Goal: Task Accomplishment & Management: Use online tool/utility

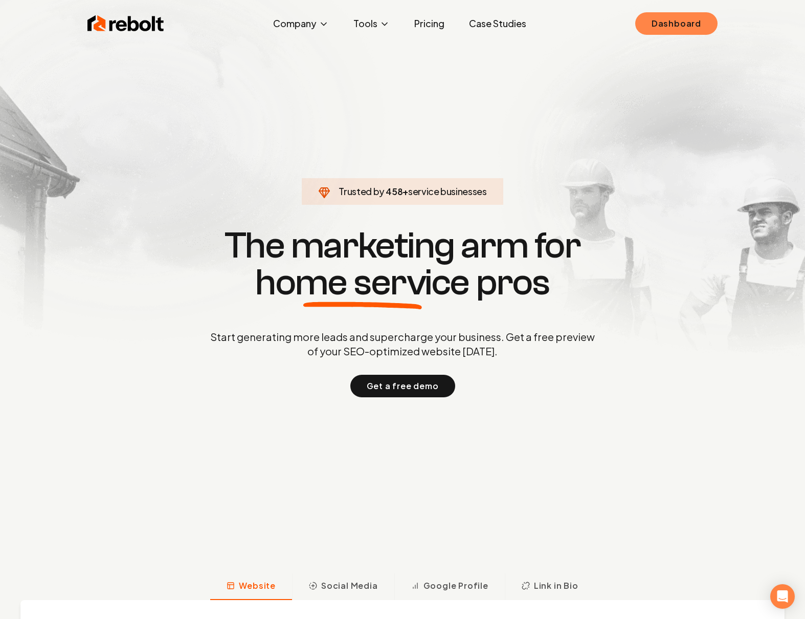
click at [670, 22] on link "Dashboard" at bounding box center [677, 23] width 82 height 23
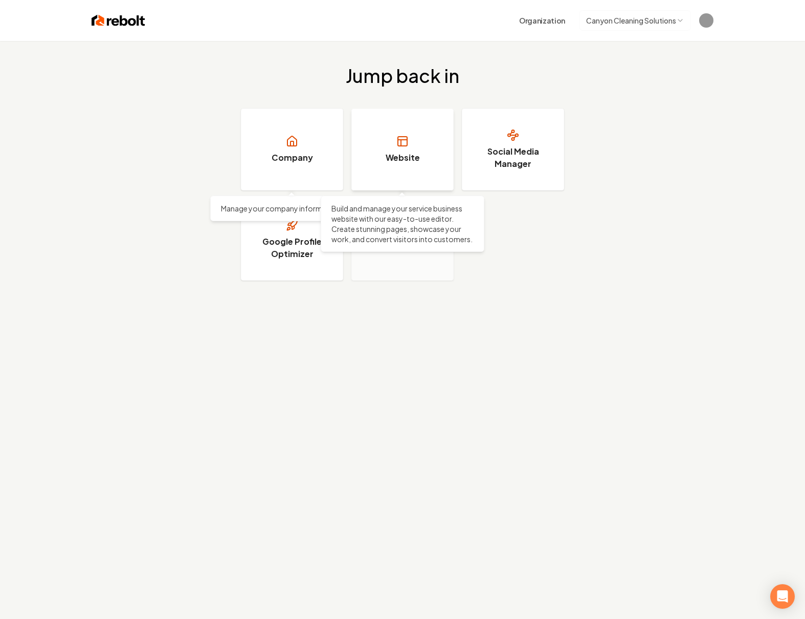
click at [380, 136] on link "Website" at bounding box center [403, 149] width 102 height 82
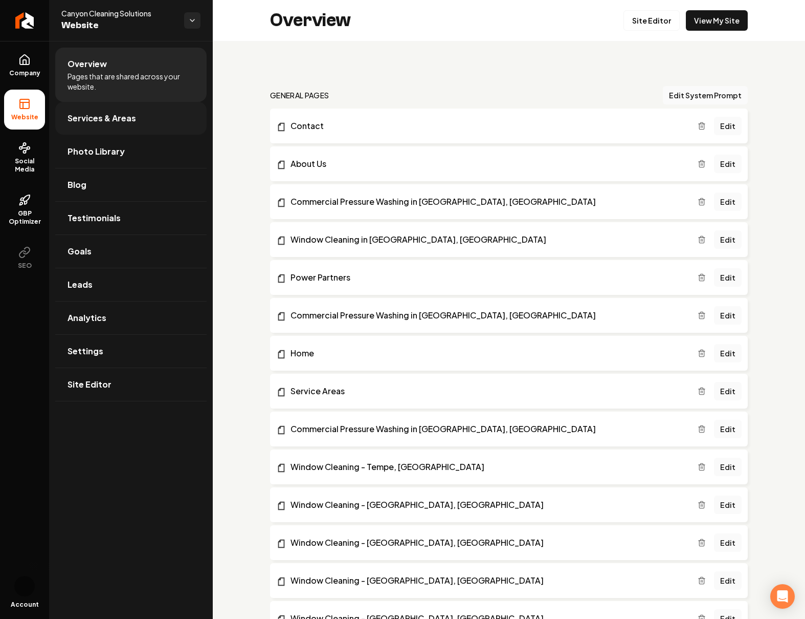
click at [94, 112] on span "Services & Areas" at bounding box center [102, 118] width 69 height 12
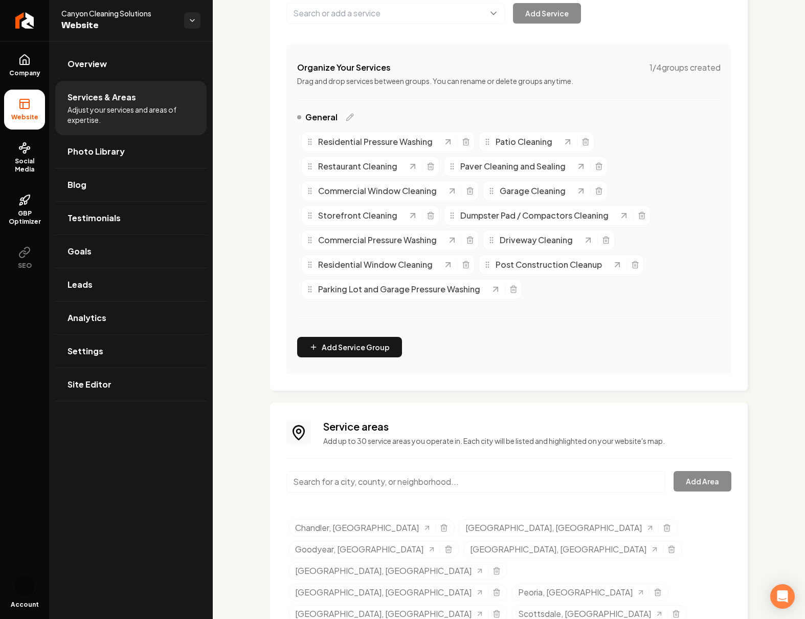
scroll to position [171, 0]
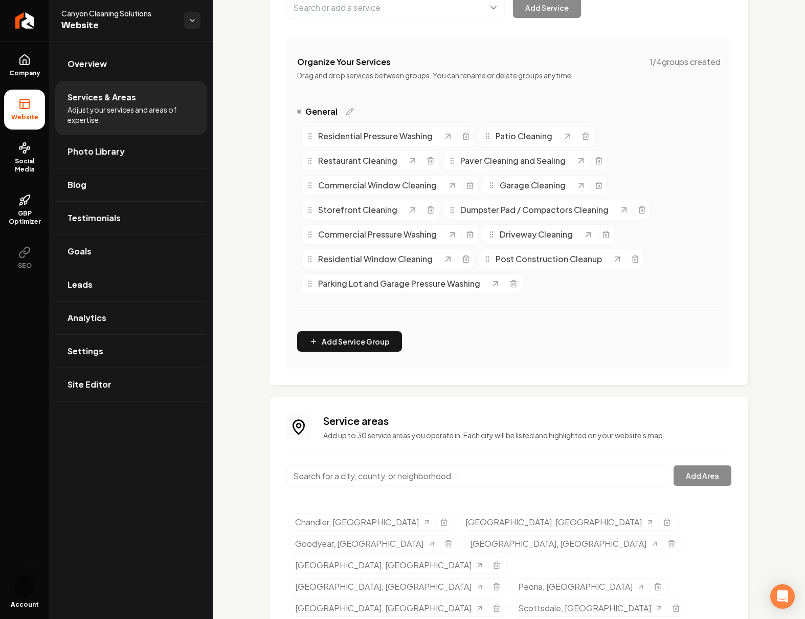
click at [445, 478] on input "Main content area" at bounding box center [476, 475] width 379 height 21
click at [363, 478] on input "Main content area" at bounding box center [476, 475] width 379 height 21
paste input "Commercial Window Cleaning - [GEOGRAPHIC_DATA], [GEOGRAPHIC_DATA]"
click at [486, 454] on div "Service areas Add up to 30 service areas you operate in. Each city will be list…" at bounding box center [509, 527] width 445 height 229
click at [521, 478] on input "Commercial Window Cleaning - [GEOGRAPHIC_DATA], [GEOGRAPHIC_DATA]" at bounding box center [476, 475] width 379 height 21
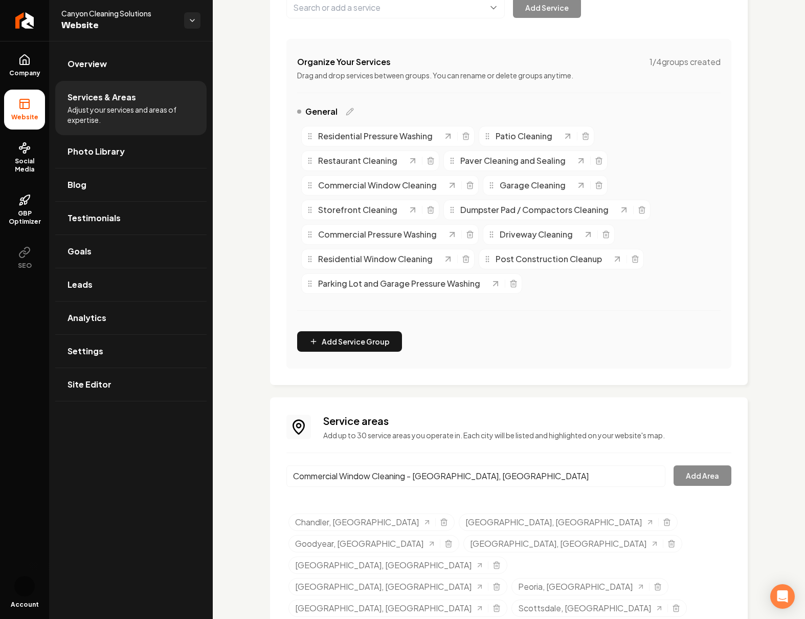
click at [712, 476] on div "Commercial Window Cleaning - [GEOGRAPHIC_DATA], [GEOGRAPHIC_DATA] Add Area" at bounding box center [509, 482] width 445 height 34
click at [707, 476] on div "Commercial Window Cleaning - [GEOGRAPHIC_DATA], [GEOGRAPHIC_DATA] Add Area" at bounding box center [509, 482] width 445 height 34
click at [555, 483] on input "Commercial Window Cleaning - [GEOGRAPHIC_DATA], [GEOGRAPHIC_DATA]" at bounding box center [476, 475] width 379 height 21
click at [413, 479] on input "Commercial Window Cleaning - [GEOGRAPHIC_DATA], [GEOGRAPHIC_DATA]" at bounding box center [476, 475] width 379 height 21
type input "Commercial Window Cleaning [GEOGRAPHIC_DATA], [GEOGRAPHIC_DATA]"
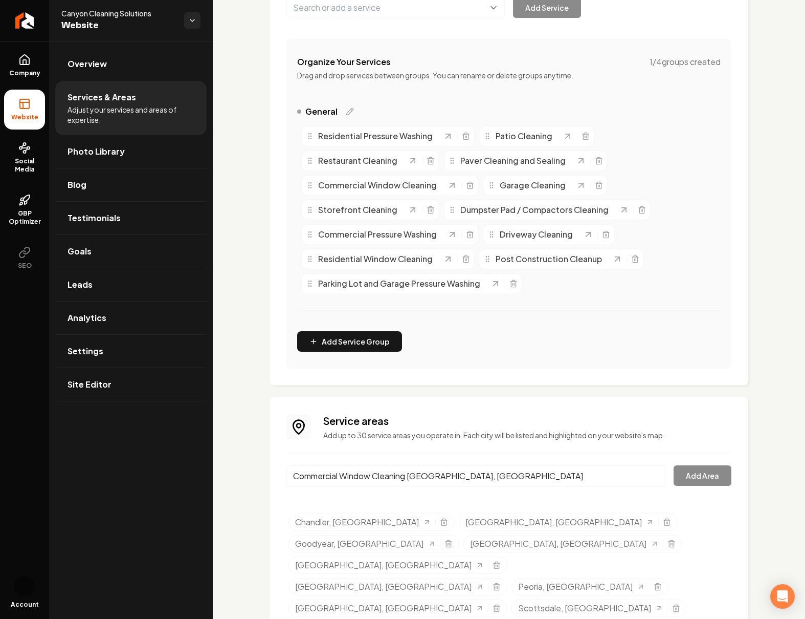
click at [605, 463] on div "Service areas Add up to 30 service areas you operate in. Each city will be list…" at bounding box center [509, 527] width 445 height 229
click at [684, 481] on div "Commercial Window Cleaning [GEOGRAPHIC_DATA], [GEOGRAPHIC_DATA] Add Area" at bounding box center [509, 482] width 445 height 34
click at [658, 477] on input "Commercial Window Cleaning [GEOGRAPHIC_DATA], [GEOGRAPHIC_DATA]" at bounding box center [476, 475] width 379 height 21
click at [75, 62] on span "Overview" at bounding box center [87, 64] width 39 height 12
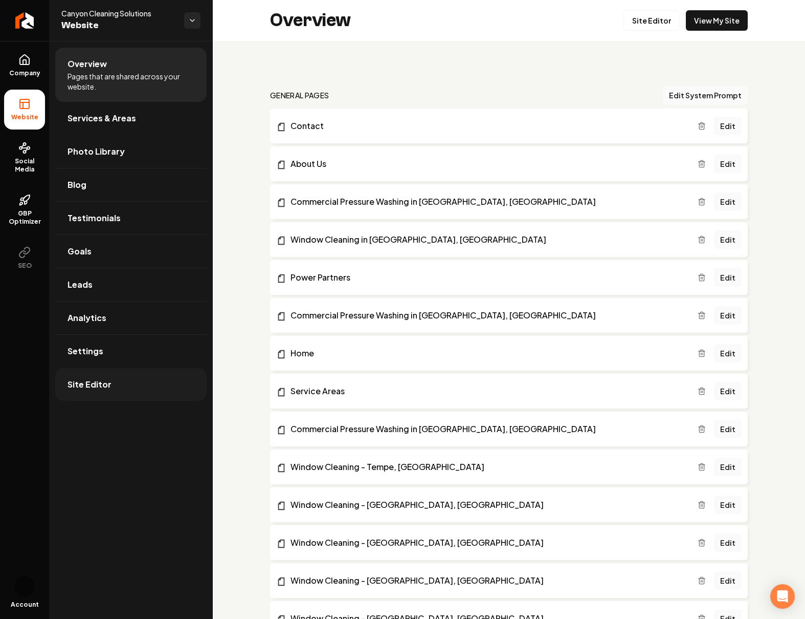
click at [115, 386] on link "Site Editor" at bounding box center [130, 384] width 151 height 33
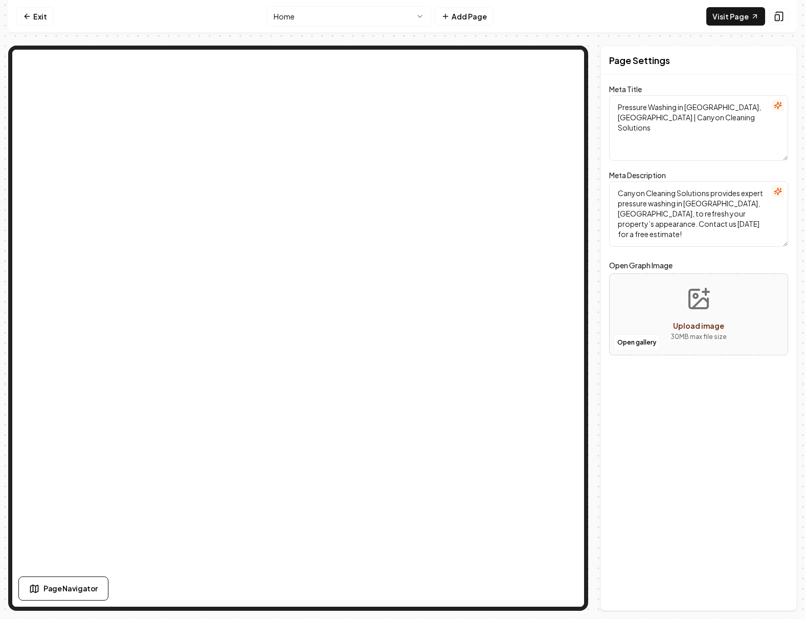
click at [420, 15] on html "Computer Required This feature is only available on a computer. Please switch t…" at bounding box center [402, 309] width 805 height 619
click at [481, 19] on button "Add Page" at bounding box center [464, 16] width 59 height 18
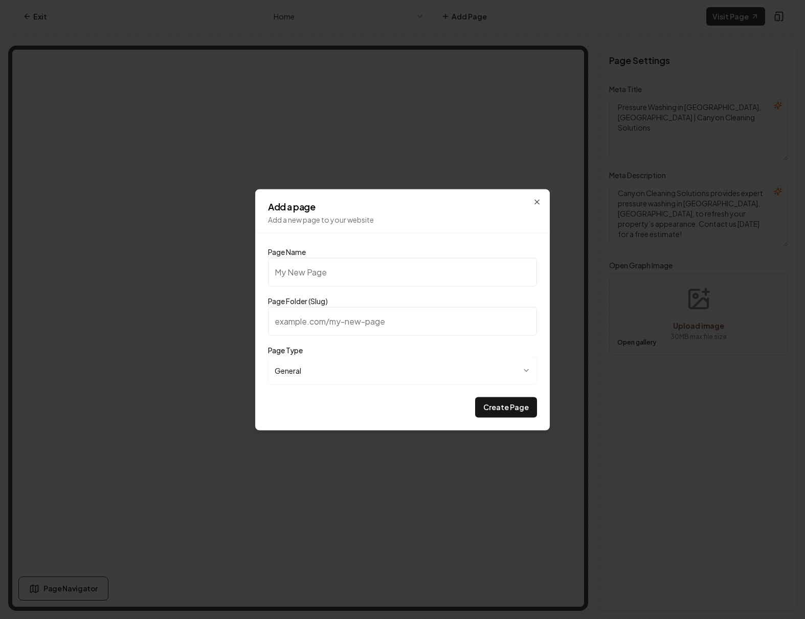
type input "Commercial Window Cleaning - [GEOGRAPHIC_DATA], [GEOGRAPHIC_DATA]"
type input "commercial-window-cleaning-[PERSON_NAME]-az"
type input "Commercial Window Cleaning - [GEOGRAPHIC_DATA], [GEOGRAPHIC_DATA]"
click at [500, 404] on button "Create Page" at bounding box center [506, 407] width 62 height 20
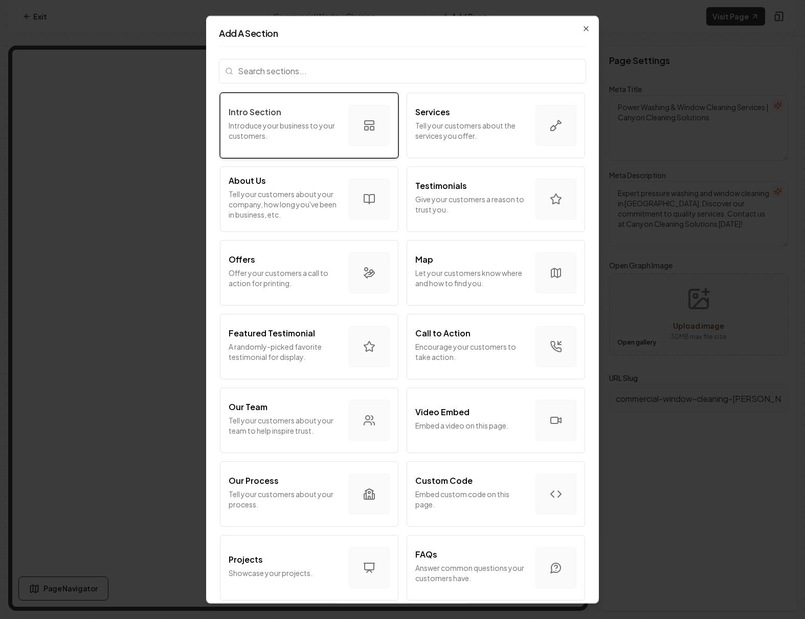
click at [344, 119] on button "Intro Section Introduce your business to your customers." at bounding box center [309, 125] width 179 height 66
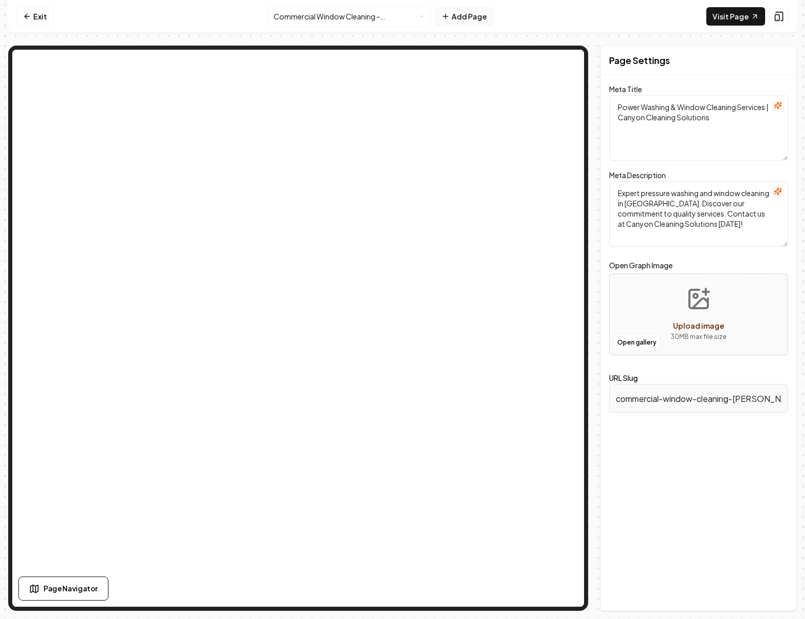
click at [460, 17] on button "Add Page" at bounding box center [464, 16] width 59 height 18
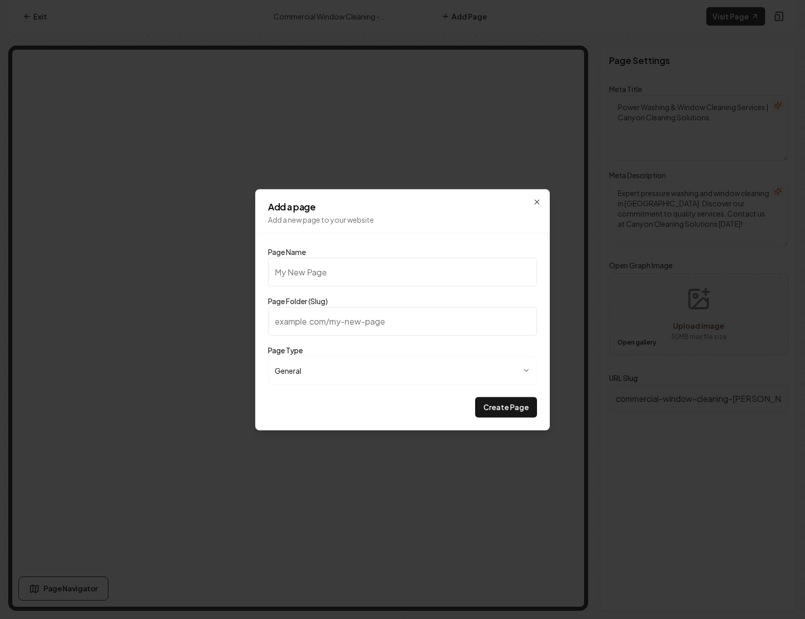
paste input "Residential Pressure Washing - [GEOGRAPHIC_DATA], [GEOGRAPHIC_DATA]"
type input "Residential Pressure Washing - [GEOGRAPHIC_DATA], [GEOGRAPHIC_DATA]"
type input "residential-pressure-washing-[GEOGRAPHIC_DATA]-az"
type input "Residential Pressure Washing - [GEOGRAPHIC_DATA], [GEOGRAPHIC_DATA]"
click at [517, 403] on button "Create Page" at bounding box center [506, 407] width 62 height 20
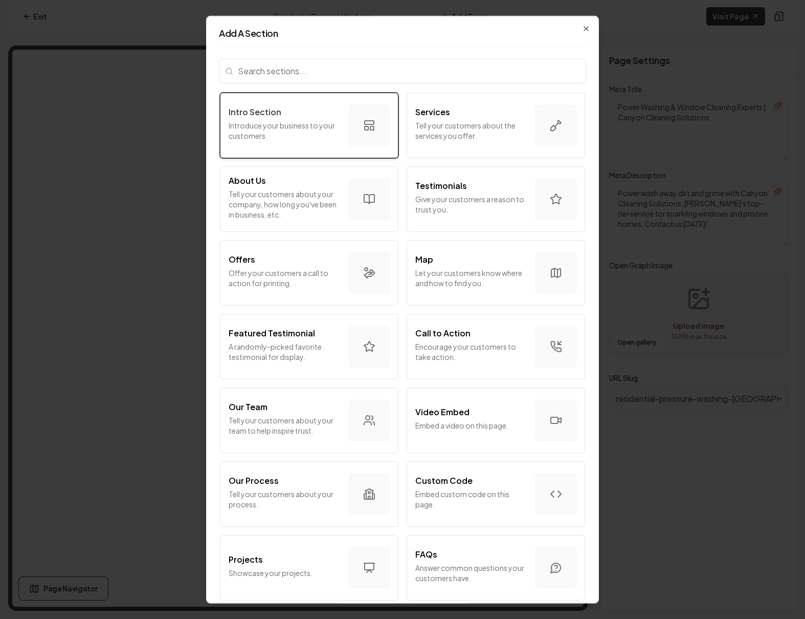
click at [340, 122] on p "Introduce your business to your customers." at bounding box center [285, 130] width 112 height 20
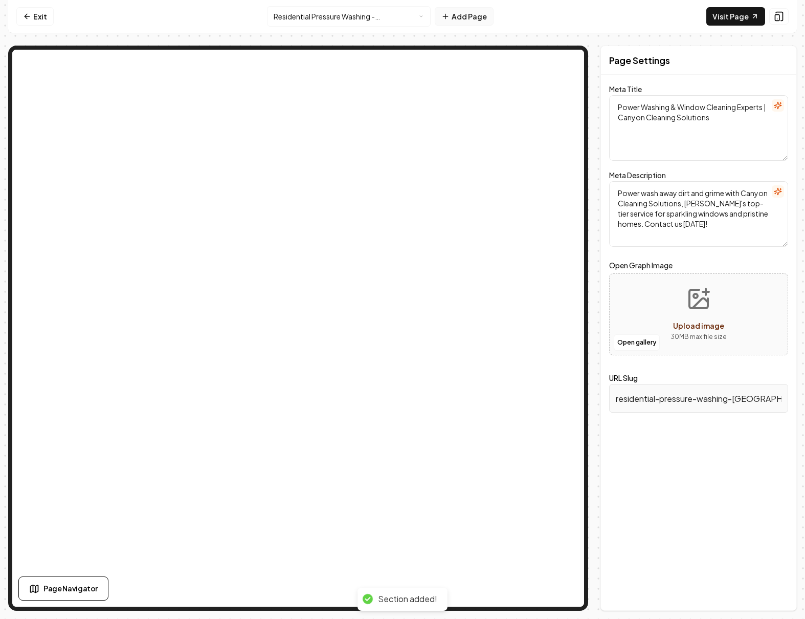
click at [458, 19] on button "Add Page" at bounding box center [464, 16] width 59 height 18
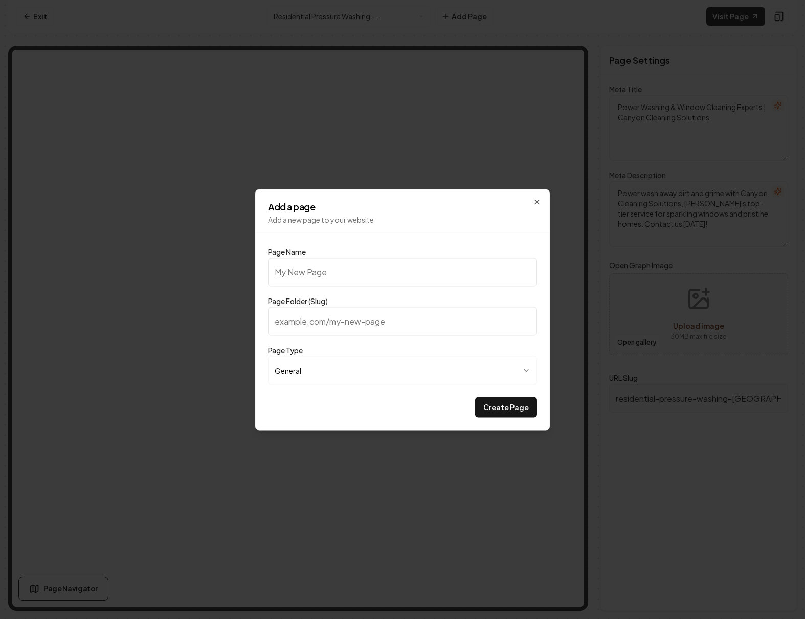
type input "Residential Pressure Washing - [GEOGRAPHIC_DATA], [GEOGRAPHIC_DATA]"
type input "residential-pressure-washing-tempe-az"
type input "Residential Pressure Washing - [GEOGRAPHIC_DATA], [GEOGRAPHIC_DATA]"
click at [513, 408] on button "Create Page" at bounding box center [506, 407] width 62 height 20
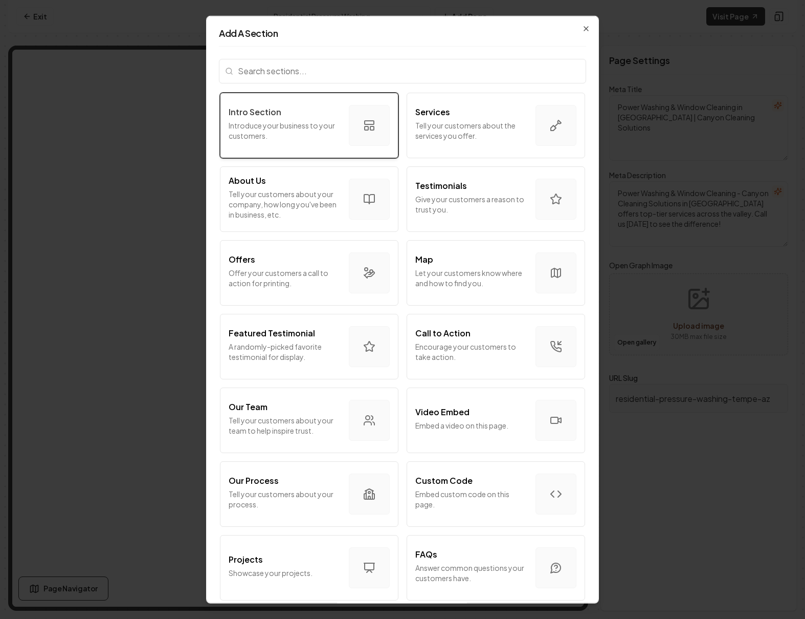
click at [323, 138] on p "Introduce your business to your customers." at bounding box center [285, 130] width 112 height 20
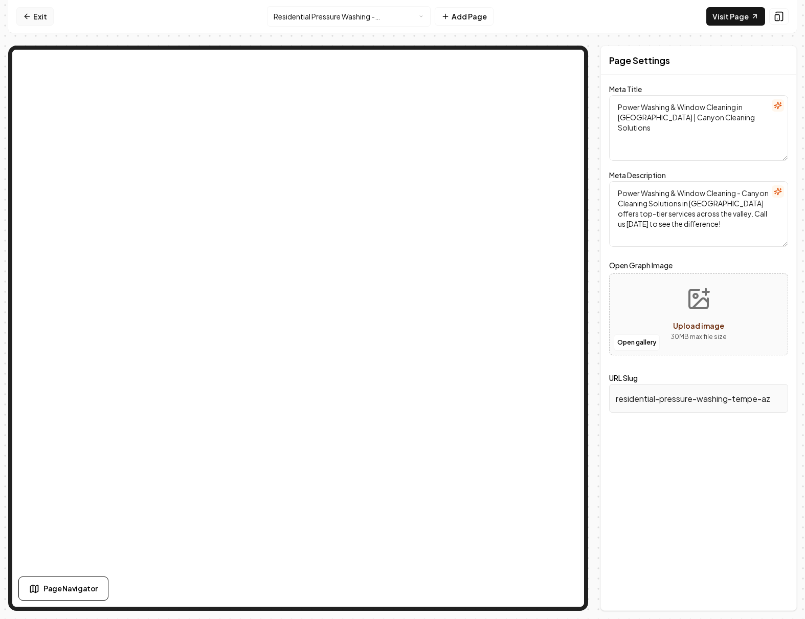
click at [37, 20] on link "Exit" at bounding box center [34, 16] width 37 height 18
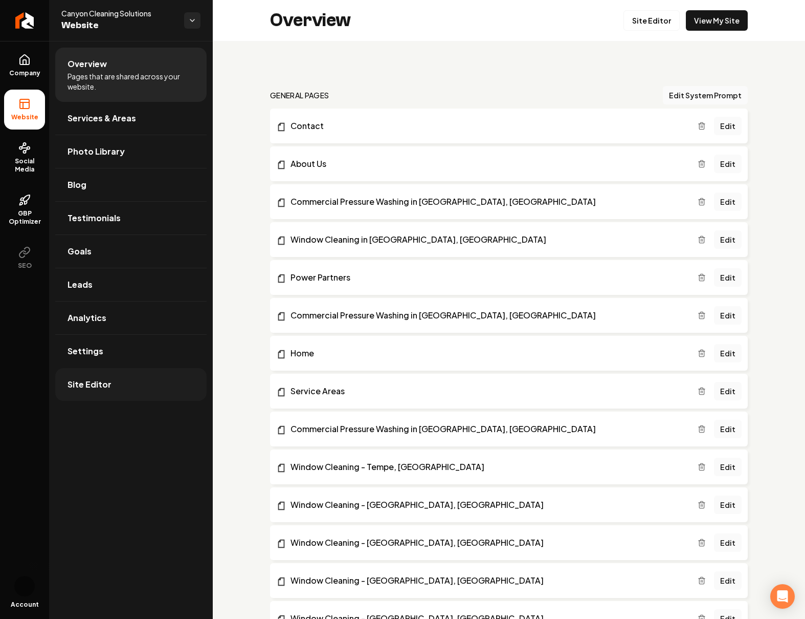
click at [111, 381] on link "Site Editor" at bounding box center [130, 384] width 151 height 33
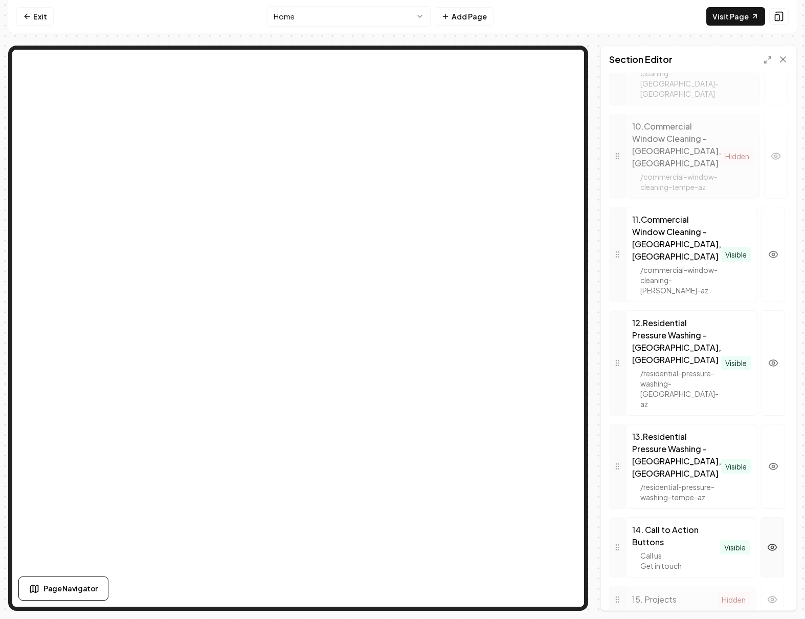
click at [774, 544] on icon "button" at bounding box center [773, 547] width 9 height 6
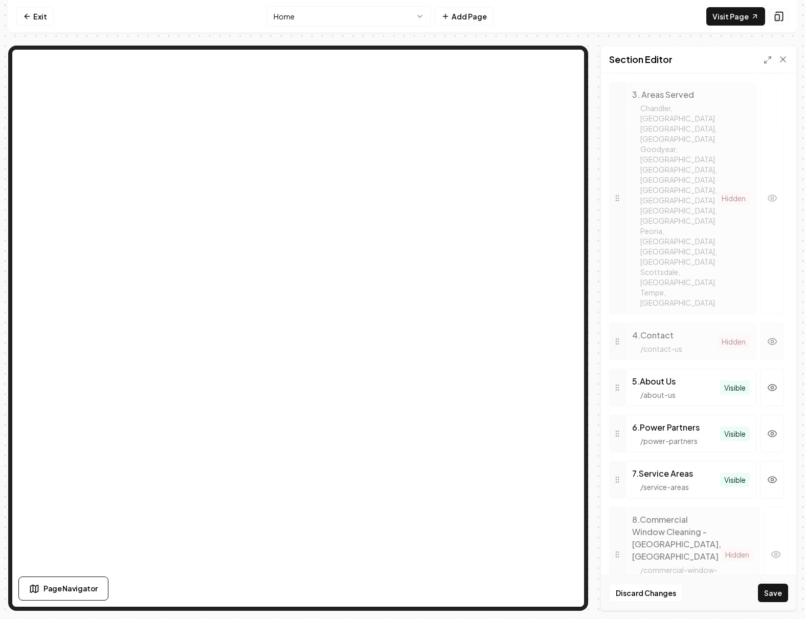
scroll to position [561, 0]
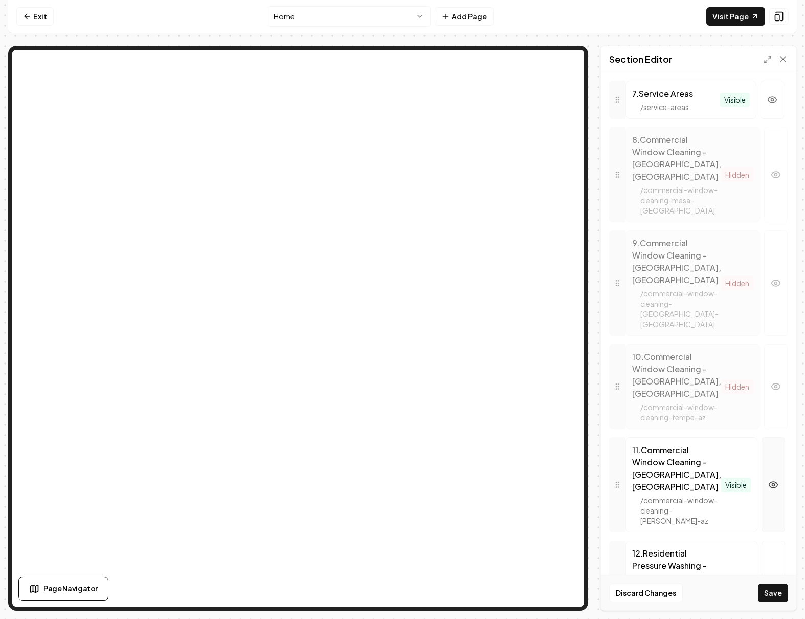
click at [775, 479] on icon "button" at bounding box center [774, 484] width 10 height 10
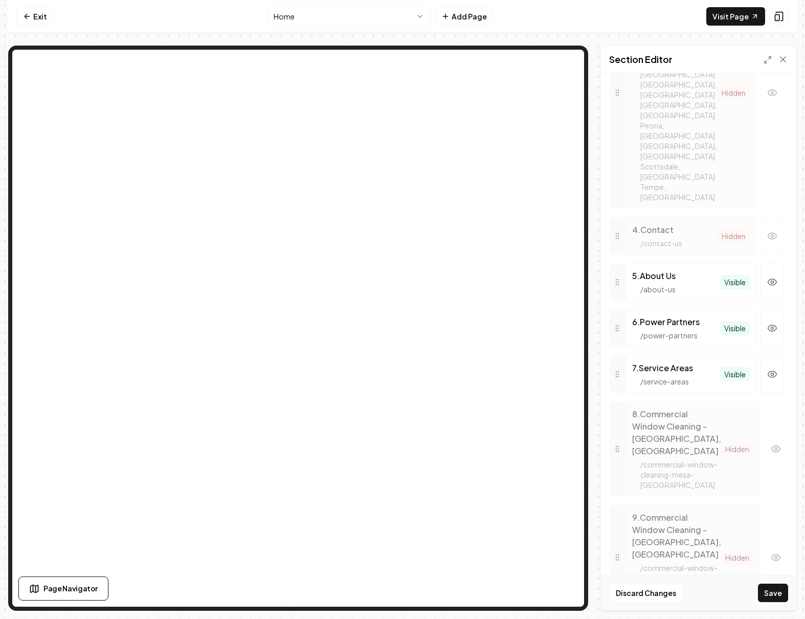
scroll to position [626, 0]
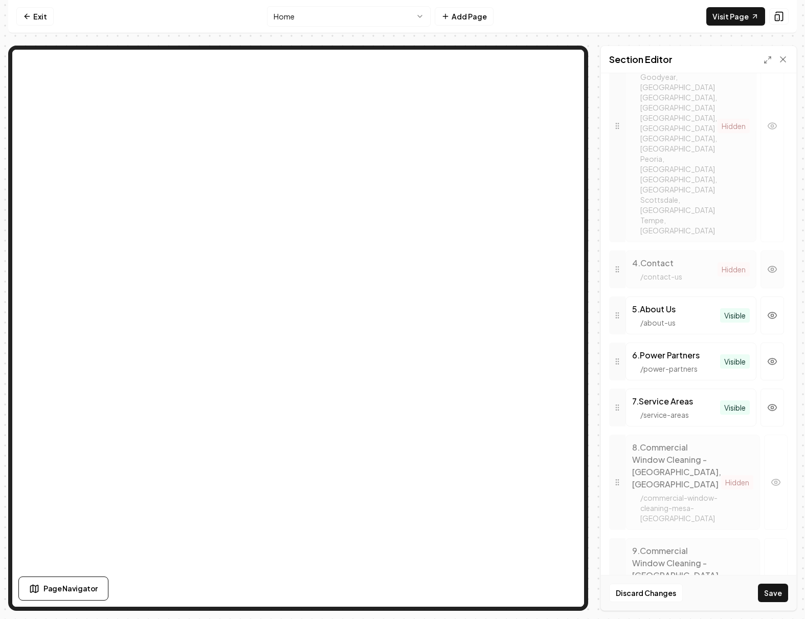
click at [774, 264] on icon "button" at bounding box center [773, 269] width 10 height 10
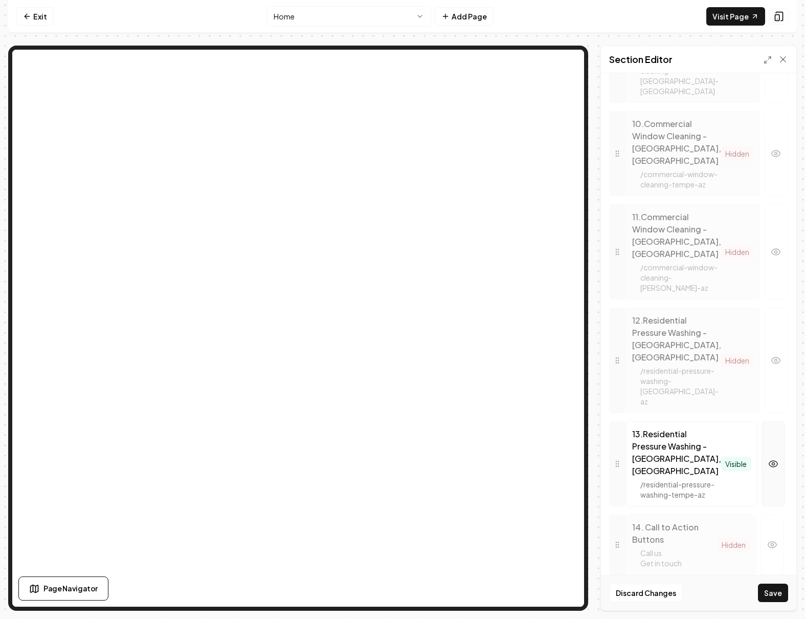
click at [775, 459] on icon "button" at bounding box center [774, 464] width 10 height 10
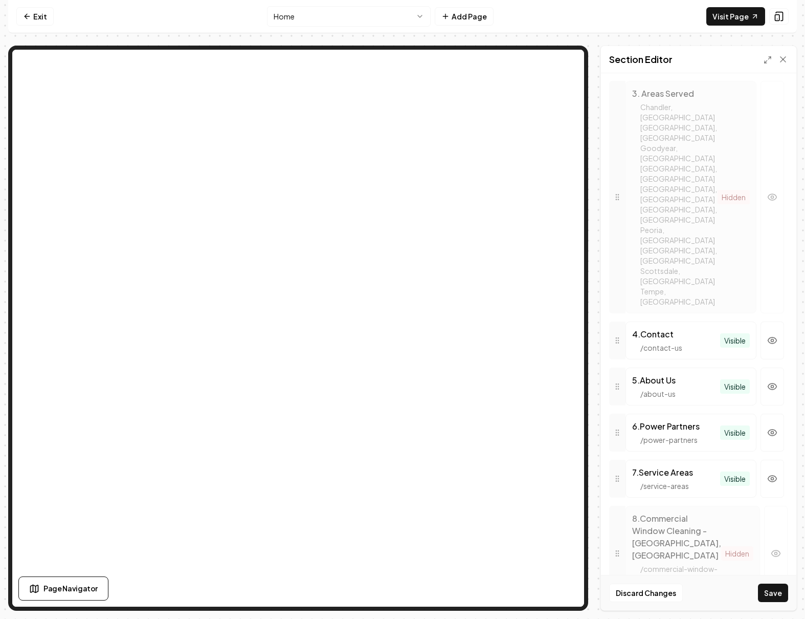
scroll to position [560, 0]
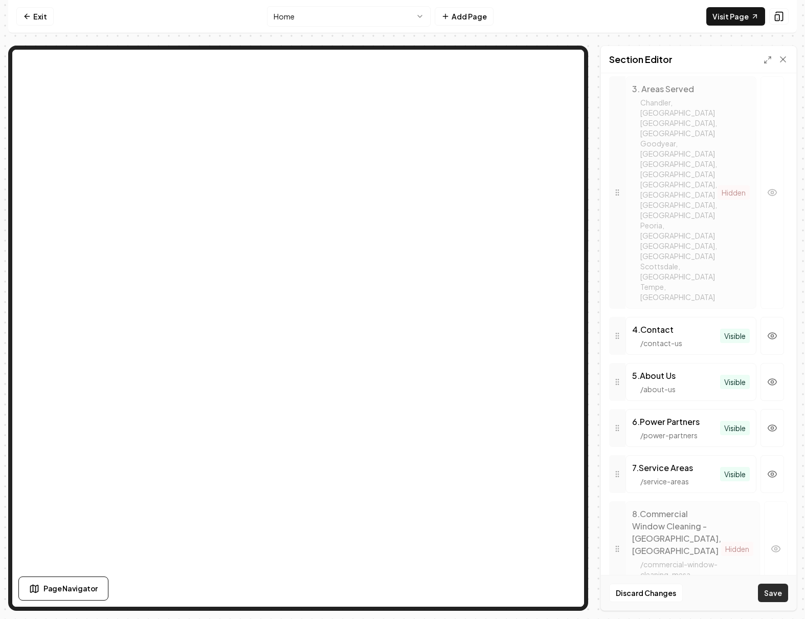
click at [771, 591] on button "Save" at bounding box center [773, 592] width 30 height 18
click at [752, 21] on link "Visit Page" at bounding box center [736, 16] width 59 height 18
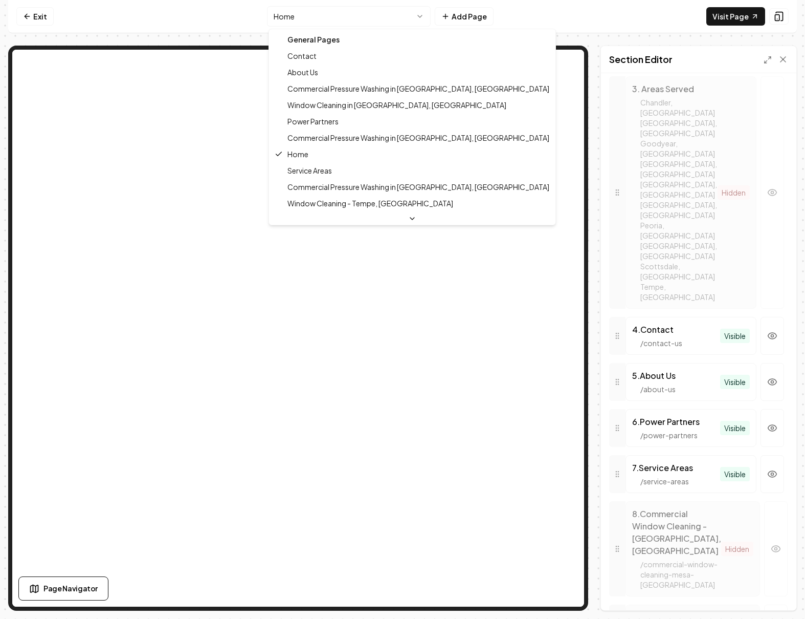
click at [393, 16] on html "Computer Required This feature is only available on a computer. Please switch t…" at bounding box center [402, 309] width 805 height 619
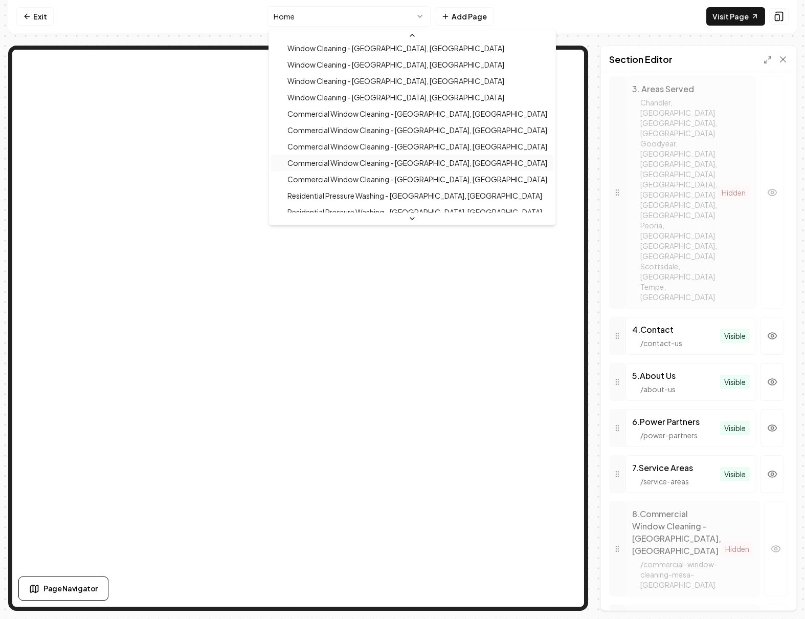
scroll to position [203, 0]
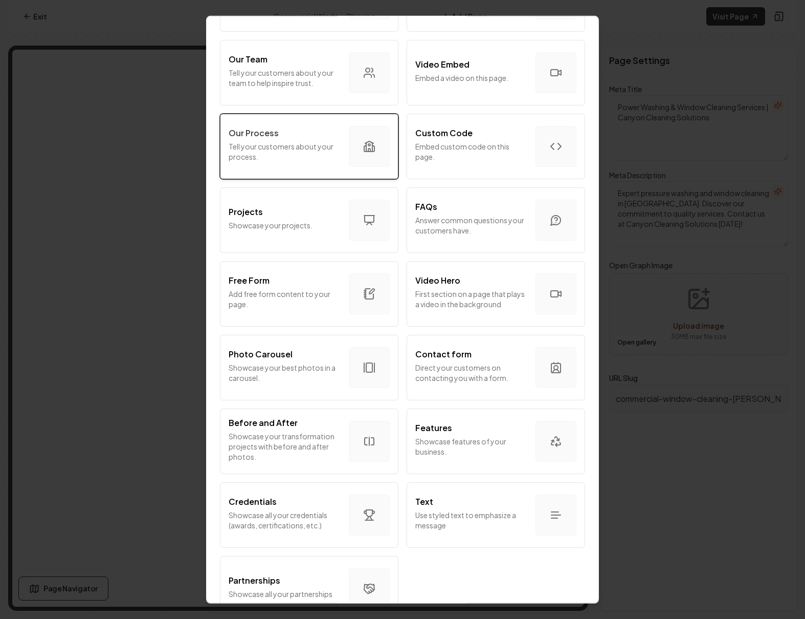
scroll to position [369, 0]
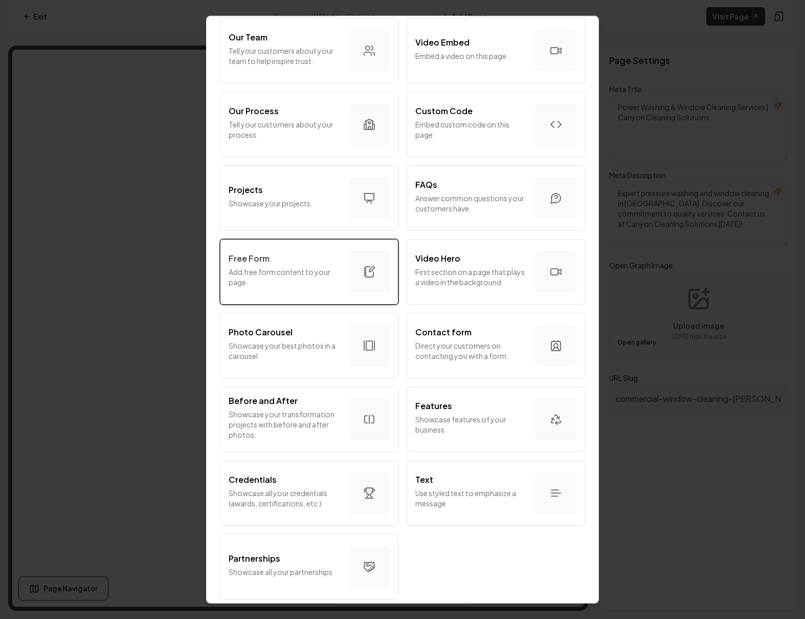
click at [329, 269] on p "Add free form content to your page." at bounding box center [285, 276] width 112 height 20
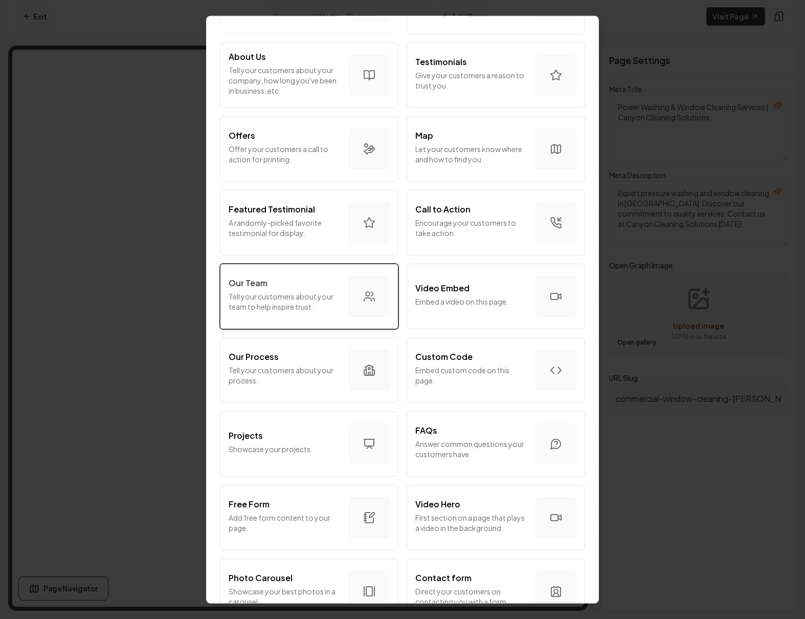
scroll to position [180, 0]
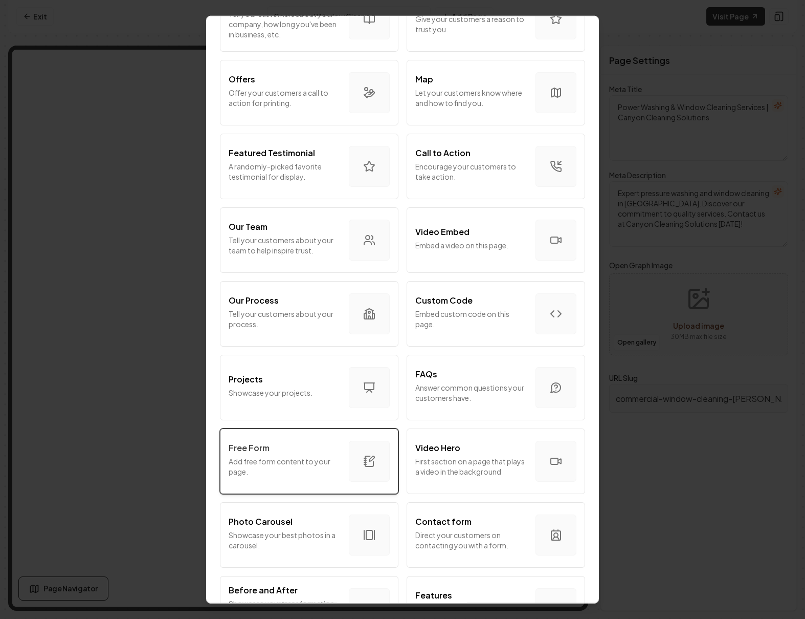
click at [271, 452] on div "Free Form" at bounding box center [285, 447] width 112 height 12
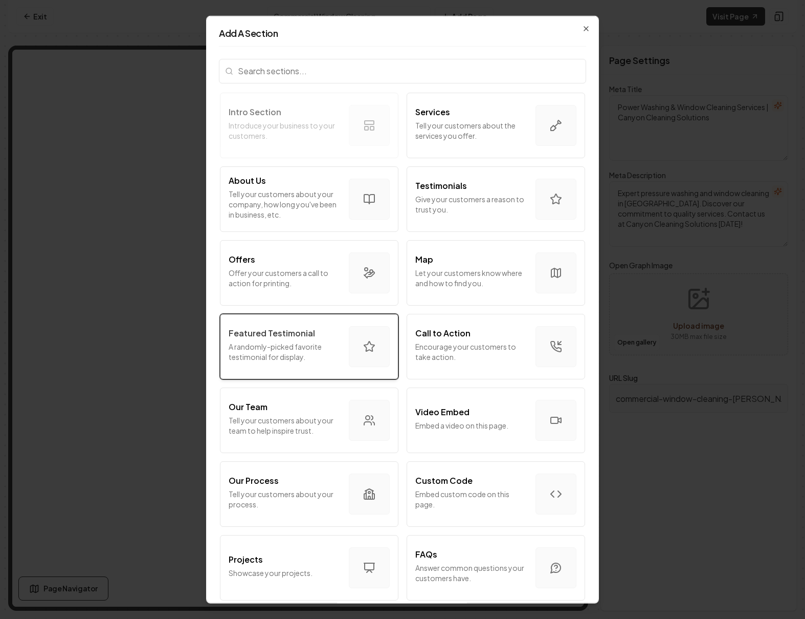
scroll to position [37, 0]
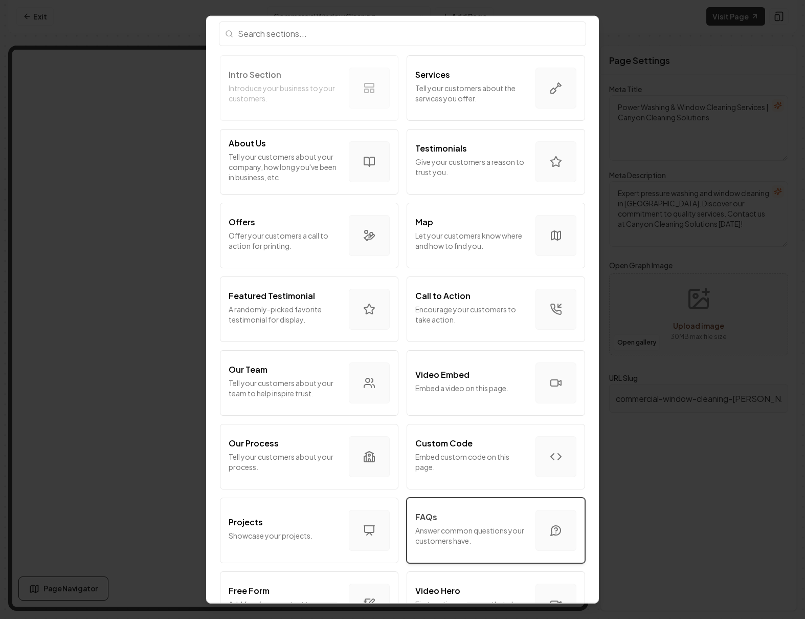
click at [448, 531] on p "Answer common questions your customers have." at bounding box center [472, 535] width 112 height 20
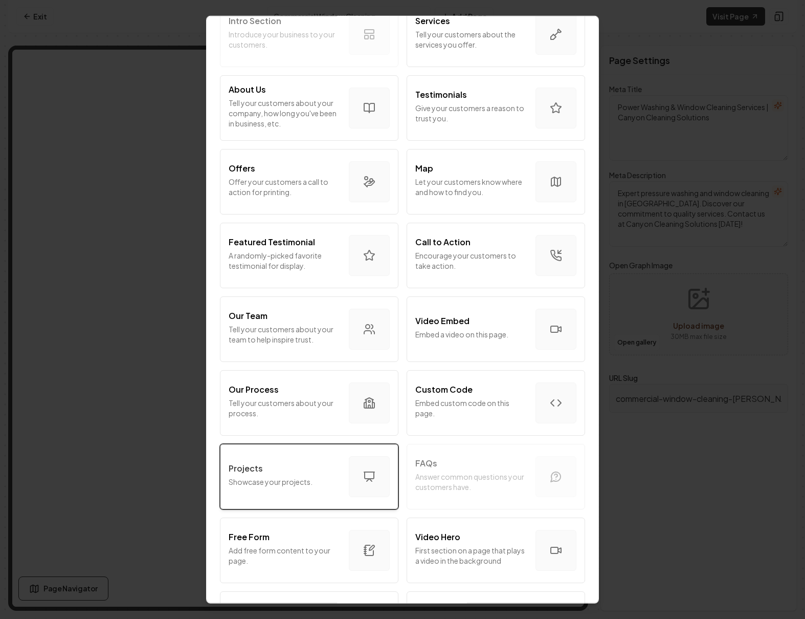
scroll to position [110, 0]
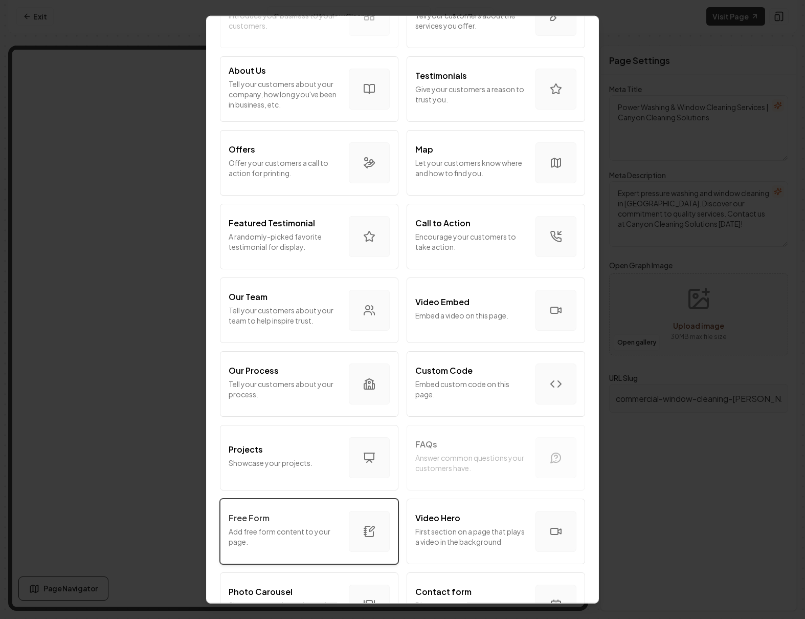
click at [273, 533] on p "Add free form content to your page." at bounding box center [285, 536] width 112 height 20
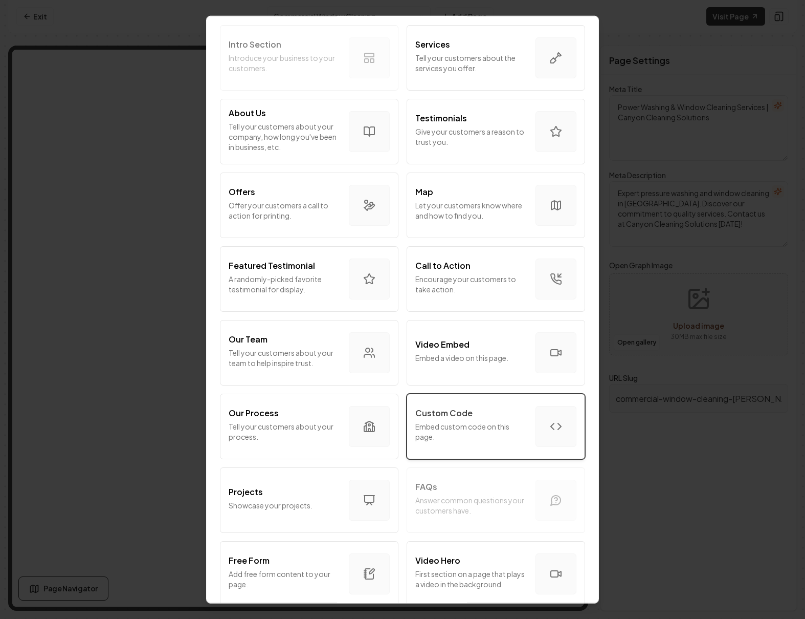
scroll to position [0, 0]
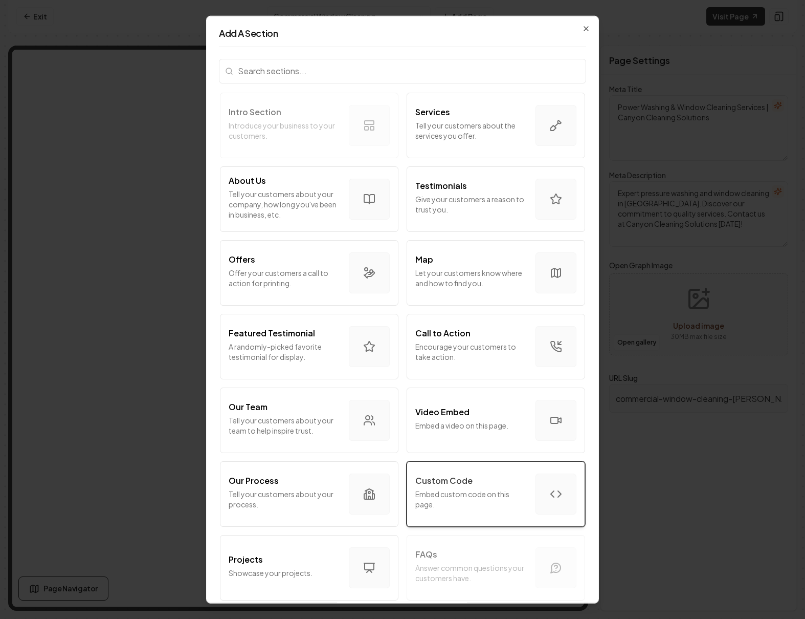
click at [477, 498] on p "Embed custom code on this page." at bounding box center [472, 498] width 112 height 20
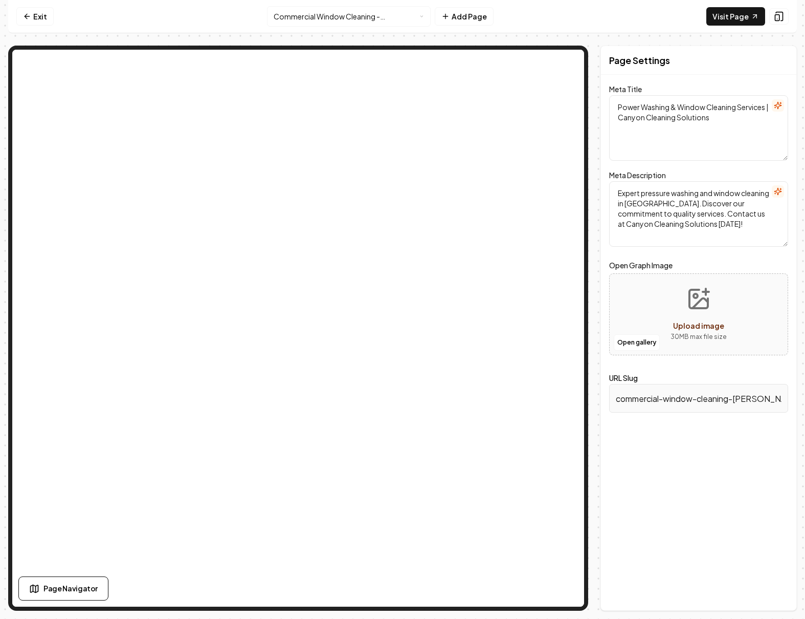
click at [764, 134] on textarea "Power Washing & Window Cleaning Services | Canyon Cleaning Solutions" at bounding box center [698, 128] width 179 height 66
paste textarea "Commercial Window Cleaning [PERSON_NAME]"
click at [619, 106] on textarea "Commercial Window Cleaning [GEOGRAPHIC_DATA] | Canyon Cleaning Solutions" at bounding box center [698, 128] width 179 height 66
click at [735, 111] on textarea "Pro Commercial Window Cleaning [GEOGRAPHIC_DATA] | Canyon Cleaning Solutions" at bounding box center [698, 128] width 179 height 66
type textarea "Pro Commercial Window Cleaning in [GEOGRAPHIC_DATA] | Canyon Cleaning Solutions"
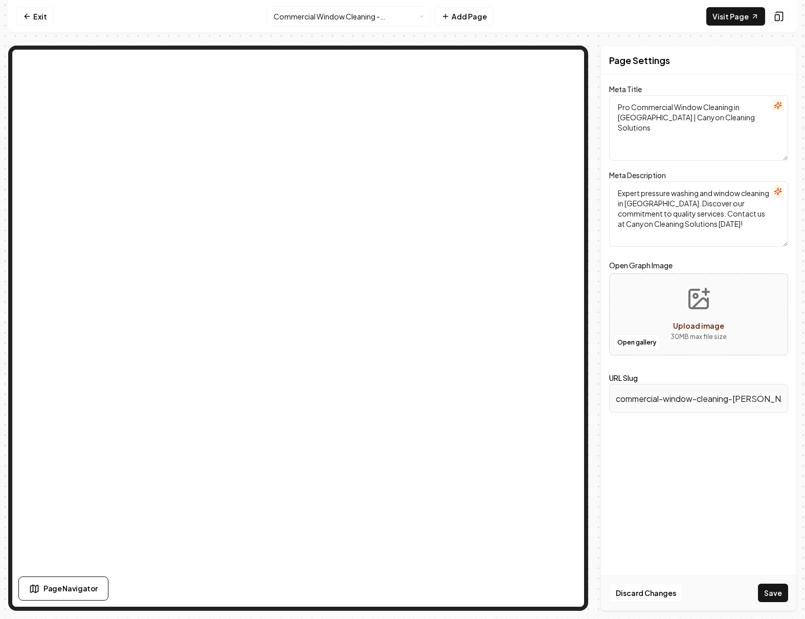
drag, startPoint x: 653, startPoint y: 184, endPoint x: 652, endPoint y: 190, distance: 6.2
click at [653, 184] on textarea "Expert pressure washing and window cleaning in [GEOGRAPHIC_DATA]. Discover our …" at bounding box center [698, 214] width 179 height 66
click at [650, 200] on textarea "Expert pressure washing and window cleaning in [GEOGRAPHIC_DATA]. Discover our …" at bounding box center [698, 214] width 179 height 66
paste textarea "Commercial window cleaning in [GEOGRAPHIC_DATA] by Canyon Cleaning Solutions. S…"
type textarea "Commercial window cleaning in [GEOGRAPHIC_DATA] by Canyon Cleaning Solutions. S…"
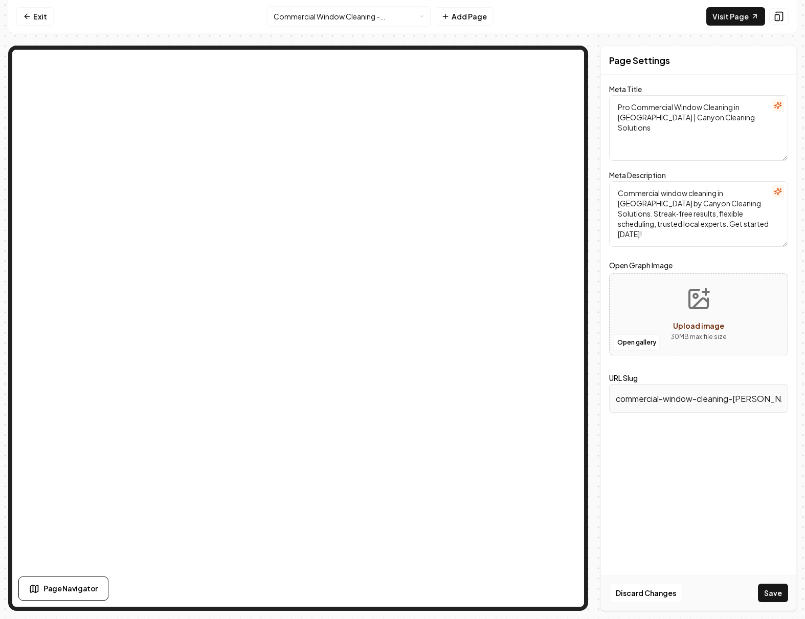
click at [709, 248] on form "Meta Title Pro Commercial Window Cleaning in [GEOGRAPHIC_DATA] | Canyon Cleanin…" at bounding box center [698, 255] width 179 height 336
click at [770, 595] on button "Save" at bounding box center [773, 592] width 30 height 18
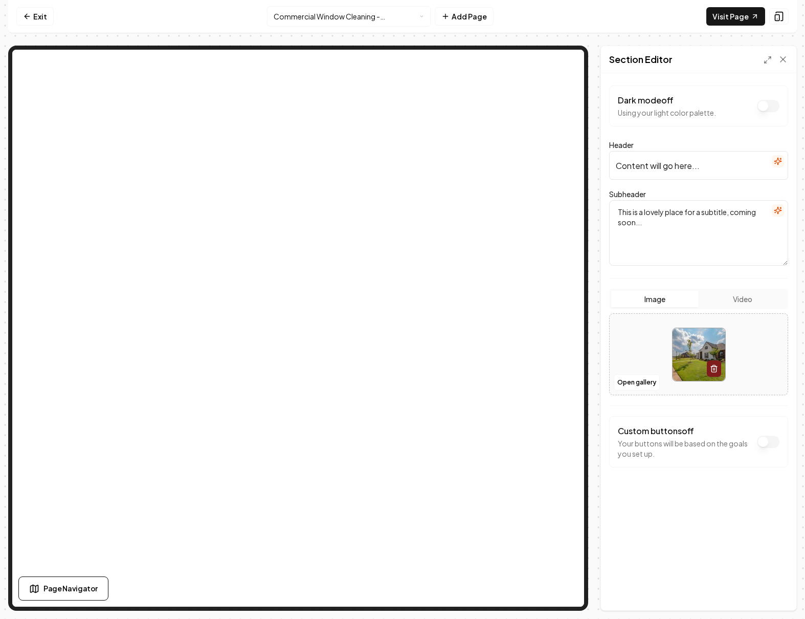
click at [706, 163] on input "Content will go here..." at bounding box center [698, 165] width 179 height 29
paste input "Reliable Commercial Window Cleaning in [GEOGRAPHIC_DATA], [GEOGRAPHIC_DATA]"
type input "Reliable Commercial Window Cleaning in [GEOGRAPHIC_DATA], [GEOGRAPHIC_DATA]"
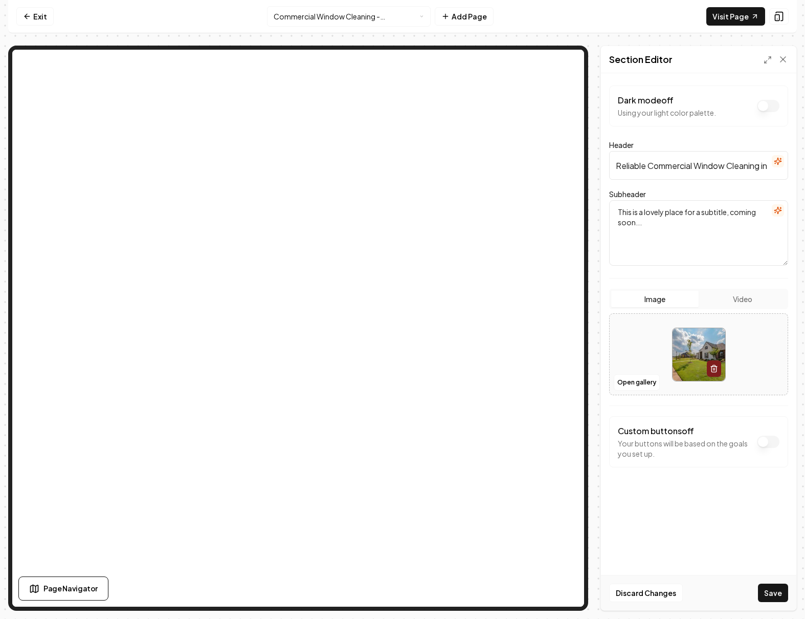
click at [684, 242] on textarea "This is a lovely place for a subtitle, coming soon..." at bounding box center [698, 233] width 179 height 66
paste textarea "Canyon Cleaning Solutions provides professional commercial window cleaning in […"
type textarea "Canyon Cleaning Solutions provides professional commercial window cleaning in […"
click at [666, 180] on form "Dark mode off Using your light color palette. Header Reliable Commercial Window…" at bounding box center [698, 296] width 179 height 423
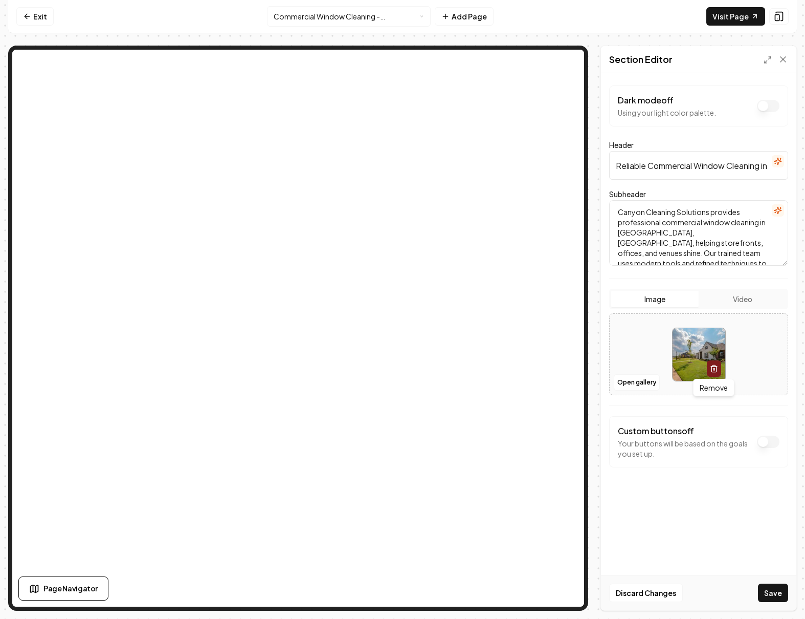
click at [711, 373] on button "button" at bounding box center [714, 368] width 14 height 16
click at [691, 359] on div "Upload image" at bounding box center [698, 365] width 51 height 12
click at [776, 595] on button "Save" at bounding box center [773, 592] width 30 height 18
click at [774, 599] on button "Save" at bounding box center [773, 592] width 30 height 18
click at [775, 595] on button "Save" at bounding box center [773, 592] width 30 height 18
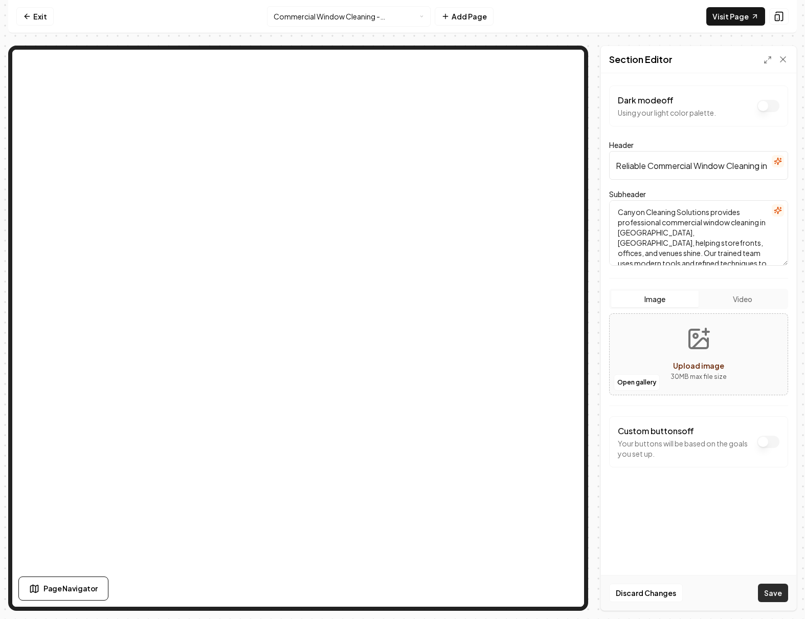
drag, startPoint x: 761, startPoint y: 602, endPoint x: 766, endPoint y: 600, distance: 5.7
click at [761, 602] on div "Discard Changes Save" at bounding box center [698, 592] width 195 height 35
click at [768, 598] on button "Save" at bounding box center [773, 592] width 30 height 18
drag, startPoint x: 768, startPoint y: 586, endPoint x: 776, endPoint y: 587, distance: 8.8
click at [767, 586] on button "Save" at bounding box center [773, 592] width 30 height 18
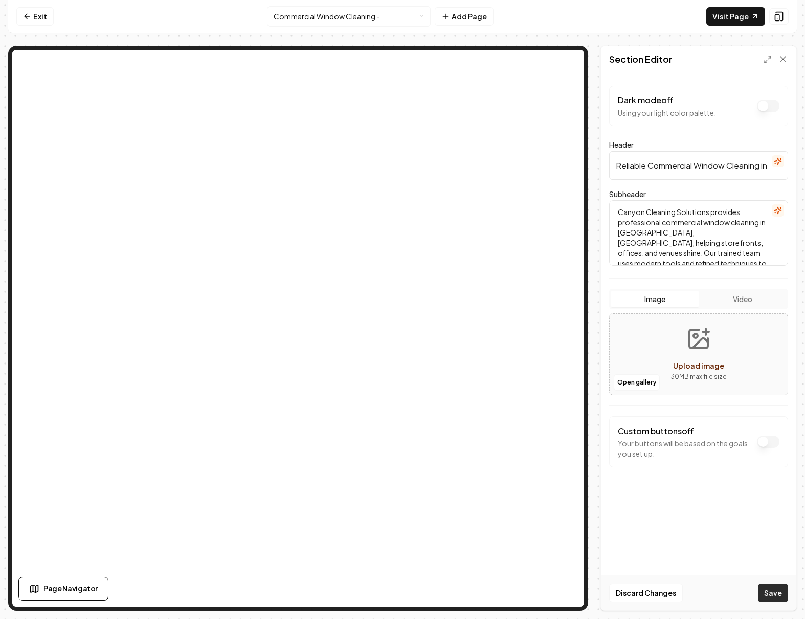
click at [781, 588] on button "Save" at bounding box center [773, 592] width 30 height 18
click at [783, 595] on button "Save" at bounding box center [773, 592] width 30 height 18
click at [784, 596] on button "Save" at bounding box center [773, 592] width 30 height 18
click at [770, 571] on div "Dark mode off Using your light color palette. Header Reliable Commercial Window…" at bounding box center [698, 341] width 195 height 537
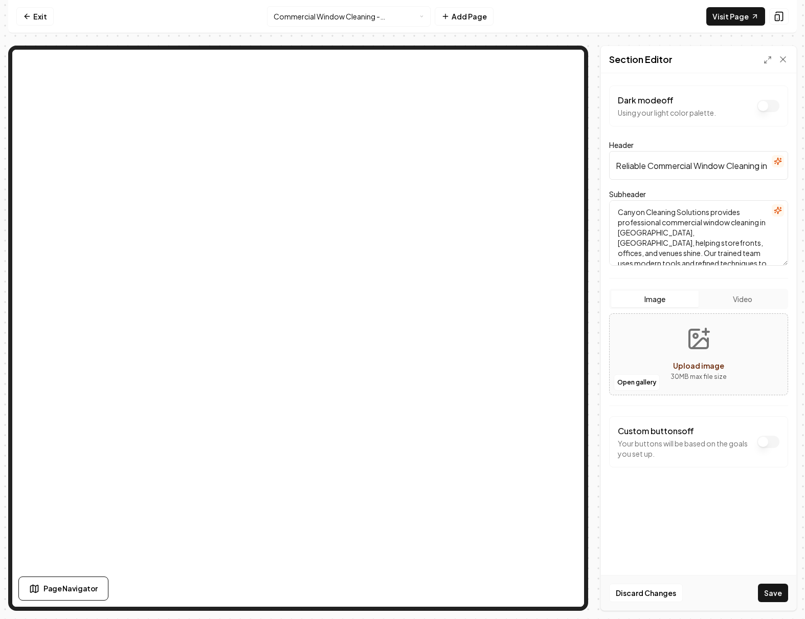
click at [666, 408] on form "Dark mode off Using your light color palette. Header Reliable Commercial Window…" at bounding box center [698, 296] width 179 height 423
click at [774, 591] on button "Save" at bounding box center [773, 592] width 30 height 18
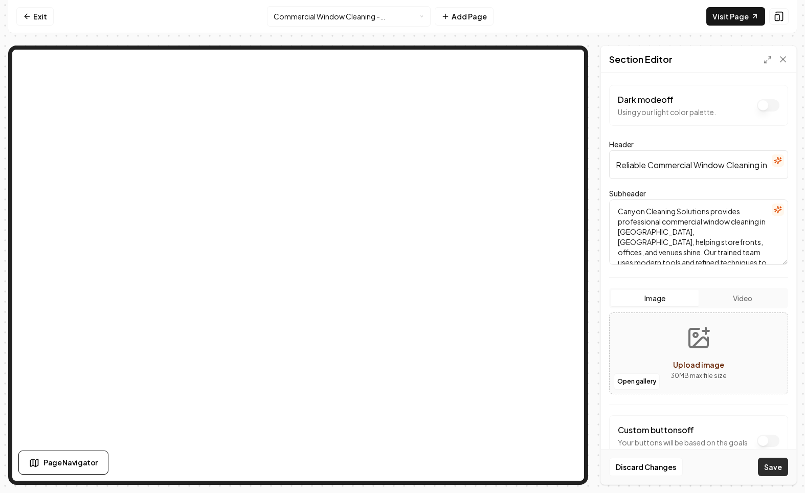
click at [774, 470] on button "Save" at bounding box center [773, 467] width 30 height 18
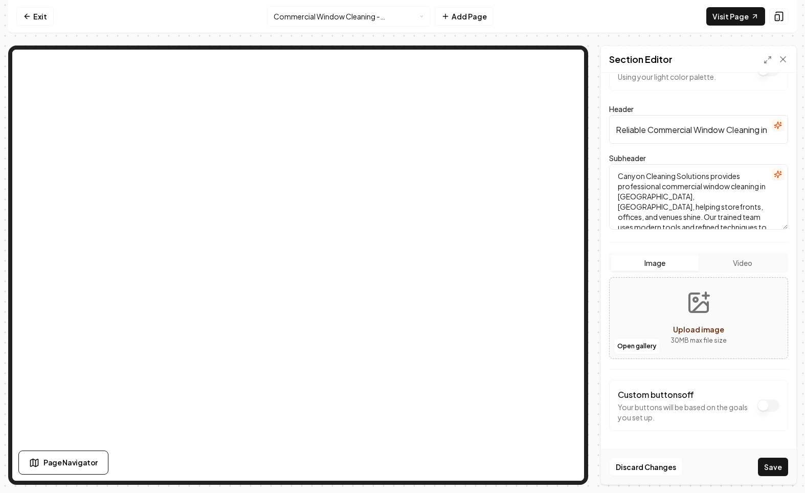
click at [730, 228] on textarea "Canyon Cleaning Solutions provides professional commercial window cleaning in […" at bounding box center [698, 197] width 179 height 66
click at [692, 222] on textarea "Canyon Cleaning Solutions provides professional commercial window cleaning in […" at bounding box center [698, 197] width 179 height 66
click at [695, 321] on button "Upload image 30 MB max file size" at bounding box center [699, 318] width 73 height 72
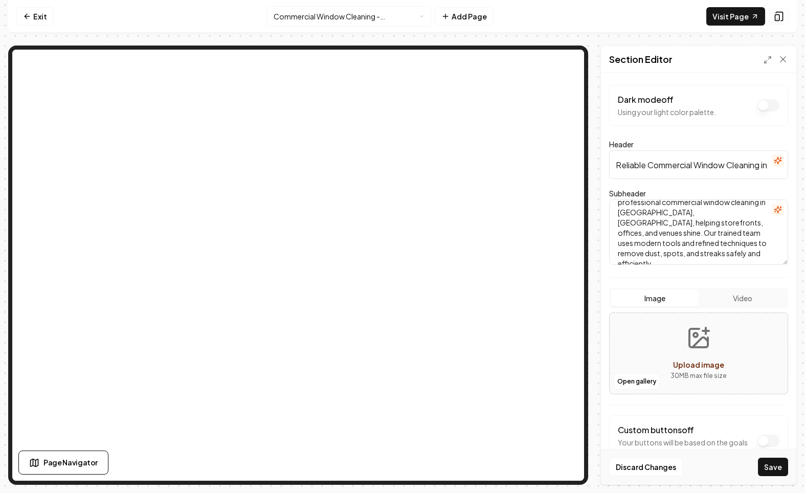
click at [696, 365] on span "Upload image" at bounding box center [698, 364] width 51 height 9
type input "**********"
click at [773, 468] on button "Save" at bounding box center [773, 467] width 30 height 18
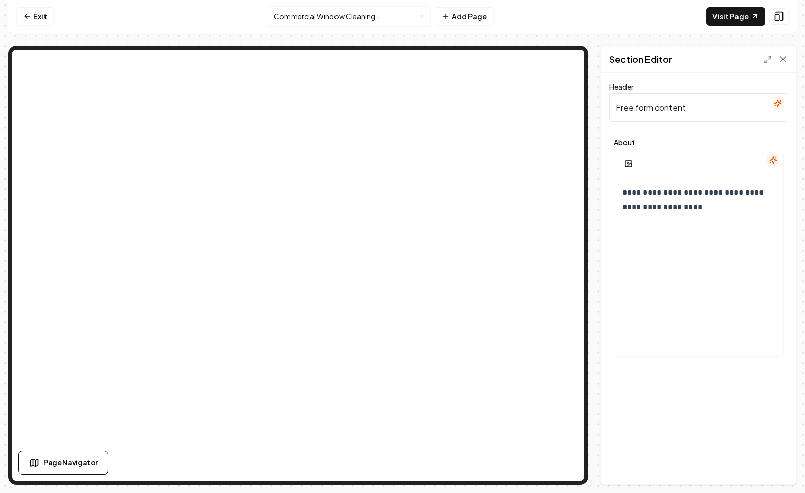
click at [652, 114] on input "Free form content" at bounding box center [698, 107] width 179 height 29
paste input "Benefits of Professional Commercial Window Cleaning in [GEOGRAPHIC_DATA], [GEOG…"
type input "Benefits of Professional Commercial Window Cleaning in [GEOGRAPHIC_DATA], [GEOG…"
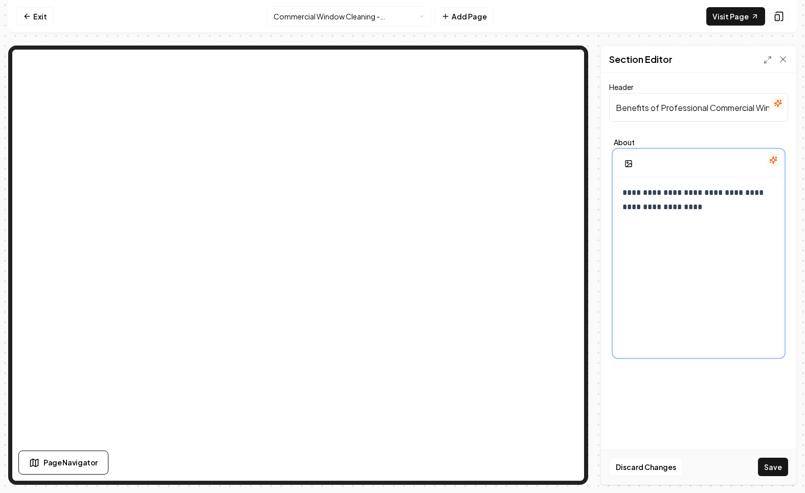
click at [653, 219] on div "**********" at bounding box center [699, 276] width 169 height 197
click at [663, 148] on icon "button" at bounding box center [663, 149] width 5 height 6
click at [718, 228] on div "**********" at bounding box center [699, 276] width 169 height 197
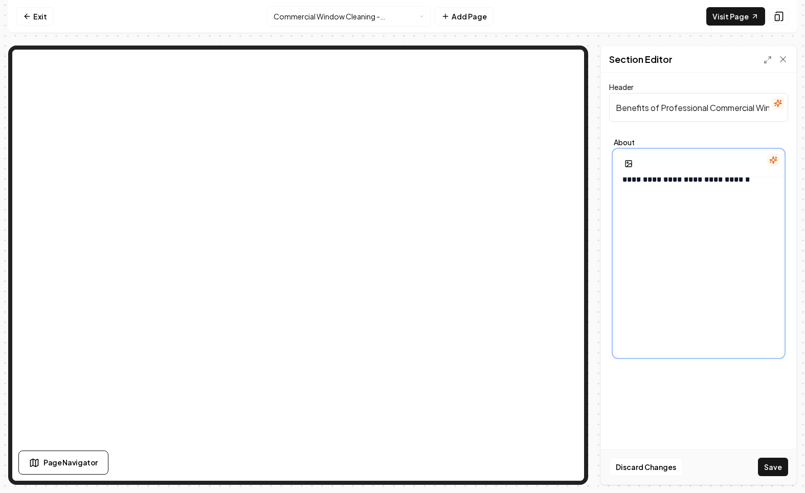
click at [653, 232] on div "**********" at bounding box center [699, 262] width 169 height 197
click at [648, 206] on p at bounding box center [699, 205] width 152 height 14
click at [622, 206] on div "**********" at bounding box center [699, 263] width 169 height 197
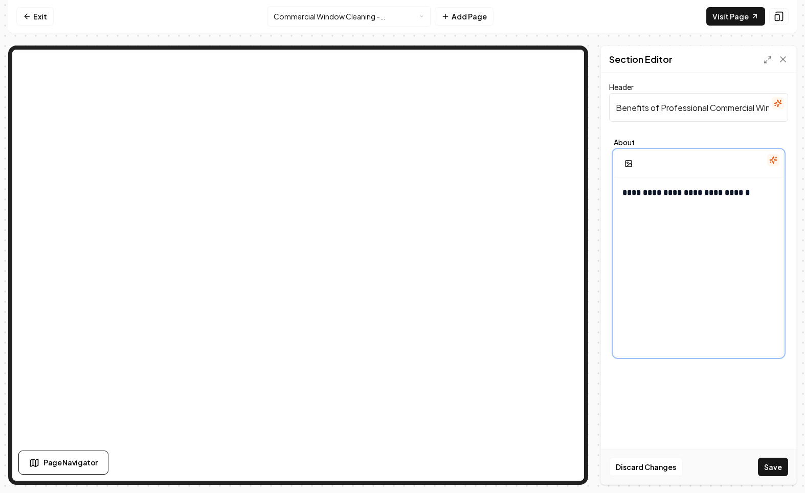
click at [658, 229] on div "**********" at bounding box center [699, 276] width 169 height 197
click at [641, 213] on p at bounding box center [699, 217] width 152 height 14
drag, startPoint x: 631, startPoint y: 227, endPoint x: 631, endPoint y: 250, distance: 22.5
click at [631, 250] on div "**********" at bounding box center [699, 276] width 169 height 197
drag, startPoint x: 632, startPoint y: 216, endPoint x: 625, endPoint y: 216, distance: 7.2
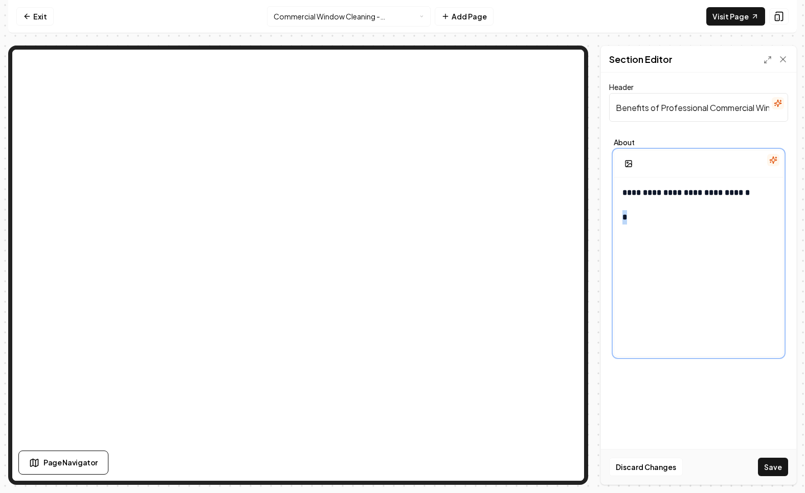
click at [625, 216] on p "*" at bounding box center [699, 217] width 152 height 14
click at [640, 217] on p "*" at bounding box center [699, 217] width 152 height 14
click at [633, 230] on div "**********" at bounding box center [699, 276] width 169 height 197
click at [630, 221] on p at bounding box center [699, 217] width 152 height 14
drag, startPoint x: 636, startPoint y: 216, endPoint x: 617, endPoint y: 217, distance: 19.0
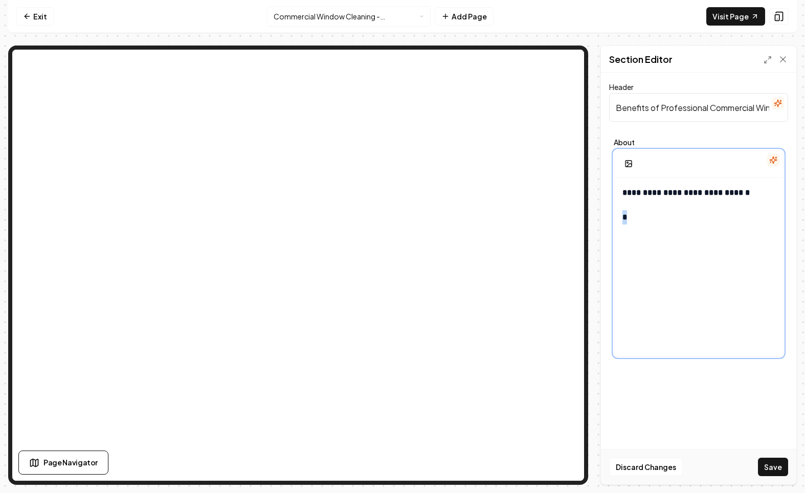
click at [617, 217] on div "**********" at bounding box center [699, 276] width 169 height 197
click at [671, 199] on icon "button" at bounding box center [673, 195] width 8 height 8
click at [657, 223] on p "*" at bounding box center [706, 217] width 138 height 14
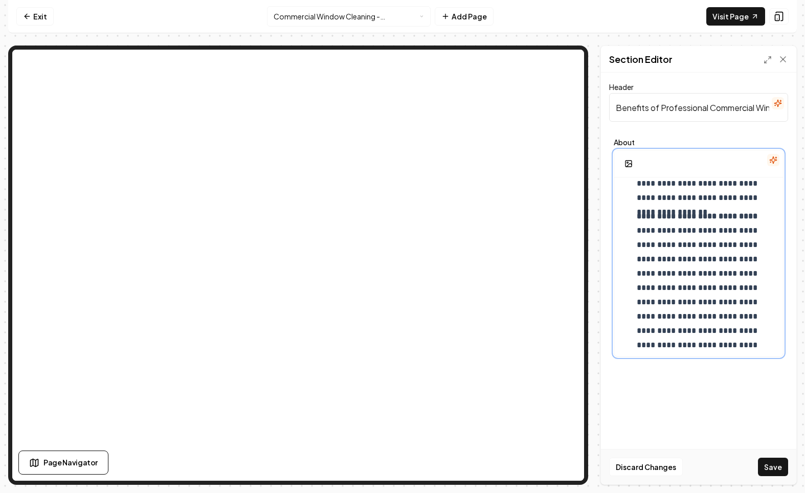
scroll to position [314, 0]
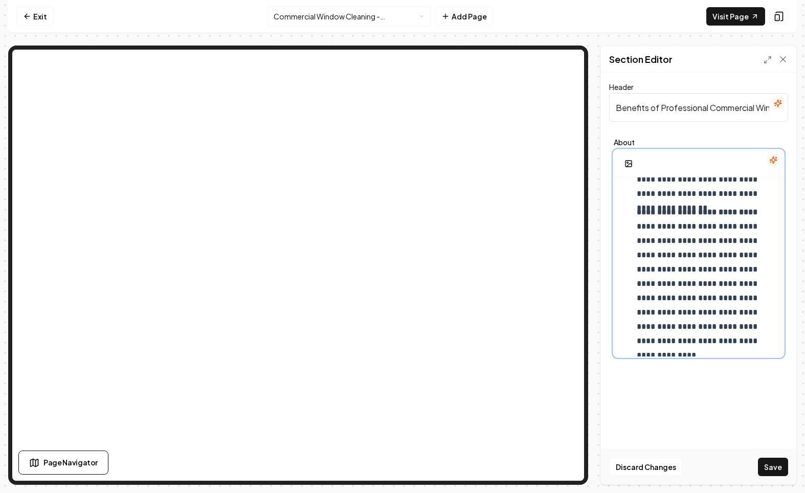
click at [635, 209] on ul "**********" at bounding box center [699, 122] width 152 height 452
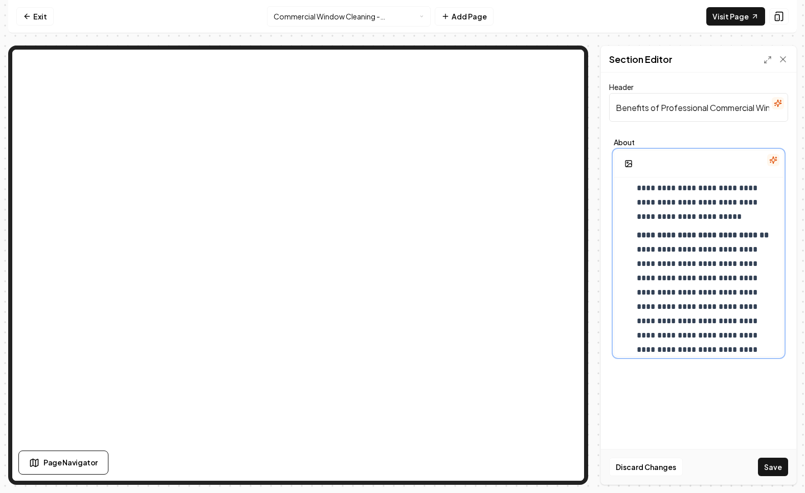
scroll to position [143, 0]
click at [638, 237] on strong "**********" at bounding box center [703, 236] width 132 height 8
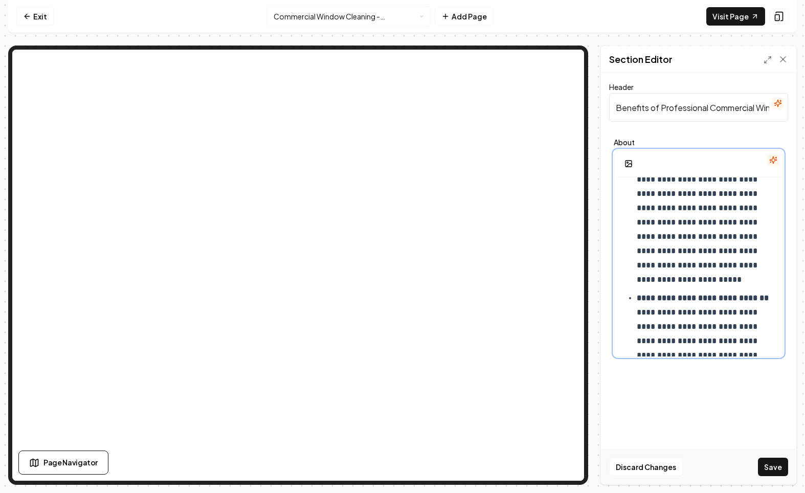
scroll to position [0, 0]
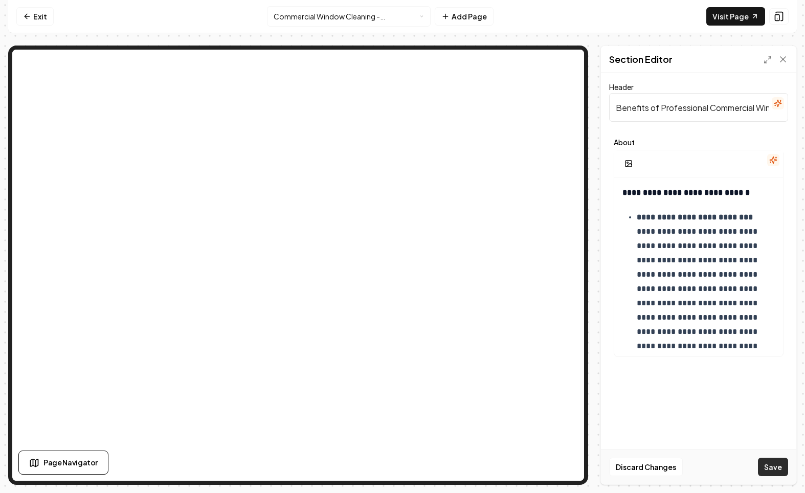
click at [777, 467] on button "Save" at bounding box center [773, 467] width 30 height 18
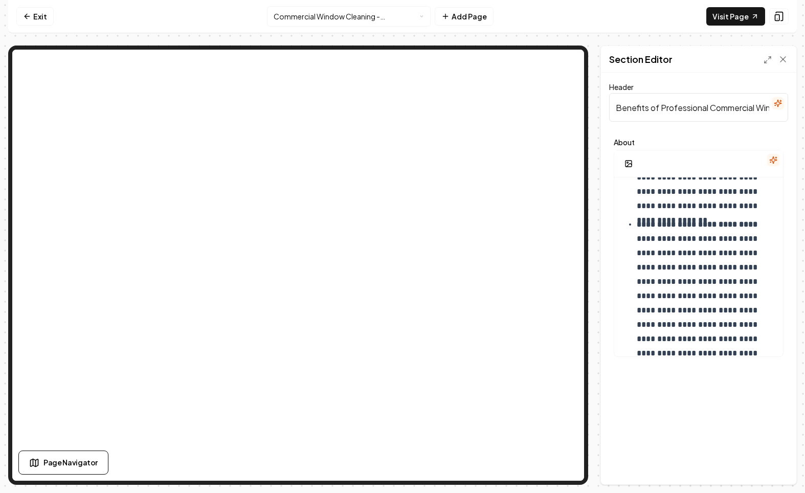
scroll to position [314, 0]
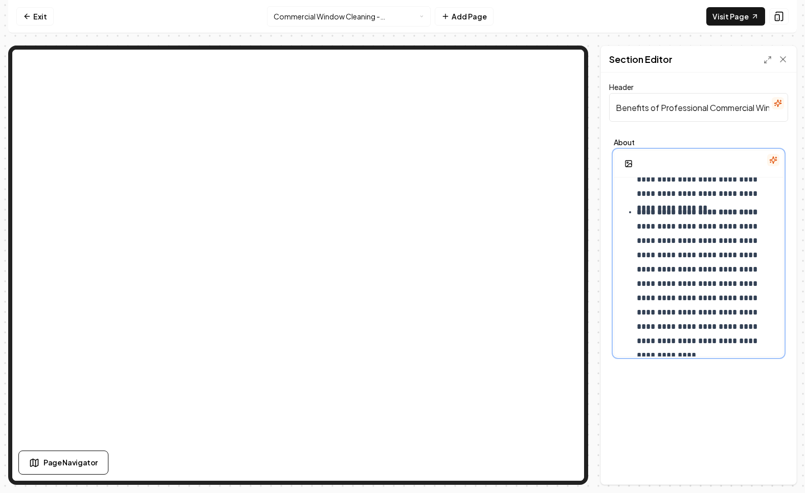
click at [750, 343] on p "**********" at bounding box center [706, 276] width 138 height 143
click at [749, 347] on p "**********" at bounding box center [706, 276] width 138 height 143
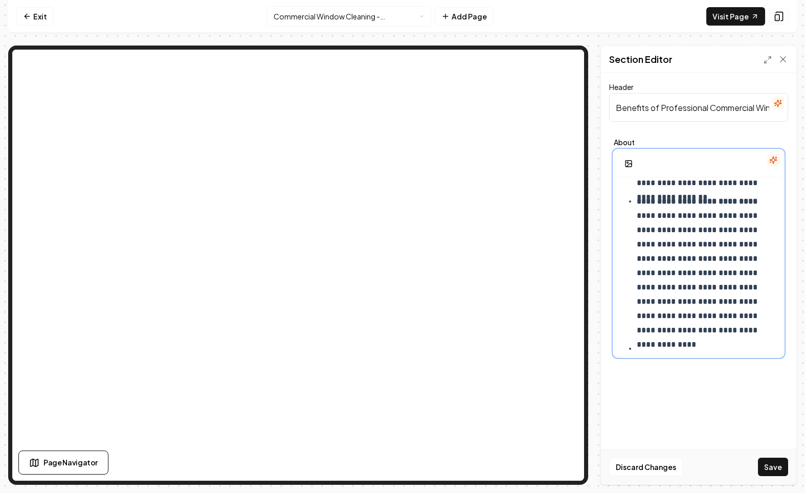
scroll to position [331, 0]
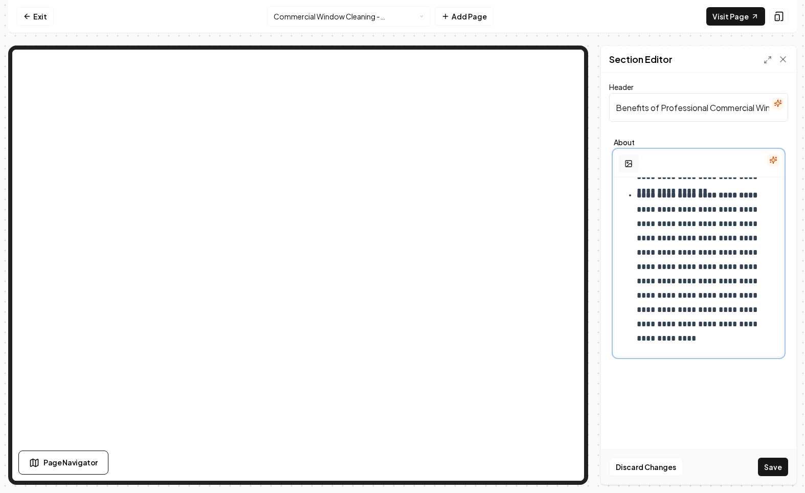
click at [634, 163] on button "button" at bounding box center [629, 164] width 20 height 18
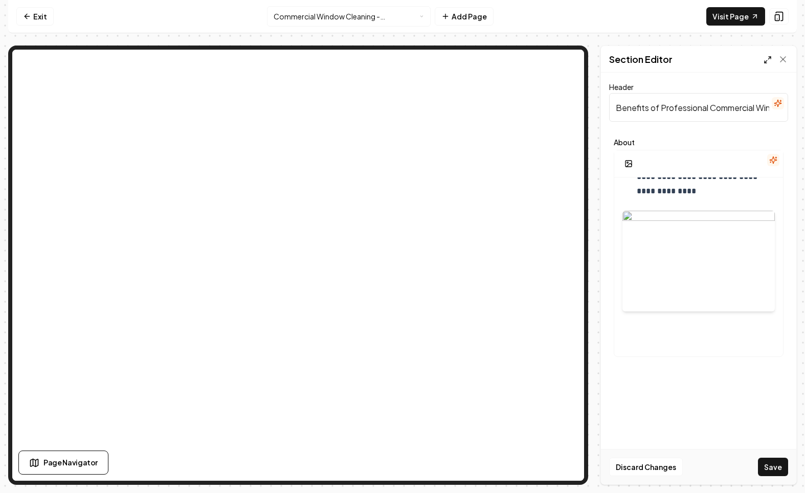
click at [770, 62] on icon at bounding box center [768, 60] width 8 height 8
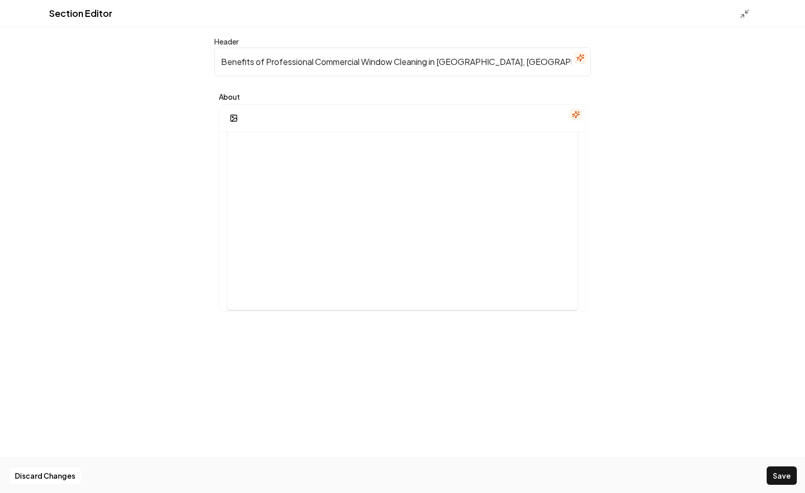
scroll to position [344, 0]
click at [782, 475] on button "Save" at bounding box center [782, 476] width 30 height 18
click at [743, 11] on icon at bounding box center [745, 14] width 10 height 10
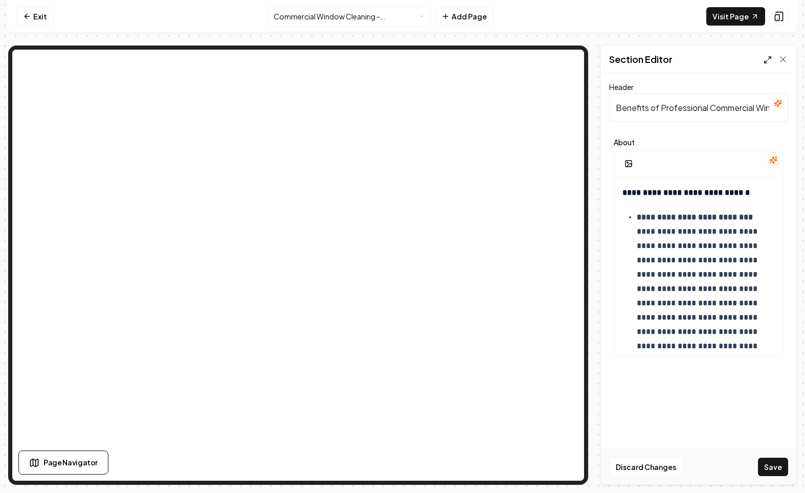
click at [765, 62] on line at bounding box center [766, 61] width 3 height 3
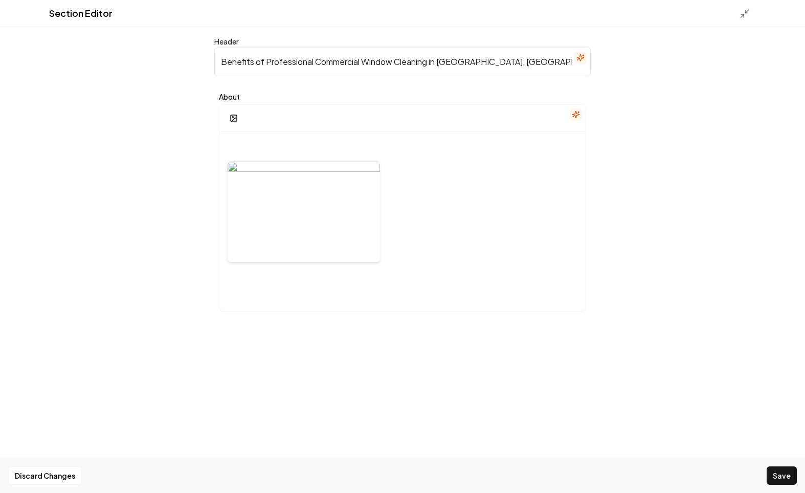
scroll to position [212, 0]
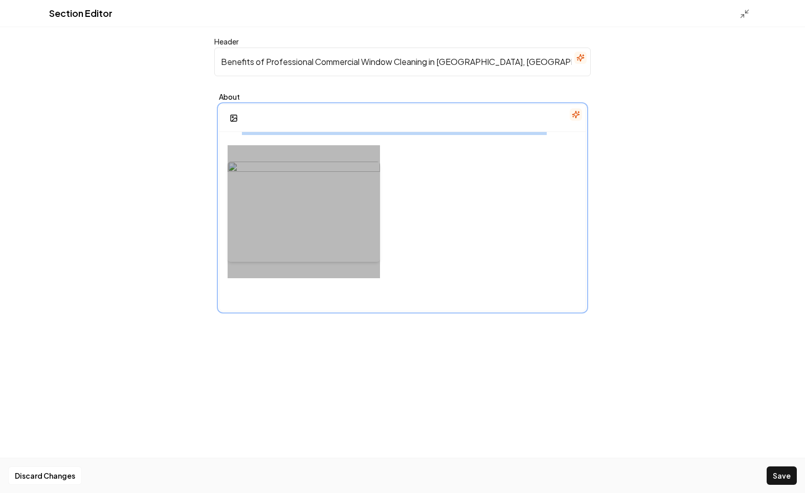
click at [354, 236] on div at bounding box center [304, 211] width 152 height 133
click at [413, 219] on div at bounding box center [403, 211] width 350 height 133
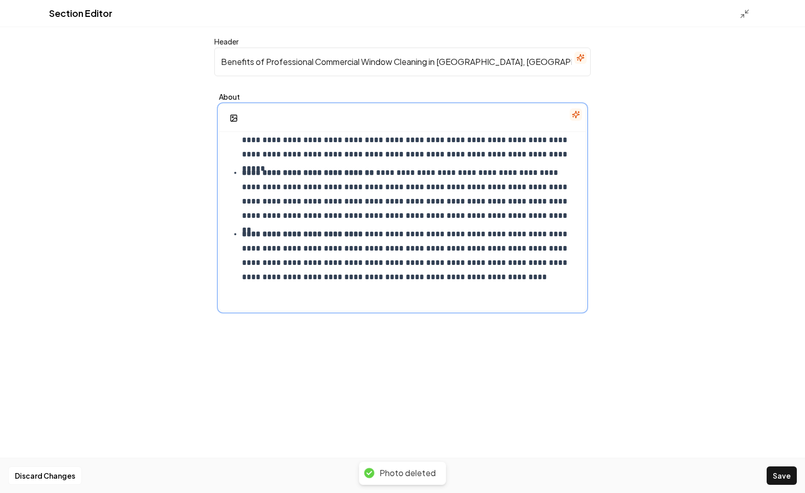
scroll to position [67, 0]
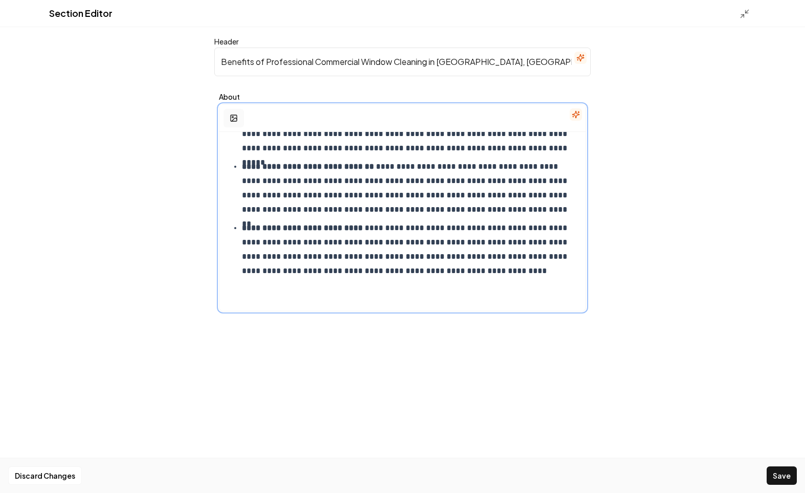
click at [236, 121] on rect "button" at bounding box center [234, 118] width 6 height 6
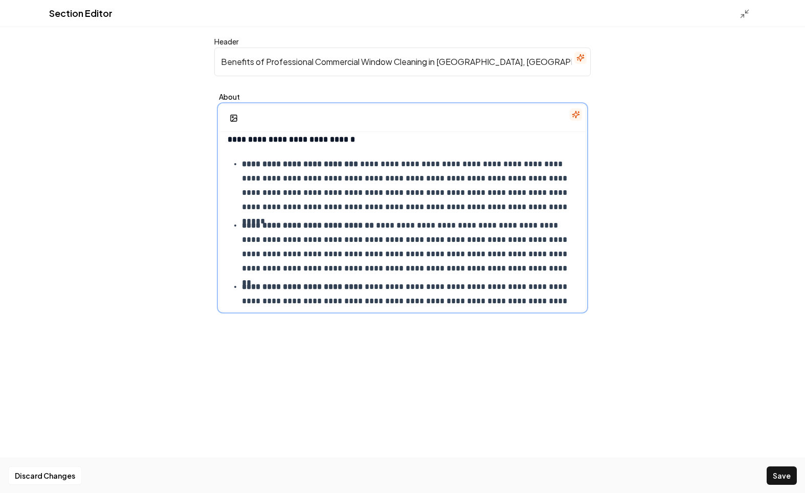
scroll to position [0, 0]
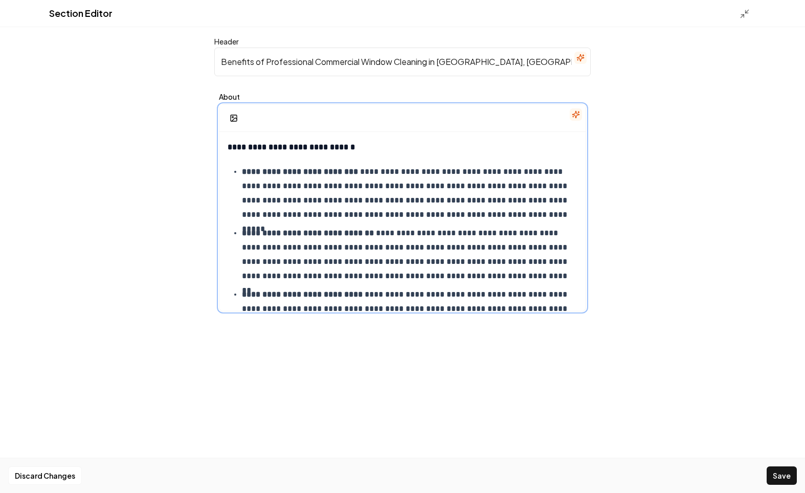
click at [455, 170] on p "**********" at bounding box center [410, 193] width 336 height 57
drag, startPoint x: 408, startPoint y: 172, endPoint x: 251, endPoint y: 185, distance: 157.6
click at [251, 185] on p "**********" at bounding box center [410, 193] width 336 height 57
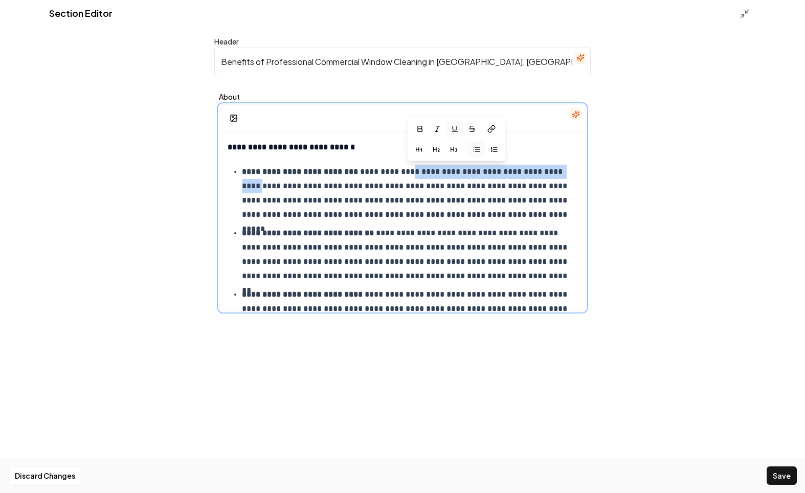
click at [453, 128] on icon "button" at bounding box center [455, 128] width 4 height 4
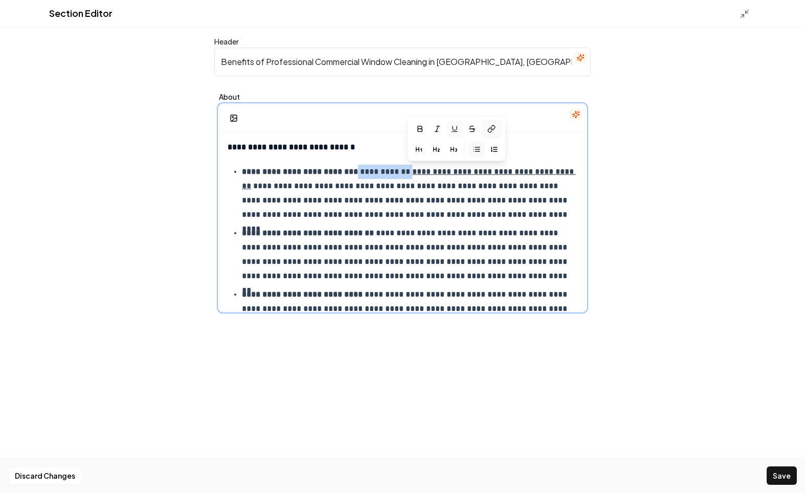
click at [493, 127] on icon at bounding box center [492, 129] width 8 height 8
click at [444, 177] on p "**********" at bounding box center [410, 193] width 336 height 57
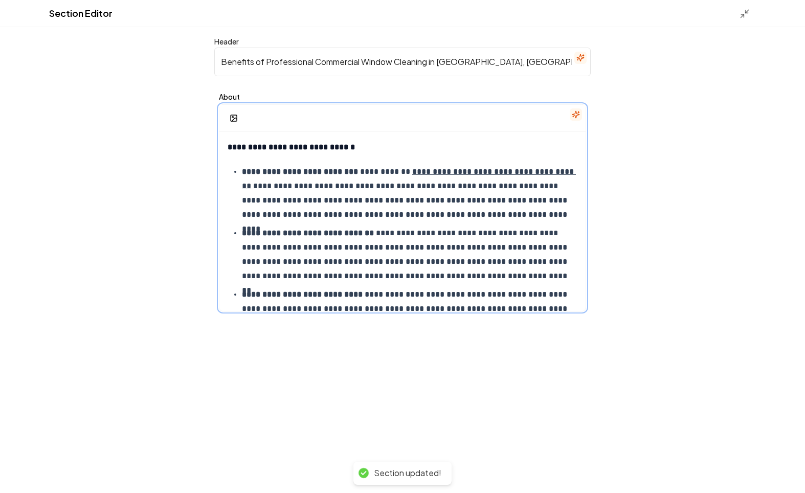
click at [419, 190] on p "**********" at bounding box center [410, 193] width 336 height 57
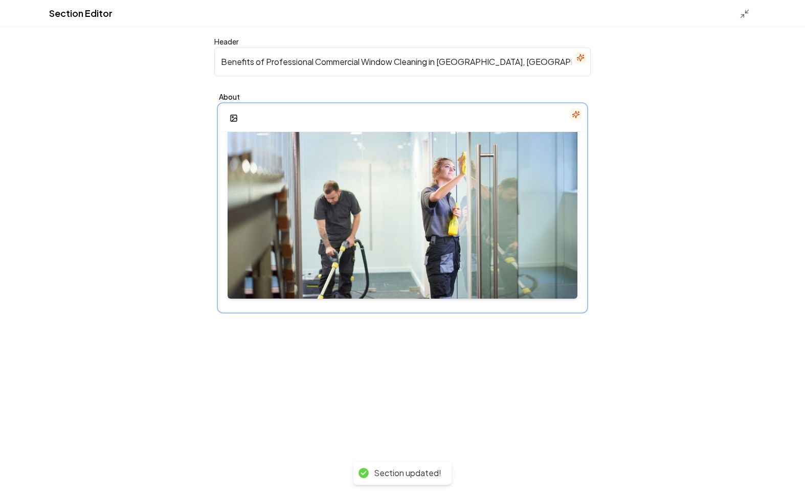
scroll to position [344, 0]
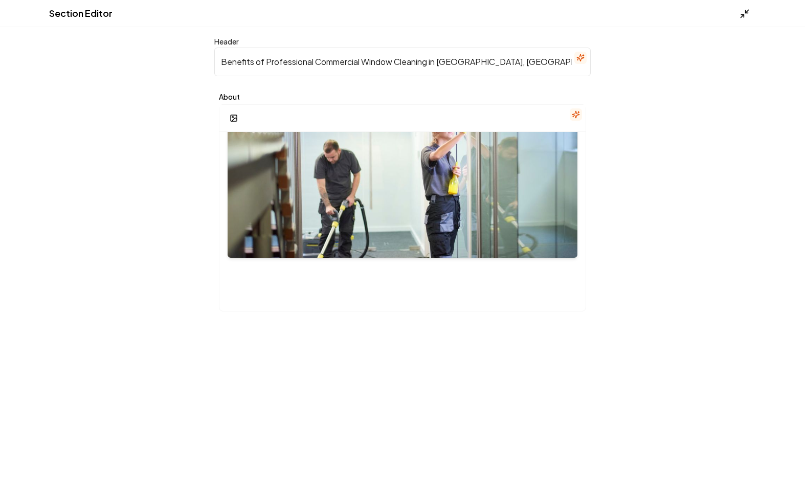
click at [744, 15] on line at bounding box center [742, 16] width 3 height 3
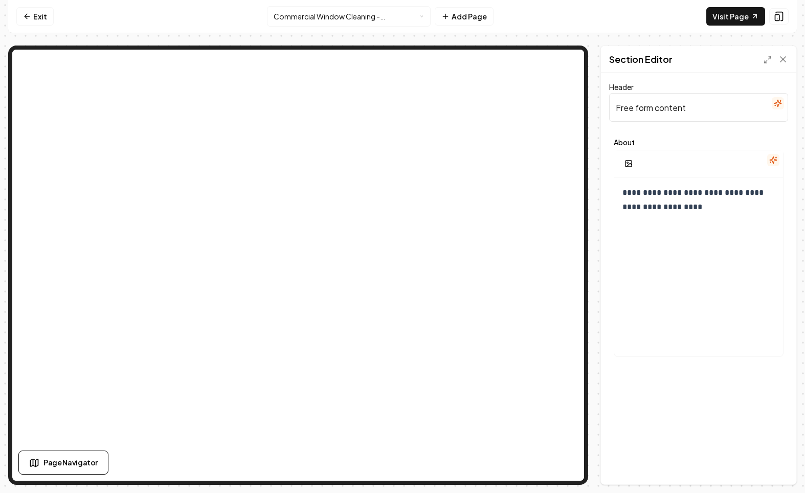
click at [716, 112] on input "Free form content" at bounding box center [698, 107] width 179 height 29
paste input "Why Professional Commercial Window Cleaning in [GEOGRAPHIC_DATA], [GEOGRAPHIC_D…"
type input "Why Professional Commercial Window Cleaning in [GEOGRAPHIC_DATA], [GEOGRAPHIC_D…"
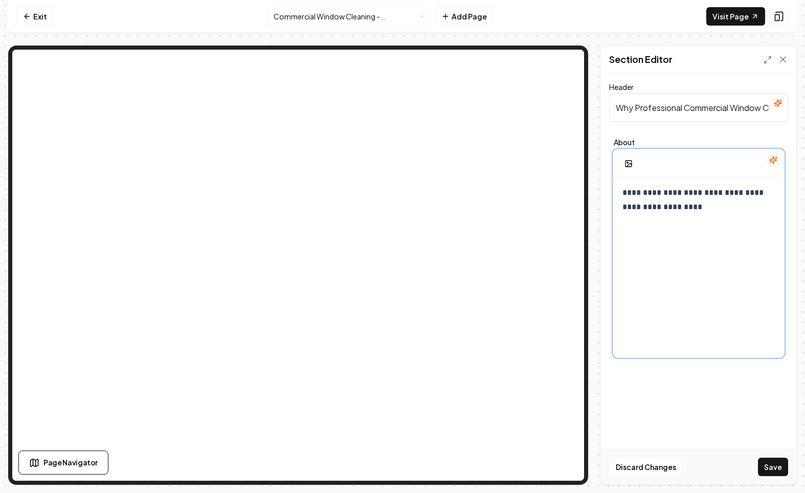
click at [650, 224] on div "**********" at bounding box center [699, 276] width 169 height 197
click at [762, 60] on div "Section Editor" at bounding box center [698, 59] width 195 height 27
click at [766, 60] on icon at bounding box center [768, 60] width 8 height 8
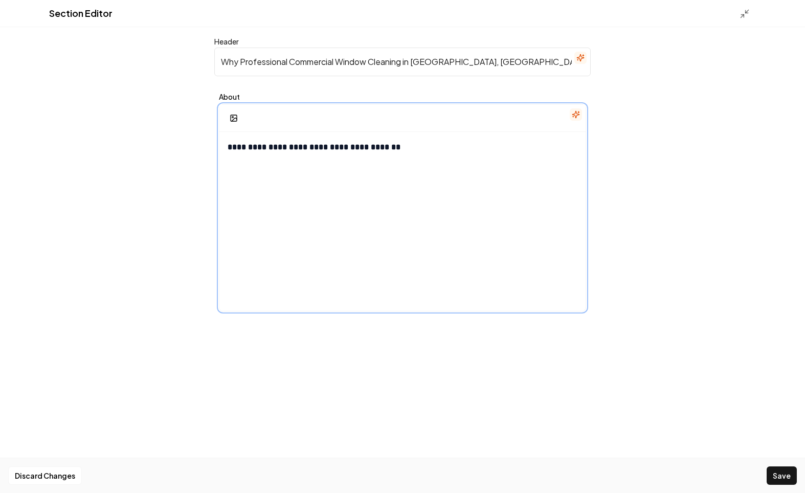
click at [334, 190] on div "**********" at bounding box center [403, 230] width 366 height 197
click at [271, 180] on div "**********" at bounding box center [403, 230] width 366 height 197
click at [304, 147] on button "button" at bounding box center [300, 149] width 16 height 16
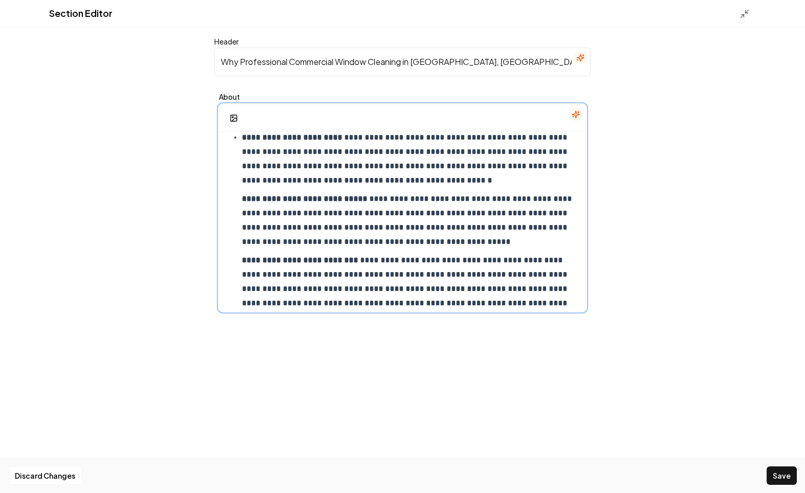
click at [242, 200] on strong "**********" at bounding box center [304, 199] width 125 height 8
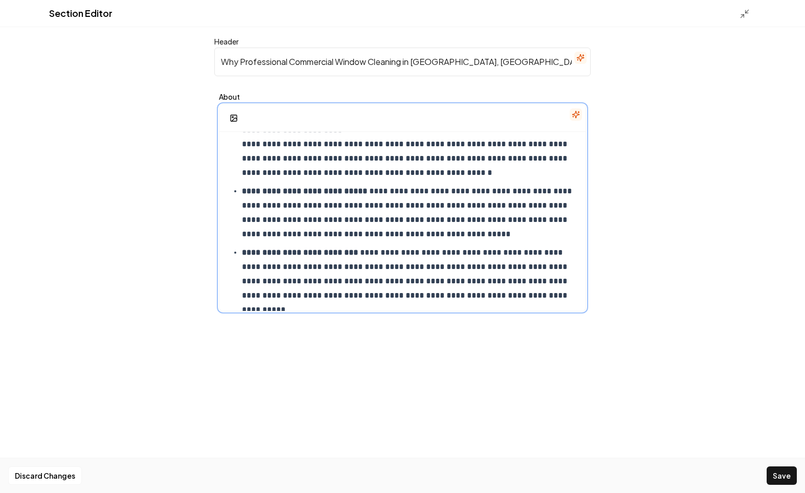
click at [577, 297] on p "**********" at bounding box center [410, 274] width 336 height 57
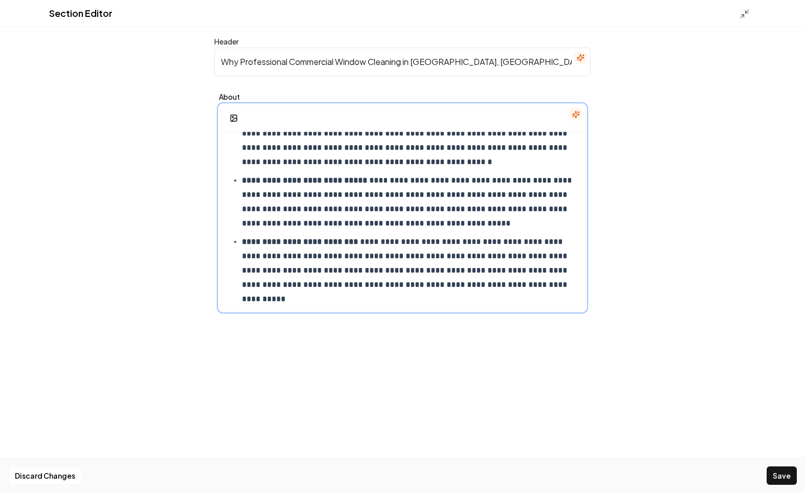
scroll to position [59, 0]
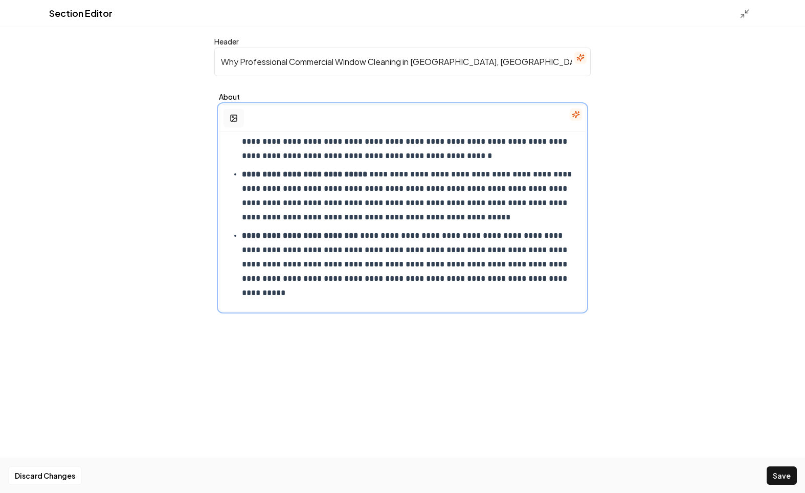
click at [238, 118] on button "button" at bounding box center [234, 118] width 20 height 18
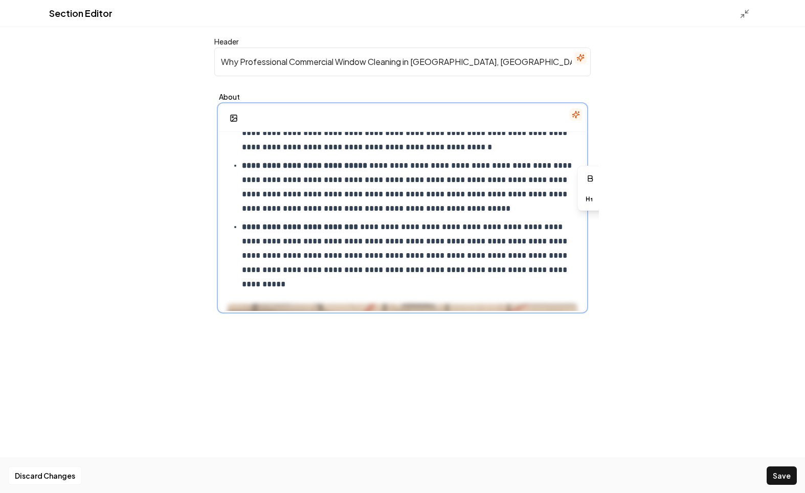
scroll to position [56, 0]
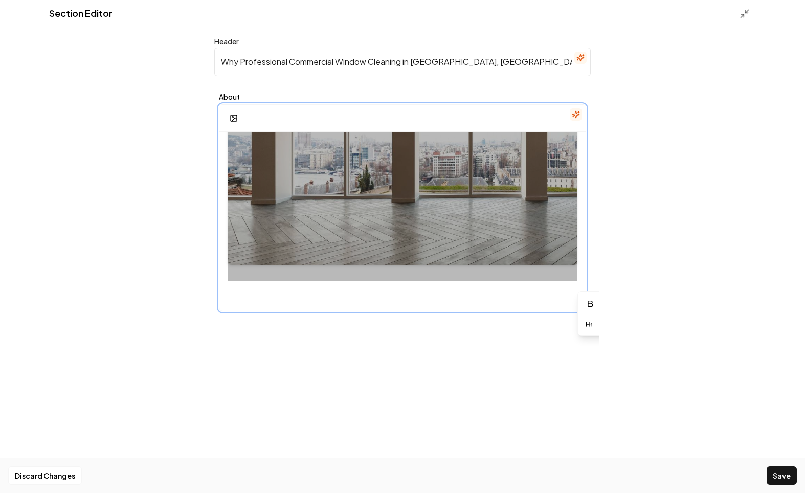
drag, startPoint x: 412, startPoint y: 206, endPoint x: 390, endPoint y: 206, distance: 22.0
click at [390, 206] on div at bounding box center [403, 150] width 350 height 264
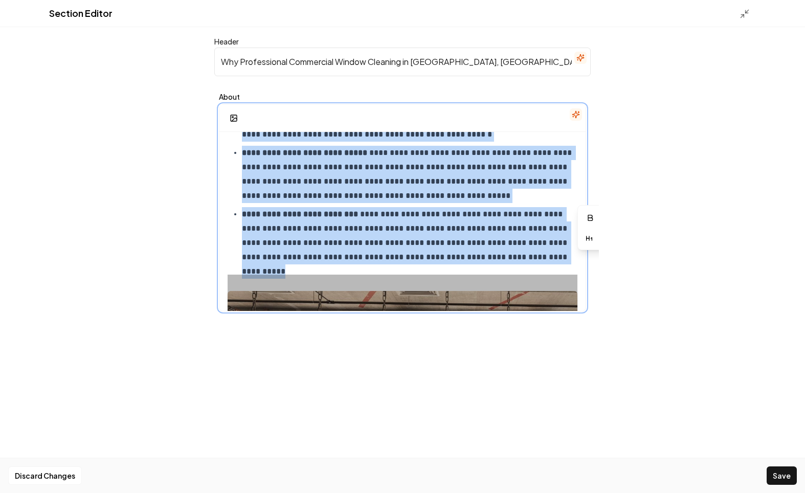
scroll to position [70, 0]
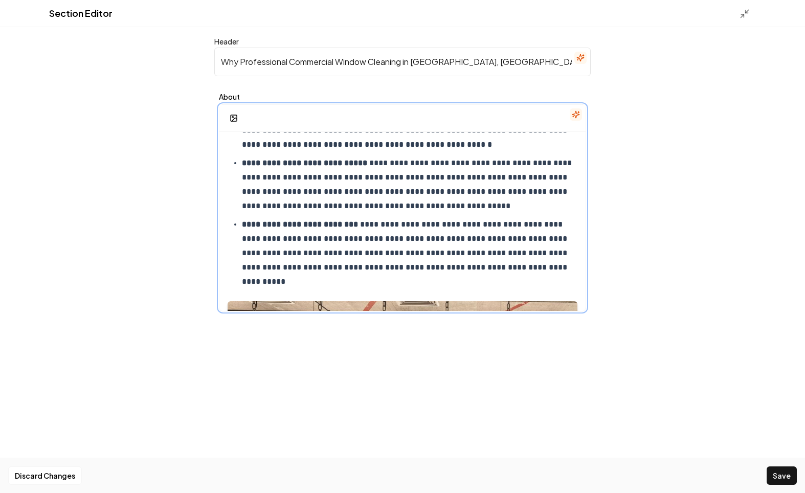
click at [406, 194] on p "**********" at bounding box center [410, 184] width 336 height 57
drag, startPoint x: 411, startPoint y: 190, endPoint x: 364, endPoint y: 190, distance: 47.6
click at [364, 190] on p "**********" at bounding box center [410, 184] width 336 height 57
click at [460, 145] on icon "button" at bounding box center [460, 149] width 8 height 8
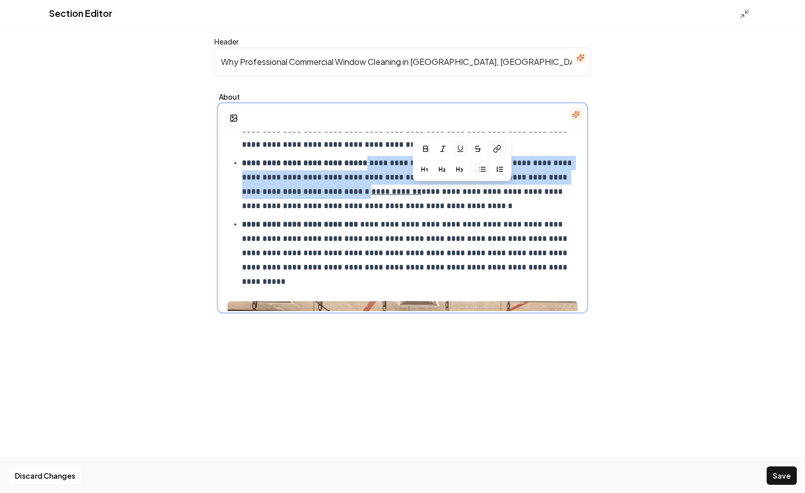
click at [498, 146] on icon at bounding box center [497, 149] width 8 height 8
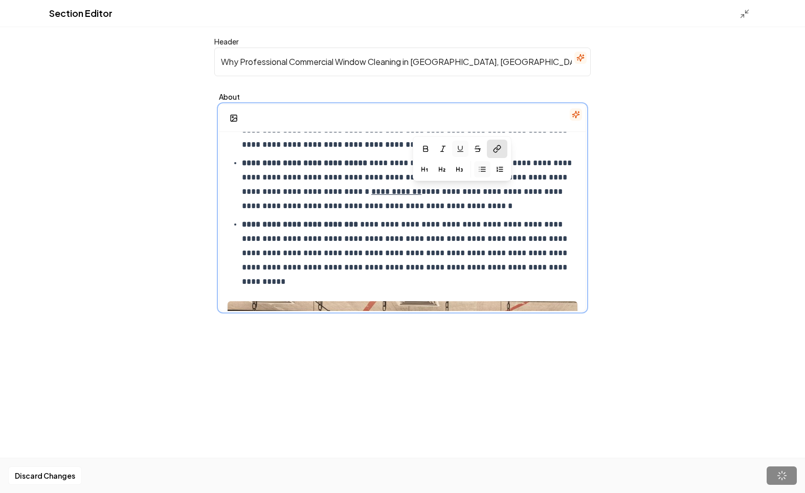
click at [470, 193] on p "**********" at bounding box center [410, 184] width 336 height 57
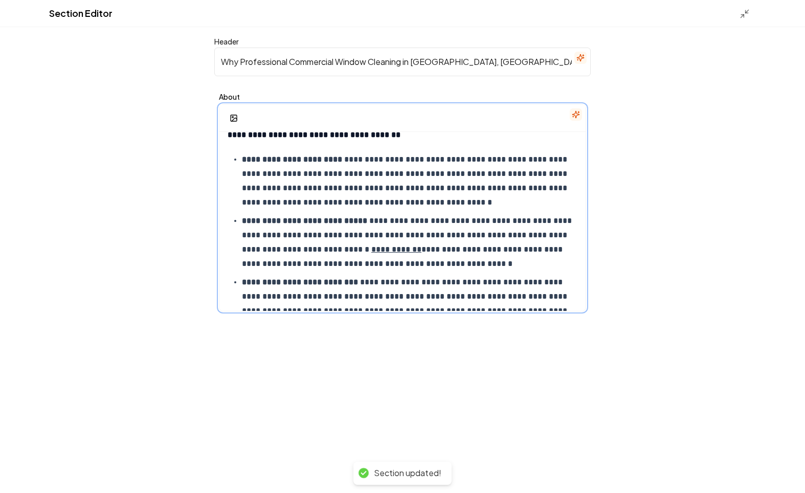
scroll to position [0, 0]
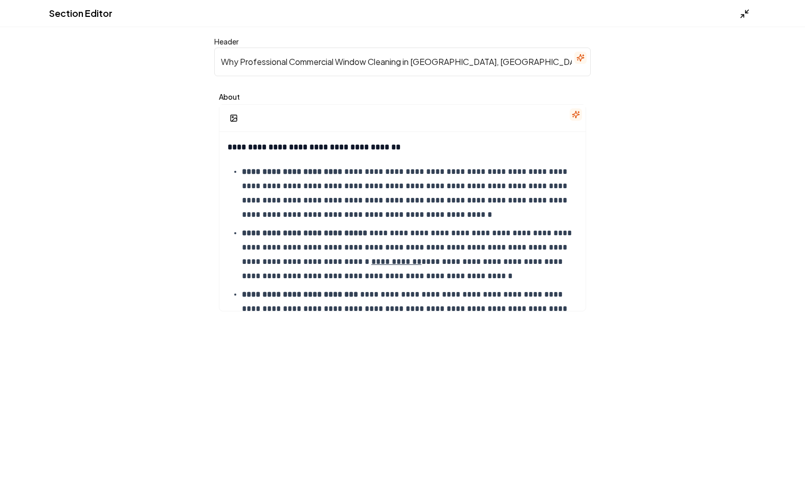
click at [746, 14] on icon at bounding box center [745, 14] width 10 height 10
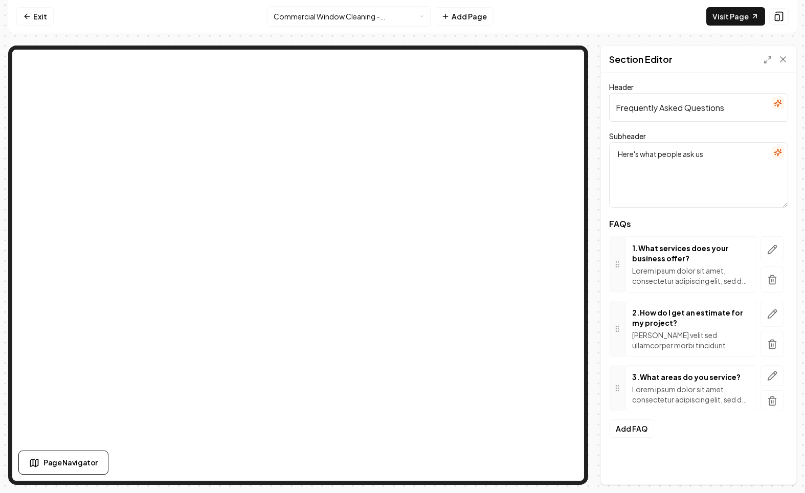
click at [706, 106] on input "Frequently Asked Questions" at bounding box center [698, 107] width 179 height 29
paste input "for Professional Commercial Window Cleaning in [GEOGRAPHIC_DATA], [GEOGRAPHIC_D…"
type input "Frequently Asked Questions for Professional Commercial Window Cleaning in [GEOG…"
click at [690, 134] on div "Subheader Here's what people ask us" at bounding box center [698, 169] width 179 height 78
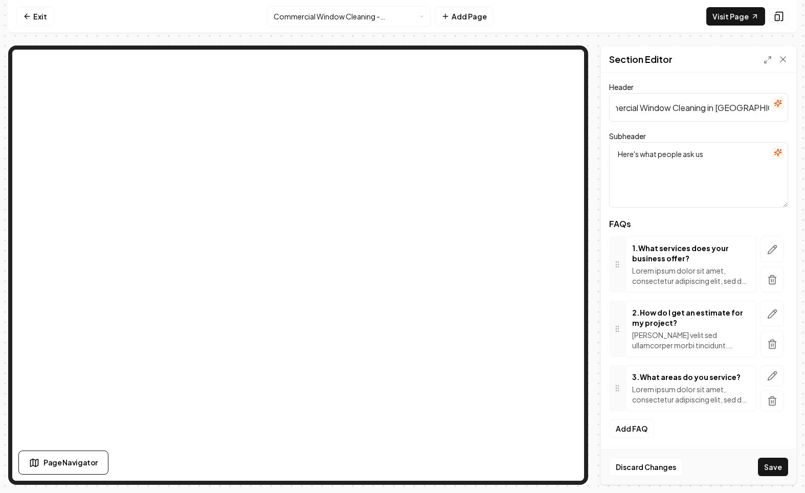
scroll to position [0, 0]
click at [776, 245] on icon "button" at bounding box center [773, 250] width 10 height 10
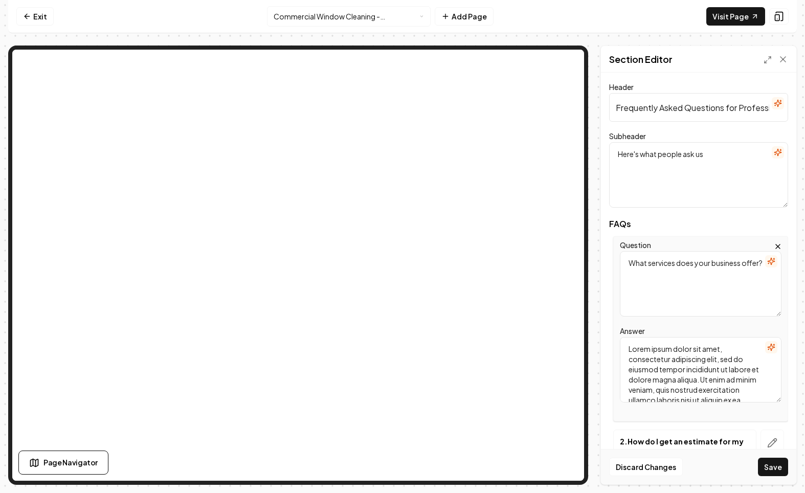
click at [667, 356] on textarea "Lorem ipsum dolor sit amet, consectetur adipiscing elit, sed do eiusmod tempor …" at bounding box center [701, 370] width 162 height 66
paste textarea "How often should we schedule commercial window cleaning for our [PERSON_NAME] l…"
drag, startPoint x: 698, startPoint y: 367, endPoint x: 621, endPoint y: 350, distance: 79.2
click at [621, 350] on textarea "How often should we schedule commercial window cleaning for our [PERSON_NAME] l…" at bounding box center [701, 370] width 162 height 66
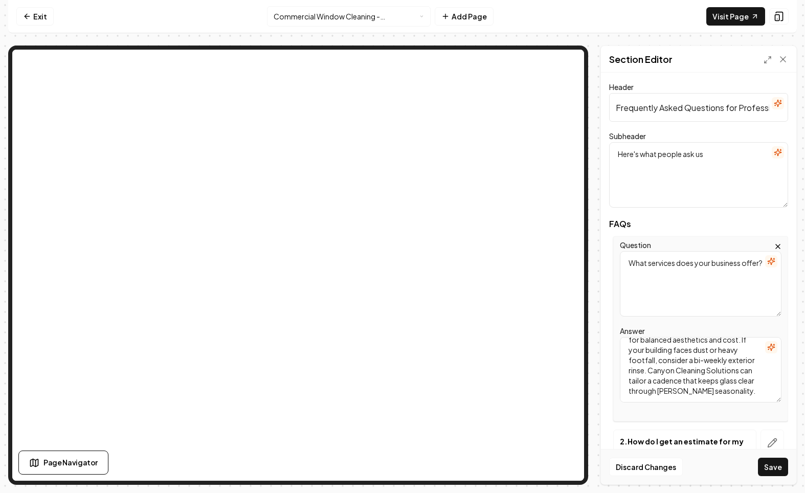
type textarea "Frequency depends on traffic and exposure. Many storefronts book monthly, while…"
click at [669, 280] on textarea "What services does your business offer?" at bounding box center [701, 284] width 162 height 66
paste textarea "How often should we schedule commercial window cleaning for our [PERSON_NAME] l…"
type textarea "How often should we schedule commercial window cleaning for our [PERSON_NAME] l…"
click at [676, 213] on form "Header Frequently Asked Questions for Professional Commercial Window Cleaning i…" at bounding box center [698, 341] width 179 height 521
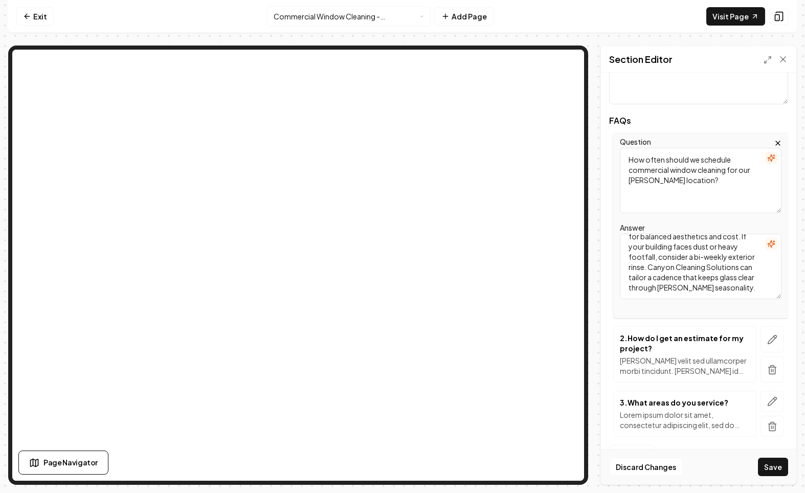
scroll to position [109, 0]
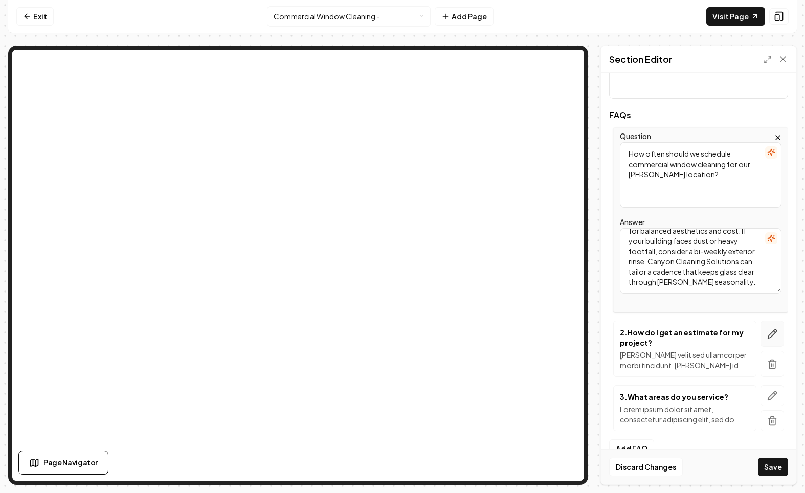
click at [772, 333] on icon "button" at bounding box center [773, 334] width 9 height 9
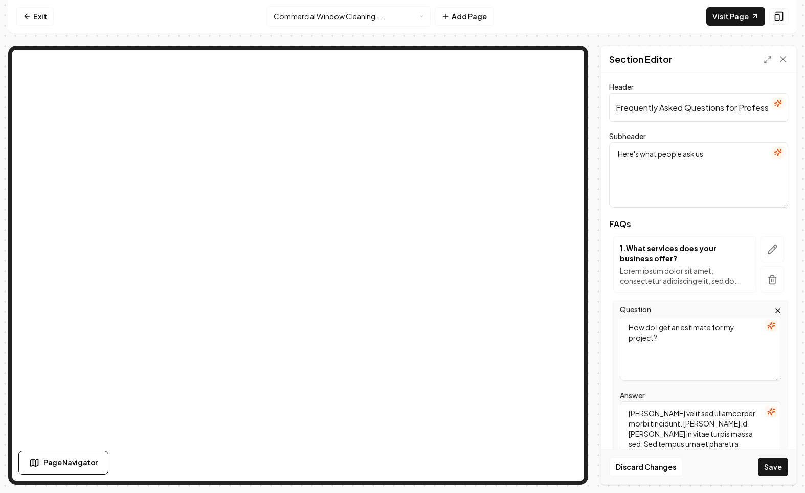
click at [668, 333] on textarea "How do I get an estimate for my project?" at bounding box center [701, 349] width 162 height 66
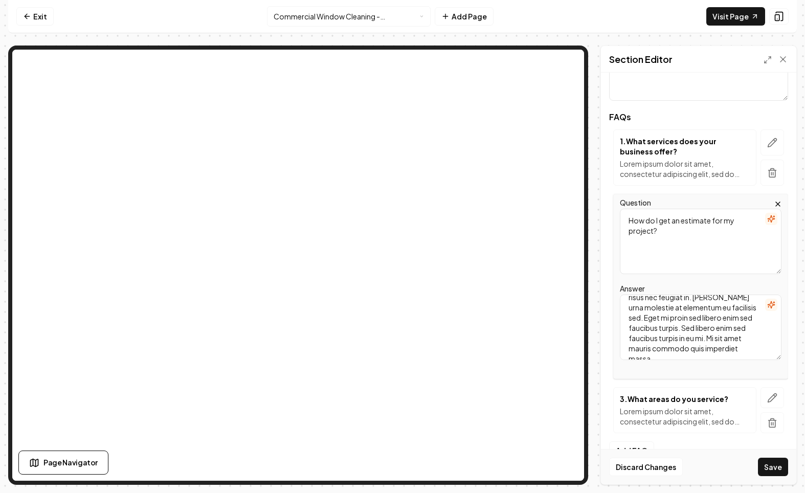
scroll to position [109, 0]
click at [722, 299] on textarea "[PERSON_NAME] velit sed ullamcorper morbi tincidunt. [PERSON_NAME] id [PERSON_N…" at bounding box center [701, 326] width 162 height 66
paste textarea "Do you handle both interior and exterior windows for offices and retail spaces?…"
drag, startPoint x: 760, startPoint y: 311, endPoint x: 615, endPoint y: 301, distance: 146.2
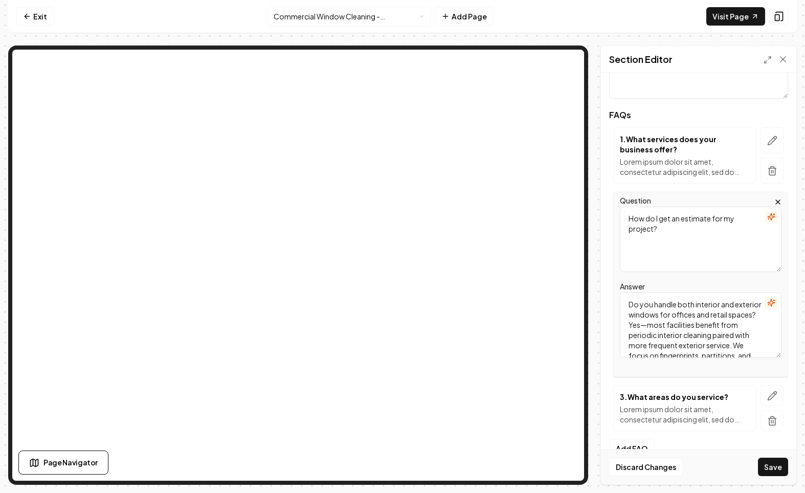
click at [615, 301] on div "Question How do I get an estimate for my project? Answer Do you handle both int…" at bounding box center [701, 284] width 175 height 185
type textarea "Yes—most facilities benefit from periodic interior cleaning paired with more fr…"
click at [664, 259] on textarea "How do I get an estimate for my project?" at bounding box center [701, 240] width 162 height 66
paste textarea "Do you handle both interior and exterior windows for offices and retail spaces"
type textarea "Do you handle both interior and exterior windows for offices and retail spaces?"
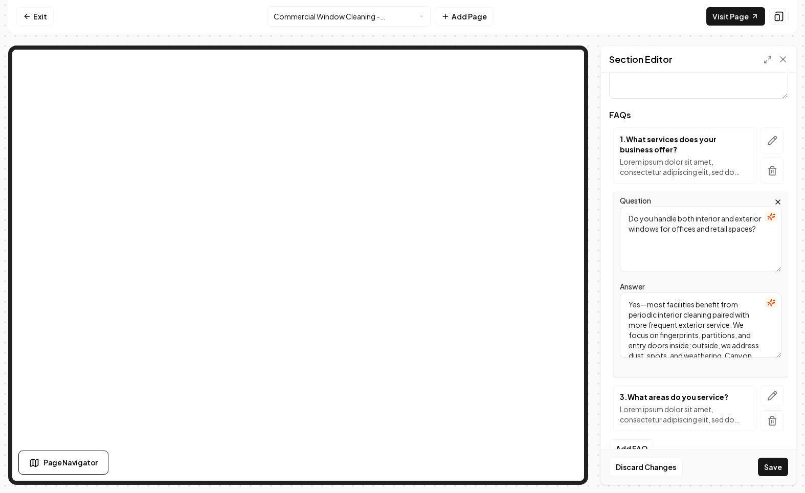
click at [698, 187] on div "FAQs 1 . What services does your business offer? Lorem ipsum dolor sit amet, co…" at bounding box center [698, 275] width 179 height 329
click at [777, 393] on icon "button" at bounding box center [773, 396] width 9 height 9
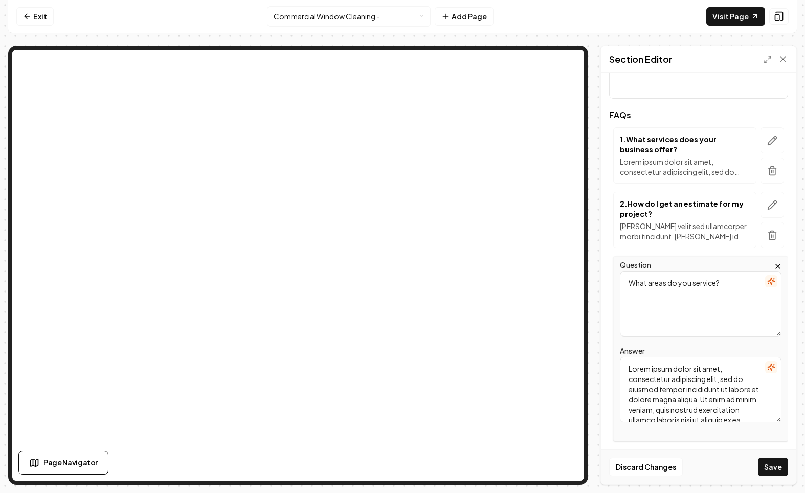
scroll to position [0, 0]
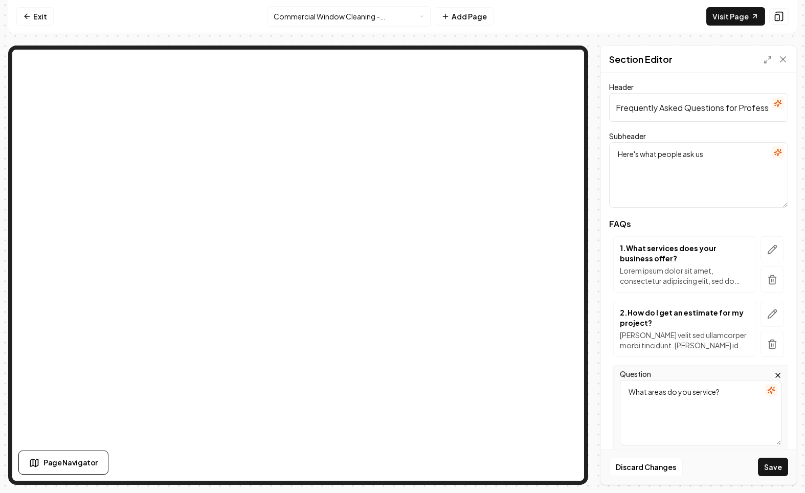
click at [721, 397] on textarea "What areas do you service?" at bounding box center [701, 413] width 162 height 66
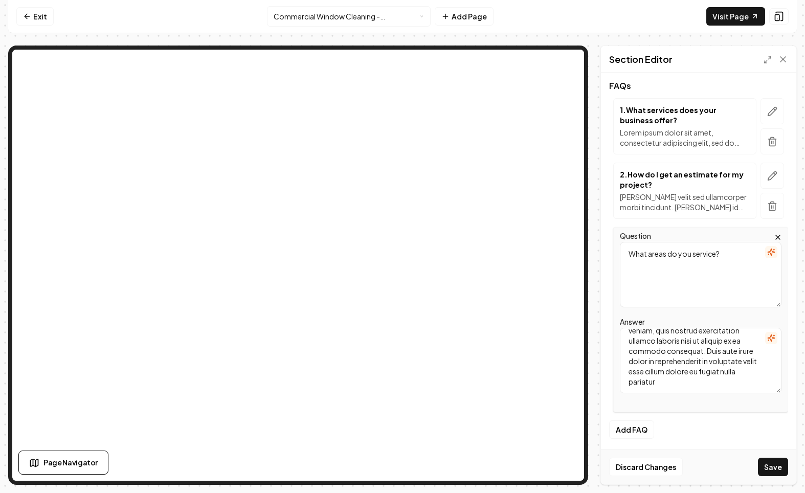
scroll to position [140, 0]
click at [630, 337] on textarea "Lorem ipsum dolor sit amet, consectetur adipiscing elit, sed do eiusmod tempor …" at bounding box center [701, 359] width 162 height 66
paste textarea "What cleaning methods do you use, and are they safe around customers? We combin…"
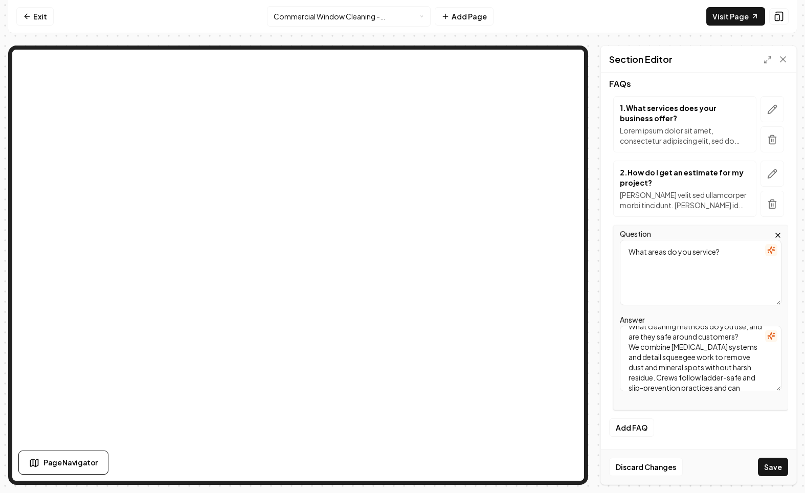
scroll to position [0, 0]
drag, startPoint x: 755, startPoint y: 347, endPoint x: 617, endPoint y: 332, distance: 139.0
click at [617, 332] on div "Question What areas do you service? Answer What cleaning methods do you use, an…" at bounding box center [701, 317] width 175 height 185
type textarea "We combine [MEDICAL_DATA] systems and detail squeegee work to remove dust and m…"
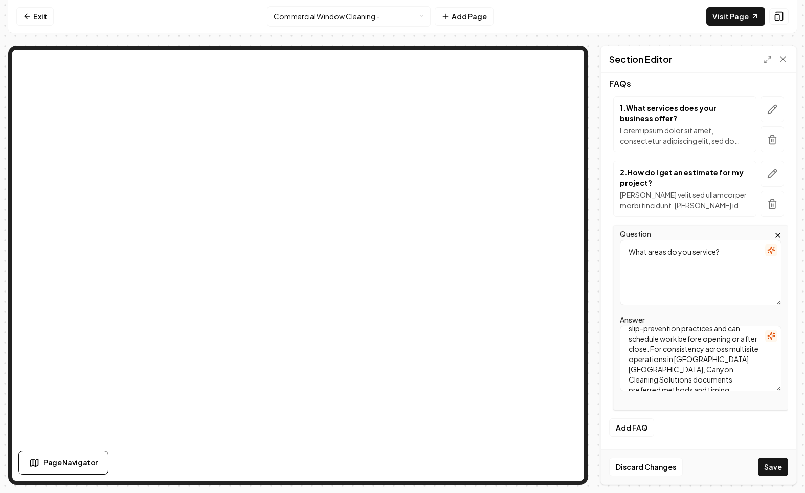
click at [648, 269] on textarea "What areas do you service?" at bounding box center [701, 273] width 162 height 66
paste textarea "cleaning methods do you use, and are they safe around customers"
type textarea "What cleaning methods do you use, and are they safe around customers?"
click at [609, 282] on div "Question What cleaning methods do you use, and are they safe around customers? …" at bounding box center [698, 317] width 179 height 185
click at [779, 462] on button "Save" at bounding box center [773, 467] width 30 height 18
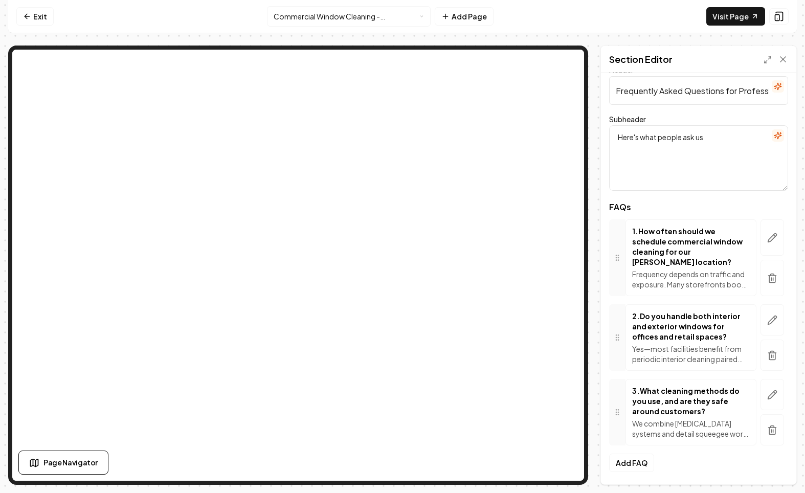
scroll to position [7, 0]
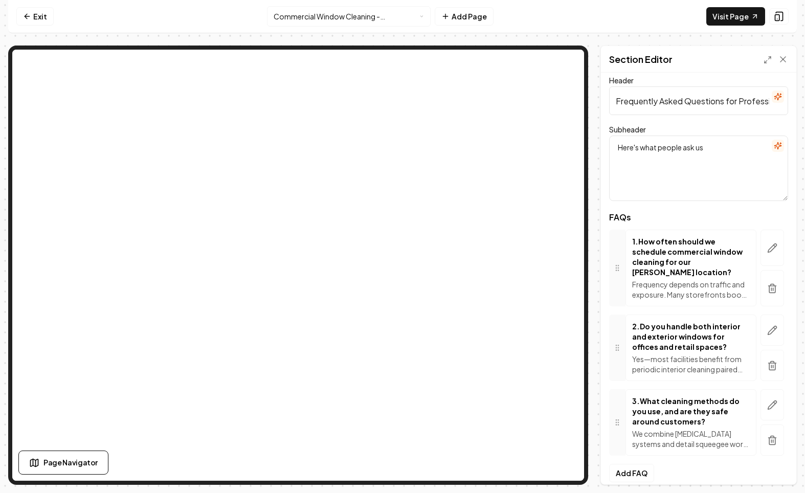
click at [412, 16] on html "Computer Required This feature is only available on a computer. Please switch t…" at bounding box center [402, 246] width 805 height 493
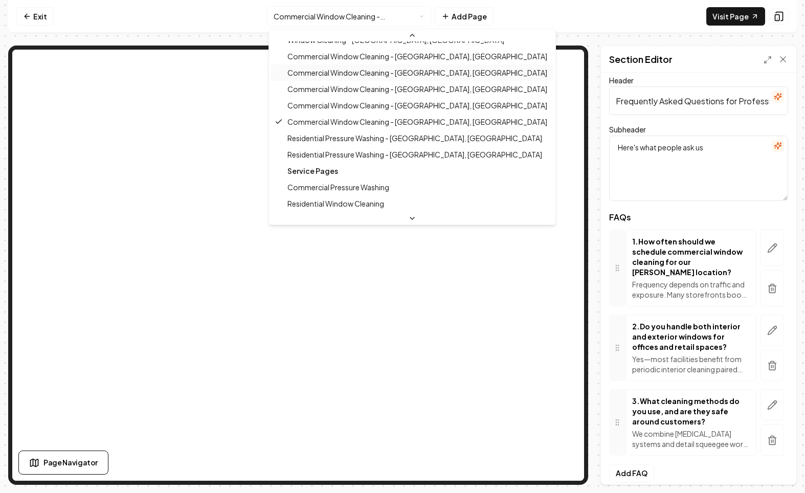
scroll to position [249, 0]
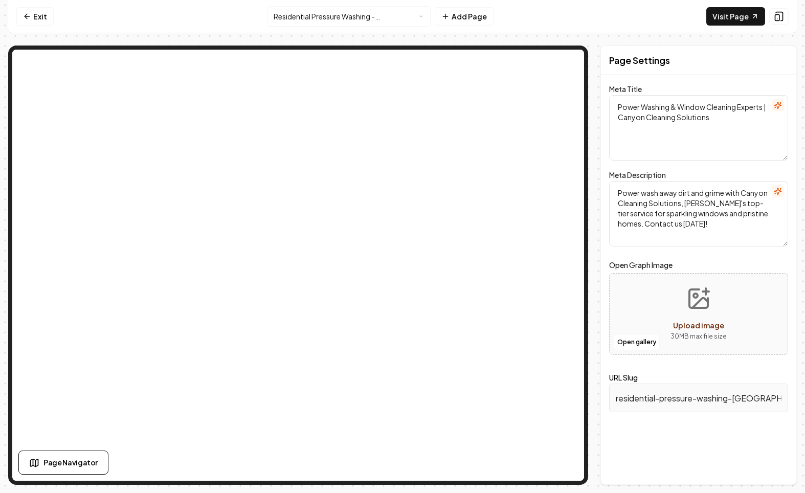
click at [660, 136] on textarea "Power Washing & Window Cleaning Experts | Canyon Cleaning Solutions" at bounding box center [698, 128] width 179 height 66
paste textarea "Trusted Residential Pressure Washing in [GEOGRAPHIC_DATA]"
type textarea "Trusted Residential Pressure Washing in [GEOGRAPHIC_DATA] | Canyon Cleaning Sol…"
click at [706, 227] on textarea "Power wash away dirt and grime with Canyon Cleaning Solutions, [PERSON_NAME]'s …" at bounding box center [698, 214] width 179 height 66
paste textarea "Keep your Scottsdale home pristine with Canyon Cleaning Solutions’ residential …"
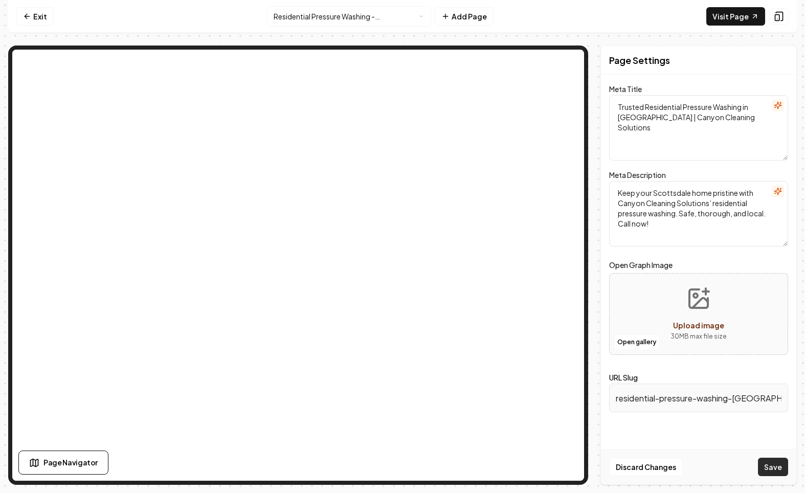
type textarea "Keep your Scottsdale home pristine with Canyon Cleaning Solutions’ residential …"
click at [779, 475] on button "Save" at bounding box center [773, 467] width 30 height 18
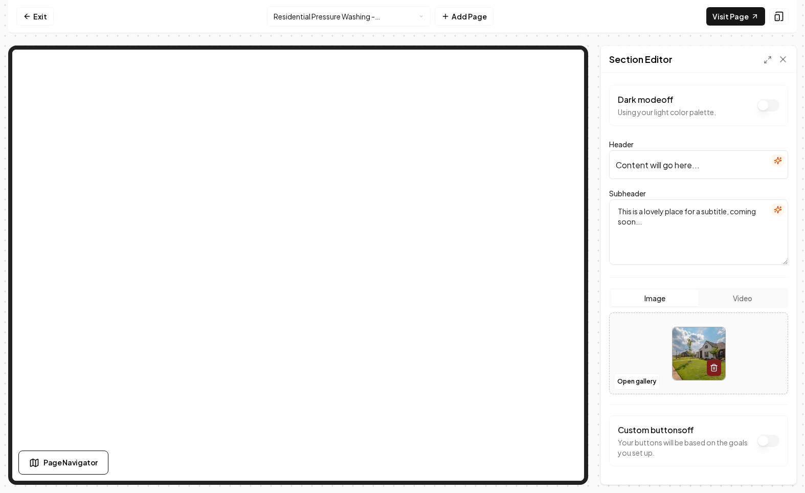
click at [687, 161] on input "Content will go here..." at bounding box center [698, 164] width 179 height 29
click at [636, 156] on input "Content will go here..." at bounding box center [698, 164] width 179 height 29
paste input "Trusted Residential Pressure Washing in [GEOGRAPHIC_DATA], [GEOGRAPHIC_DATA]"
type input "Trusted Residential Pressure Washing in [GEOGRAPHIC_DATA], [GEOGRAPHIC_DATA]"
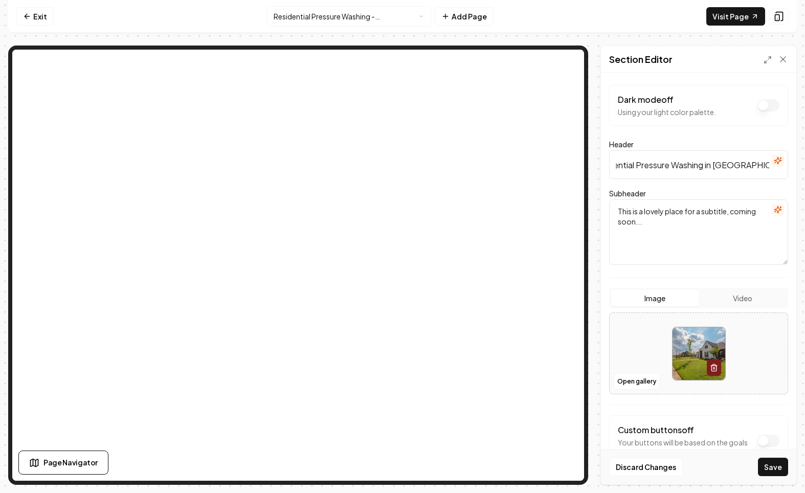
scroll to position [0, 0]
click at [633, 210] on textarea "This is a lovely place for a subtitle, coming soon..." at bounding box center [698, 233] width 179 height 66
paste textarea "Canyon Cleaning Solutions delivers residential pressure washing in [GEOGRAPHIC_…"
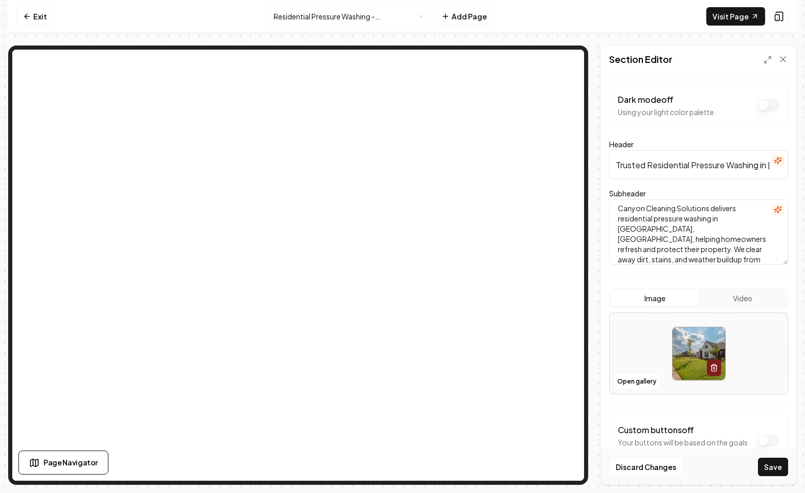
scroll to position [35, 0]
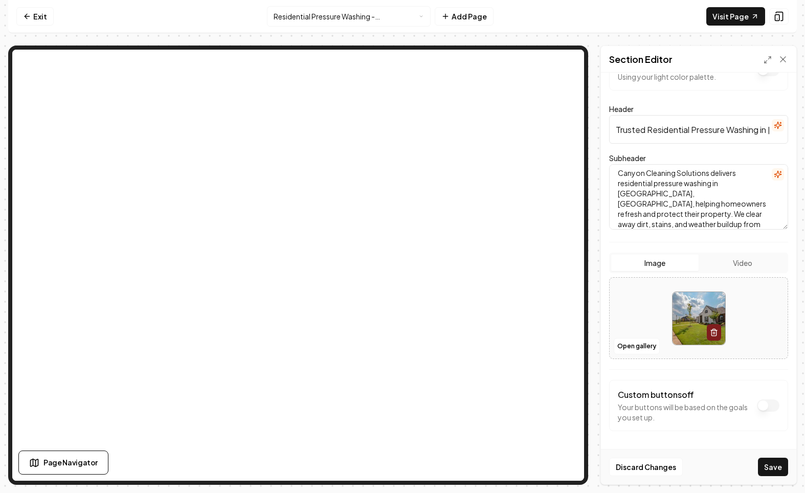
type textarea "Canyon Cleaning Solutions delivers residential pressure washing in [GEOGRAPHIC_…"
click at [716, 329] on icon "button" at bounding box center [714, 333] width 8 height 8
click at [697, 309] on icon "Upload image" at bounding box center [700, 307] width 15 height 10
click at [670, 345] on button "Upload image 30 MB max file size" at bounding box center [699, 318] width 73 height 72
type input "**********"
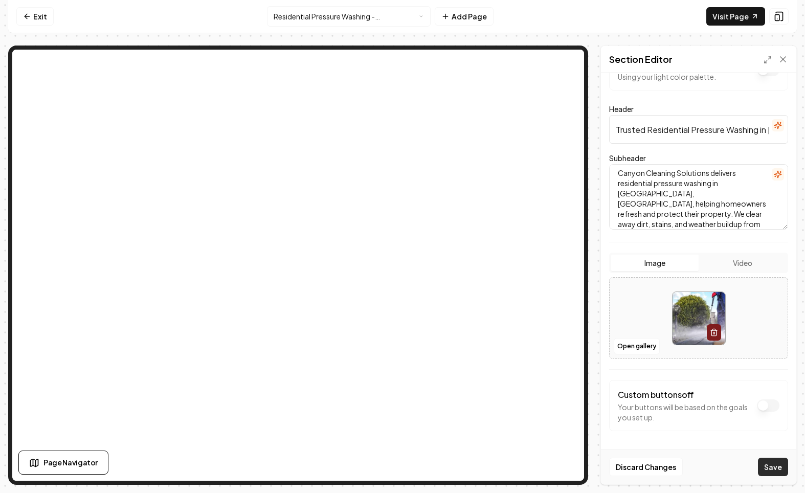
click at [773, 468] on button "Save" at bounding box center [773, 467] width 30 height 18
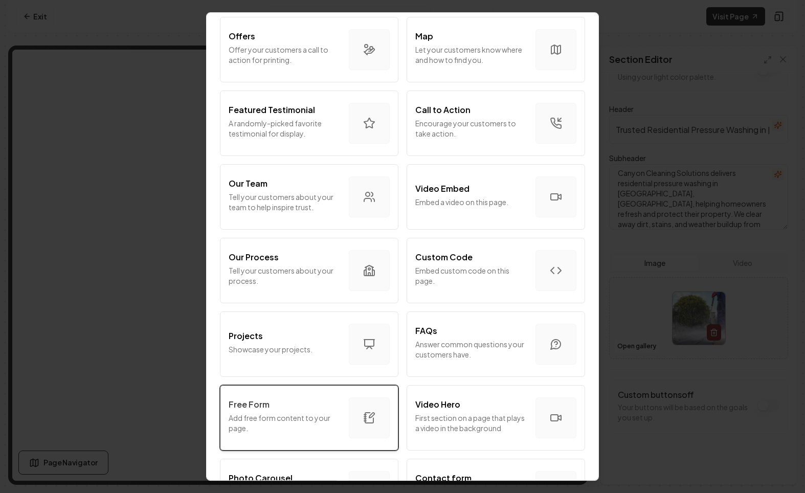
scroll to position [232, 0]
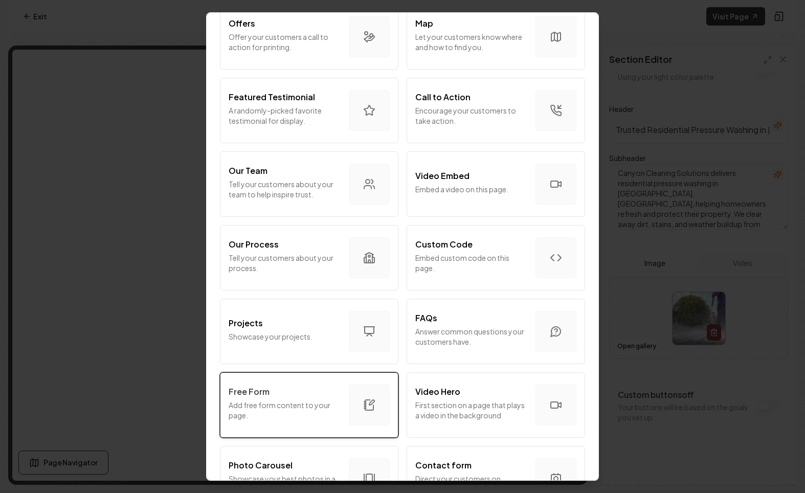
click at [280, 394] on div "Free Form" at bounding box center [285, 392] width 112 height 12
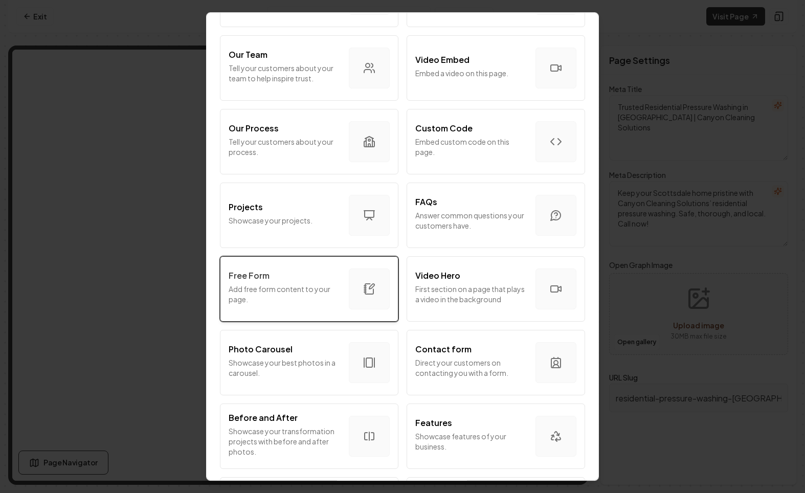
scroll to position [350, 0]
click at [280, 291] on p "Add free form content to your page." at bounding box center [285, 292] width 112 height 20
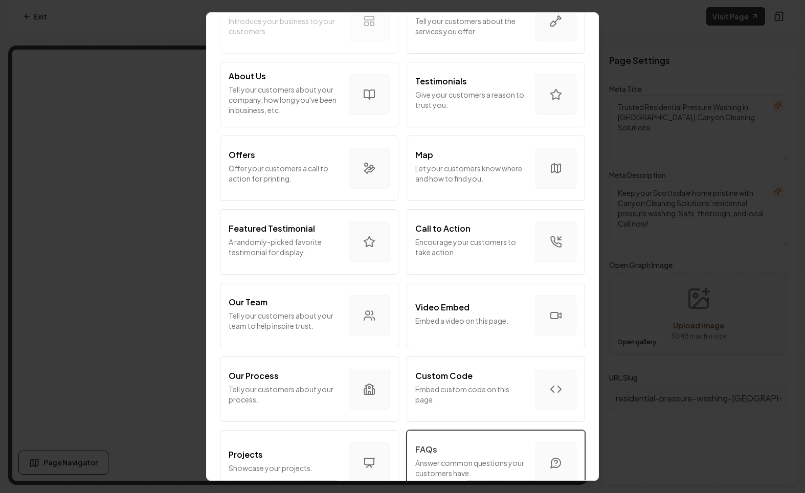
scroll to position [102, 0]
click at [441, 454] on div "FAQs" at bounding box center [472, 449] width 112 height 12
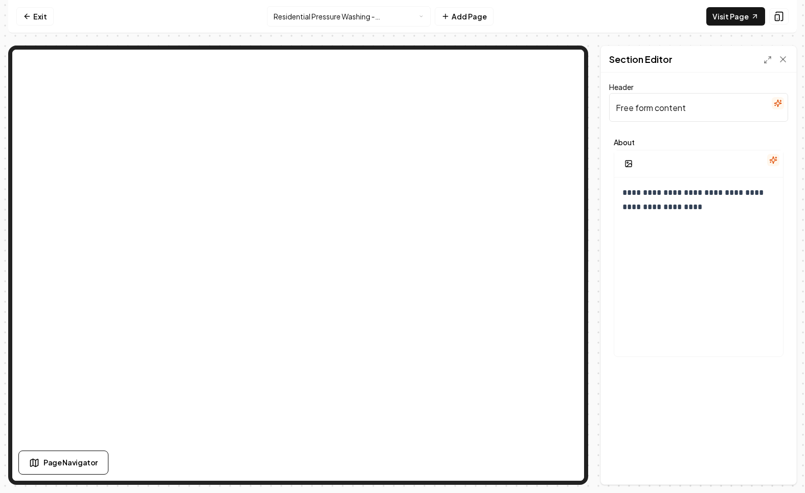
click at [673, 108] on input "Free form content" at bounding box center [698, 107] width 179 height 29
paste input "Benefits of Residential Pressure Washing in [GEOGRAPHIC_DATA], [GEOGRAPHIC_DATA…"
type input "Benefits of Residential Pressure Washing in [GEOGRAPHIC_DATA], [GEOGRAPHIC_DATA…"
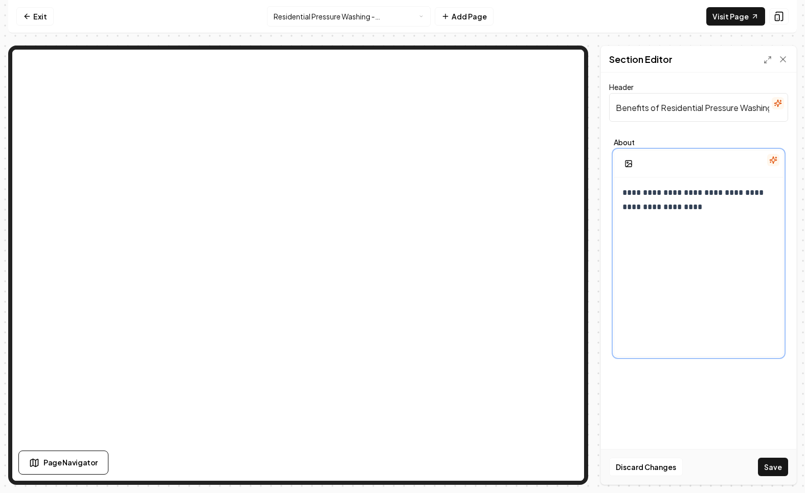
click at [701, 225] on div "**********" at bounding box center [699, 276] width 169 height 197
paste div
click at [659, 219] on p at bounding box center [699, 217] width 152 height 14
click at [670, 197] on icon "button" at bounding box center [673, 195] width 8 height 8
click at [650, 226] on div "**********" at bounding box center [699, 276] width 169 height 197
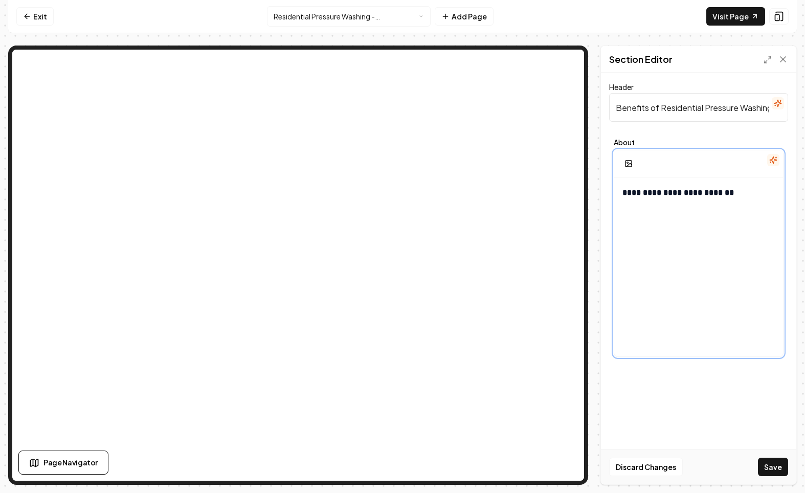
click at [628, 245] on div "**********" at bounding box center [699, 276] width 169 height 197
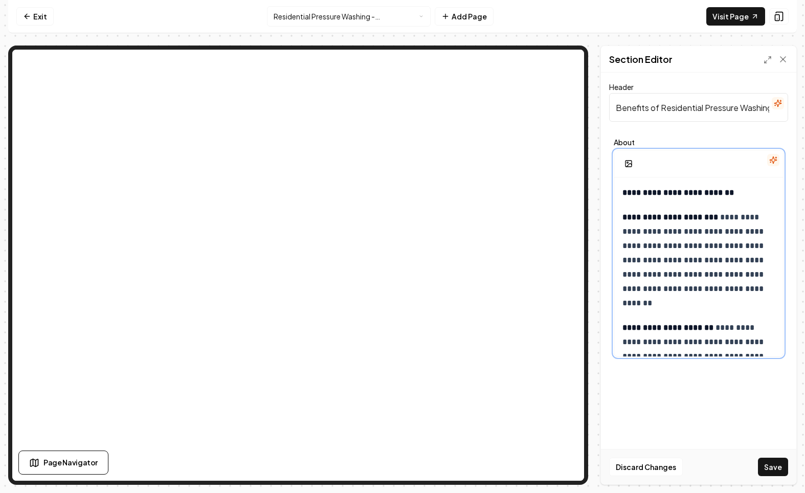
click at [626, 218] on strong "**********" at bounding box center [671, 217] width 96 height 8
click at [625, 218] on strong "**********" at bounding box center [671, 217] width 96 height 8
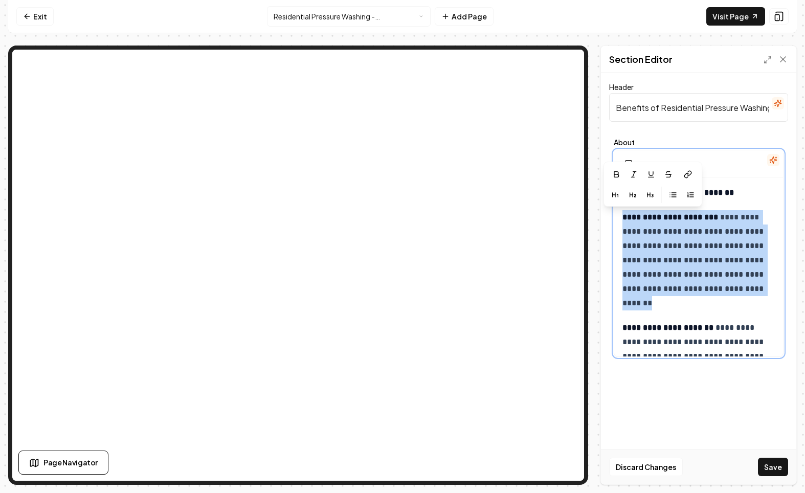
click at [626, 218] on strong "**********" at bounding box center [671, 217] width 96 height 8
click at [676, 193] on icon "button" at bounding box center [673, 195] width 8 height 8
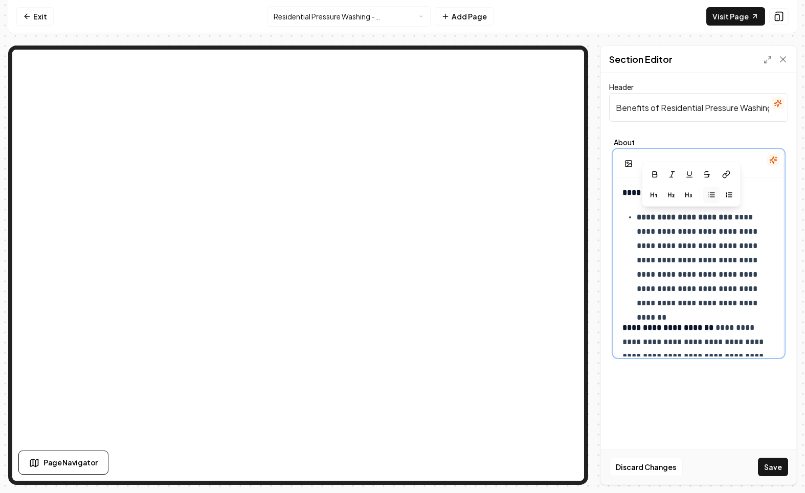
click at [625, 330] on strong "**********" at bounding box center [668, 328] width 91 height 8
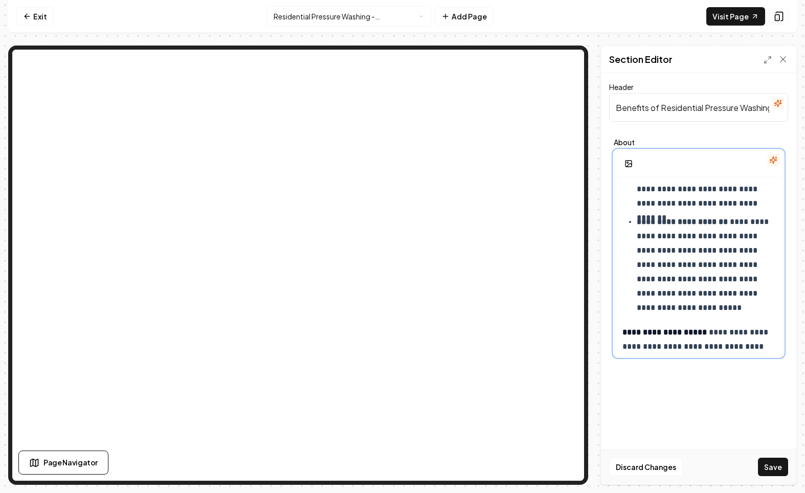
scroll to position [163, 0]
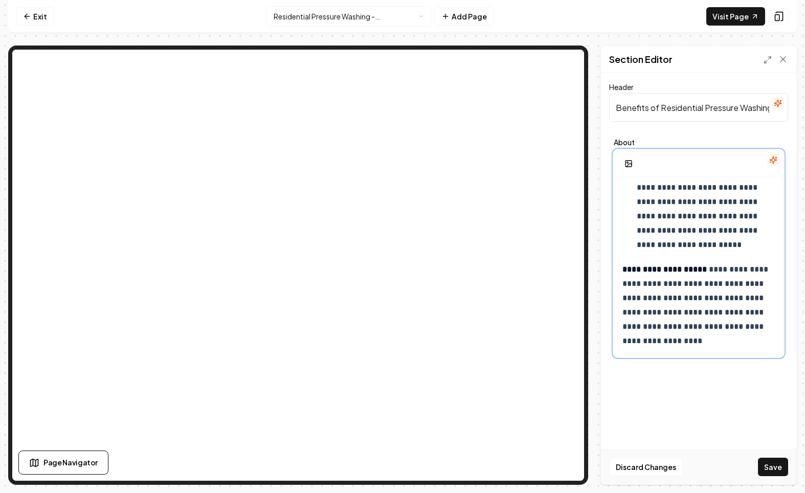
click at [625, 273] on strong "**********" at bounding box center [665, 270] width 84 height 8
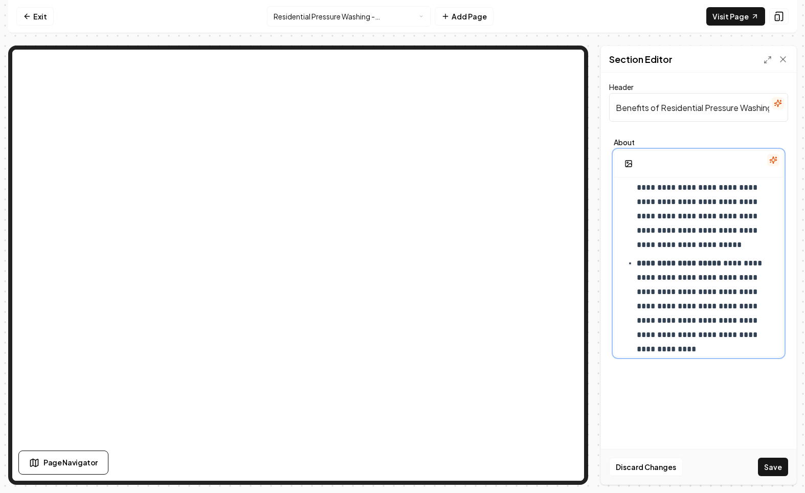
scroll to position [171, 0]
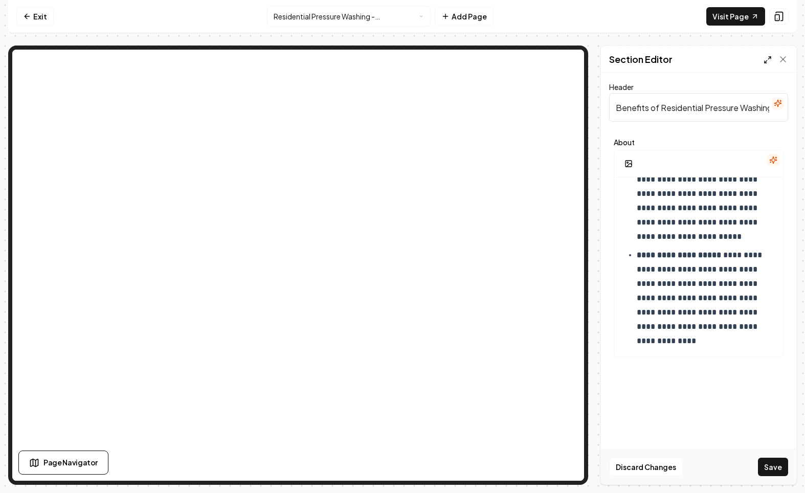
click at [765, 61] on polyline at bounding box center [766, 62] width 2 height 2
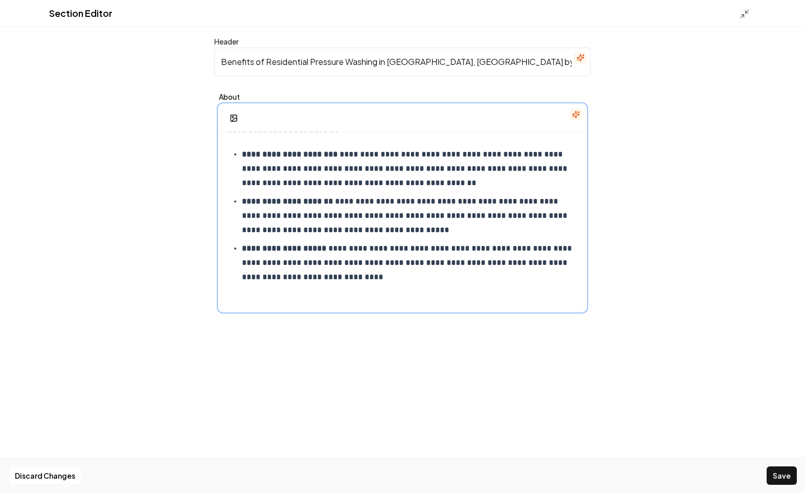
click at [397, 282] on p "**********" at bounding box center [410, 263] width 336 height 43
click at [231, 116] on icon "button" at bounding box center [234, 118] width 8 height 8
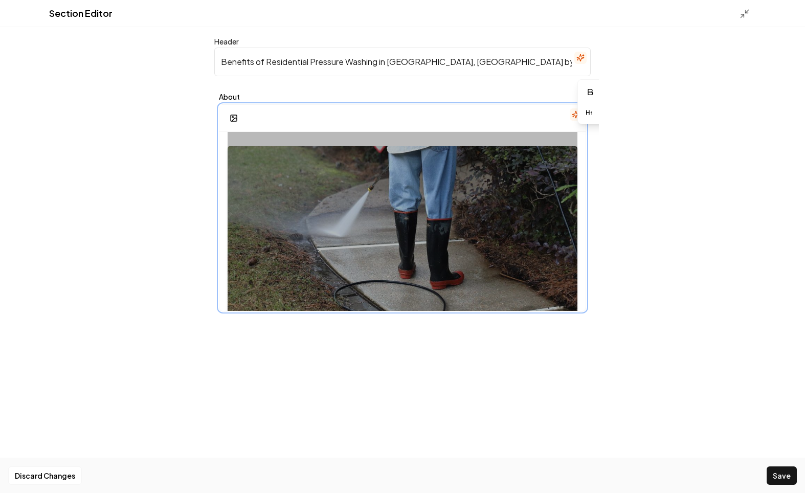
scroll to position [281, 0]
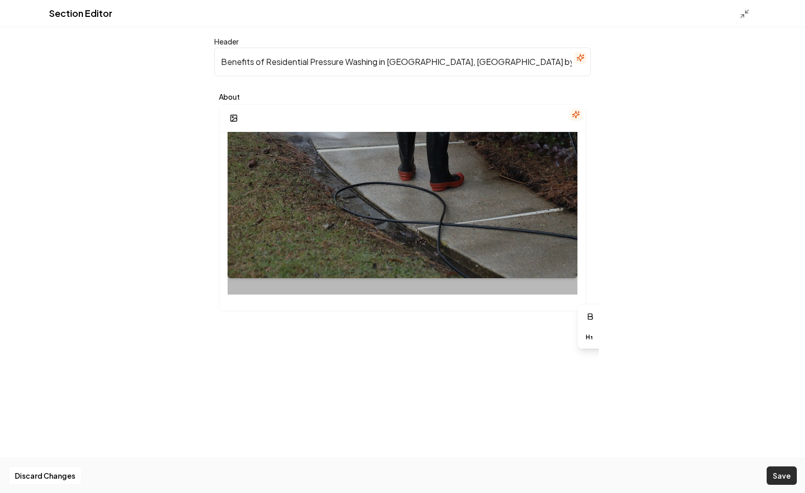
click at [795, 477] on button "Save" at bounding box center [782, 476] width 30 height 18
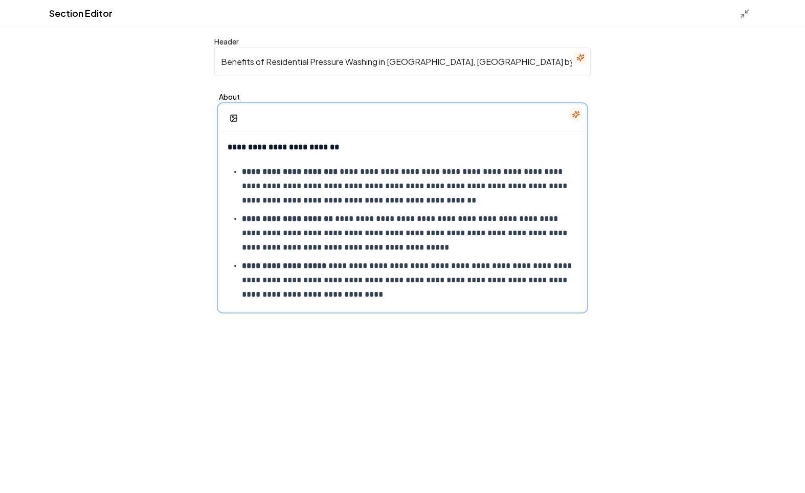
click at [371, 175] on p "**********" at bounding box center [410, 186] width 336 height 43
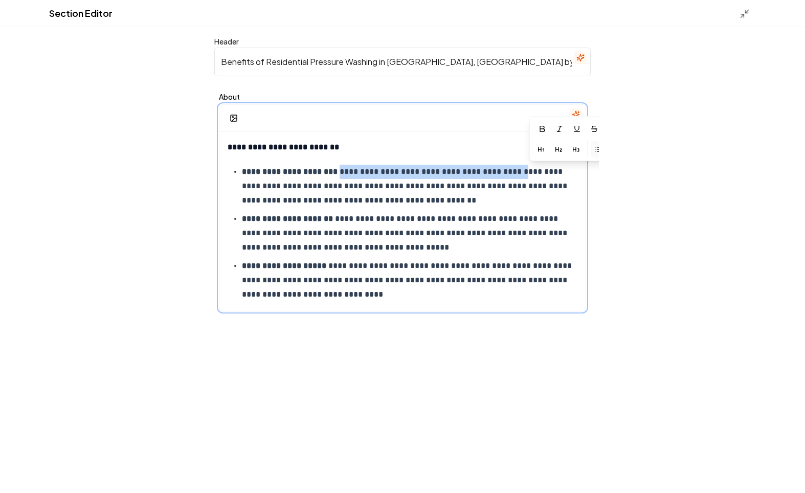
drag, startPoint x: 352, startPoint y: 172, endPoint x: 529, endPoint y: 170, distance: 176.6
click at [529, 170] on p "**********" at bounding box center [410, 186] width 336 height 43
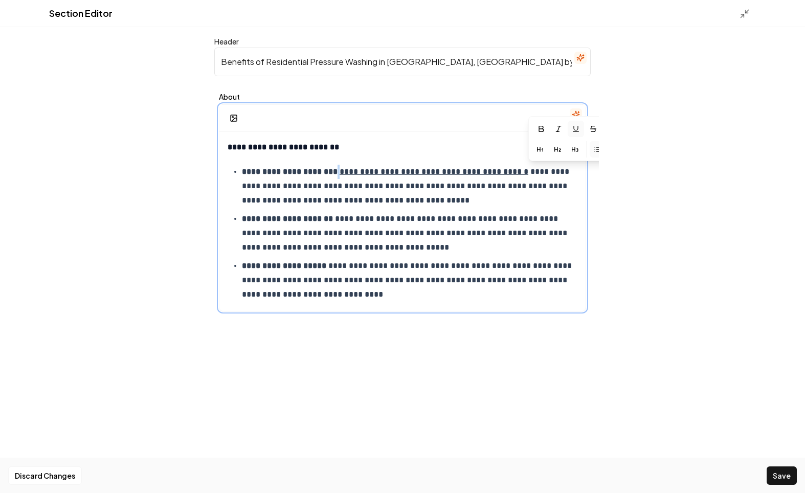
scroll to position [0, 28]
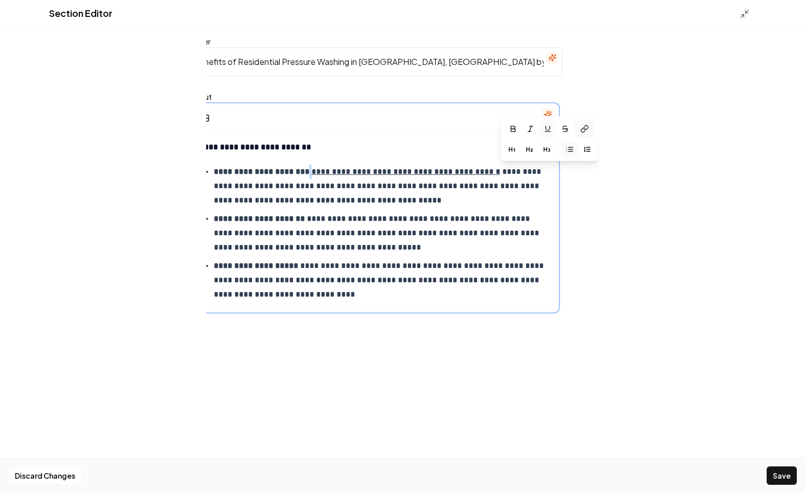
click at [582, 129] on icon at bounding box center [585, 129] width 8 height 8
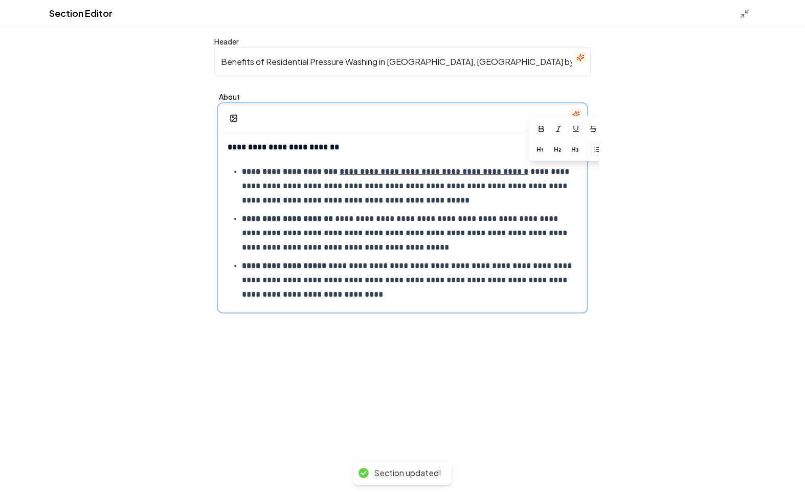
click at [441, 290] on p "**********" at bounding box center [410, 280] width 336 height 43
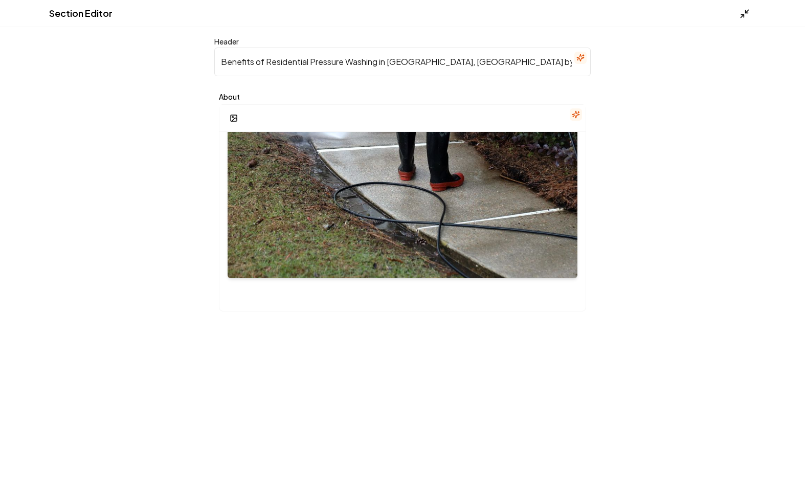
click at [748, 16] on icon at bounding box center [745, 14] width 10 height 10
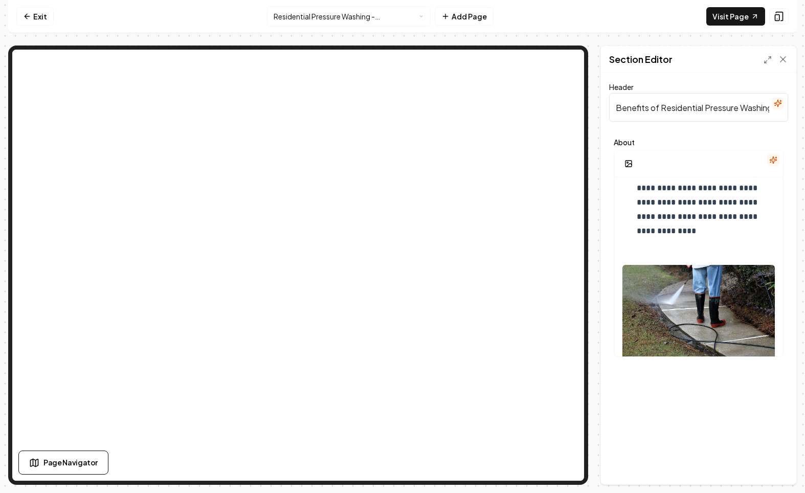
scroll to position [322, 0]
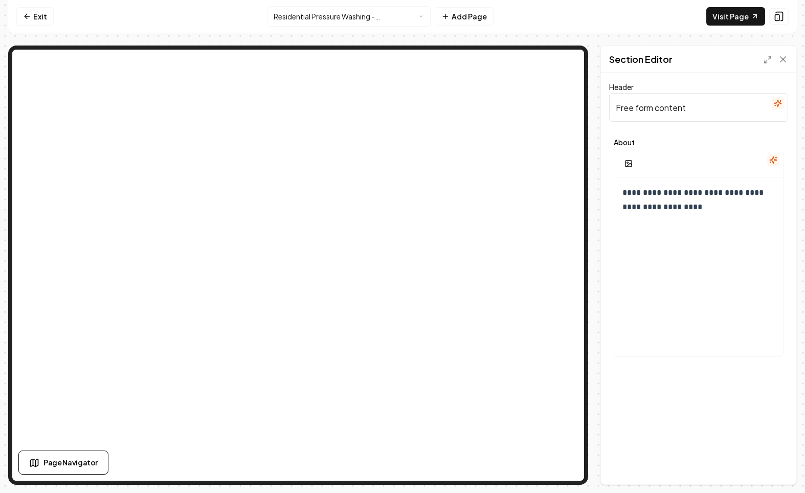
click at [689, 96] on input "Free form content" at bounding box center [698, 107] width 179 height 29
paste input "Why Choose Residential Pressure Washing in [GEOGRAPHIC_DATA], [GEOGRAPHIC_DATA]…"
type input "Why Choose Residential Pressure Washing in [GEOGRAPHIC_DATA], [GEOGRAPHIC_DATA]…"
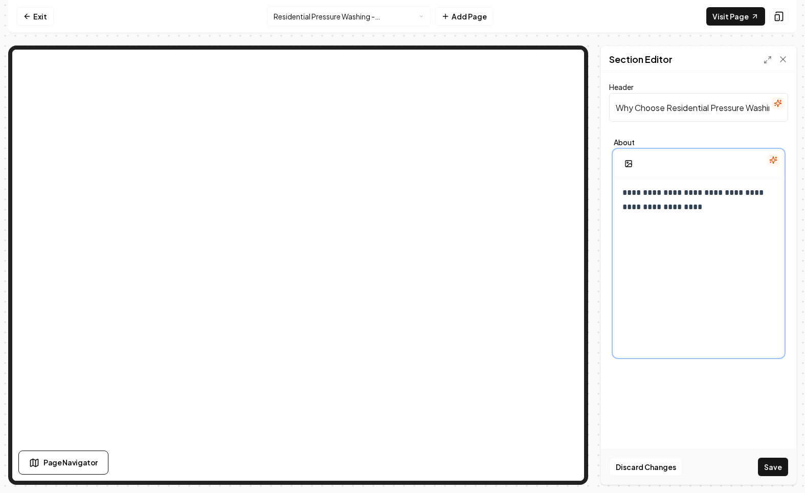
drag, startPoint x: 753, startPoint y: 180, endPoint x: 717, endPoint y: 194, distance: 38.3
click at [748, 181] on div "**********" at bounding box center [699, 276] width 169 height 197
click at [717, 194] on p "**********" at bounding box center [699, 200] width 152 height 29
click at [680, 233] on div "**********" at bounding box center [699, 276] width 169 height 197
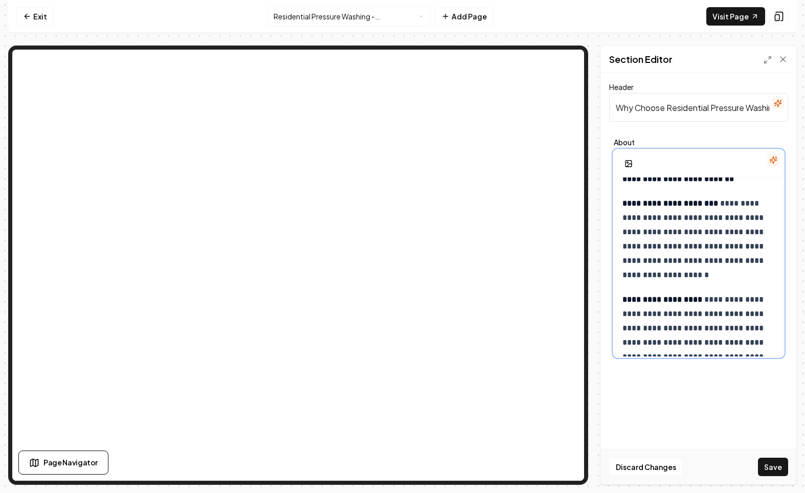
click at [624, 203] on strong "**********" at bounding box center [671, 204] width 96 height 8
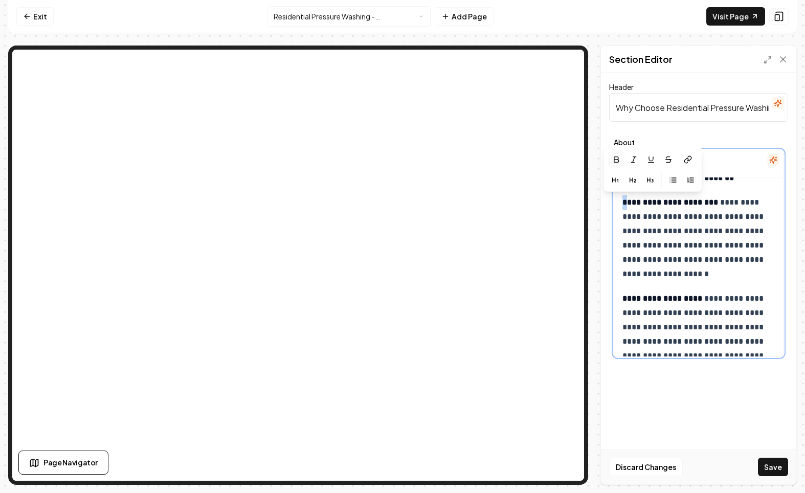
click at [623, 204] on strong "**********" at bounding box center [671, 203] width 96 height 8
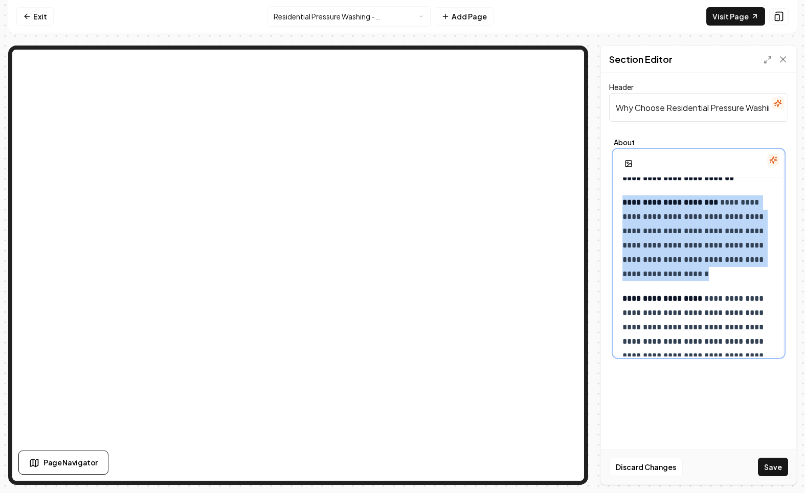
drag, startPoint x: 624, startPoint y: 203, endPoint x: 711, endPoint y: 223, distance: 89.4
click at [736, 273] on p "**********" at bounding box center [699, 238] width 152 height 86
click at [693, 182] on icon "button" at bounding box center [695, 180] width 8 height 8
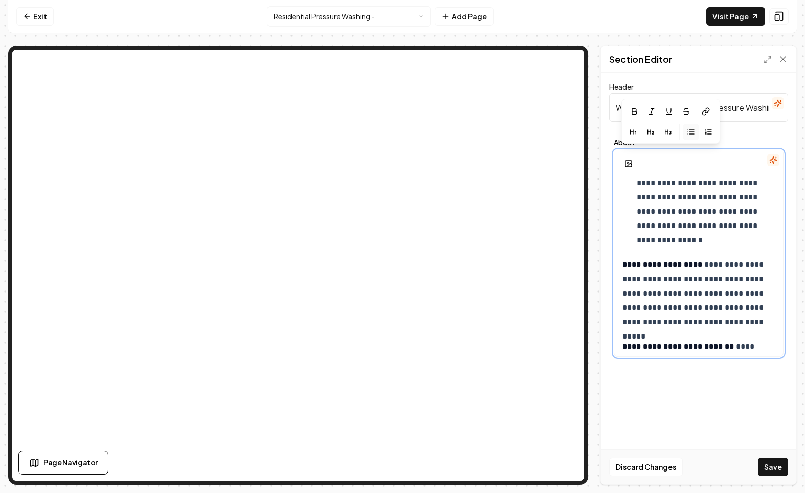
scroll to position [0, 0]
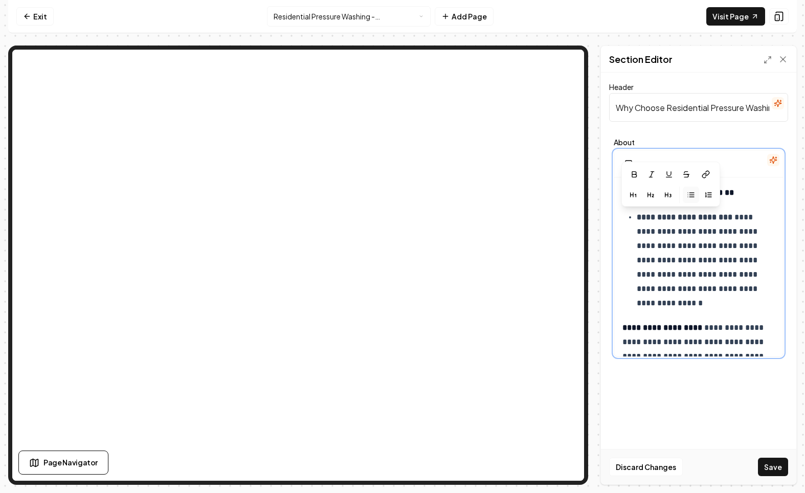
click at [623, 326] on strong "**********" at bounding box center [663, 328] width 80 height 8
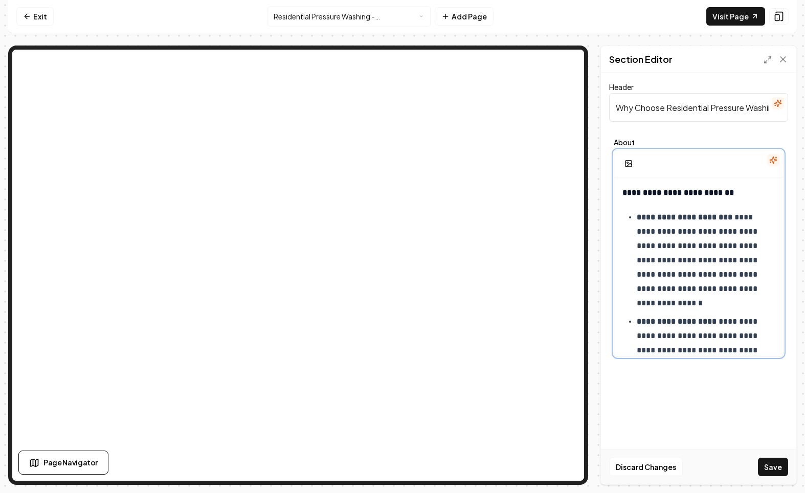
scroll to position [92, 0]
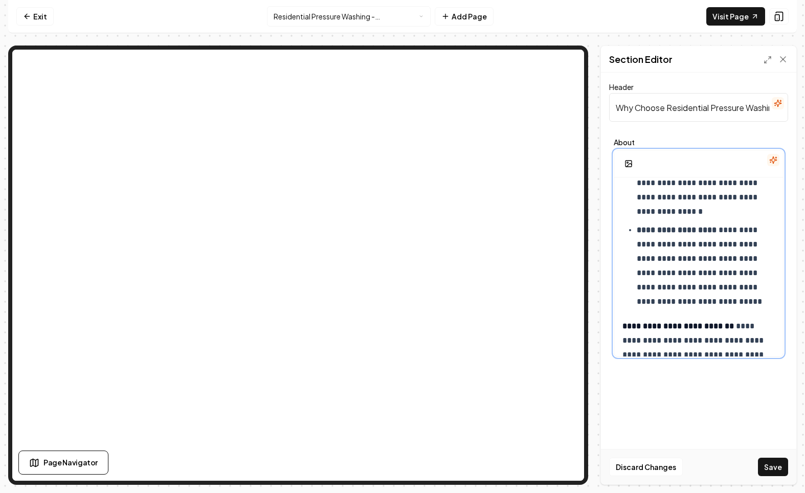
click at [625, 329] on strong "**********" at bounding box center [679, 326] width 112 height 8
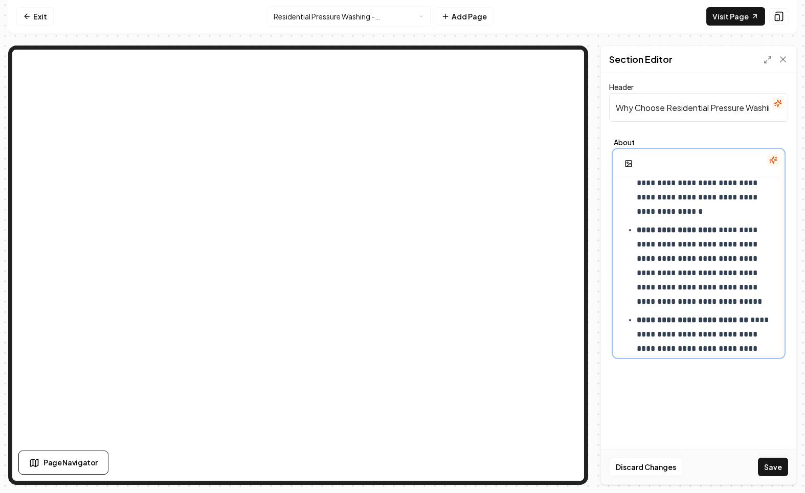
scroll to position [157, 0]
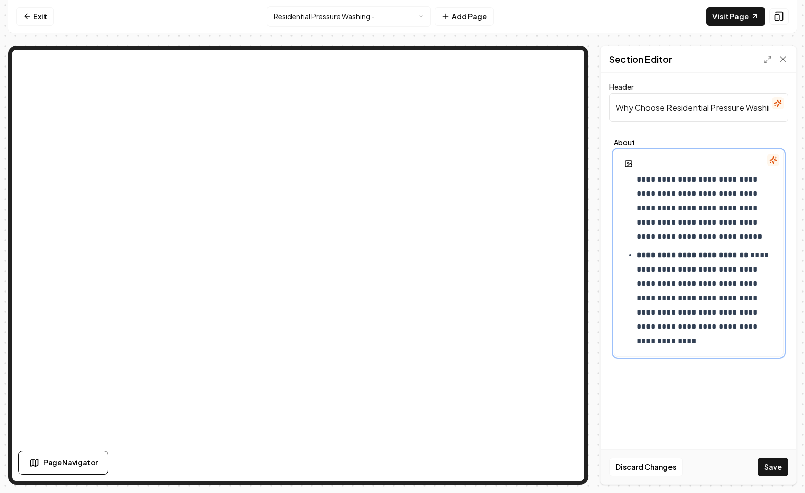
click at [737, 349] on div "**********" at bounding box center [699, 189] width 169 height 336
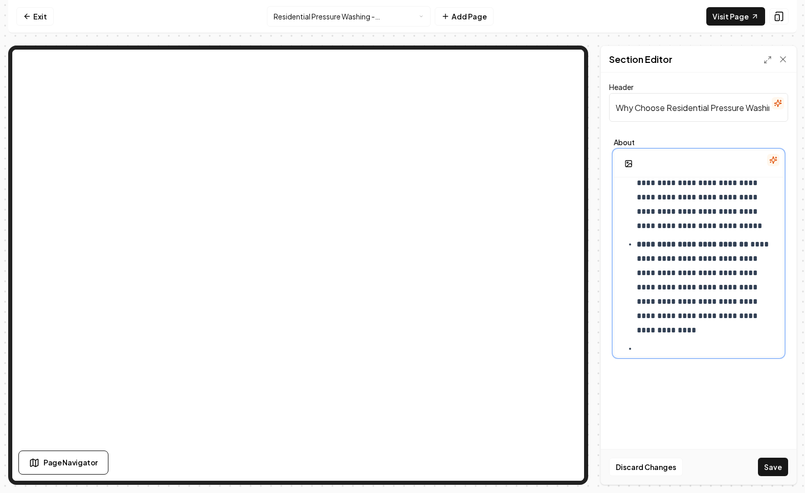
scroll to position [173, 0]
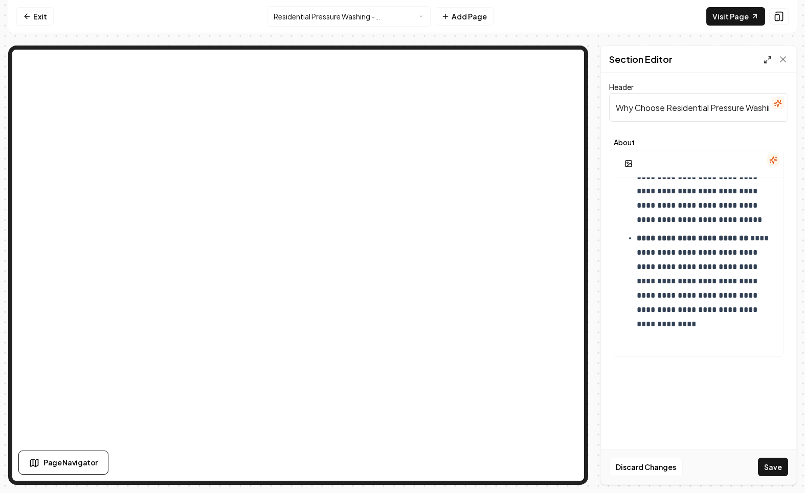
click at [771, 57] on line at bounding box center [770, 58] width 3 height 3
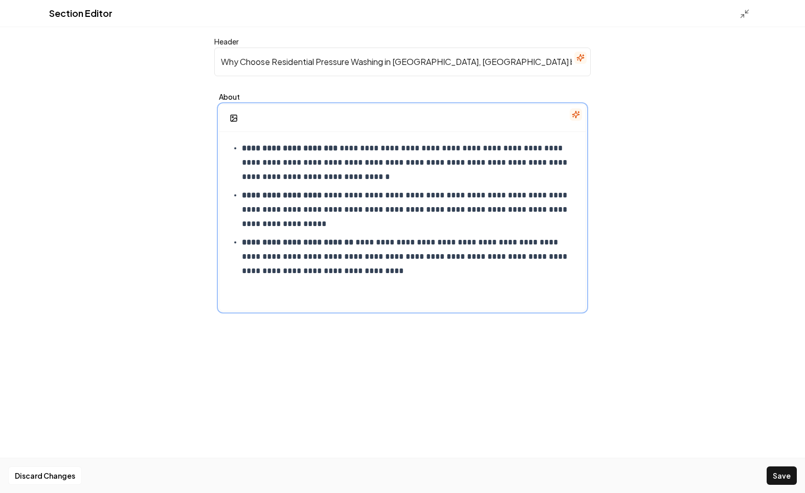
click at [447, 300] on p at bounding box center [403, 296] width 350 height 14
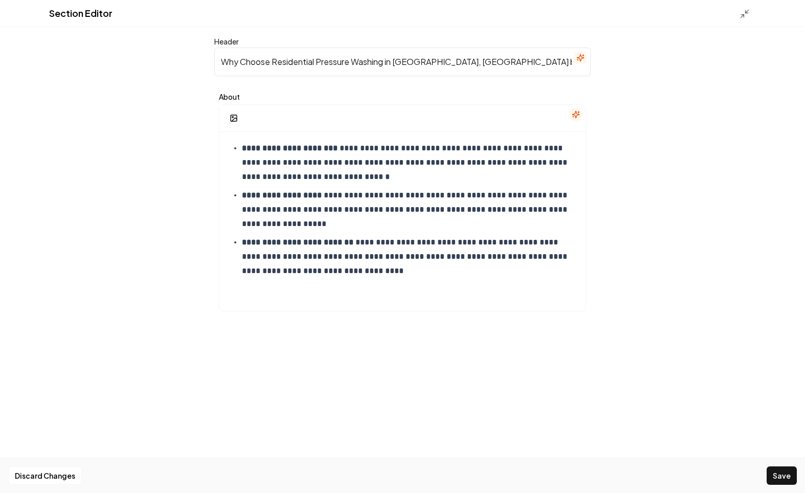
click at [246, 121] on div at bounding box center [403, 118] width 366 height 27
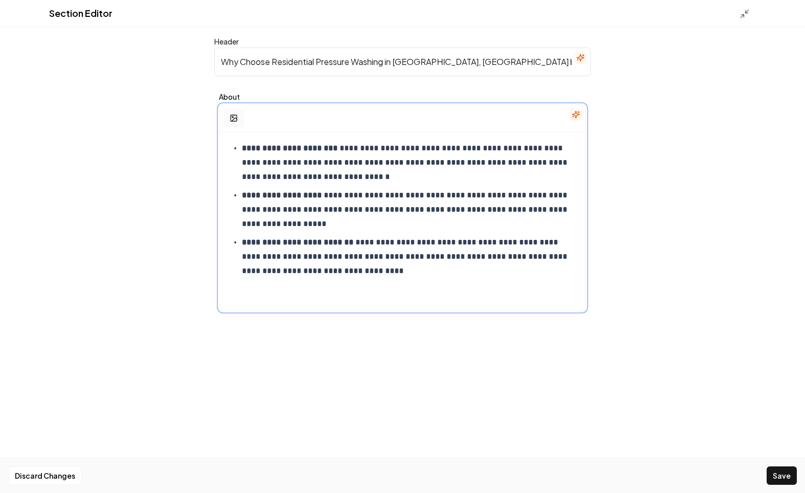
click at [236, 120] on rect "button" at bounding box center [234, 118] width 6 height 6
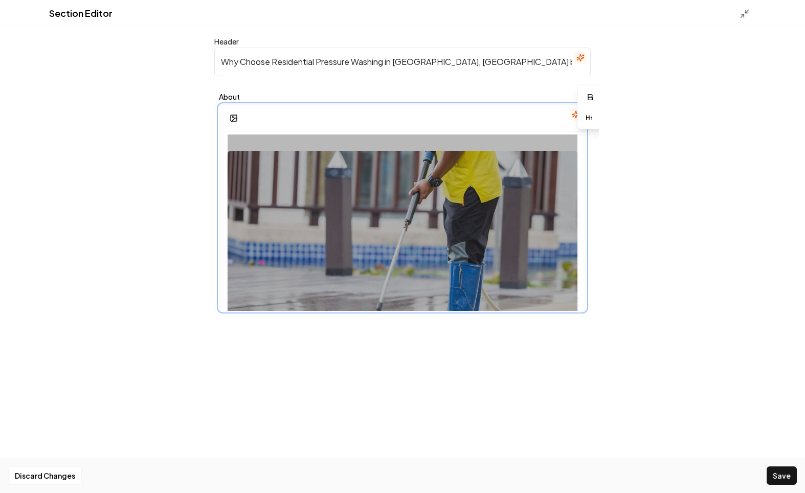
scroll to position [281, 0]
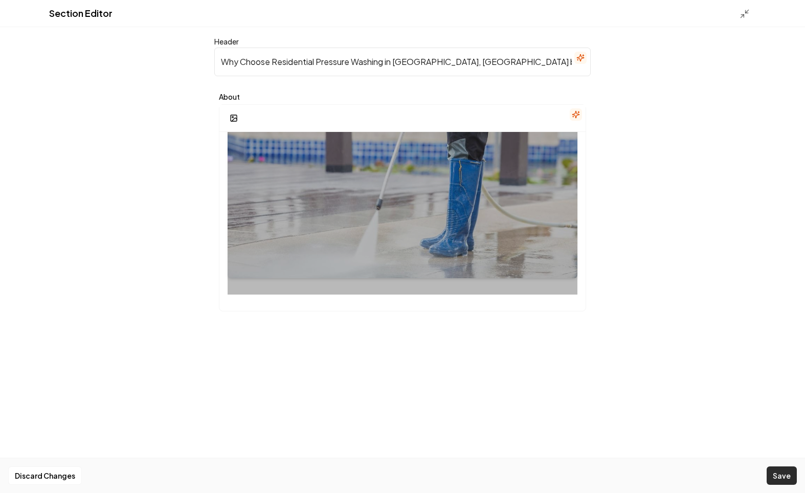
click at [786, 478] on button "Save" at bounding box center [782, 476] width 30 height 18
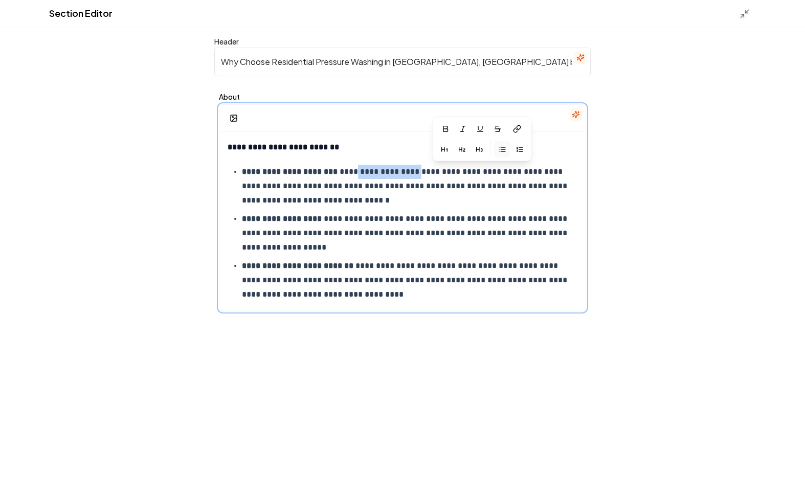
drag, startPoint x: 363, startPoint y: 170, endPoint x: 433, endPoint y: 171, distance: 70.6
click at [433, 171] on p "**********" at bounding box center [410, 186] width 336 height 43
click at [481, 129] on icon "button" at bounding box center [480, 128] width 4 height 4
click at [511, 130] on button at bounding box center [517, 129] width 20 height 18
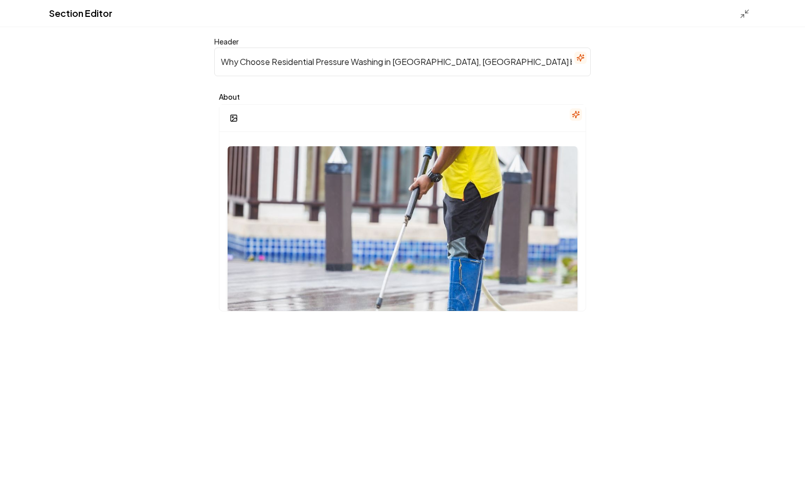
scroll to position [248, 0]
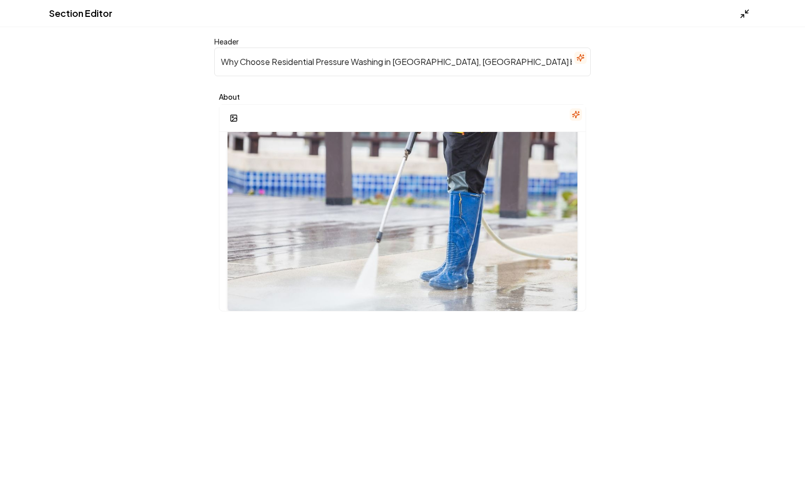
click at [745, 16] on icon at bounding box center [745, 14] width 10 height 10
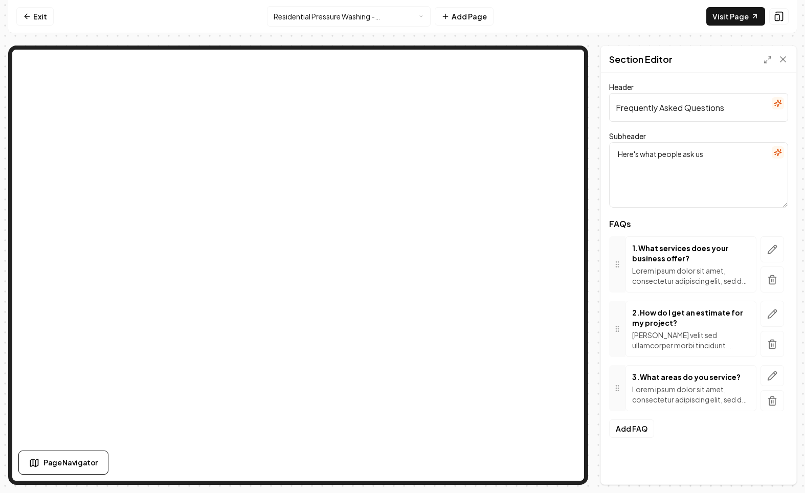
click at [681, 112] on input "Frequently Asked Questions" at bounding box center [698, 107] width 179 height 29
paste input "for Residential Pressure Washing in [GEOGRAPHIC_DATA], [GEOGRAPHIC_DATA]"
type input "Frequently Asked Questions for Residential Pressure Washing in [GEOGRAPHIC_DATA…"
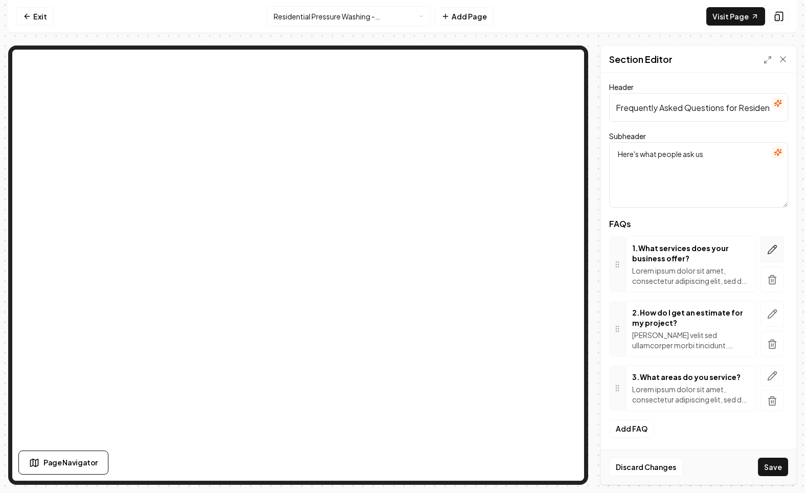
click at [768, 250] on icon "button" at bounding box center [773, 250] width 10 height 10
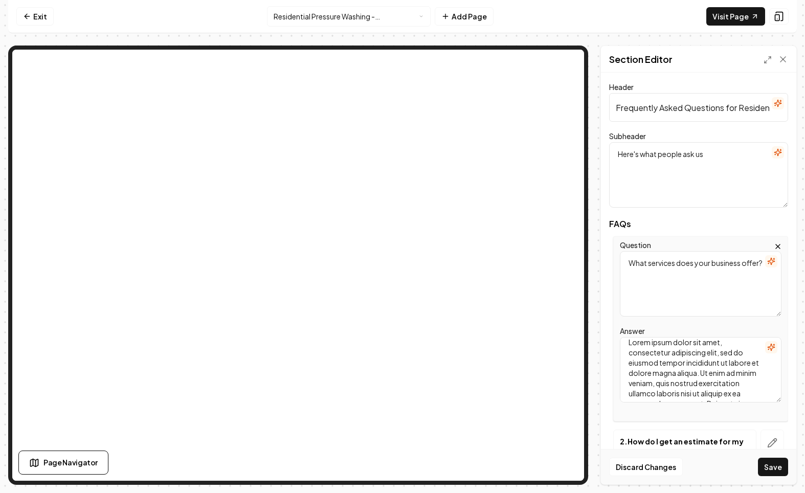
click at [685, 348] on textarea "Lorem ipsum dolor sit amet, consectetur adipiscing elit, sed do eiusmod tempor …" at bounding box center [701, 370] width 162 height 66
paste textarea "How do I know if my home needs pressure washing? If you notice discoloration, m…"
drag, startPoint x: 698, startPoint y: 359, endPoint x: 623, endPoint y: 347, distance: 76.1
click at [623, 347] on textarea "How do I know if my home needs pressure washing? If you notice discoloration, m…" at bounding box center [701, 370] width 162 height 66
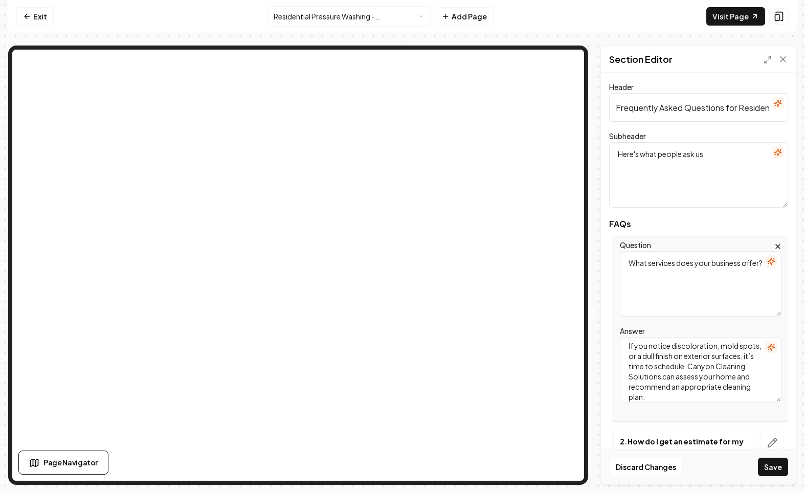
type textarea "If you notice discoloration, mold spots, or a dull finish on exterior surfaces,…"
click at [700, 256] on textarea "What services does your business offer?" at bounding box center [701, 284] width 162 height 66
paste textarea "How do I know if my home needs pressure washing"
type textarea "How do I know if my home needs pressure washing?"
click at [683, 232] on div "FAQs Question How do I know if my home needs pressure washing? Answer If you no…" at bounding box center [698, 384] width 179 height 329
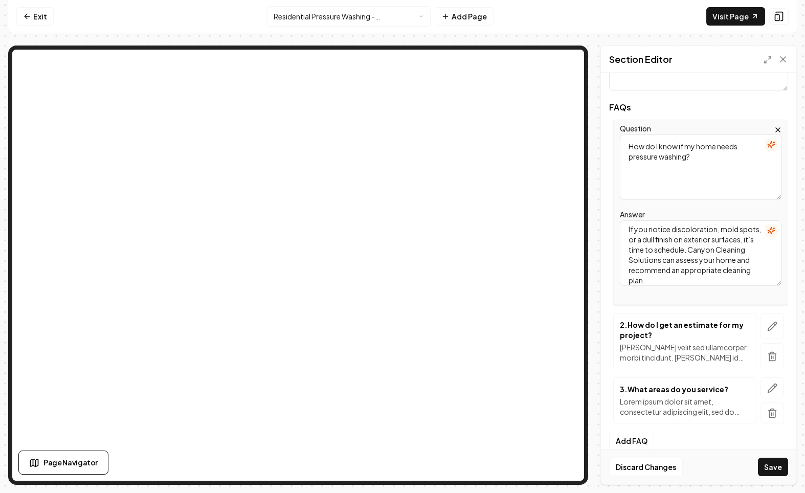
scroll to position [125, 0]
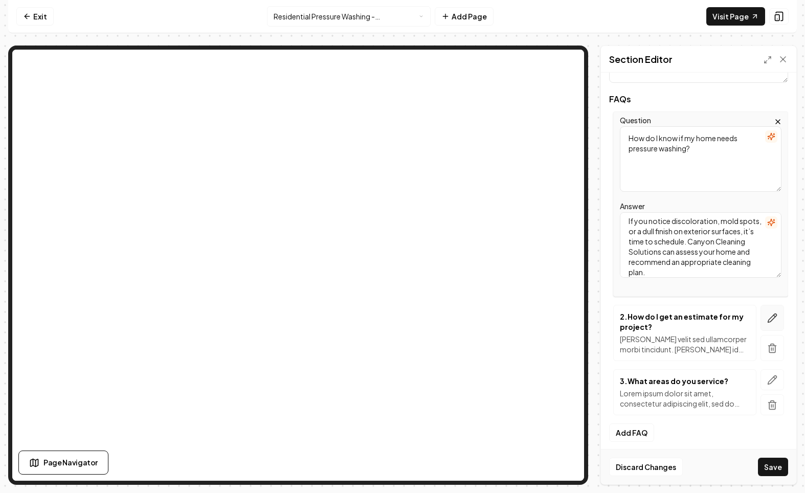
click at [771, 320] on icon "button" at bounding box center [773, 318] width 10 height 10
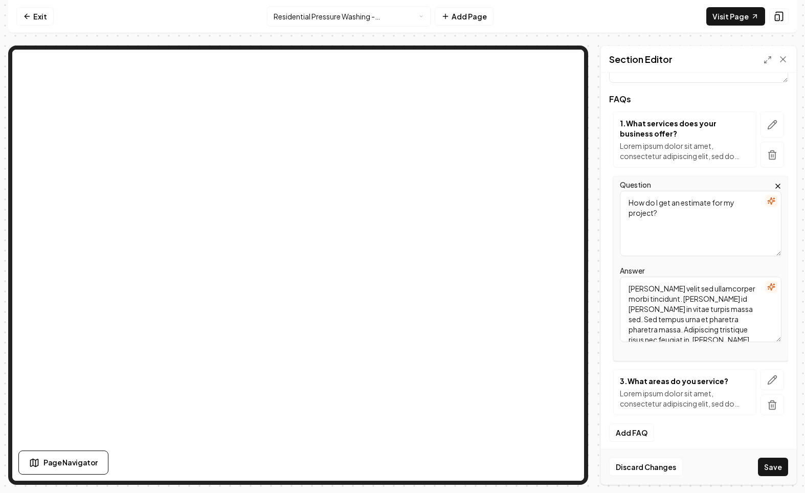
scroll to position [0, 0]
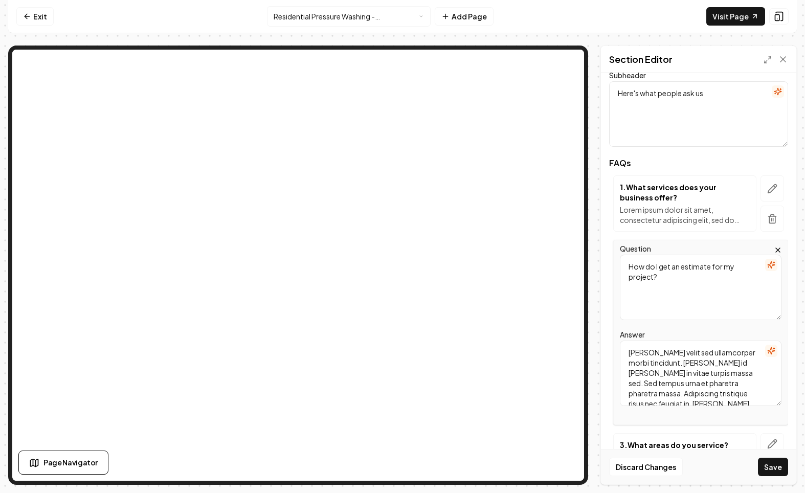
click at [700, 367] on textarea "[PERSON_NAME] velit sed ullamcorper morbi tincidunt. [PERSON_NAME] id [PERSON_N…" at bounding box center [701, 374] width 162 height 66
paste textarea "Do you offer eco-friendly pressure washing in [GEOGRAPHIC_DATA], [GEOGRAPHIC_DA…"
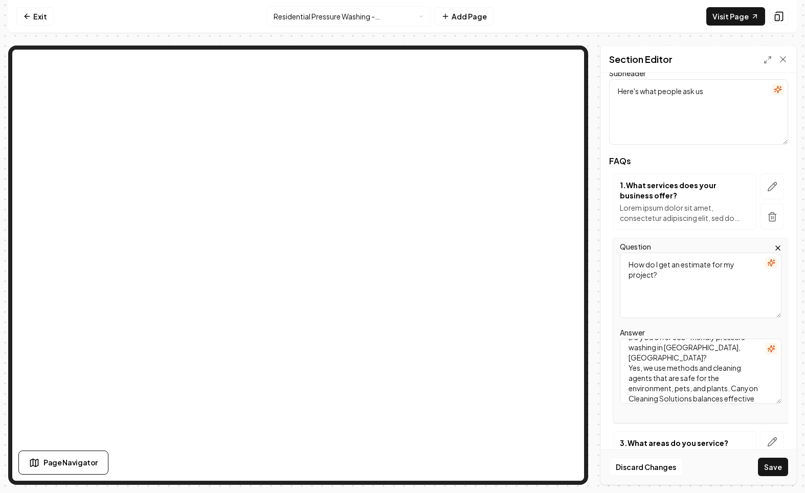
scroll to position [0, 0]
drag, startPoint x: 719, startPoint y: 347, endPoint x: 600, endPoint y: 337, distance: 120.2
click at [600, 337] on div "Page Settings Section Editor Header Frequently Asked Questions for Residential …" at bounding box center [402, 266] width 789 height 440
type textarea "Yes, we use methods and cleaning agents that are safe for the environment, pets…"
click at [641, 295] on textarea "How do I get an estimate for my project?" at bounding box center [701, 286] width 162 height 66
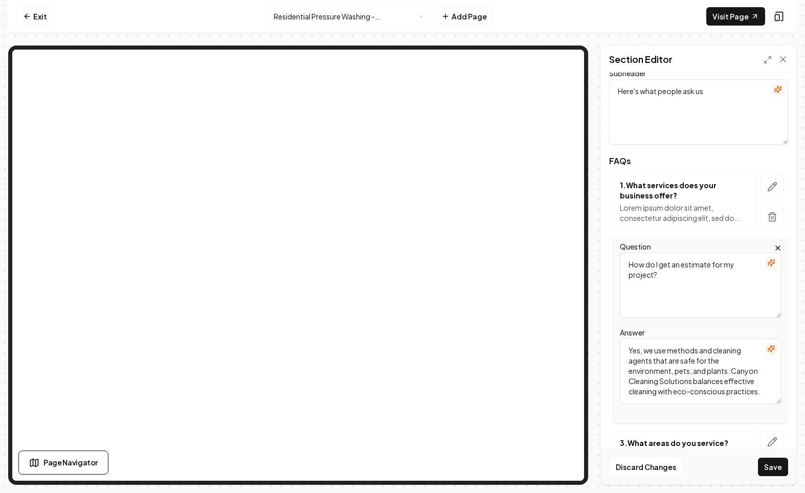
paste textarea "Do you offer eco-friendly pressure washing in [GEOGRAPHIC_DATA], [GEOGRAPHIC_DA…"
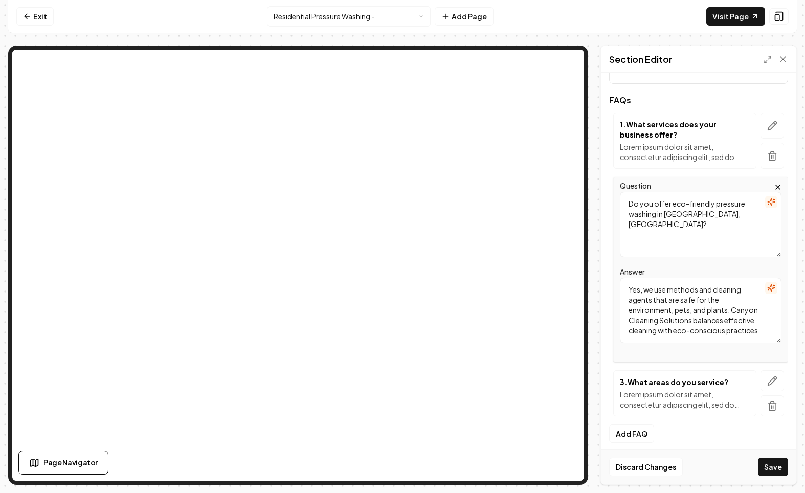
scroll to position [130, 0]
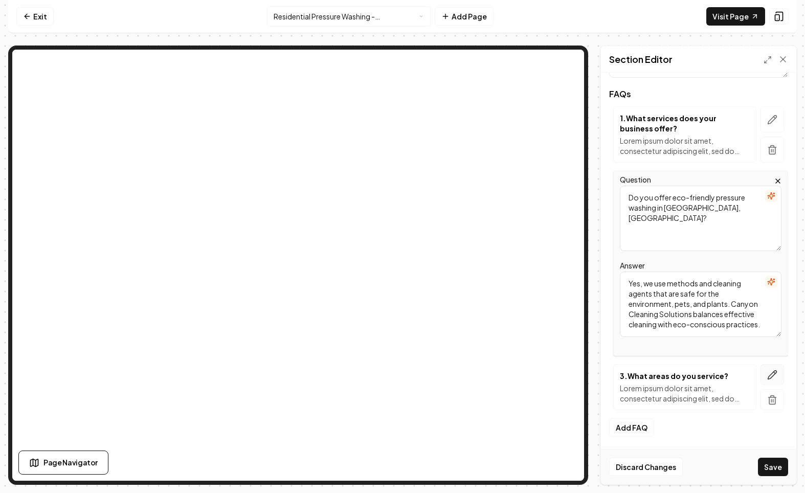
type textarea "Do you offer eco-friendly pressure washing in [GEOGRAPHIC_DATA], [GEOGRAPHIC_DA…"
click at [770, 370] on icon "button" at bounding box center [773, 375] width 10 height 10
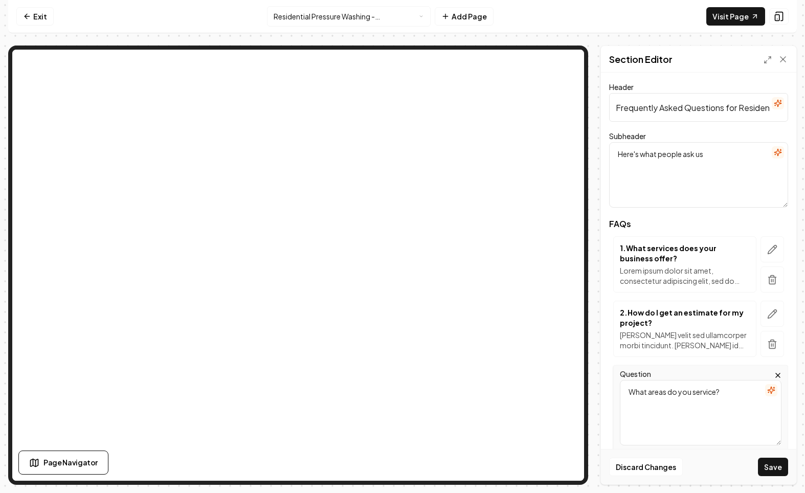
click at [709, 386] on textarea "What areas do you service?" at bounding box center [701, 413] width 162 height 66
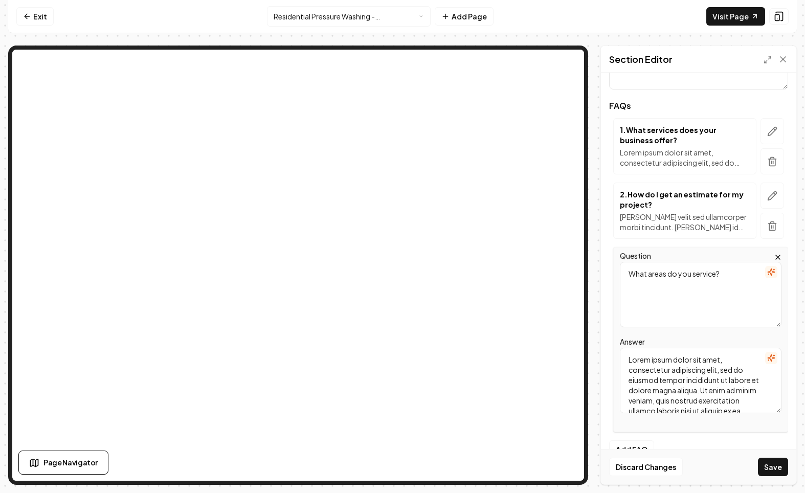
scroll to position [140, 0]
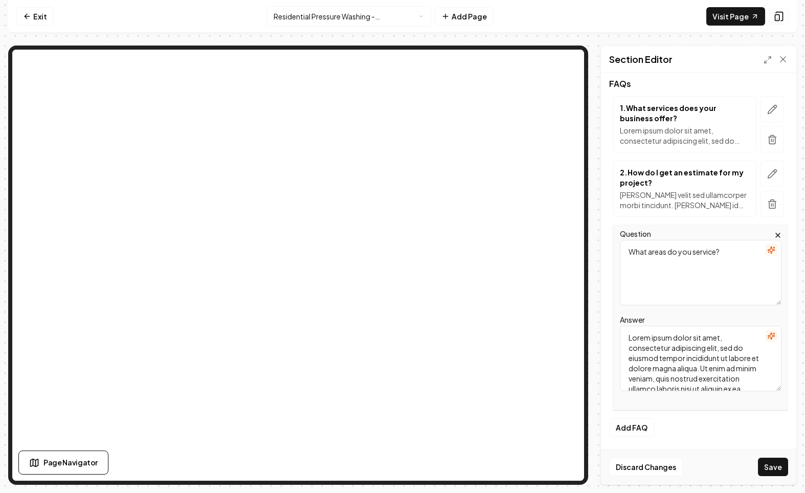
click at [709, 386] on textarea "Lorem ipsum dolor sit amet, consectetur adipiscing elit, sed do eiusmod tempor …" at bounding box center [701, 359] width 162 height 66
paste textarea "Will pressure washing remove all stains? While most stains are eliminated, some…"
drag, startPoint x: 761, startPoint y: 336, endPoint x: 601, endPoint y: 334, distance: 160.2
click at [601, 334] on div "Header Frequently Asked Questions for Residential Pressure Washing in [GEOGRAPH…" at bounding box center [698, 279] width 195 height 412
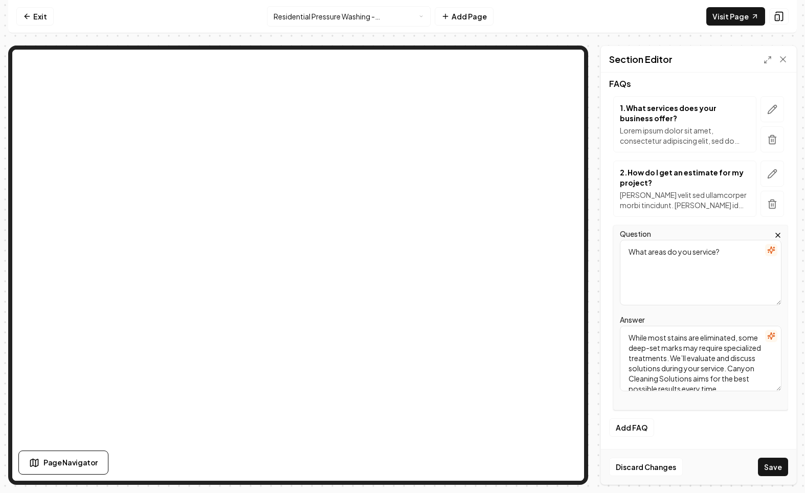
scroll to position [19, 0]
type textarea "While most stains are eliminated, some deep-set marks may require specialized t…"
click at [689, 230] on div "Question What areas do you service?" at bounding box center [701, 267] width 162 height 78
click at [656, 256] on textarea "What areas do you service?" at bounding box center [701, 273] width 162 height 66
paste textarea "ill pressure washing remove all stains"
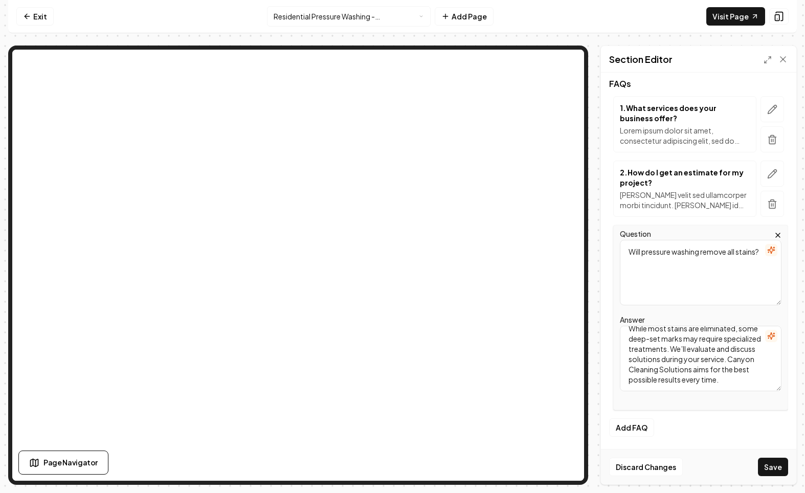
type textarea "Will pressure washing remove all stains?"
click at [679, 225] on div "FAQs 1 . What services does your business offer? Lorem ipsum dolor sit amet, co…" at bounding box center [698, 249] width 179 height 339
click at [772, 467] on button "Save" at bounding box center [773, 467] width 30 height 18
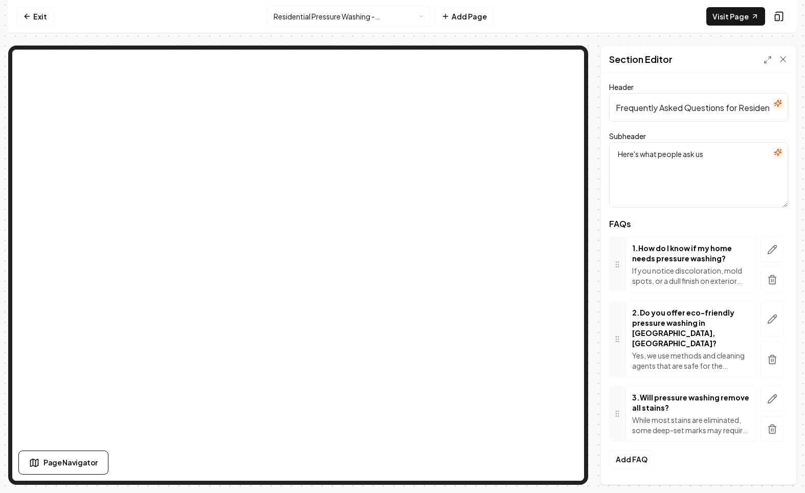
click at [373, 13] on html "Computer Required This feature is only available on a computer. Please switch t…" at bounding box center [402, 246] width 805 height 493
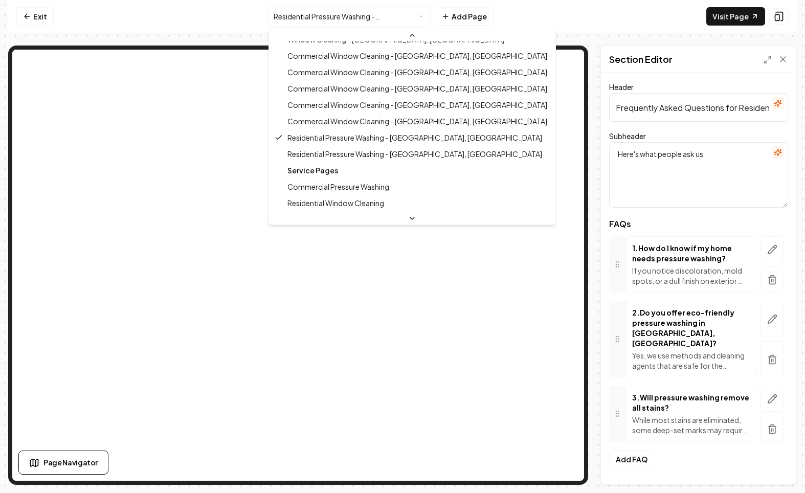
scroll to position [248, 0]
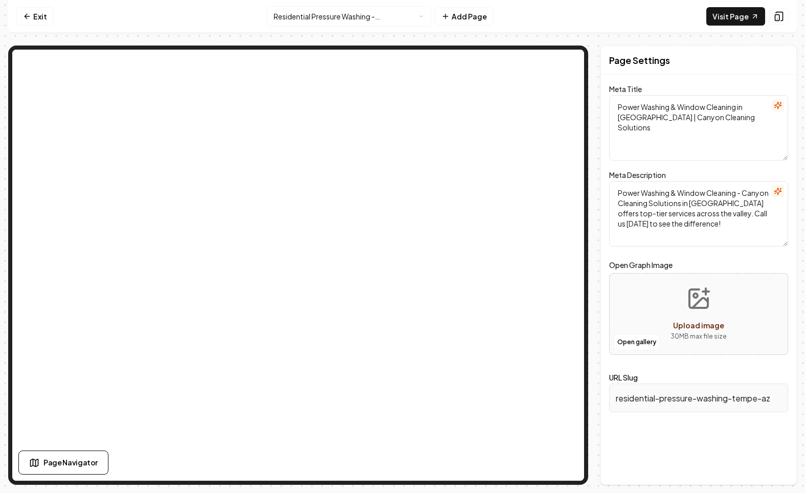
click at [702, 117] on textarea "Power Washing & Window Cleaning in [GEOGRAPHIC_DATA] | Canyon Cleaning Solutions" at bounding box center [698, 128] width 179 height 66
click at [705, 119] on textarea "Power Washing & Window Cleaning in [GEOGRAPHIC_DATA] | Canyon Cleaning Solutions" at bounding box center [698, 128] width 179 height 66
click at [641, 119] on textarea "Power Washing & Window Cleaning in [GEOGRAPHIC_DATA] | Canyon Cleaning Solutions" at bounding box center [698, 128] width 179 height 66
paste textarea "Expert Residential Pressure Washing Tempe"
click at [743, 108] on textarea "Expert Residential Pressure Washing Tempe | Canyon Cleaning Solutions" at bounding box center [698, 128] width 179 height 66
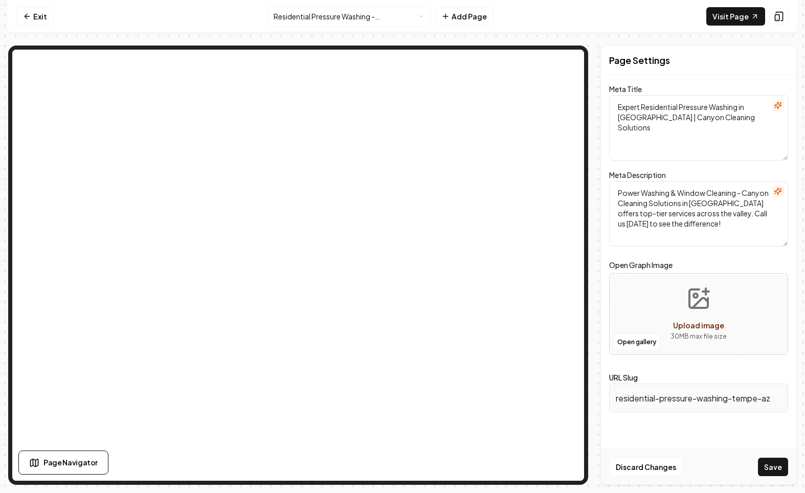
click at [765, 121] on textarea "Expert Residential Pressure Washing in [GEOGRAPHIC_DATA] | Canyon Cleaning Solu…" at bounding box center [698, 128] width 179 height 66
type textarea "Expert Residential Pressure Washing in [GEOGRAPHIC_DATA] | Canyon Cleaning Solu…"
click at [712, 197] on textarea "Power Washing & Window Cleaning - Canyon Cleaning Solutions in [GEOGRAPHIC_DATA…" at bounding box center [698, 214] width 179 height 66
paste textarea "Canyon Cleaning Solutions offers expert residential pressure washing in [GEOGRA…"
type textarea "Canyon Cleaning Solutions offers expert residential pressure washing in [GEOGRA…"
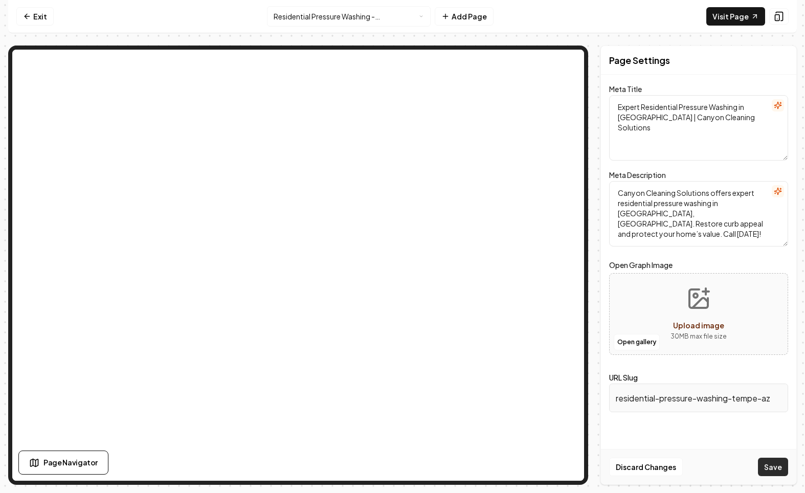
click at [773, 464] on button "Save" at bounding box center [773, 467] width 30 height 18
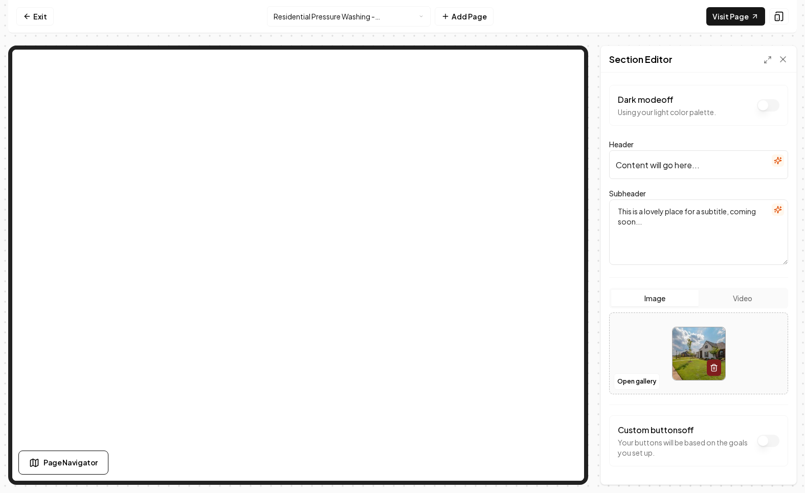
click at [708, 168] on input "Content will go here..." at bounding box center [698, 164] width 179 height 29
paste input "Reliable Residential Pressure Washing in [GEOGRAPHIC_DATA], [GEOGRAPHIC_DATA]"
type input "Reliable Residential Pressure Washing in [GEOGRAPHIC_DATA], [GEOGRAPHIC_DATA]"
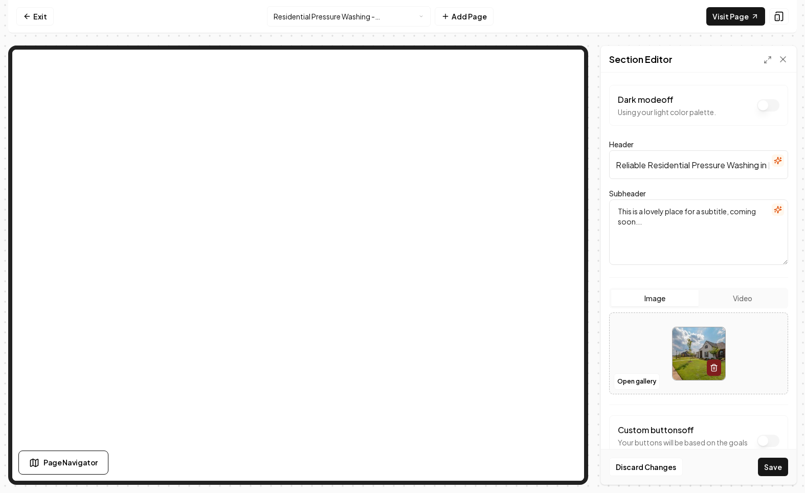
click at [668, 242] on textarea "This is a lovely place for a subtitle, coming soon..." at bounding box center [698, 233] width 179 height 66
paste textarea "Canyon Cleaning Solutions provides reliable residential pressure washing in [GE…"
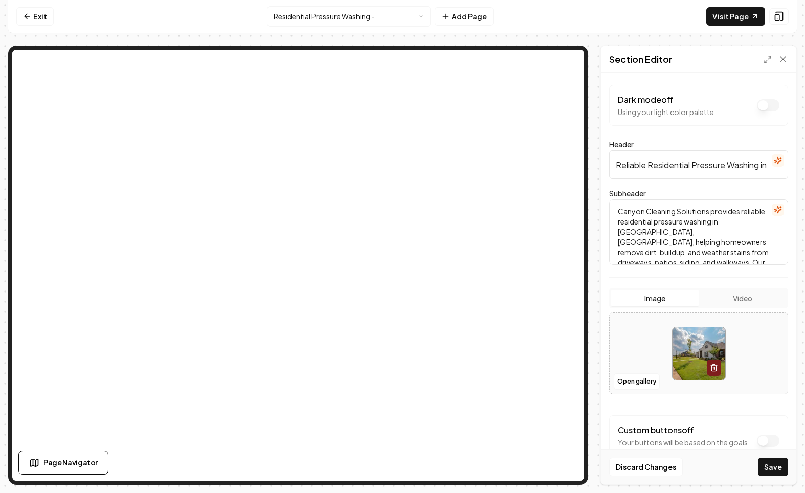
scroll to position [24, 0]
type textarea "Canyon Cleaning Solutions provides reliable residential pressure washing in [GE…"
click at [720, 372] on button "button" at bounding box center [714, 368] width 14 height 16
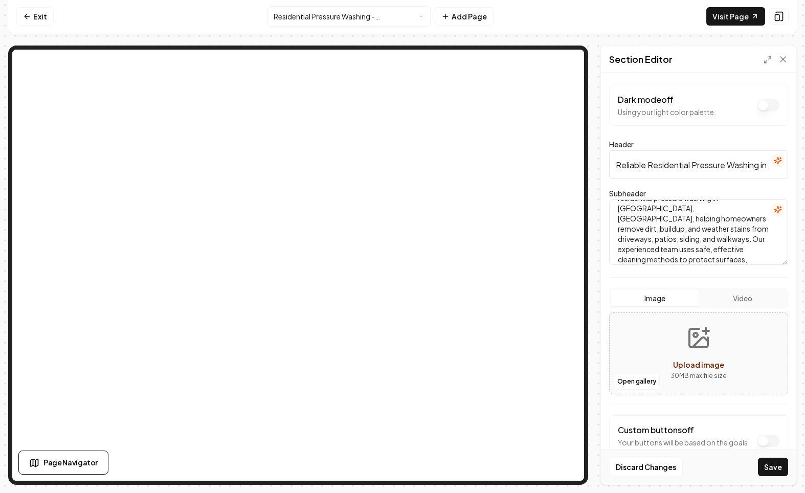
click at [694, 359] on div "Upload image" at bounding box center [698, 365] width 51 height 12
type input "**********"
click at [773, 469] on button "Save" at bounding box center [773, 467] width 30 height 18
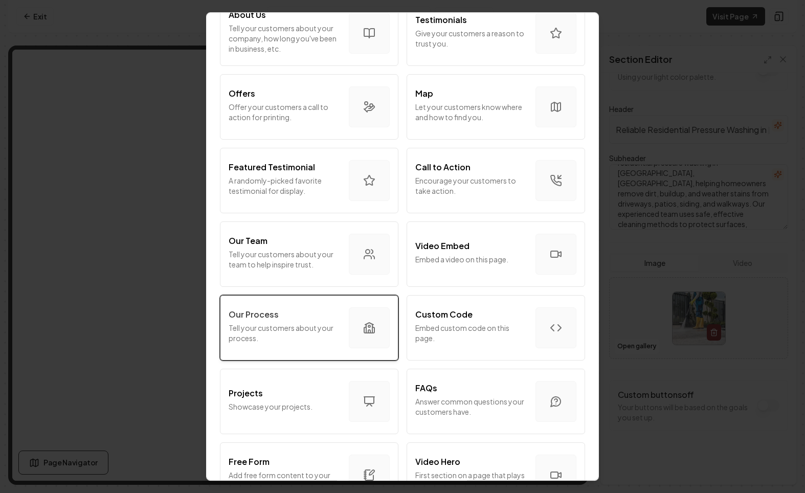
scroll to position [194, 0]
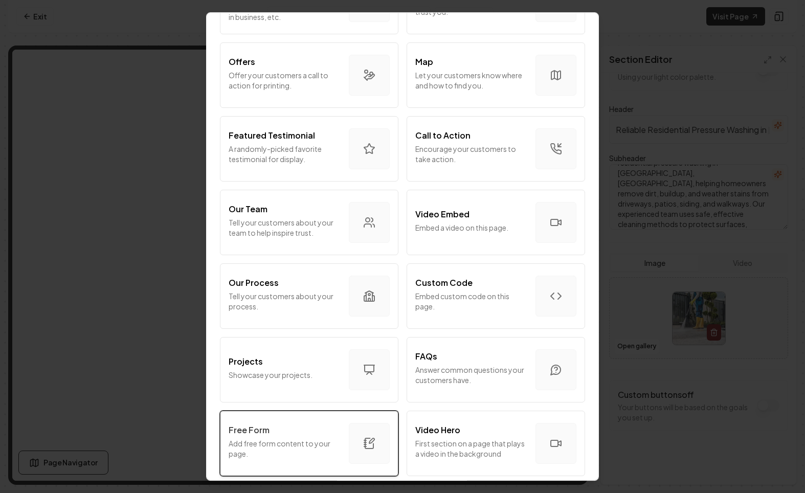
click at [259, 421] on button "Free Form Add free form content to your page." at bounding box center [309, 444] width 179 height 66
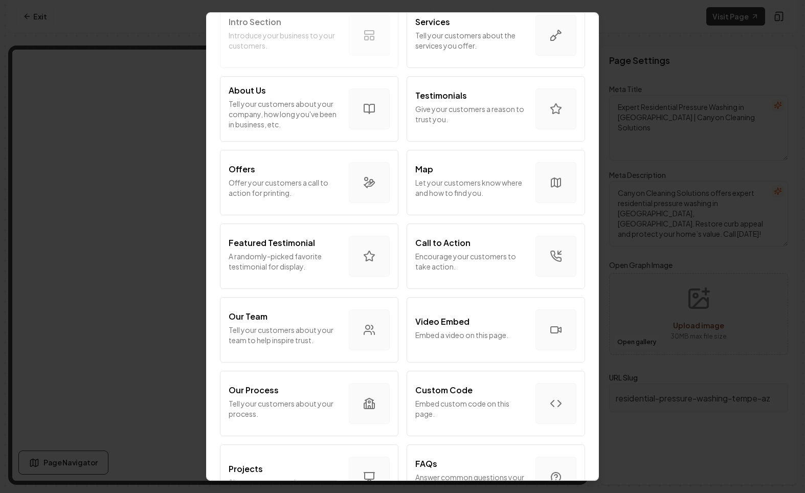
scroll to position [161, 0]
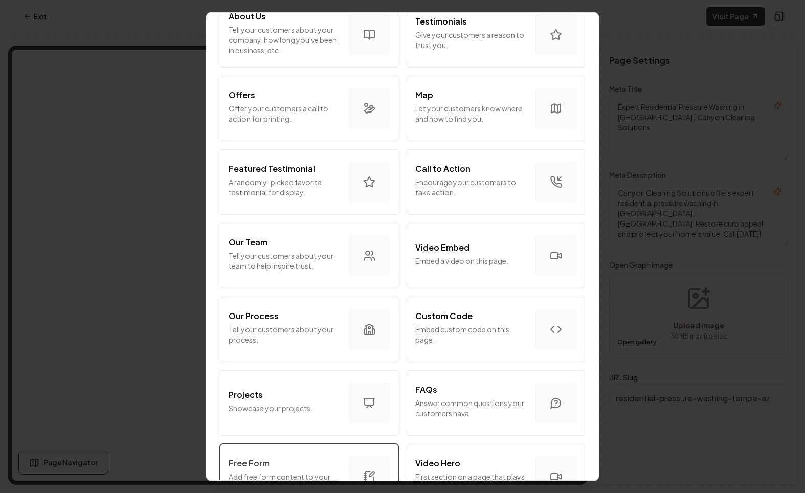
click at [261, 470] on div "Free Form Add free form content to your page." at bounding box center [285, 476] width 112 height 39
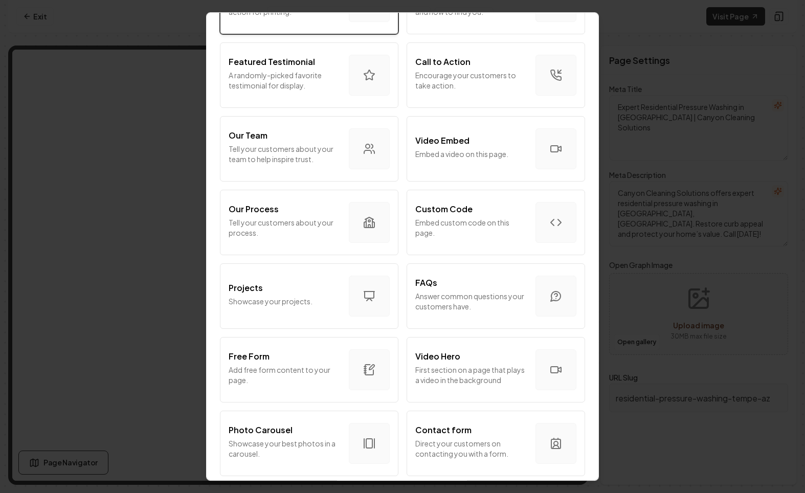
scroll to position [489, 0]
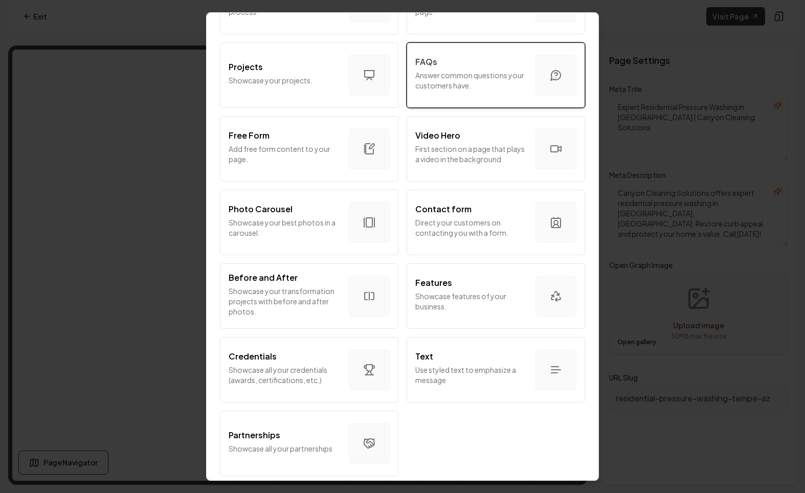
click at [467, 81] on p "Answer common questions your customers have." at bounding box center [472, 80] width 112 height 20
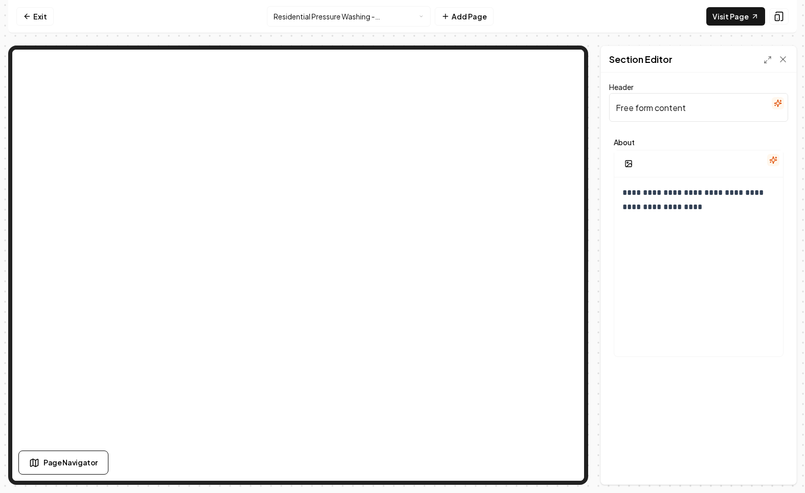
click at [679, 106] on input "Free form content" at bounding box center [698, 107] width 179 height 29
paste input "Advantages of Residential Pressure Washing in [GEOGRAPHIC_DATA], [GEOGRAPHIC_DA…"
type input "Advantages of Residential Pressure Washing in [GEOGRAPHIC_DATA], [GEOGRAPHIC_DA…"
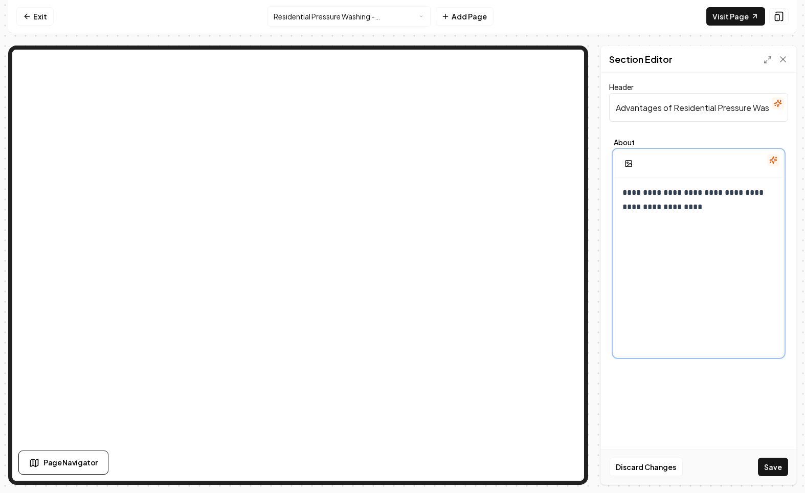
click at [686, 198] on p "**********" at bounding box center [699, 200] width 152 height 29
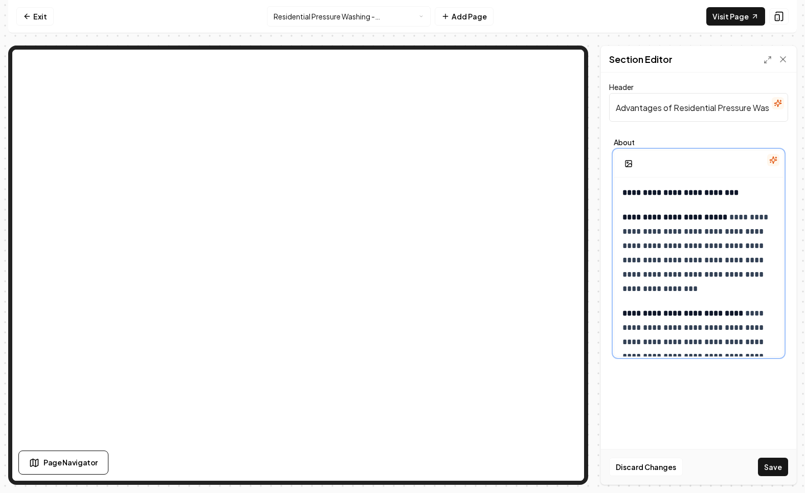
scroll to position [104, 0]
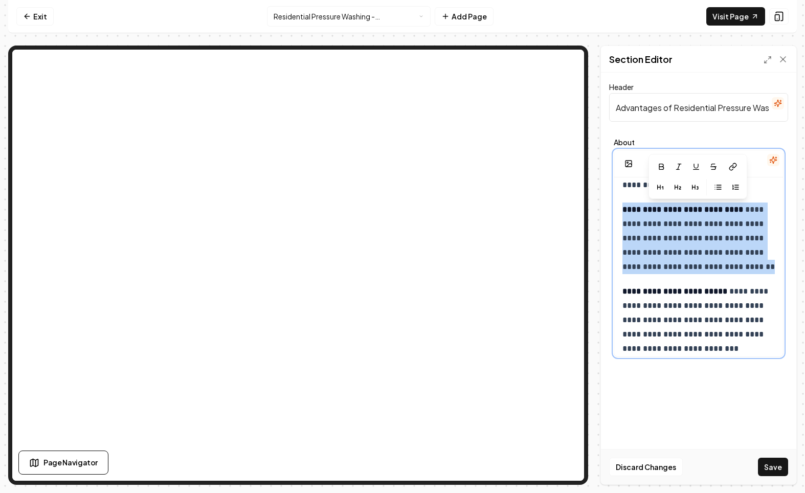
drag, startPoint x: 624, startPoint y: 208, endPoint x: 732, endPoint y: 251, distance: 116.9
click at [781, 267] on div "**********" at bounding box center [699, 219] width 169 height 291
click at [719, 189] on icon "button" at bounding box center [719, 189] width 5 height 0
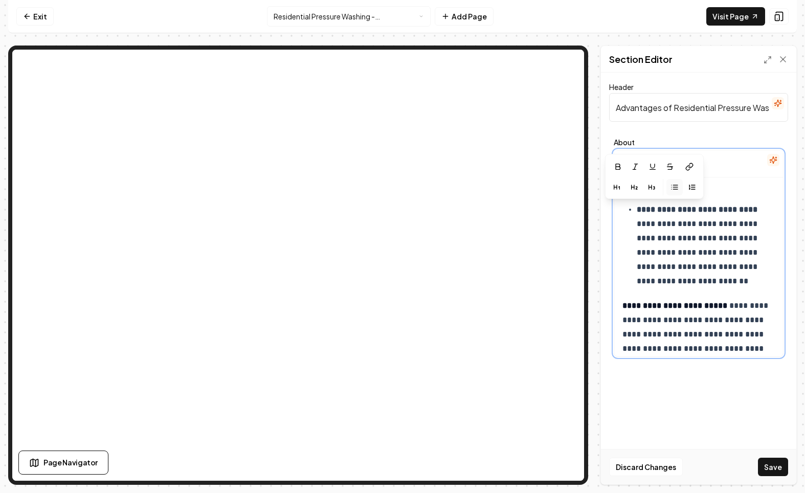
click at [621, 307] on div "**********" at bounding box center [699, 226] width 169 height 305
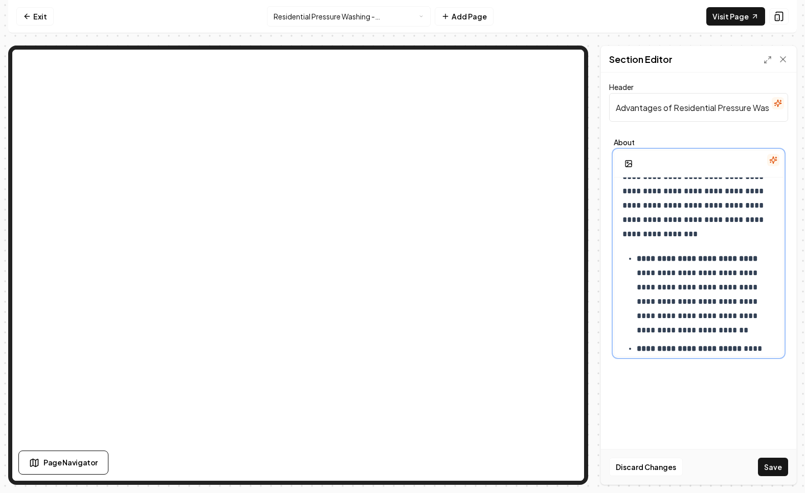
scroll to position [0, 0]
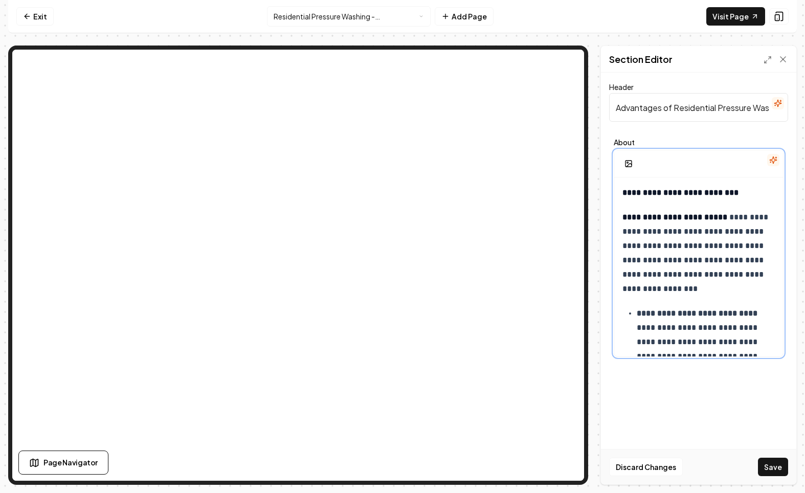
click at [621, 217] on div "**********" at bounding box center [699, 334] width 169 height 313
click at [596, 219] on div "**********" at bounding box center [402, 266] width 789 height 440
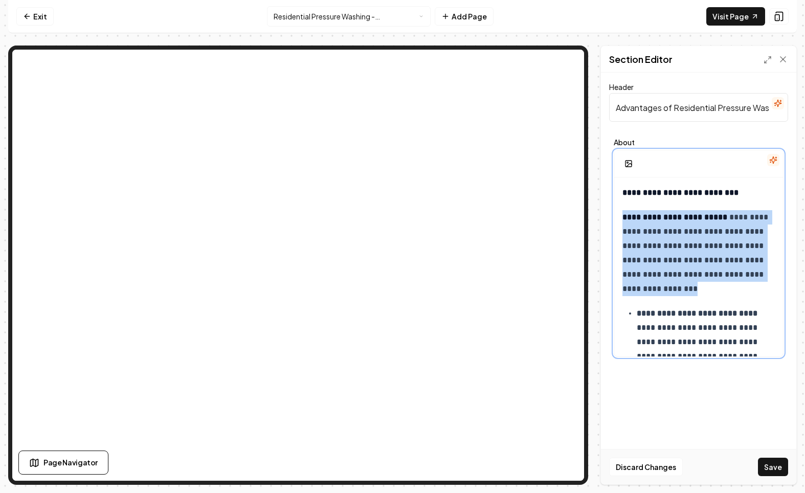
drag, startPoint x: 712, startPoint y: 293, endPoint x: 616, endPoint y: 215, distance: 123.0
click at [616, 215] on div "**********" at bounding box center [699, 334] width 169 height 313
click at [677, 194] on button "button" at bounding box center [683, 195] width 16 height 16
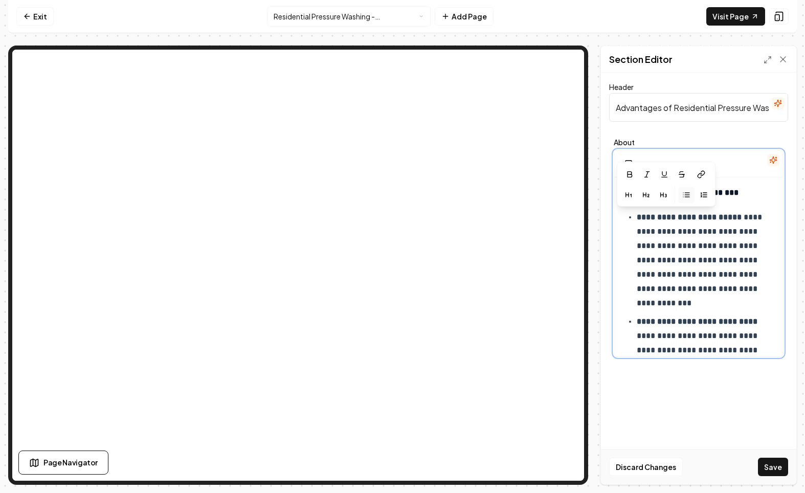
click at [706, 304] on p "**********" at bounding box center [706, 260] width 138 height 100
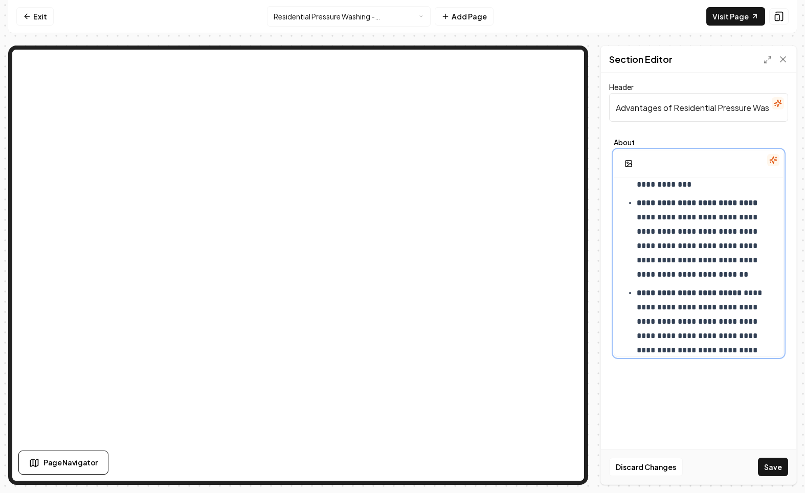
scroll to position [142, 0]
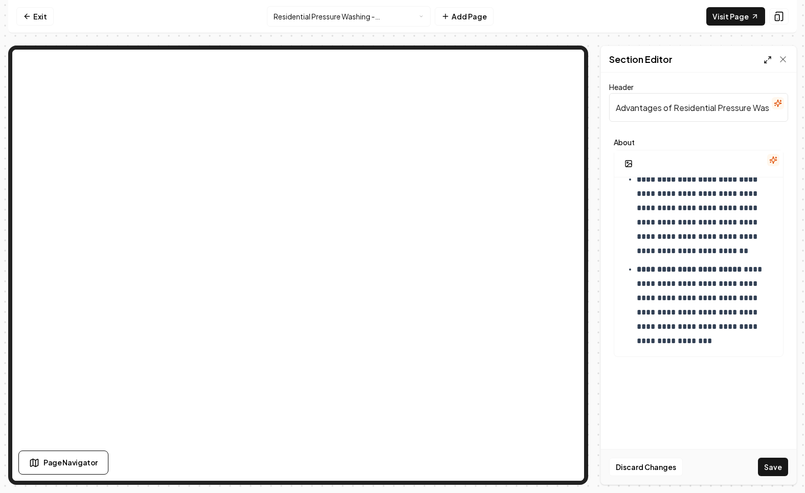
click at [768, 56] on icon at bounding box center [768, 60] width 8 height 8
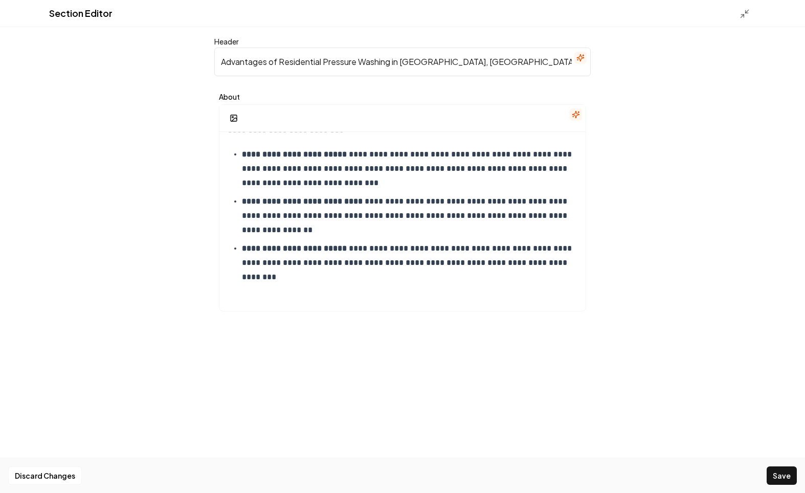
scroll to position [17, 0]
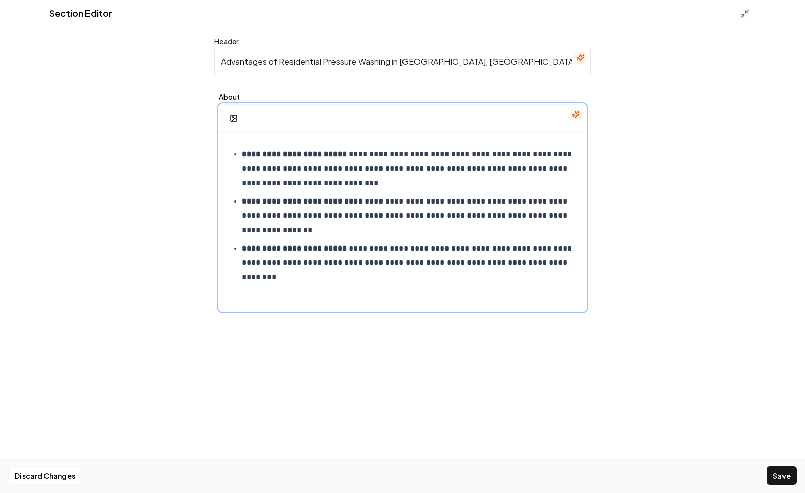
click at [398, 305] on div "**********" at bounding box center [403, 213] width 366 height 197
click at [237, 119] on icon "button" at bounding box center [234, 118] width 8 height 8
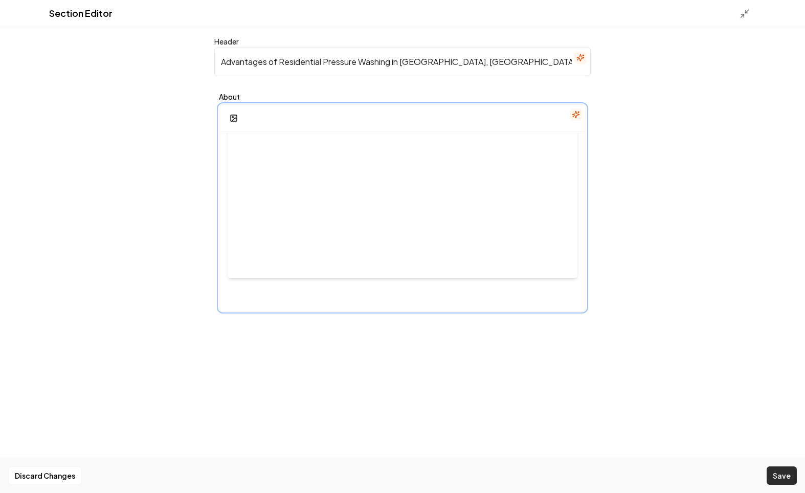
scroll to position [279, 0]
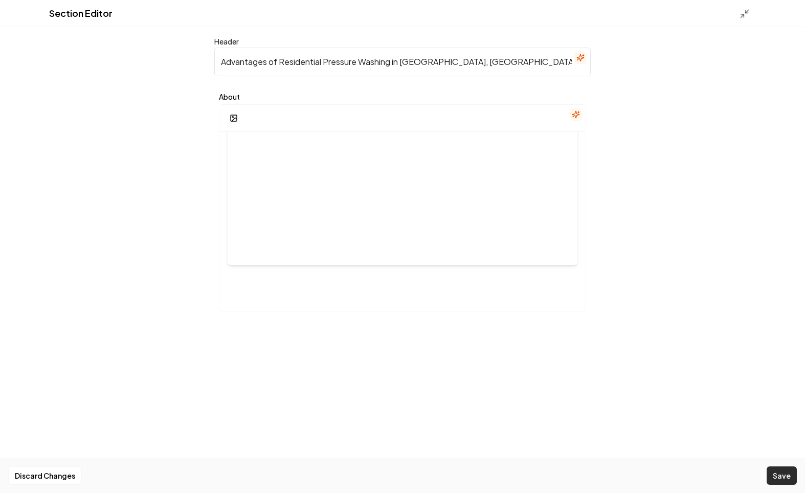
click at [777, 476] on button "Save" at bounding box center [782, 476] width 30 height 18
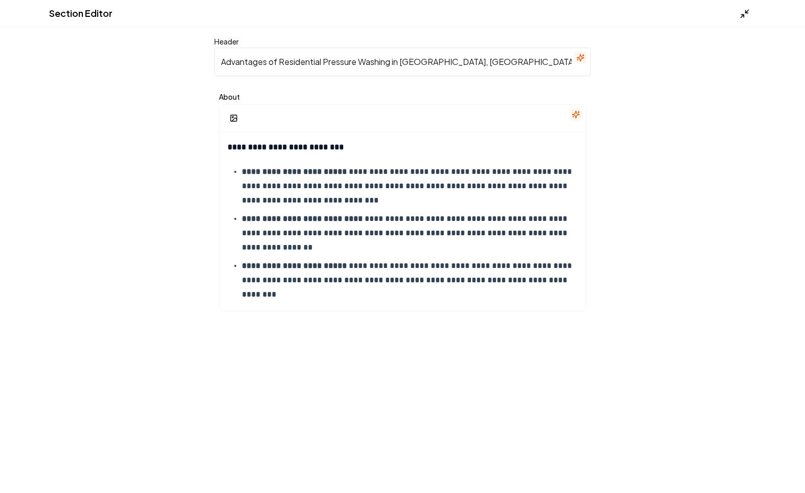
click at [746, 13] on line at bounding box center [747, 11] width 3 height 3
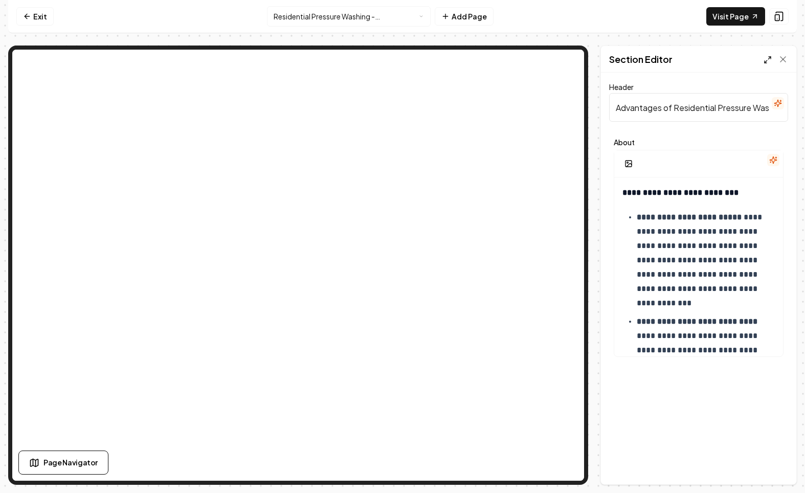
click at [769, 59] on icon at bounding box center [768, 60] width 8 height 8
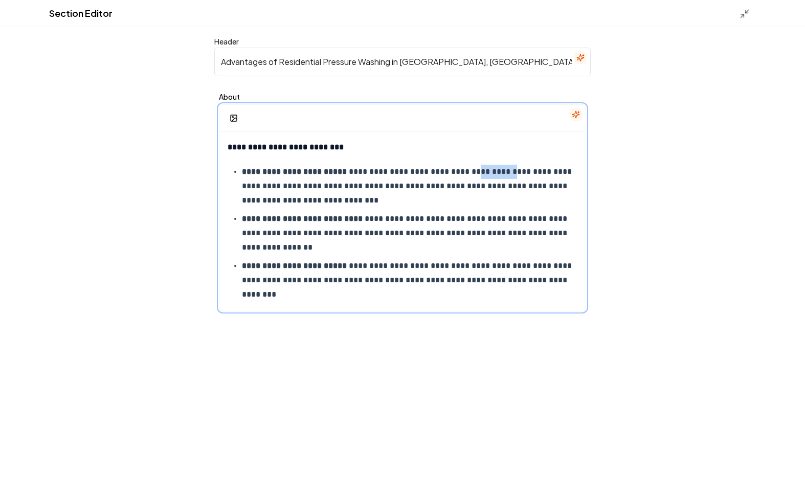
drag, startPoint x: 465, startPoint y: 173, endPoint x: 504, endPoint y: 172, distance: 38.9
click at [504, 172] on p "**********" at bounding box center [410, 186] width 336 height 43
click at [553, 130] on icon "button" at bounding box center [552, 129] width 8 height 8
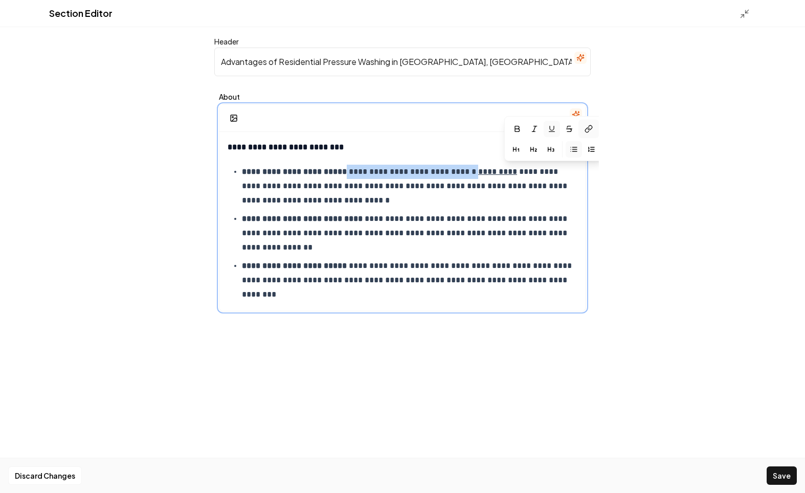
click at [586, 129] on icon at bounding box center [587, 130] width 4 height 5
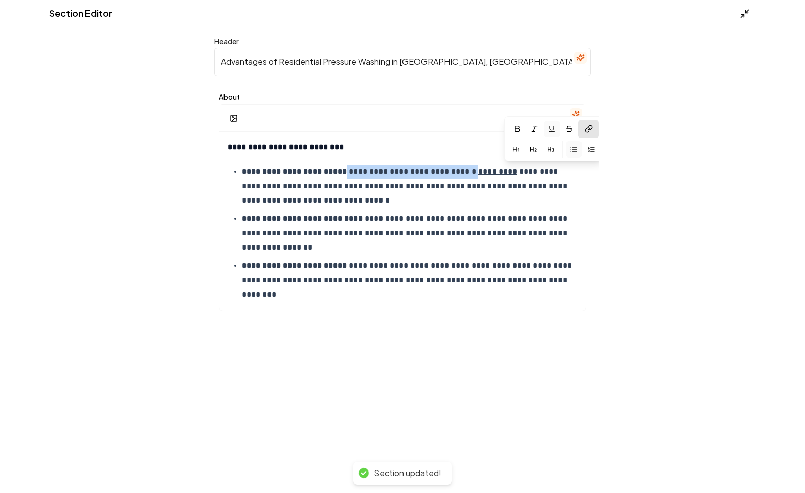
click at [747, 14] on icon at bounding box center [745, 14] width 10 height 10
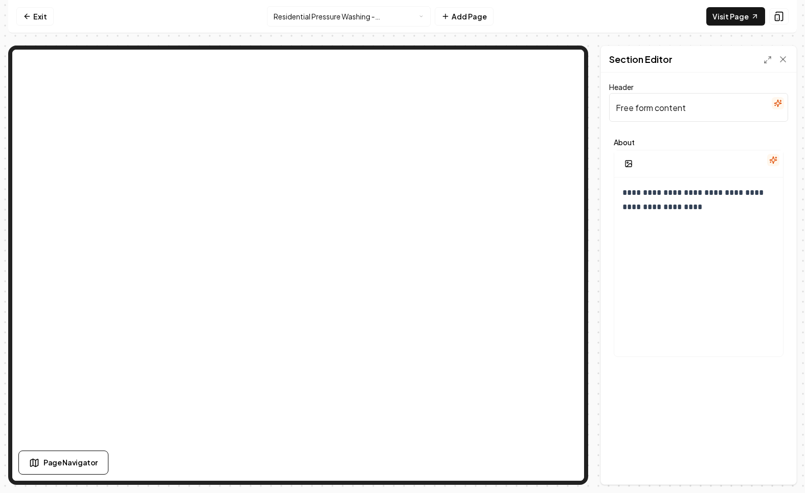
click at [669, 103] on input "Free form content" at bounding box center [698, 107] width 179 height 29
paste input "Why Canyon Cleaning Solutions is the Top Choice for Residential Pressure Washin…"
type input "Why Canyon Cleaning Solutions is the Top Choice for Residential Pressure Washin…"
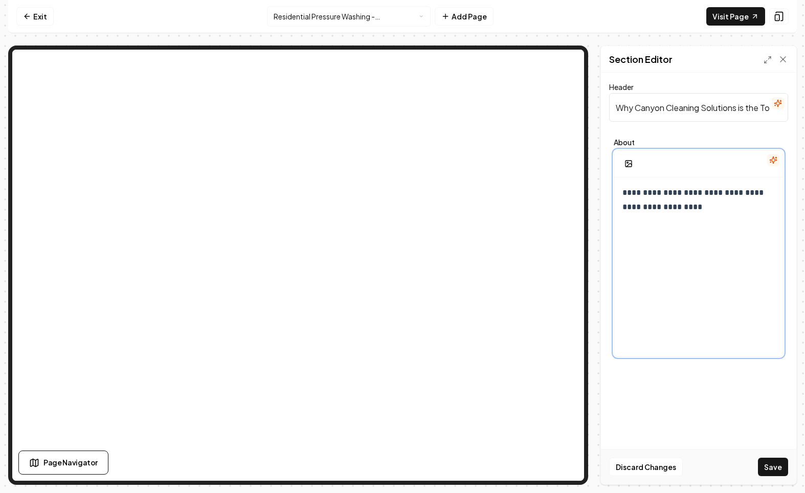
click at [663, 230] on div "**********" at bounding box center [699, 276] width 169 height 197
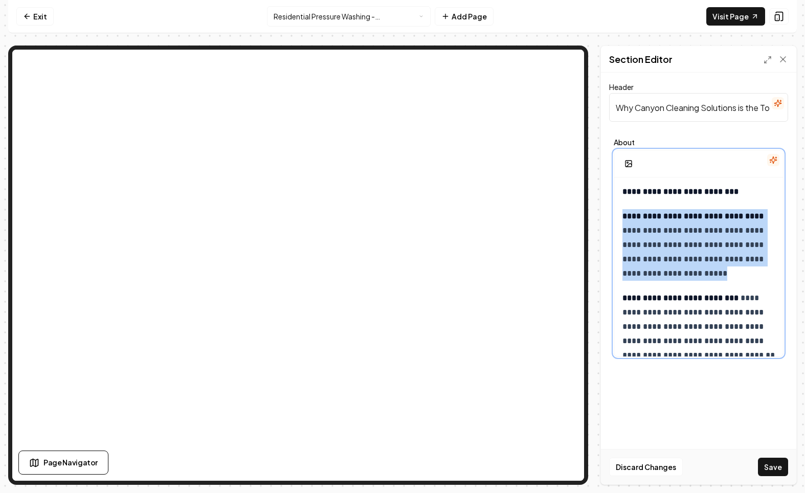
scroll to position [4, 0]
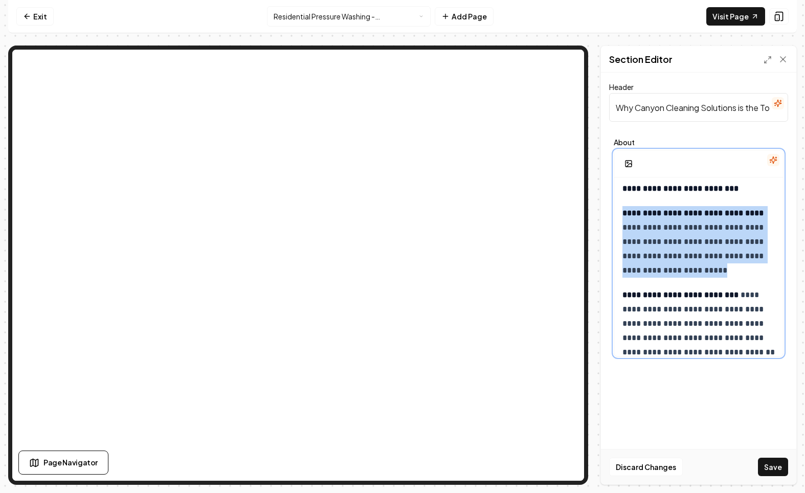
drag, startPoint x: 722, startPoint y: 275, endPoint x: 594, endPoint y: 212, distance: 142.6
click at [594, 212] on div "**********" at bounding box center [402, 266] width 789 height 440
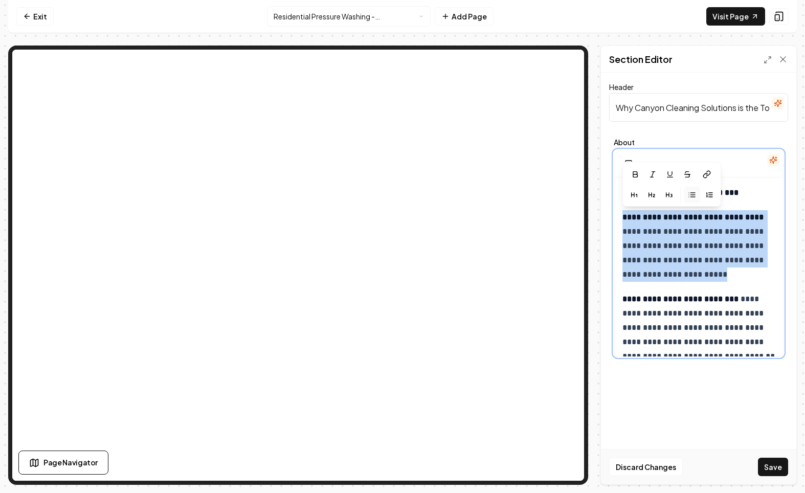
click at [688, 200] on button "button" at bounding box center [692, 195] width 16 height 16
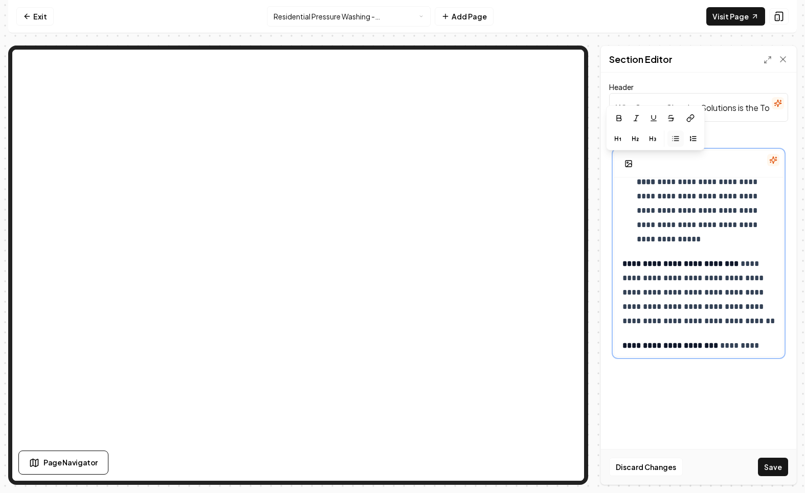
scroll to position [57, 0]
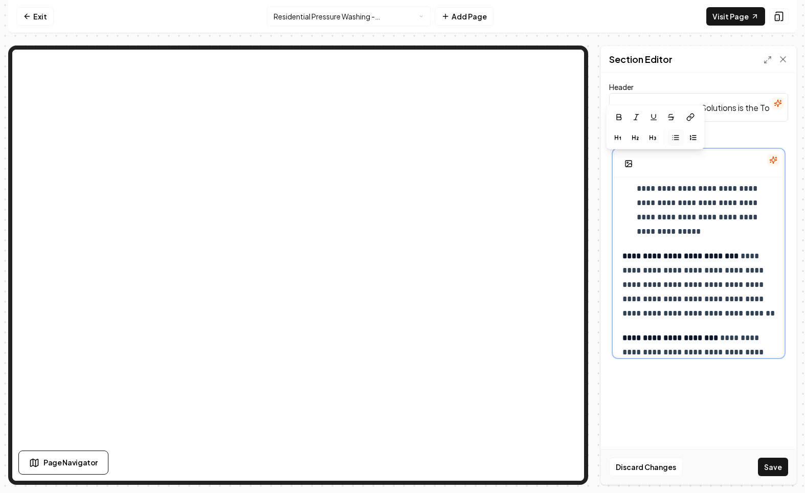
click at [625, 258] on strong "**********" at bounding box center [681, 256] width 116 height 8
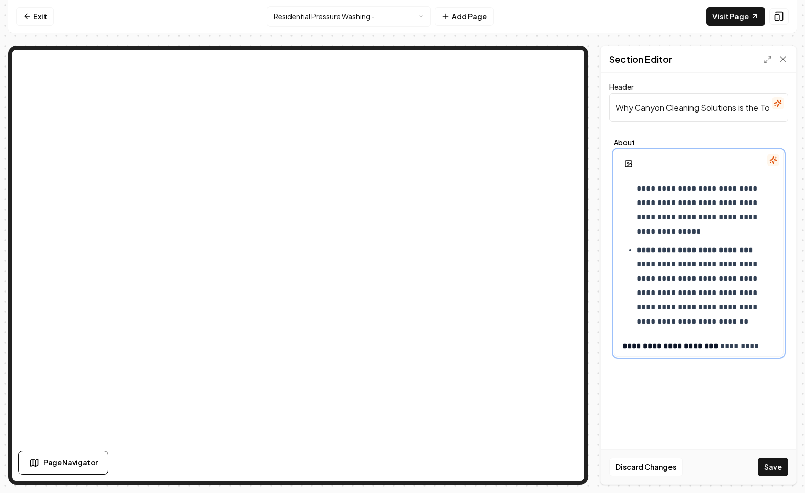
scroll to position [120, 0]
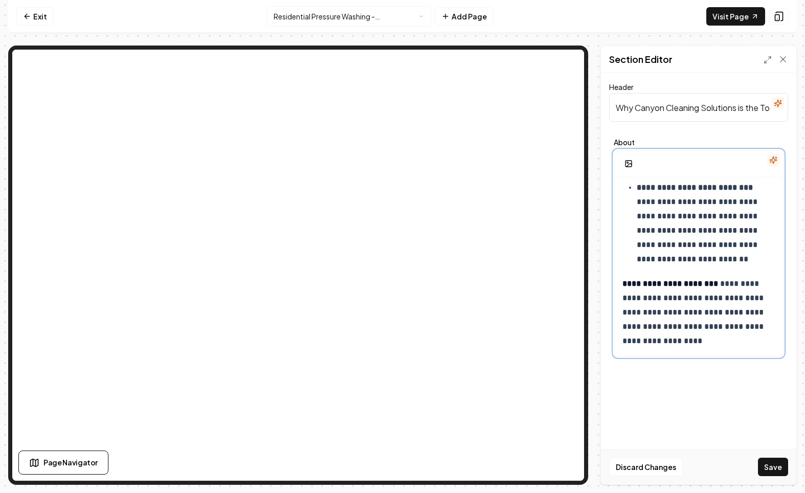
click at [620, 283] on div "**********" at bounding box center [699, 207] width 169 height 299
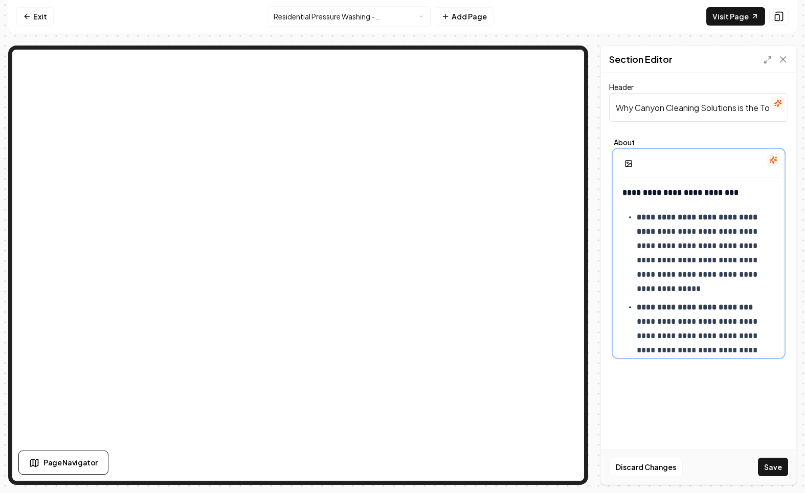
scroll to position [114, 0]
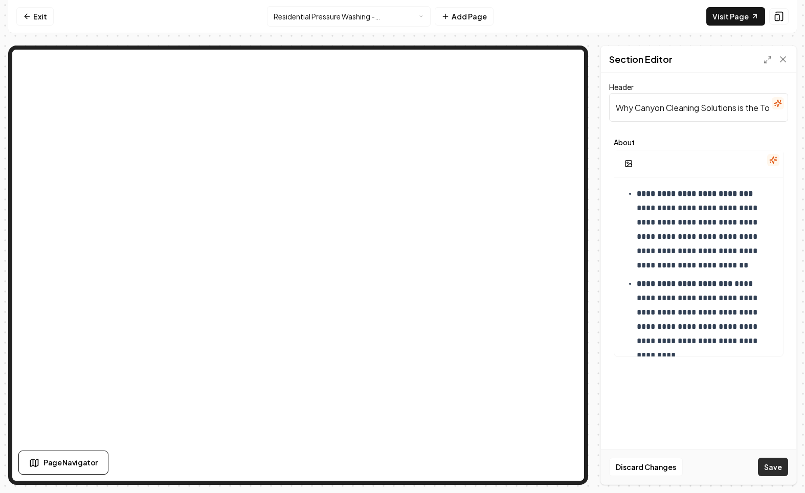
click at [772, 467] on button "Save" at bounding box center [773, 467] width 30 height 18
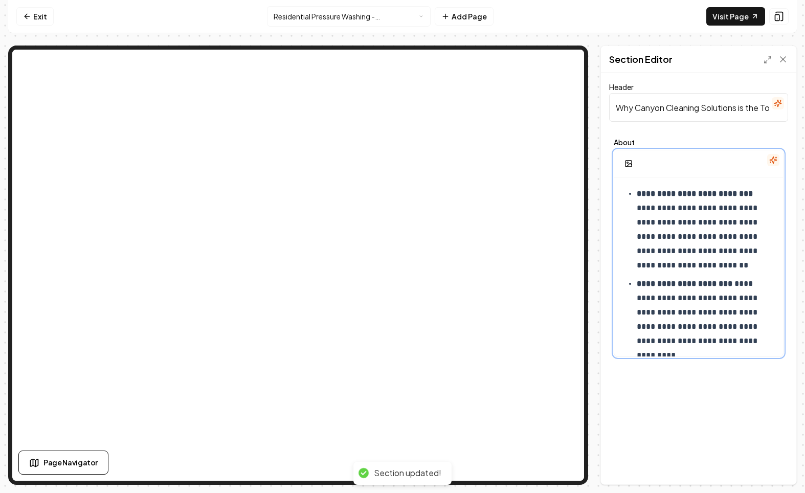
click at [737, 345] on p "**********" at bounding box center [706, 313] width 138 height 72
click at [766, 58] on icon at bounding box center [768, 60] width 8 height 8
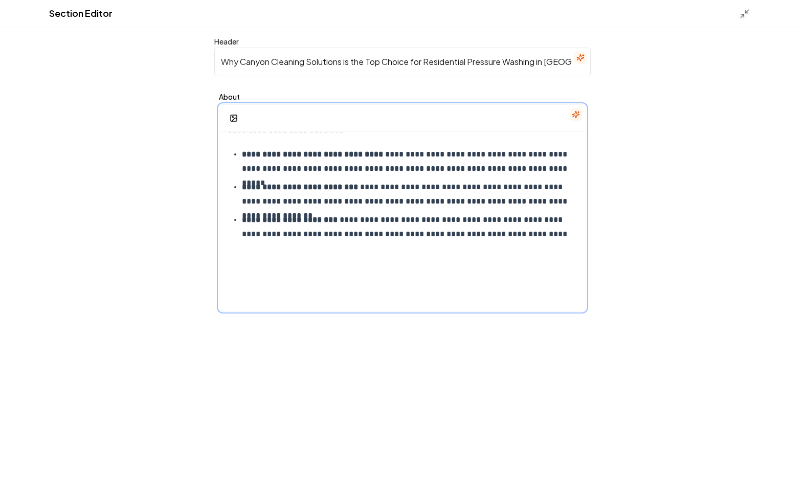
click at [575, 255] on div "**********" at bounding box center [403, 213] width 366 height 197
click at [238, 117] on button "button" at bounding box center [234, 118] width 20 height 18
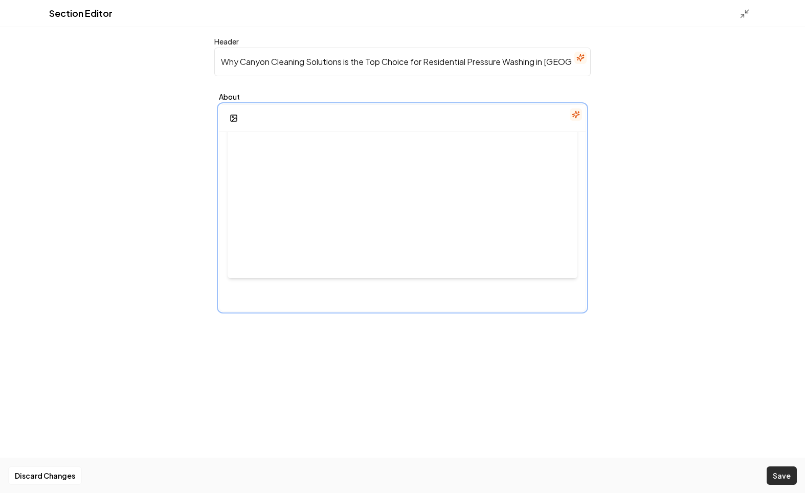
scroll to position [251, 0]
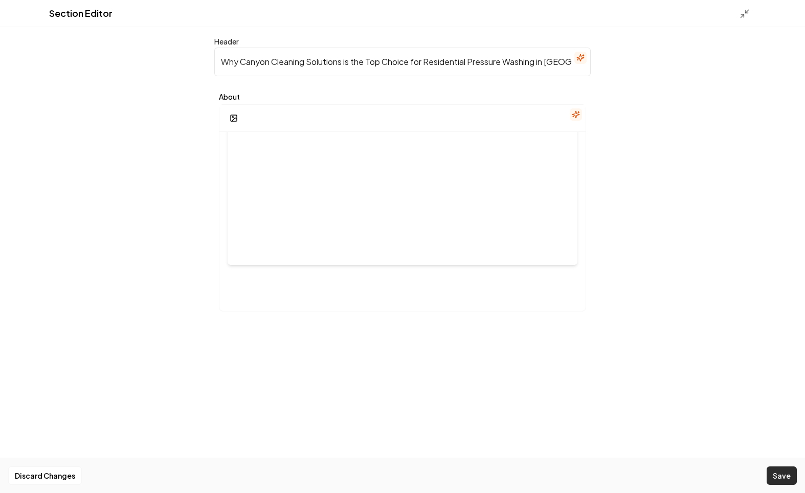
click at [785, 472] on button "Save" at bounding box center [782, 476] width 30 height 18
click at [742, 15] on icon at bounding box center [745, 14] width 10 height 10
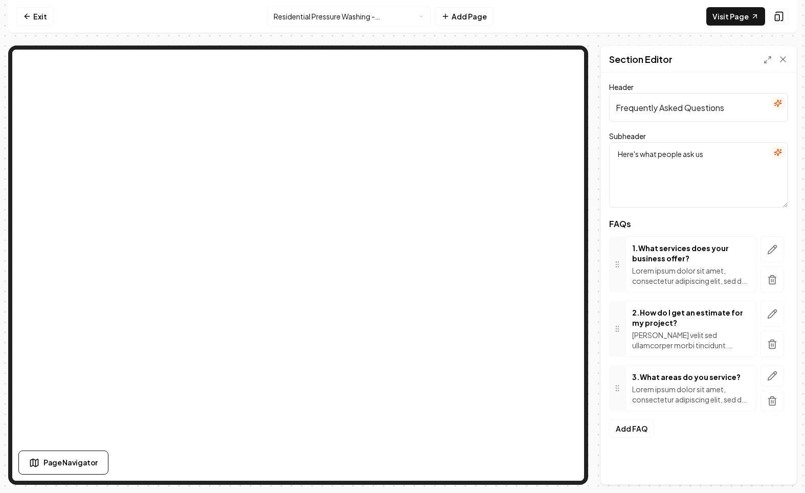
click at [685, 115] on input "Frequently Asked Questions" at bounding box center [698, 107] width 179 height 29
paste input "for Residential Pressure Washing in [GEOGRAPHIC_DATA], [GEOGRAPHIC_DATA]"
type input "Frequently Asked Questions for Residential Pressure Washing in [GEOGRAPHIC_DATA…"
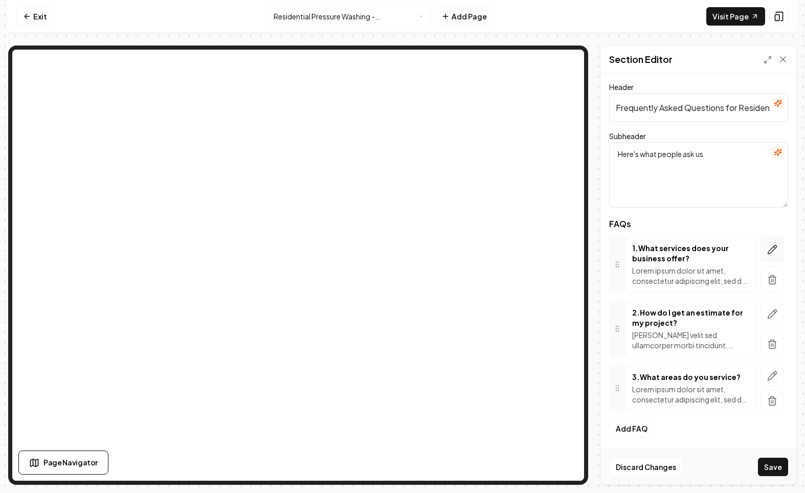
click at [781, 245] on button "button" at bounding box center [773, 249] width 24 height 26
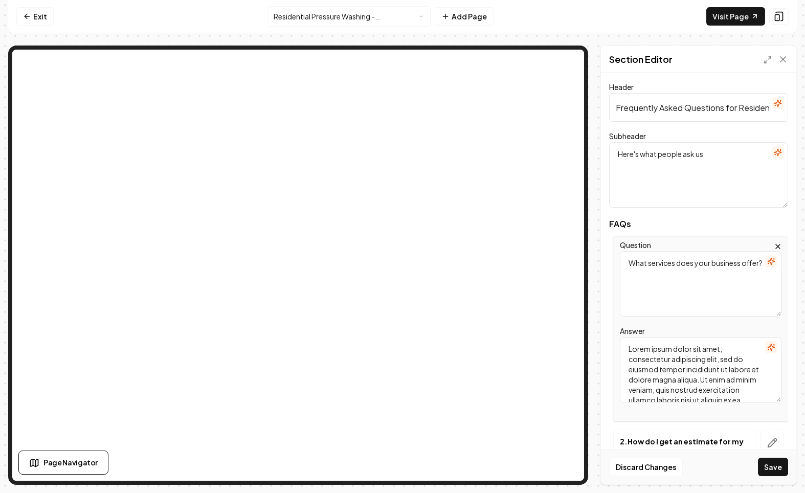
click at [670, 350] on textarea "Lorem ipsum dolor sit amet, consectetur adipiscing elit, sed do eiusmod tempor …" at bounding box center [701, 370] width 162 height 66
paste textarea "Can you remove oil stains from driveways during pressure washing? Yes. Our pres…"
drag, startPoint x: 756, startPoint y: 359, endPoint x: 612, endPoint y: 344, distance: 145.6
click at [612, 344] on div "Question What services does your business offer? Answer Can you remove oil stai…" at bounding box center [698, 328] width 179 height 185
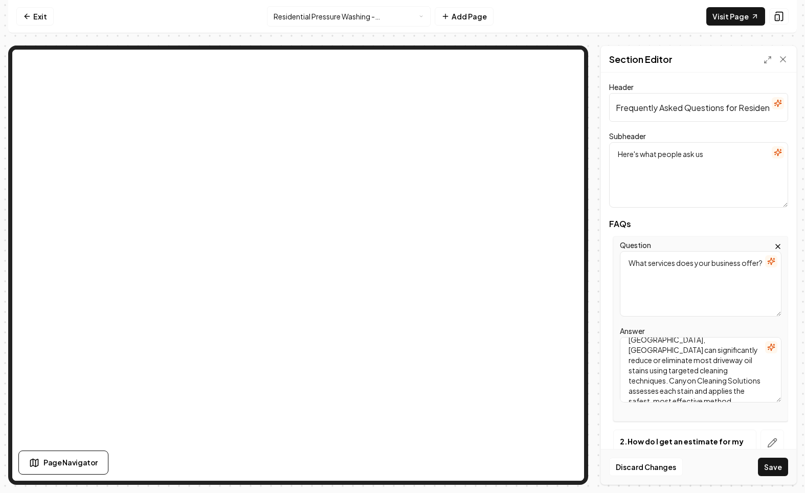
type textarea "Yes. Our pressure washing in [GEOGRAPHIC_DATA], [GEOGRAPHIC_DATA] can significa…"
click at [667, 288] on textarea "What services does your business offer?" at bounding box center [701, 284] width 162 height 66
paste textarea "Can you remove oil stains from driveways during pressure washing"
type textarea "Can you remove oil stains from driveways during pressure washing?"
click at [769, 464] on button "Save" at bounding box center [773, 467] width 30 height 18
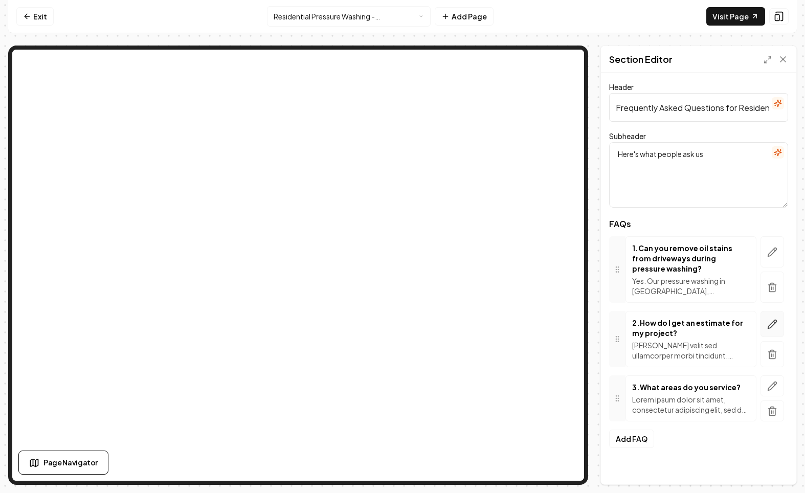
click at [779, 321] on button "button" at bounding box center [773, 324] width 24 height 26
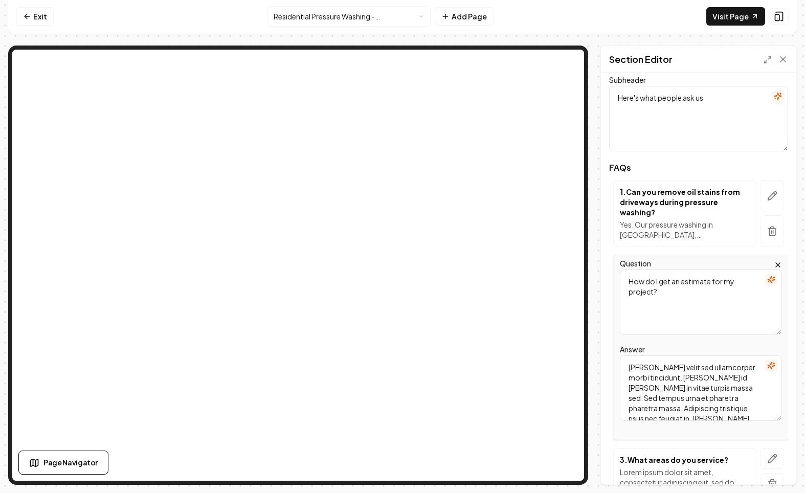
scroll to position [95, 0]
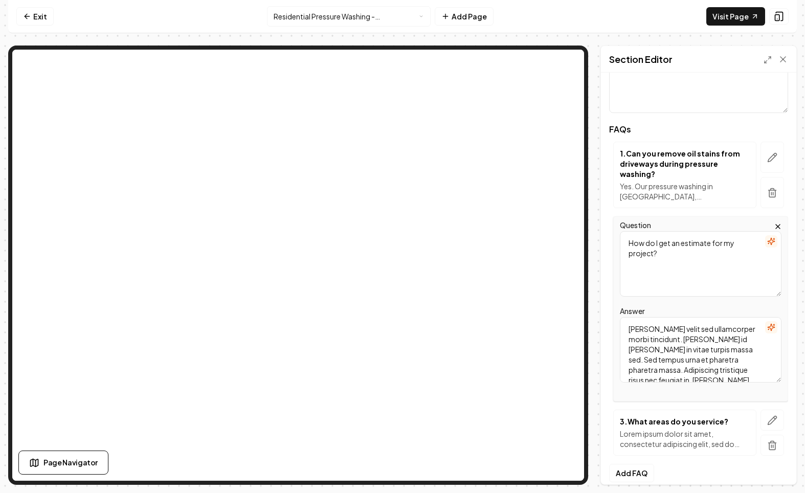
click at [706, 347] on textarea "[PERSON_NAME] velit sed ullamcorper morbi tincidunt. [PERSON_NAME] id [PERSON_N…" at bounding box center [701, 350] width 162 height 66
paste textarea "Do I need to move outdoor furniture before the service? We recommend clearing t…"
drag, startPoint x: 697, startPoint y: 321, endPoint x: 596, endPoint y: 306, distance: 102.0
click at [596, 306] on div "Page Settings Section Editor Header Frequently Asked Questions for Residential …" at bounding box center [402, 266] width 789 height 440
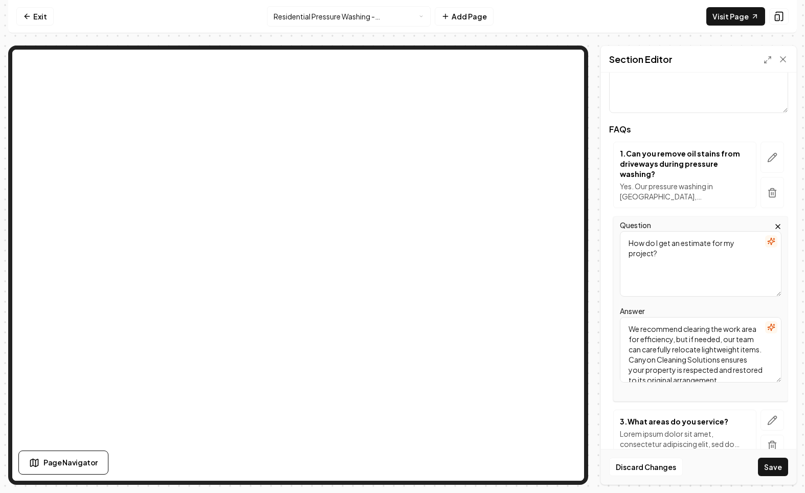
scroll to position [3, 0]
type textarea "We recommend clearing the work area for efficiency, but if needed, our team can…"
click at [637, 249] on textarea "How do I get an estimate for my project?" at bounding box center [701, 264] width 162 height 66
paste textarea "Do I need to move outdoor furniture before the service"
type textarea "Do I need to move outdoor furniture before the service?"
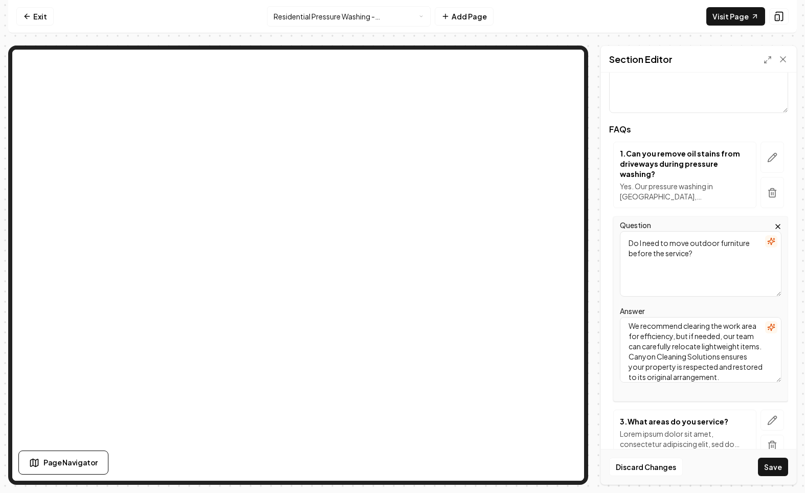
drag, startPoint x: 771, startPoint y: 469, endPoint x: 737, endPoint y: 448, distance: 39.8
click at [771, 469] on button "Save" at bounding box center [773, 467] width 30 height 18
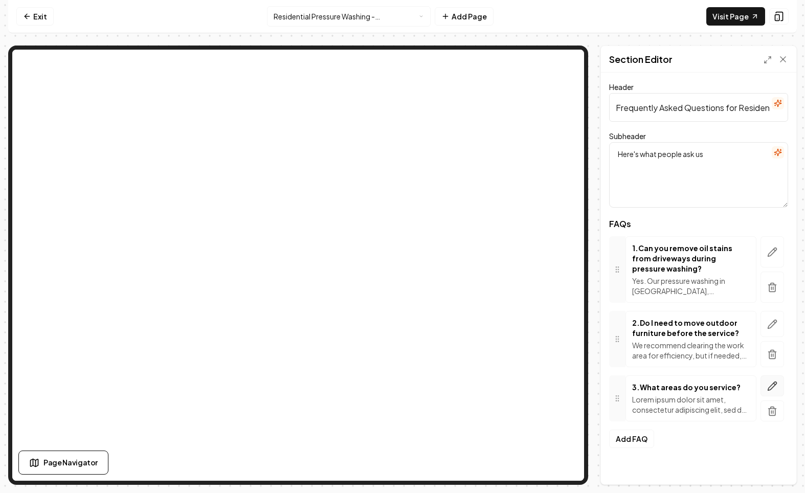
click at [769, 386] on icon "button" at bounding box center [773, 386] width 10 height 10
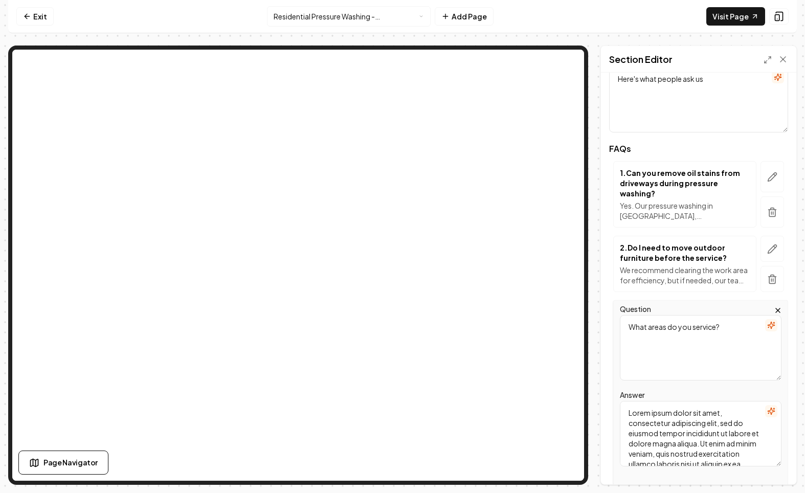
scroll to position [105, 0]
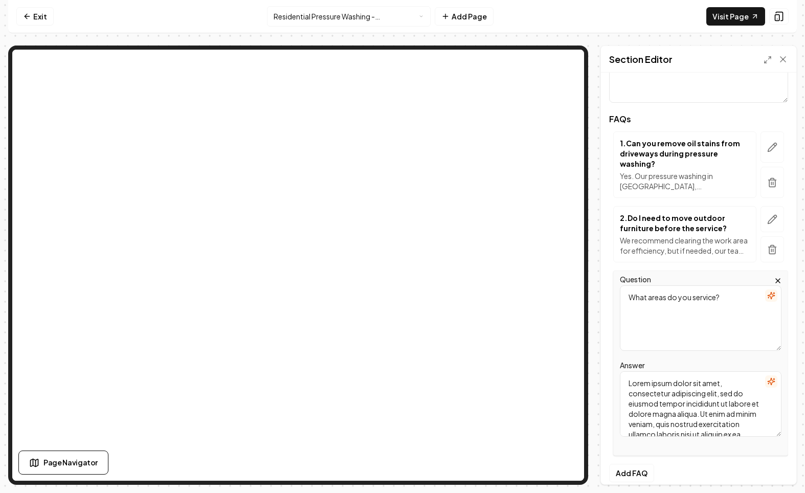
click at [715, 399] on textarea "Lorem ipsum dolor sit amet, consectetur adipiscing elit, sed do eiusmod tempor …" at bounding box center [701, 405] width 162 height 66
paste textarea "What time of year is best for pressure washing in [GEOGRAPHIC_DATA]? Spring and…"
drag, startPoint x: 696, startPoint y: 381, endPoint x: 584, endPoint y: 364, distance: 113.3
click at [584, 364] on div "Page Settings Section Editor Header Frequently Asked Questions for Residential …" at bounding box center [402, 266] width 789 height 440
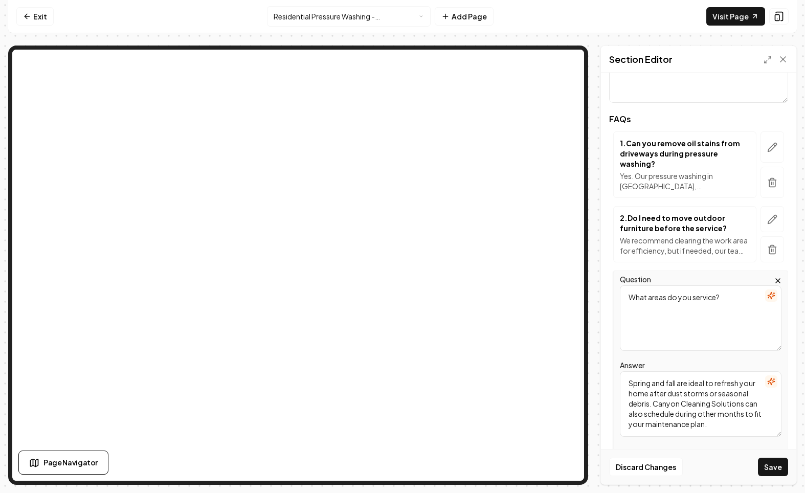
type textarea "Spring and fall are ideal to refresh your home after dust storms or seasonal de…"
drag, startPoint x: 619, startPoint y: 327, endPoint x: 648, endPoint y: 320, distance: 29.9
click at [623, 326] on div "Question What areas do you service? Answer Spring and fall are ideal to refresh…" at bounding box center [701, 363] width 175 height 185
click at [648, 320] on textarea "What areas do you service?" at bounding box center [701, 319] width 162 height 66
paste textarea "time of year is best for pressure washing in [GEOGRAPHIC_DATA]"
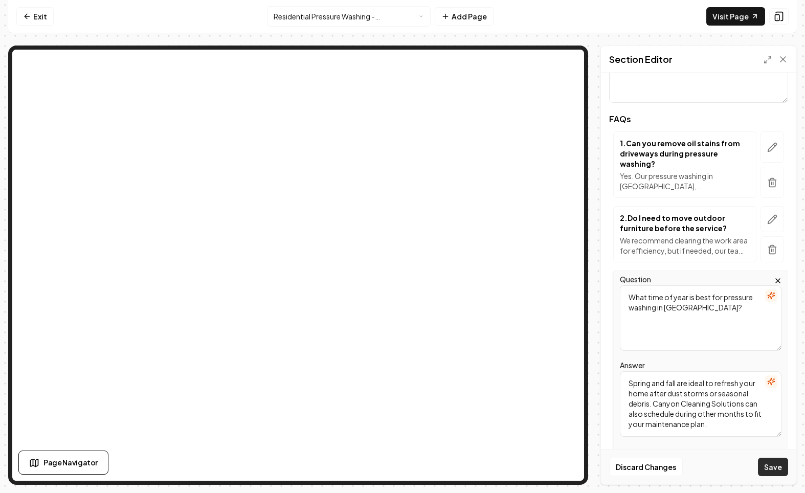
type textarea "What time of year is best for pressure washing in [GEOGRAPHIC_DATA]?"
click at [778, 469] on button "Save" at bounding box center [773, 467] width 30 height 18
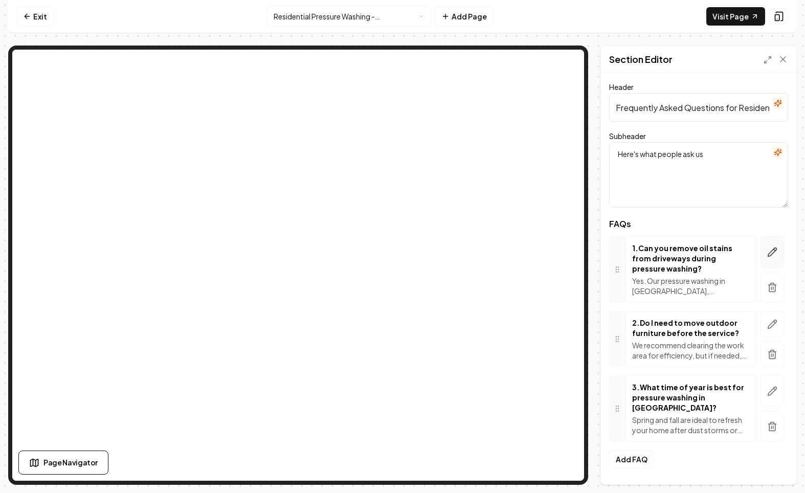
click at [768, 253] on icon "button" at bounding box center [773, 252] width 10 height 10
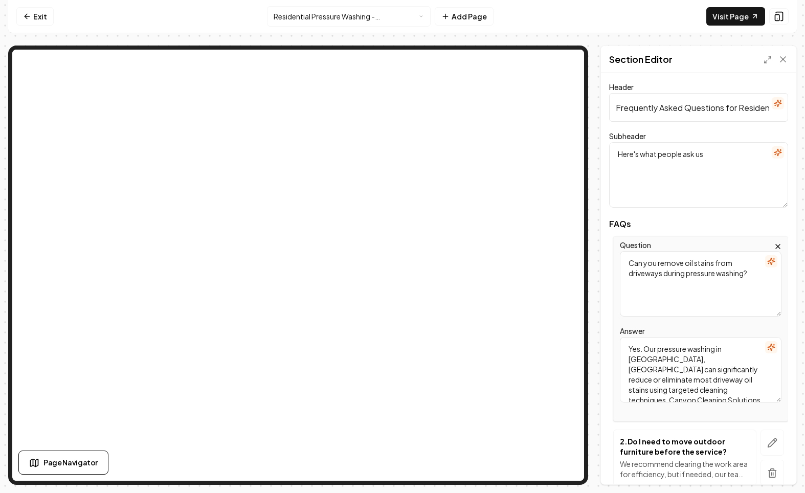
click at [661, 347] on textarea "Yes. Our pressure washing in [GEOGRAPHIC_DATA], [GEOGRAPHIC_DATA] can significa…" at bounding box center [701, 370] width 162 height 66
drag, startPoint x: 658, startPoint y: 351, endPoint x: 759, endPoint y: 348, distance: 101.3
click at [759, 348] on textarea "Yes. Our pressure washing in [GEOGRAPHIC_DATA], [GEOGRAPHIC_DATA] can significa…" at bounding box center [701, 370] width 162 height 66
click at [719, 357] on textarea "Yes. Our pressure washing in [GEOGRAPHIC_DATA], [GEOGRAPHIC_DATA] can significa…" at bounding box center [701, 370] width 162 height 66
click at [781, 58] on icon at bounding box center [783, 59] width 10 height 10
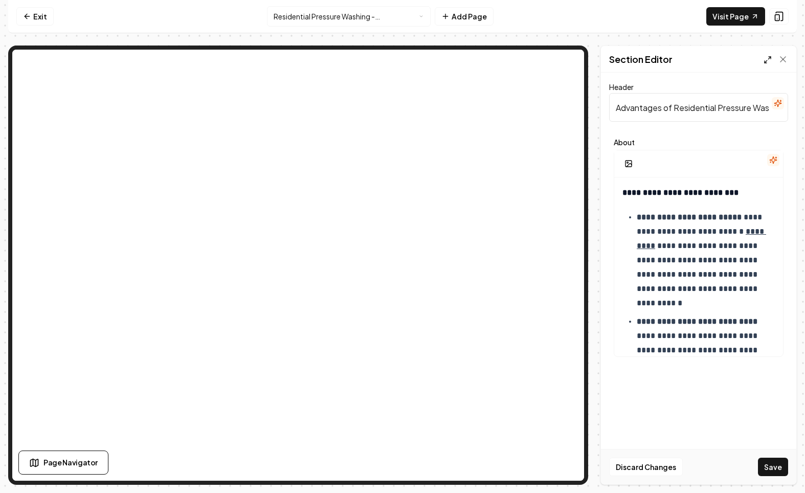
click at [771, 58] on polyline at bounding box center [770, 58] width 2 height 2
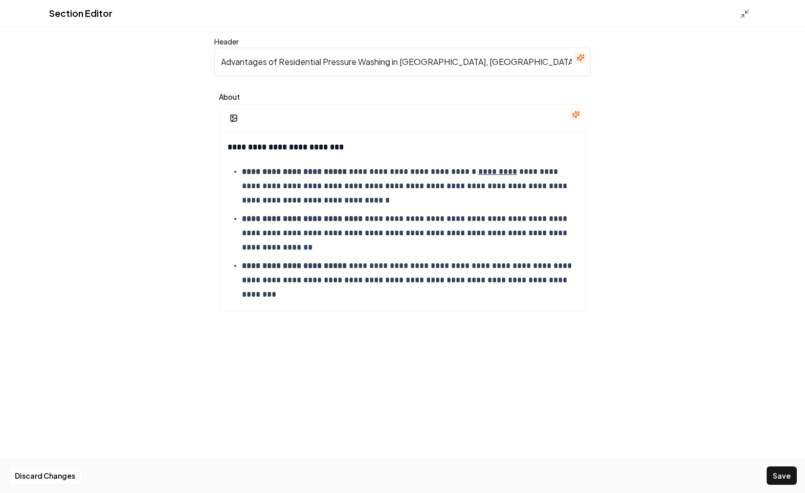
scroll to position [17, 0]
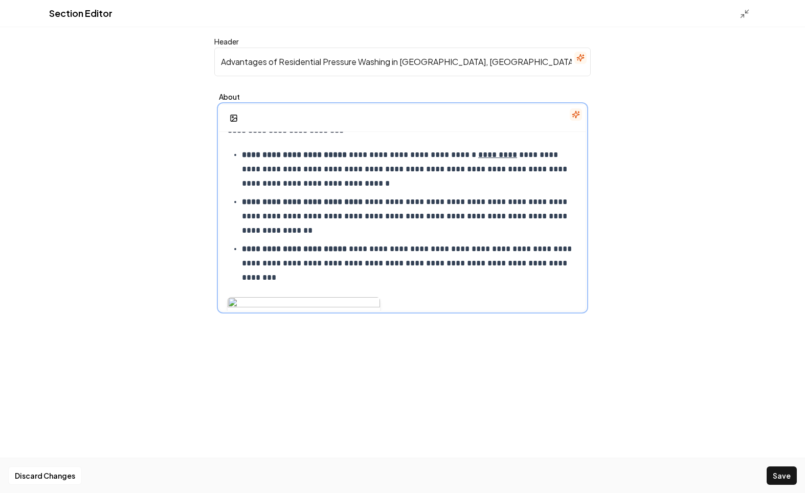
click at [477, 148] on p "**********" at bounding box center [410, 169] width 336 height 43
click at [478, 157] on u "*********" at bounding box center [497, 155] width 39 height 8
click at [478, 153] on u "*********" at bounding box center [497, 155] width 39 height 8
drag, startPoint x: 511, startPoint y: 152, endPoint x: 543, endPoint y: 154, distance: 31.8
click at [512, 152] on p "**********" at bounding box center [410, 169] width 336 height 43
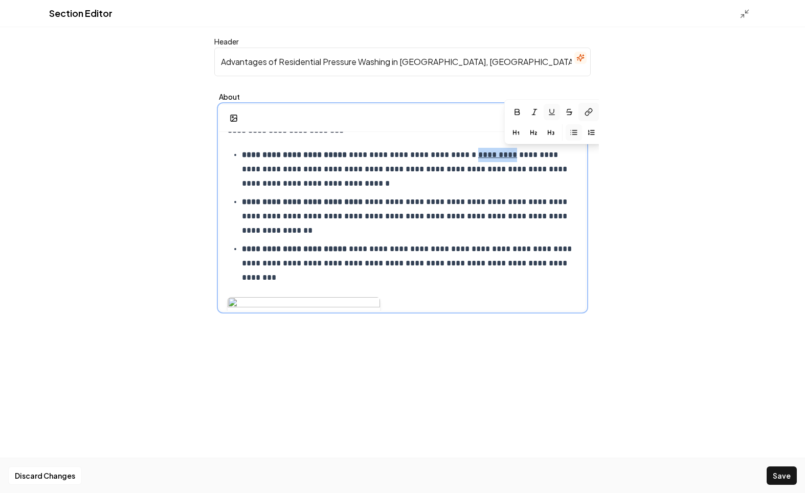
click at [589, 113] on icon at bounding box center [590, 110] width 4 height 5
click at [554, 110] on icon "button" at bounding box center [552, 112] width 8 height 8
click at [522, 155] on p "**********" at bounding box center [410, 169] width 336 height 43
click at [517, 155] on p "**********" at bounding box center [410, 169] width 336 height 43
click at [587, 115] on icon at bounding box center [589, 112] width 8 height 8
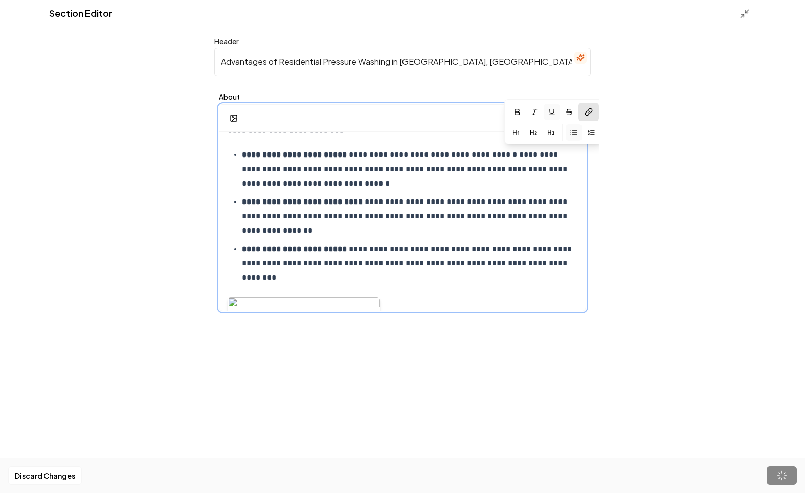
click at [470, 173] on p "**********" at bounding box center [410, 169] width 336 height 43
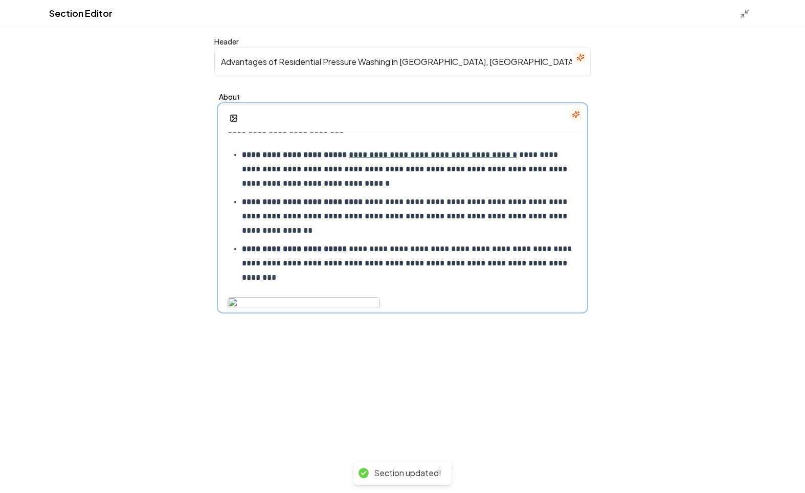
click at [464, 152] on u "**********" at bounding box center [433, 155] width 168 height 8
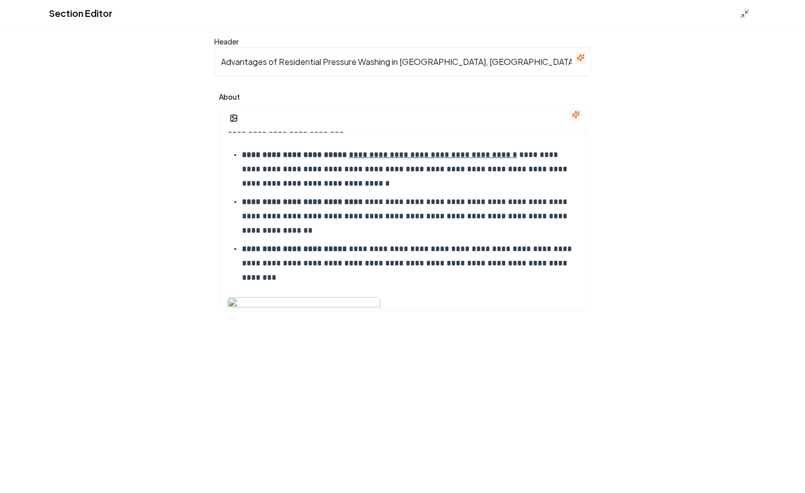
click at [754, 12] on div at bounding box center [748, 13] width 16 height 11
click at [740, 13] on icon at bounding box center [745, 14] width 10 height 10
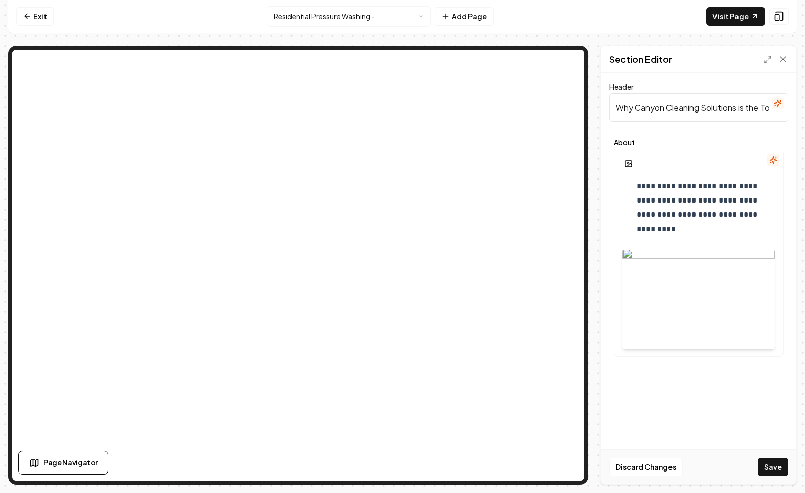
scroll to position [230, 0]
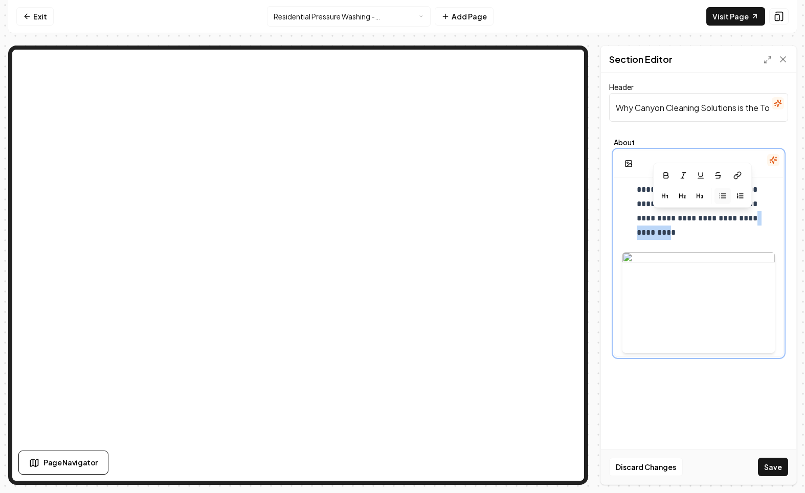
drag, startPoint x: 722, startPoint y: 225, endPoint x: 683, endPoint y: 224, distance: 38.9
click at [683, 224] on p "**********" at bounding box center [706, 190] width 138 height 72
click at [701, 181] on icon "button" at bounding box center [701, 179] width 4 height 4
click at [739, 178] on icon at bounding box center [738, 179] width 8 height 8
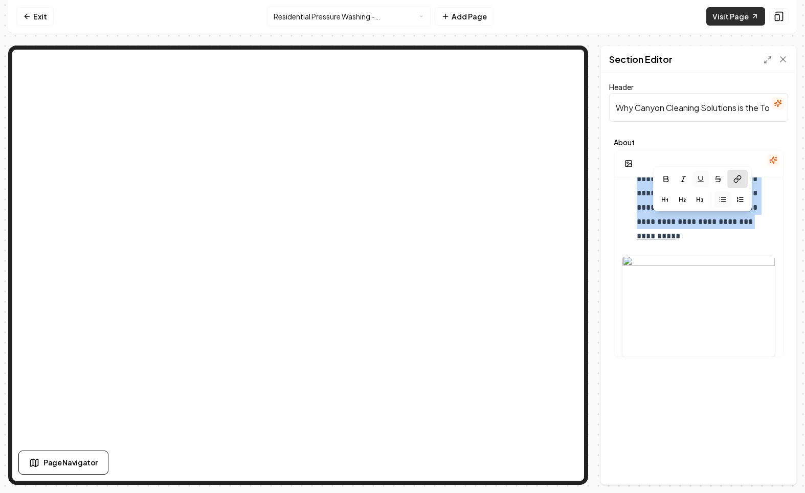
click at [732, 14] on link "Visit Page" at bounding box center [736, 16] width 59 height 18
click at [765, 60] on icon at bounding box center [768, 60] width 8 height 8
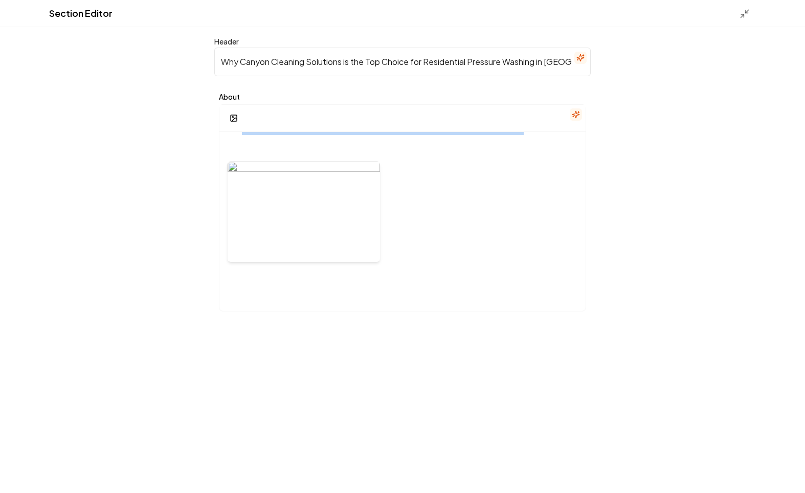
scroll to position [118, 0]
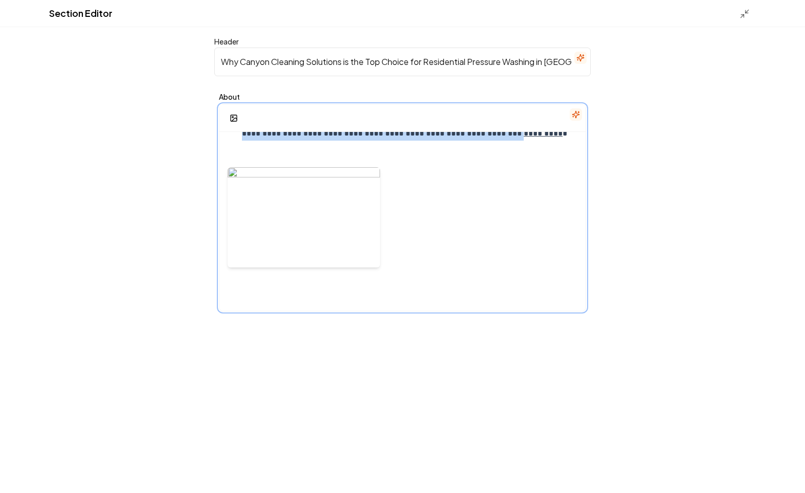
click at [410, 203] on div at bounding box center [403, 217] width 350 height 133
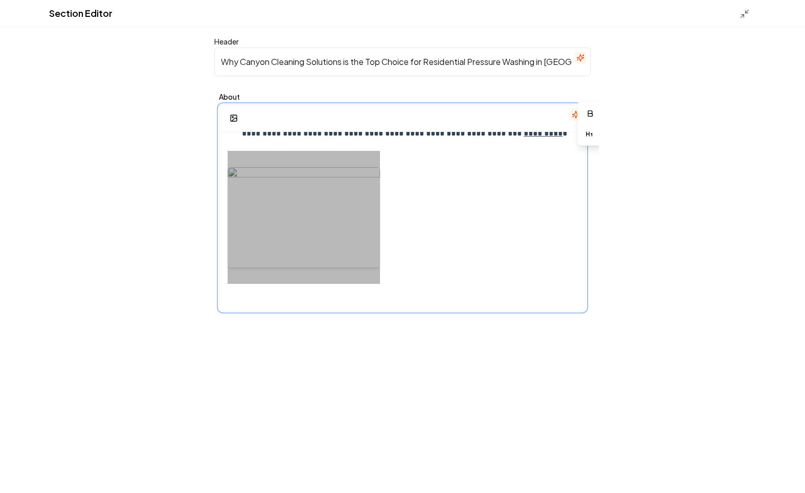
scroll to position [17, 0]
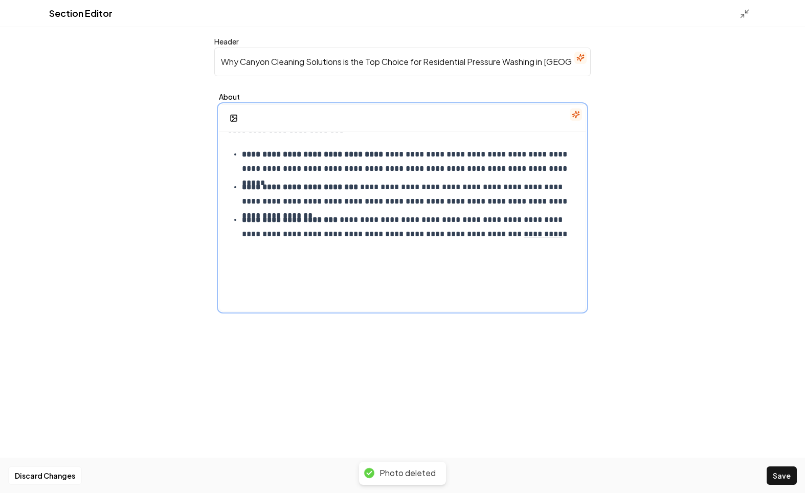
click at [283, 277] on div "**********" at bounding box center [403, 213] width 366 height 197
click at [233, 116] on circle "button" at bounding box center [233, 117] width 2 height 2
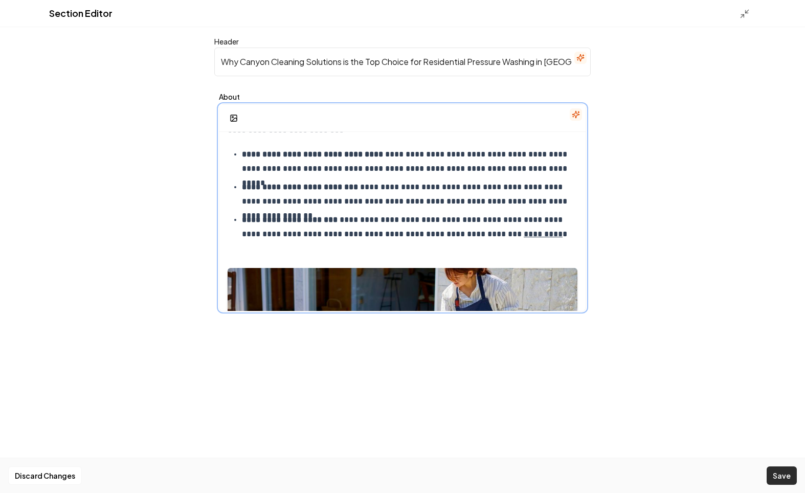
scroll to position [251, 0]
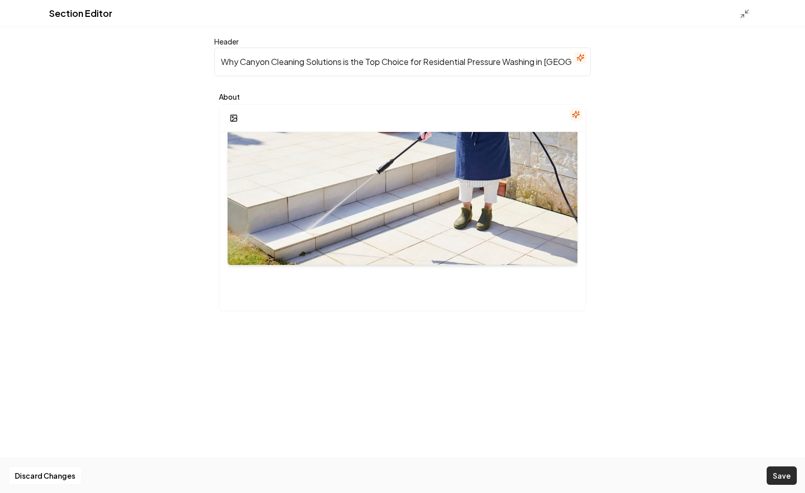
click at [792, 472] on button "Save" at bounding box center [782, 476] width 30 height 18
click at [741, 12] on icon at bounding box center [745, 14] width 10 height 10
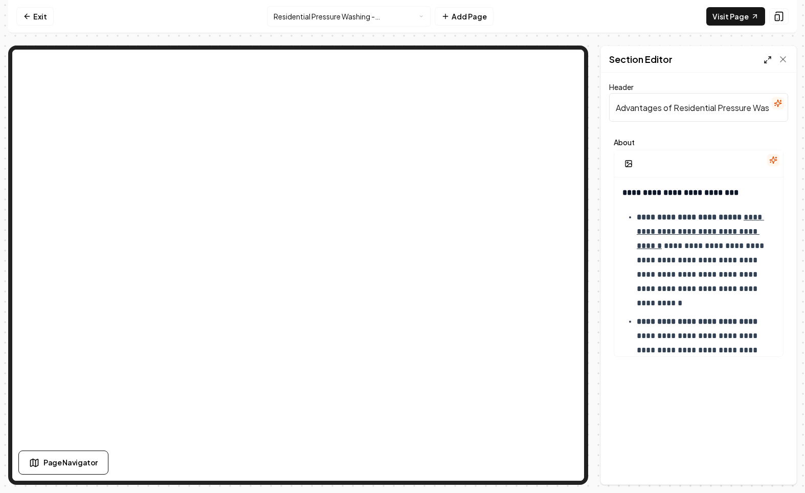
click at [766, 59] on icon at bounding box center [768, 60] width 8 height 8
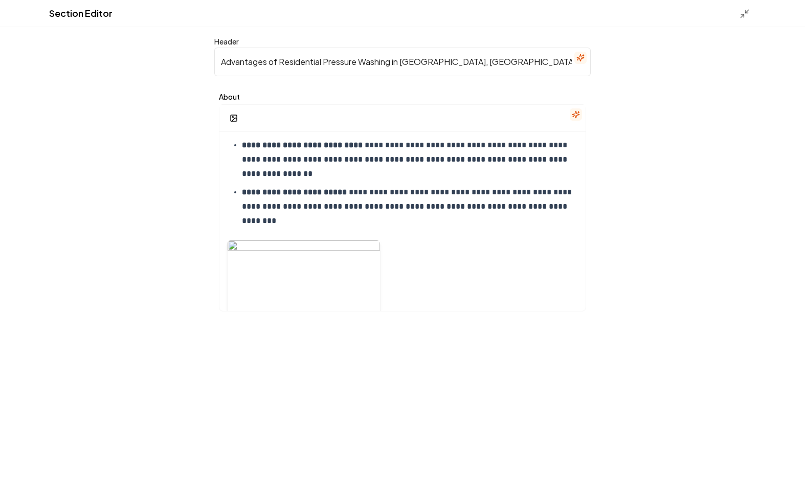
scroll to position [157, 0]
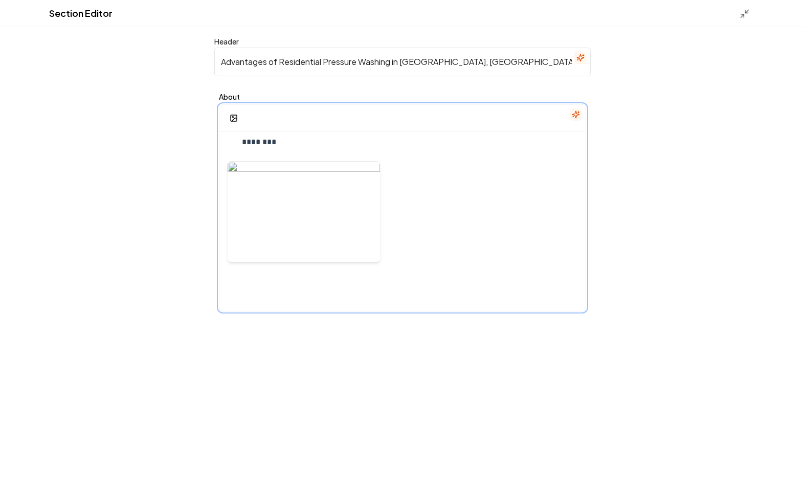
drag, startPoint x: 386, startPoint y: 218, endPoint x: 400, endPoint y: 216, distance: 13.9
click at [386, 218] on div at bounding box center [403, 211] width 350 height 133
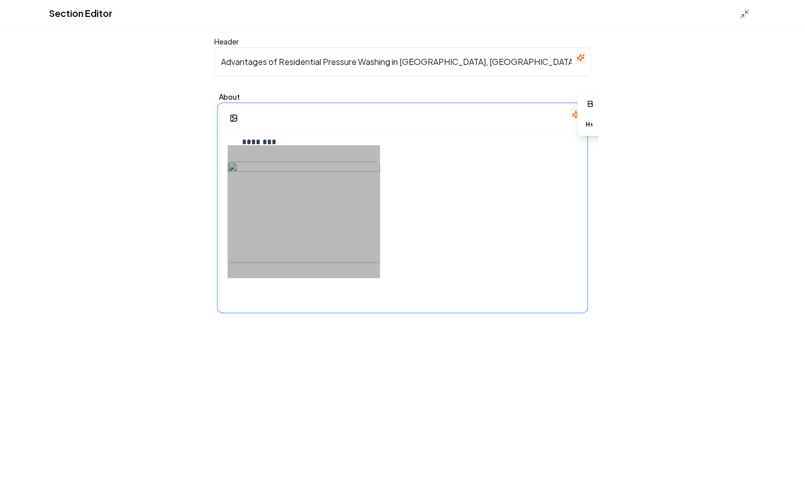
scroll to position [17, 0]
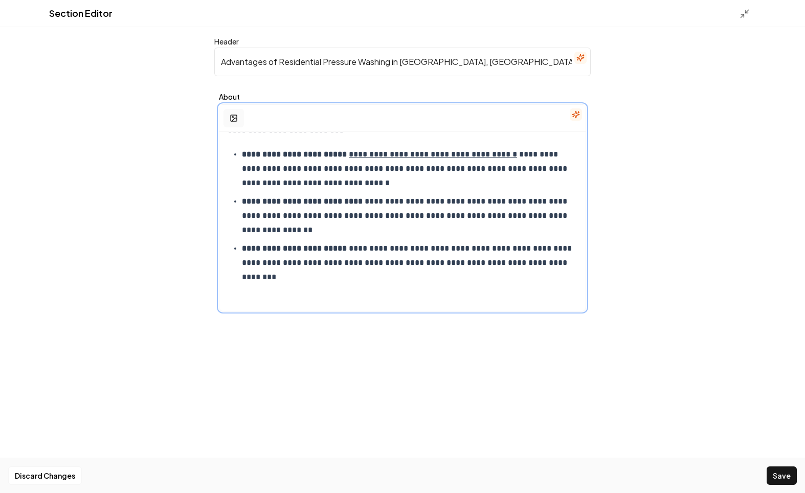
click at [236, 116] on icon "button" at bounding box center [234, 118] width 8 height 8
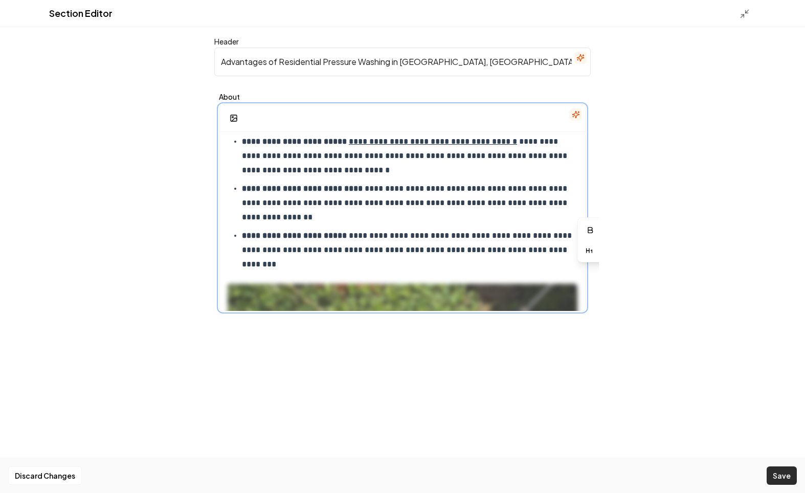
scroll to position [279, 0]
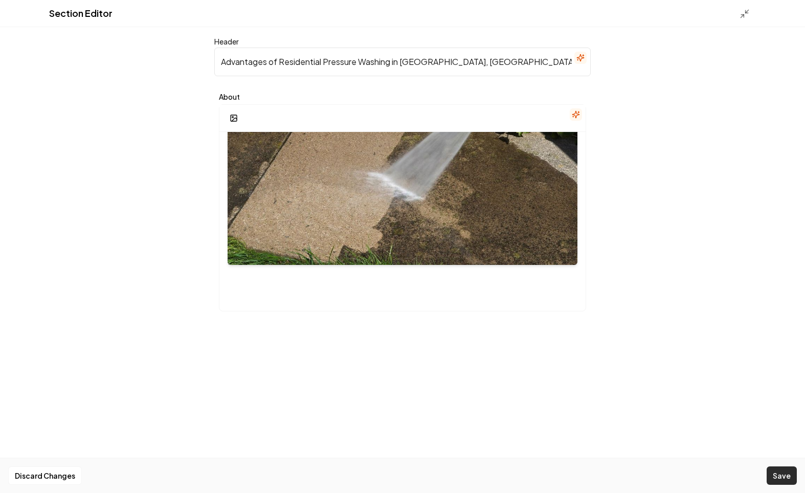
click at [792, 471] on button "Save" at bounding box center [782, 476] width 30 height 18
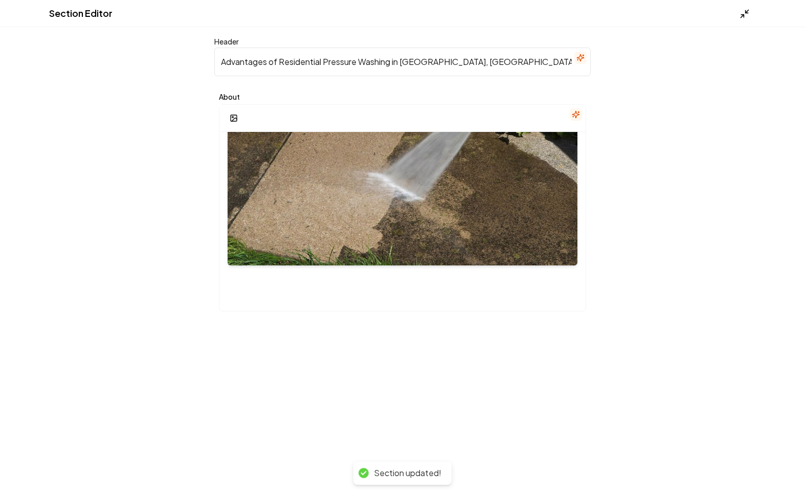
click at [745, 15] on icon at bounding box center [745, 14] width 10 height 10
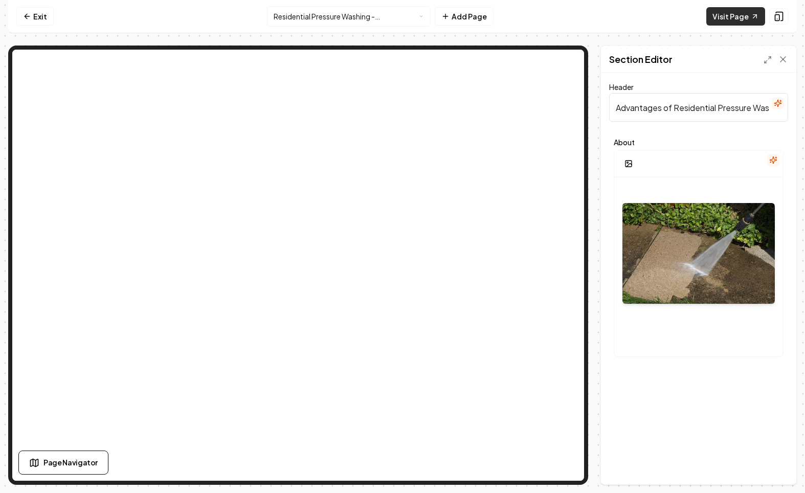
click at [747, 18] on link "Visit Page" at bounding box center [736, 16] width 59 height 18
click at [387, 16] on html "**********" at bounding box center [402, 246] width 805 height 493
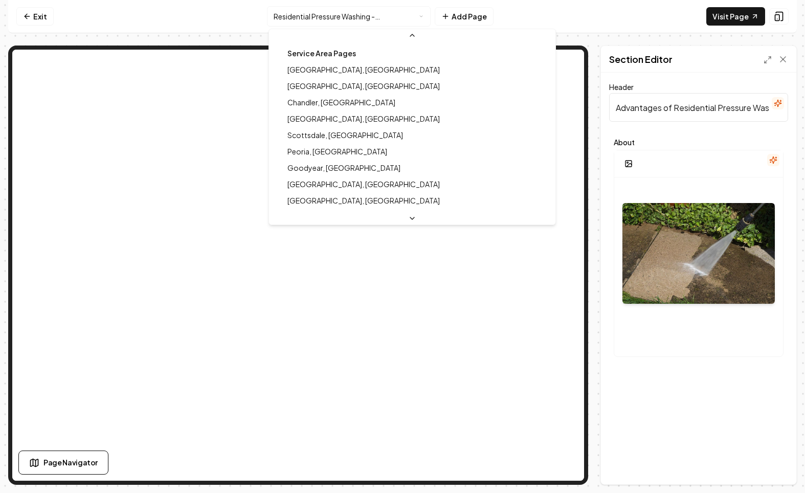
scroll to position [591, 0]
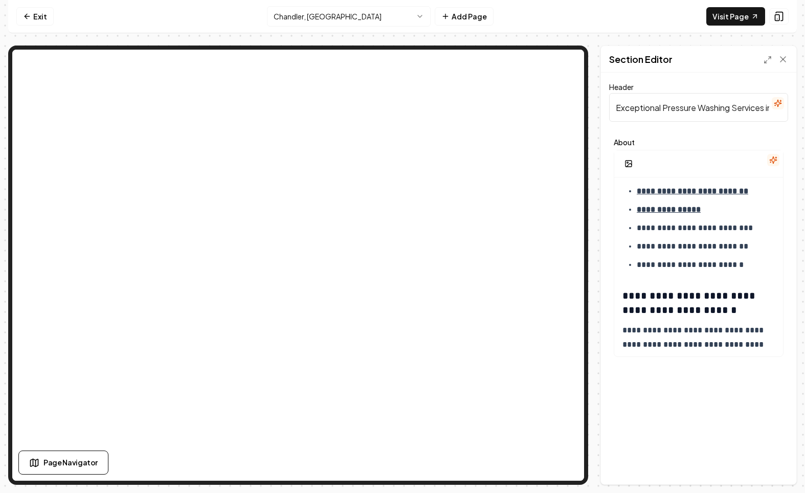
scroll to position [362, 0]
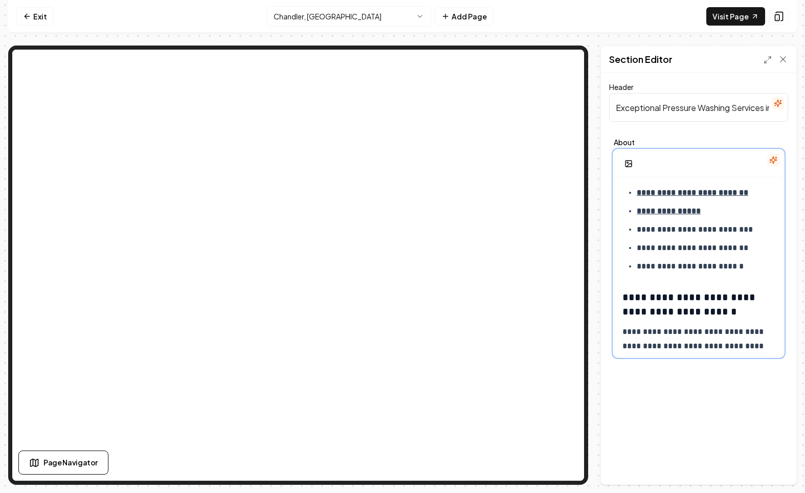
click at [740, 259] on p "**********" at bounding box center [706, 266] width 138 height 14
drag, startPoint x: 757, startPoint y: 265, endPoint x: 628, endPoint y: 265, distance: 128.4
click at [637, 265] on li "**********" at bounding box center [706, 266] width 138 height 14
click at [694, 225] on icon "button" at bounding box center [694, 224] width 8 height 8
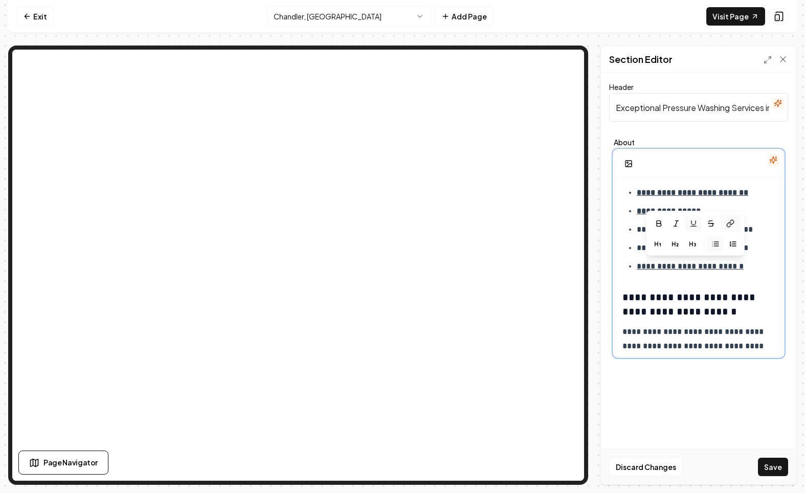
click at [725, 222] on button at bounding box center [731, 223] width 20 height 18
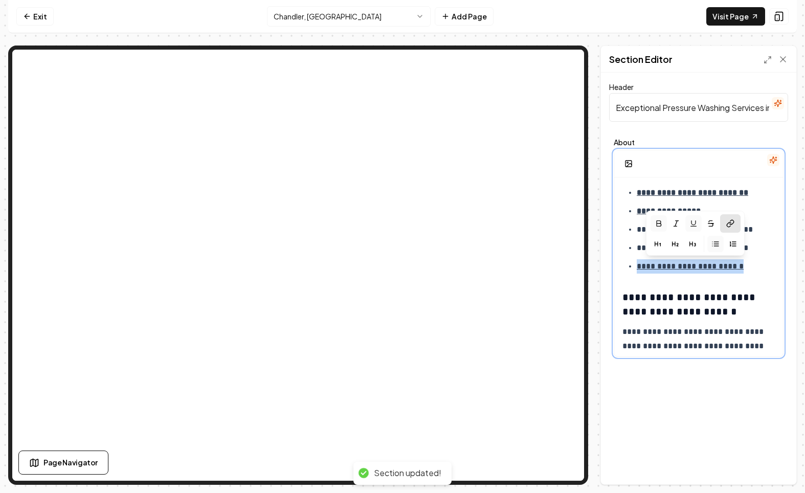
click at [659, 223] on icon "button" at bounding box center [659, 224] width 5 height 6
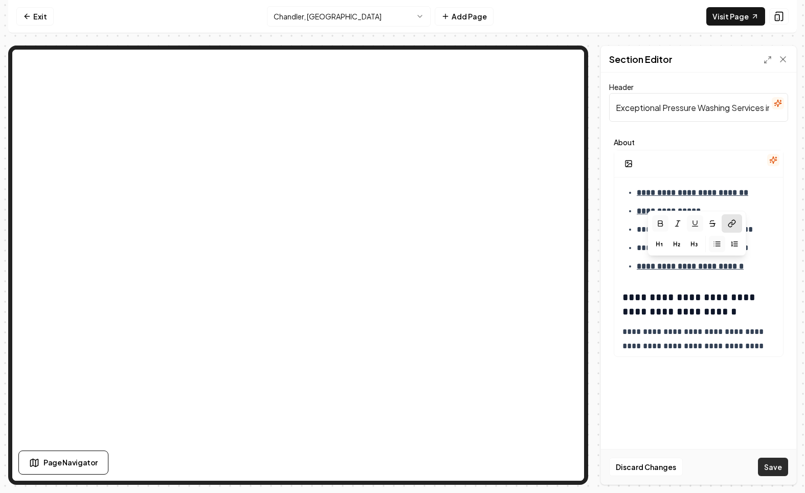
click at [771, 467] on button "Save" at bounding box center [773, 467] width 30 height 18
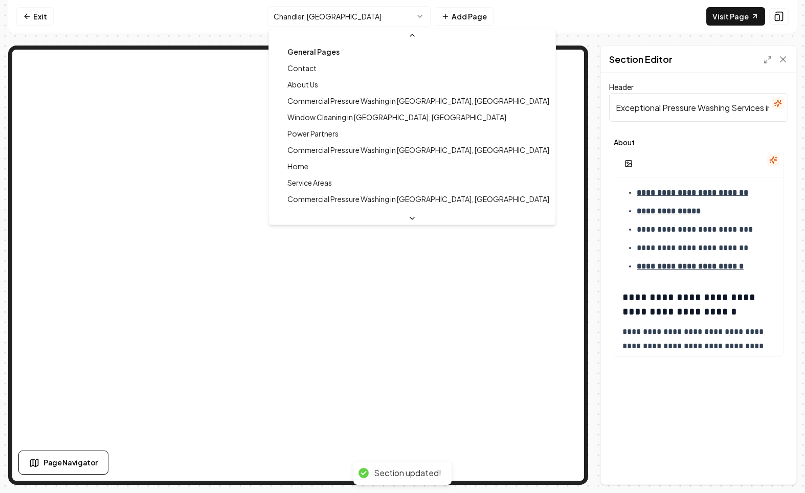
click at [347, 14] on html "**********" at bounding box center [402, 246] width 805 height 493
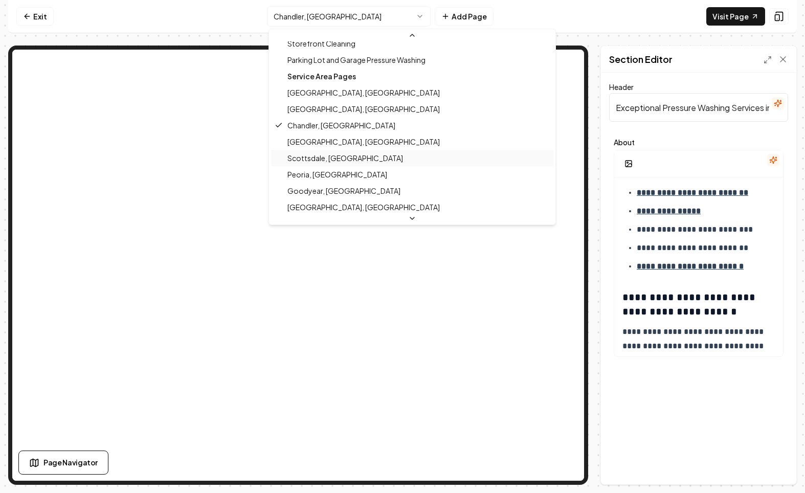
scroll to position [570, 0]
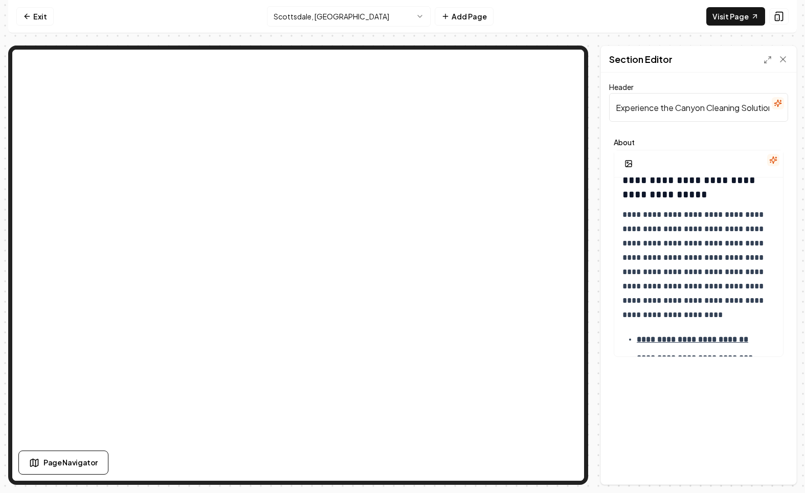
scroll to position [309, 0]
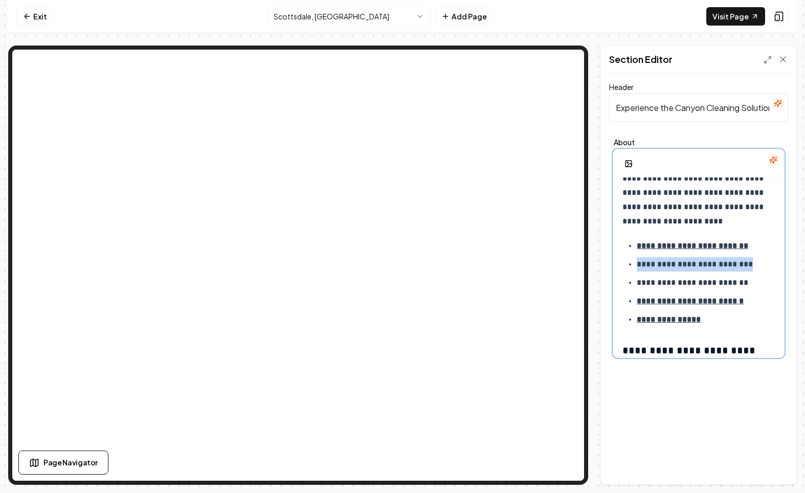
drag, startPoint x: 755, startPoint y: 265, endPoint x: 610, endPoint y: 264, distance: 145.3
click at [610, 264] on div "**********" at bounding box center [698, 248] width 179 height 228
click at [659, 221] on icon "button" at bounding box center [657, 221] width 8 height 8
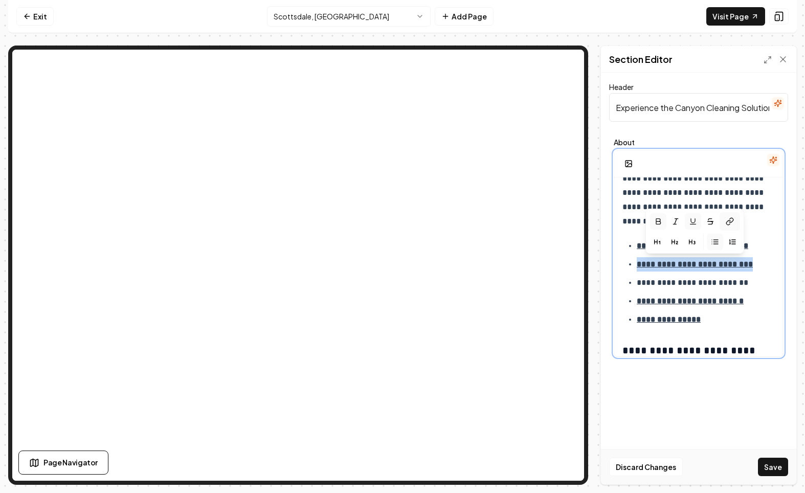
click at [721, 222] on button at bounding box center [730, 221] width 20 height 18
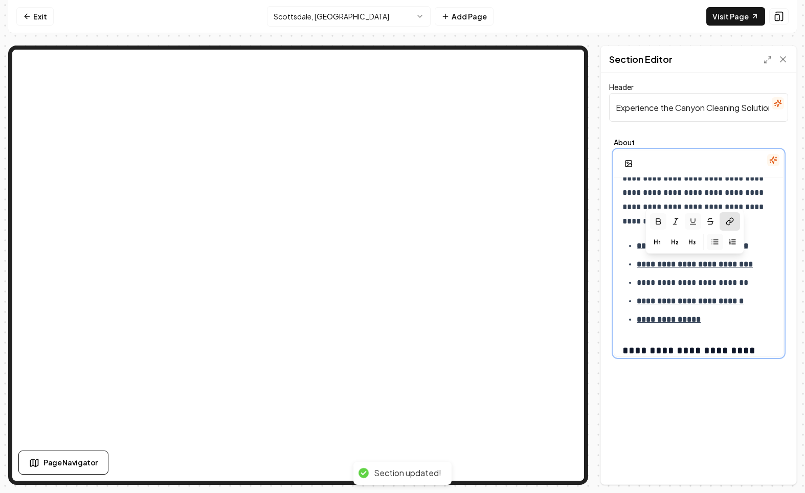
click at [711, 286] on p "**********" at bounding box center [706, 283] width 138 height 14
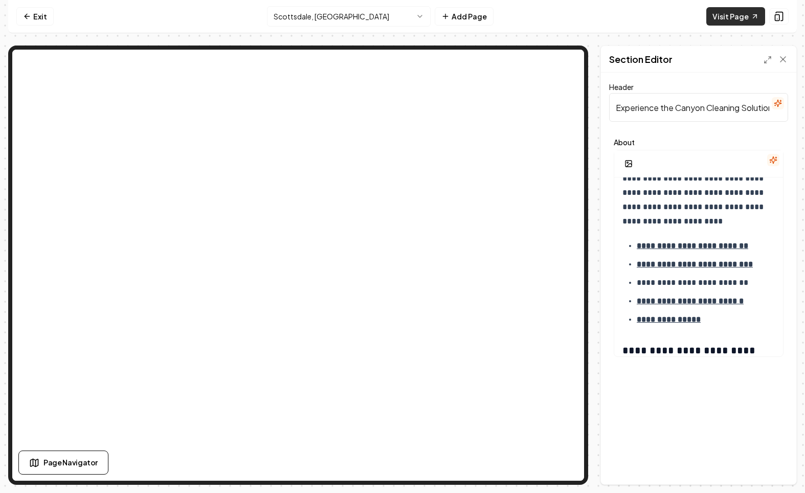
click at [738, 20] on link "Visit Page" at bounding box center [736, 16] width 59 height 18
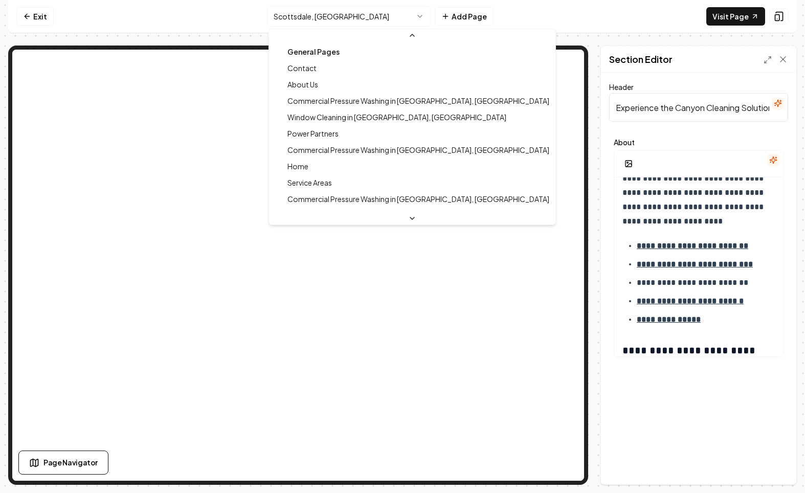
click at [340, 19] on html "**********" at bounding box center [402, 246] width 805 height 493
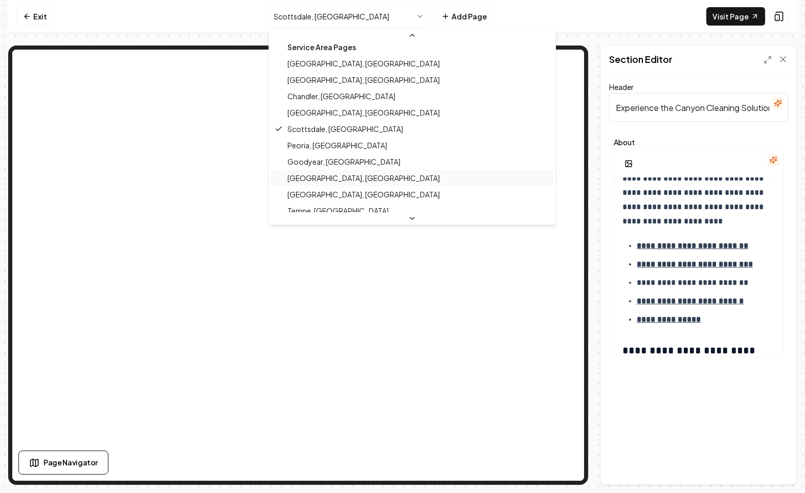
scroll to position [601, 0]
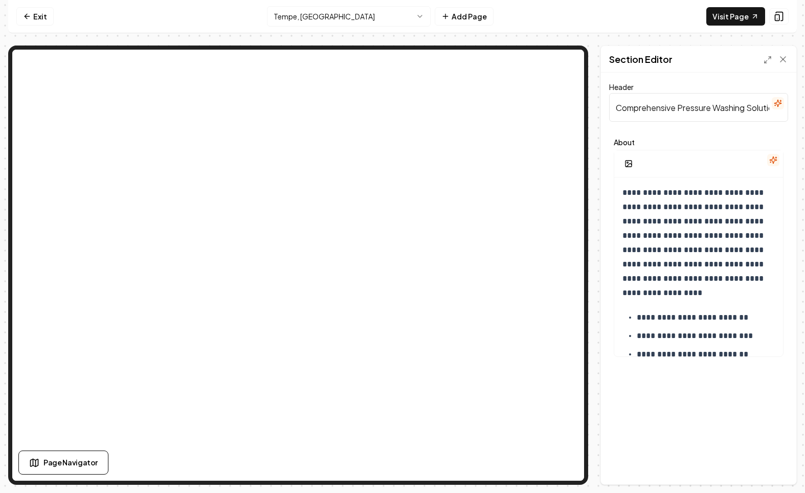
scroll to position [50, 0]
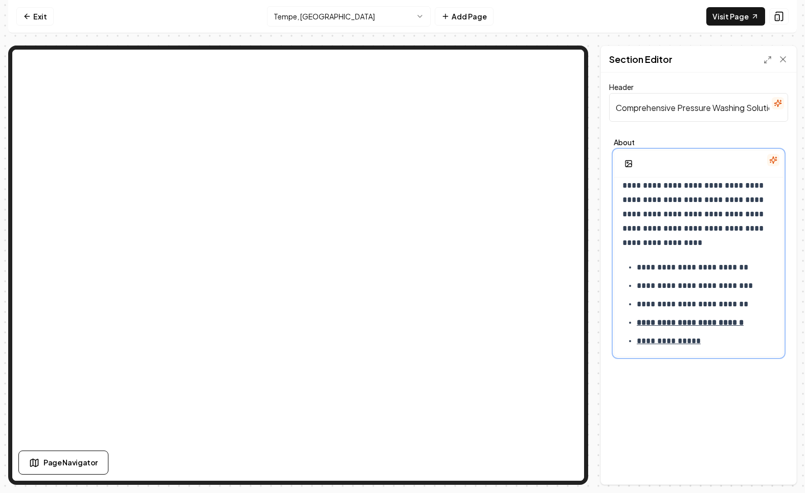
click at [731, 288] on p "**********" at bounding box center [706, 286] width 138 height 14
drag, startPoint x: 753, startPoint y: 285, endPoint x: 634, endPoint y: 285, distance: 119.7
click at [634, 285] on ul "**********" at bounding box center [699, 304] width 152 height 88
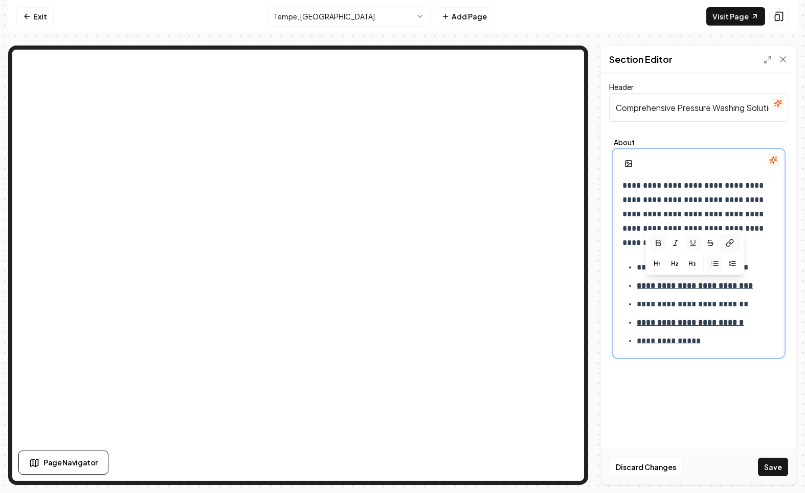
click at [727, 246] on icon at bounding box center [729, 244] width 4 height 5
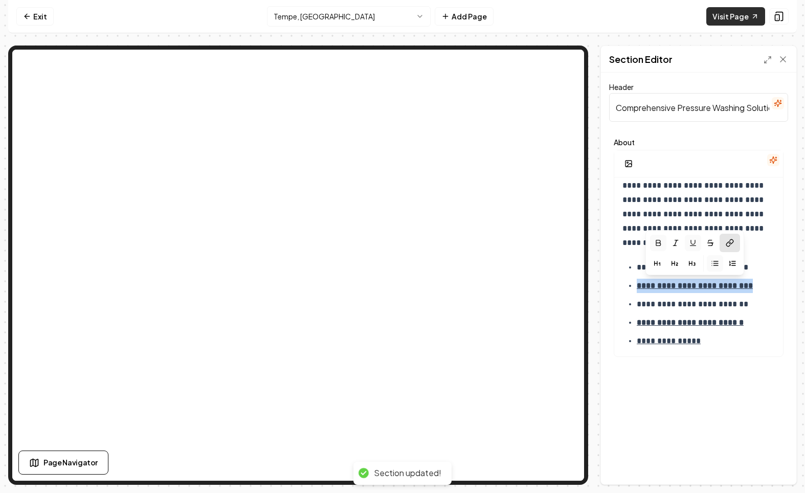
click at [737, 21] on link "Visit Page" at bounding box center [736, 16] width 59 height 18
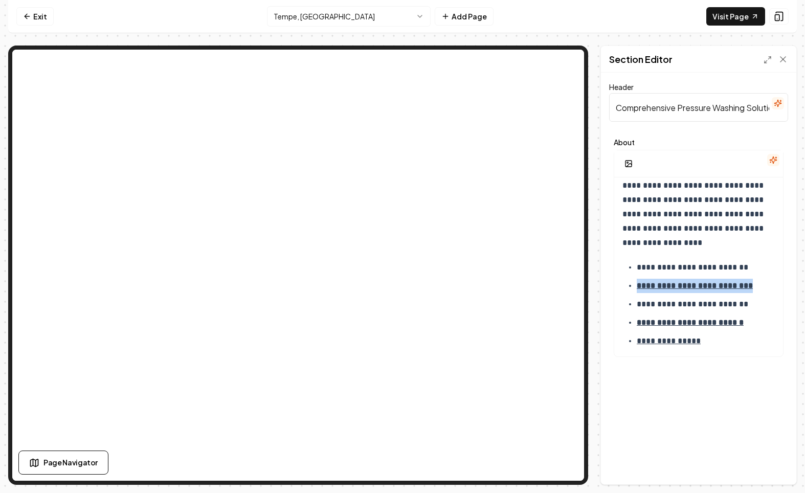
click at [296, 15] on html "**********" at bounding box center [402, 246] width 805 height 493
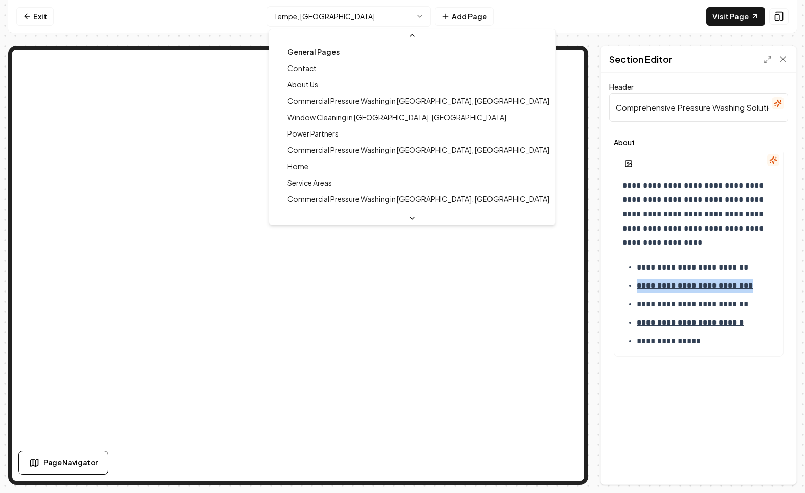
scroll to position [601, 0]
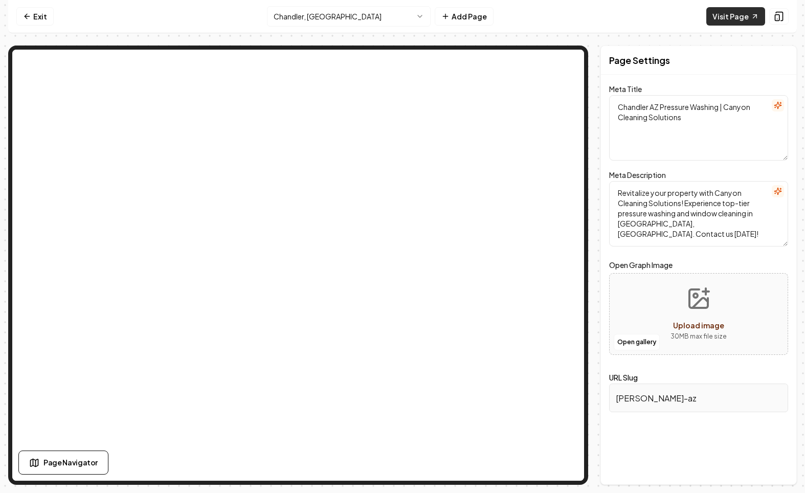
click at [741, 16] on link "Visit Page" at bounding box center [736, 16] width 59 height 18
click at [331, 24] on html "Computer Required This feature is only available on a computer. Please switch t…" at bounding box center [402, 246] width 805 height 493
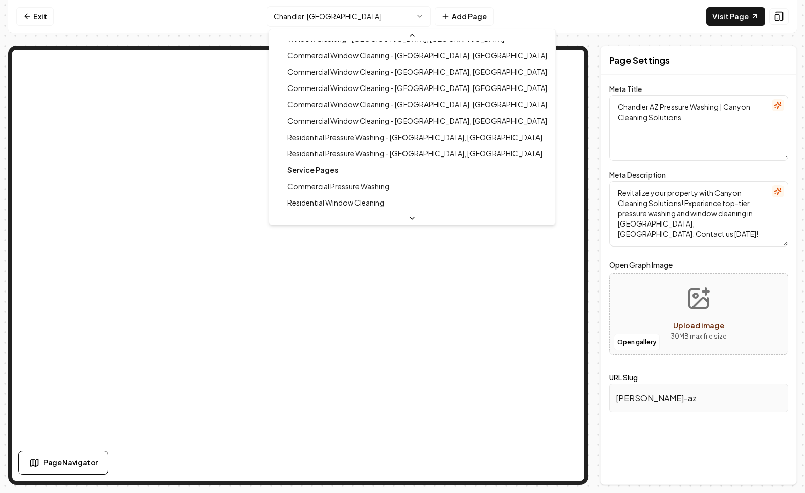
scroll to position [244, 0]
type textarea "Trusted Residential Pressure Washing in [GEOGRAPHIC_DATA] | Canyon Cleaning Sol…"
type textarea "Keep your Scottsdale home pristine with Canyon Cleaning Solutions’ residential …"
type input "residential-pressure-washing-[GEOGRAPHIC_DATA]-az"
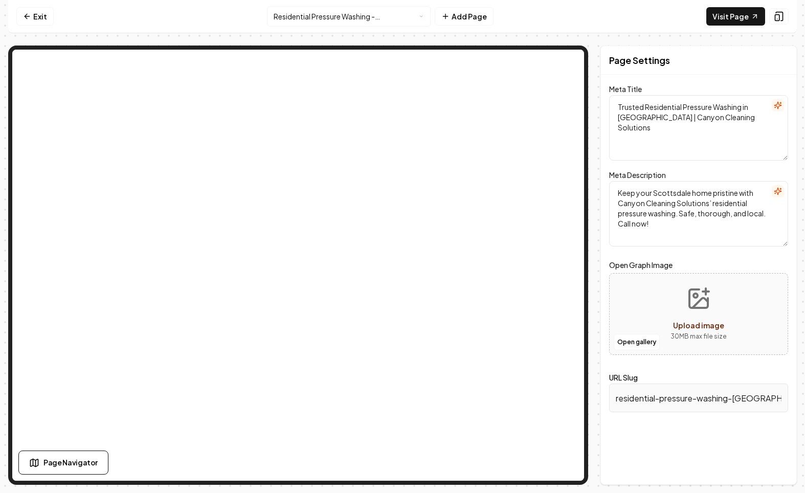
click at [682, 212] on textarea "Keep your Scottsdale home pristine with Canyon Cleaning Solutions’ residential …" at bounding box center [698, 214] width 179 height 66
click at [677, 214] on textarea "Keep your Scottsdale home pristine with Canyon Cleaning Solutions’ residential …" at bounding box center [698, 214] width 179 height 66
click at [626, 196] on textarea "Keep your Scottsdale home pristine with Canyon Cleaning Solutions’ residential …" at bounding box center [698, 214] width 179 height 66
paste textarea "home looking its best with Canyon Cleaning Solutions’ residential pressure wash…"
type textarea "Keep your home looking its best with Canyon Cleaning Solutions’ residential pre…"
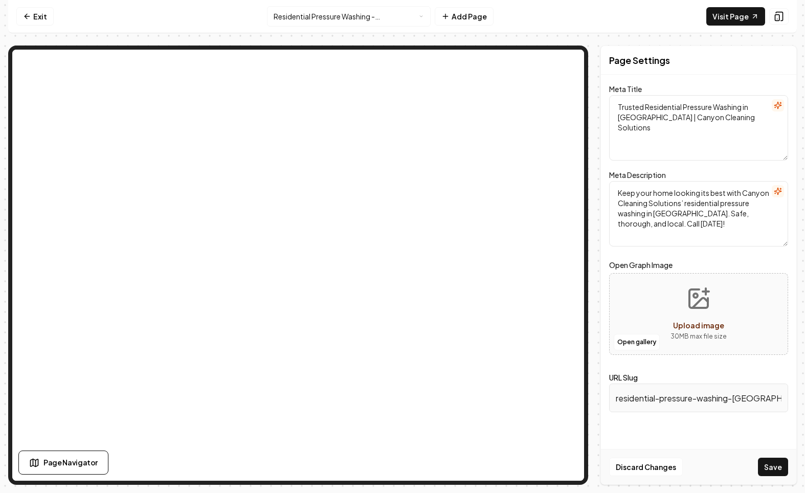
click at [693, 160] on textarea "Trusted Residential Pressure Washing in [GEOGRAPHIC_DATA] | Canyon Cleaning Sol…" at bounding box center [698, 128] width 179 height 66
click at [767, 468] on button "Save" at bounding box center [773, 467] width 30 height 18
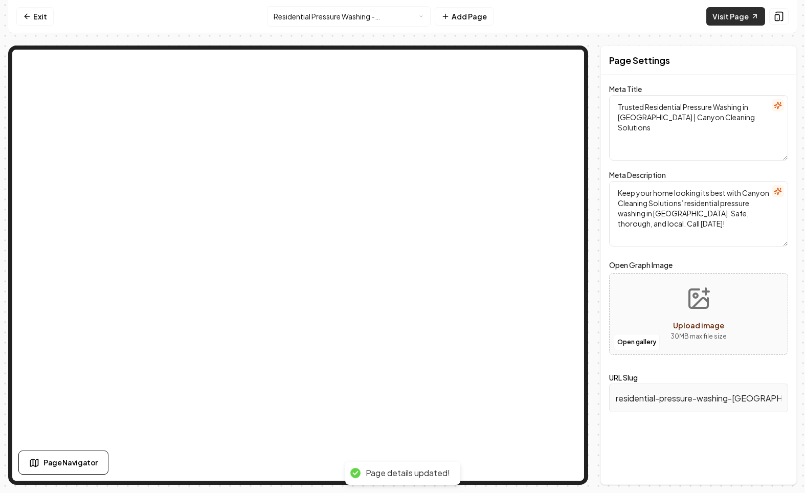
click at [730, 12] on link "Visit Page" at bounding box center [736, 16] width 59 height 18
